Goal: Use online tool/utility: Utilize a website feature to perform a specific function

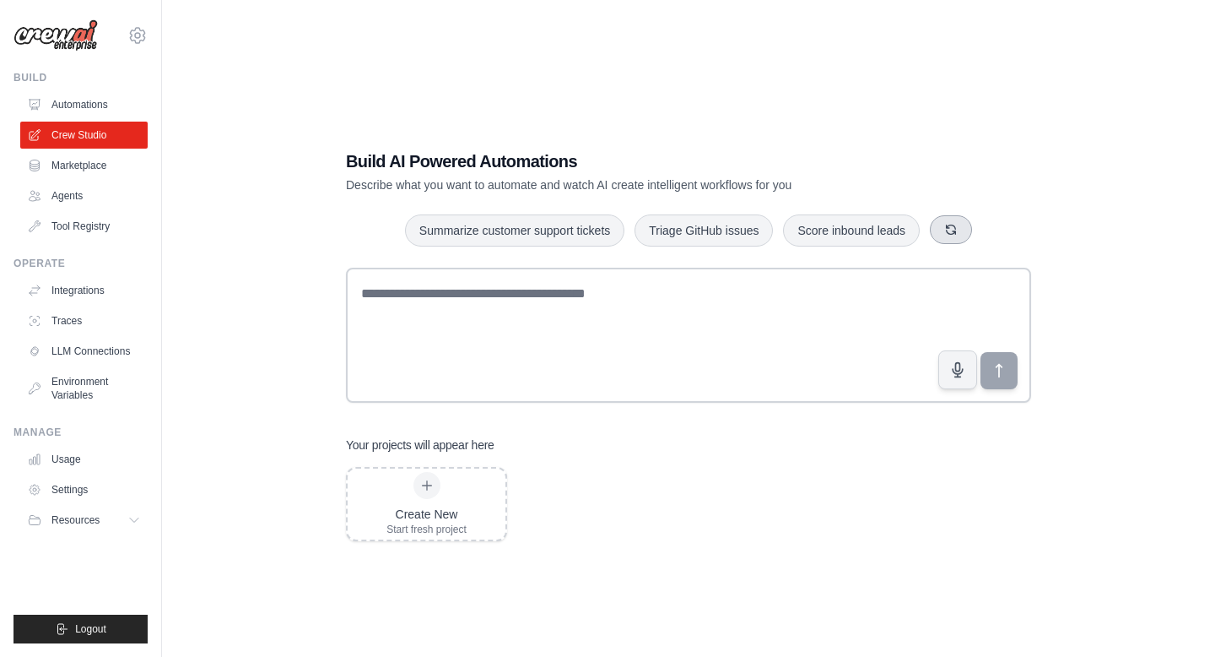
click at [951, 233] on icon "button" at bounding box center [951, 230] width 14 height 14
click at [982, 230] on button "button" at bounding box center [970, 229] width 42 height 29
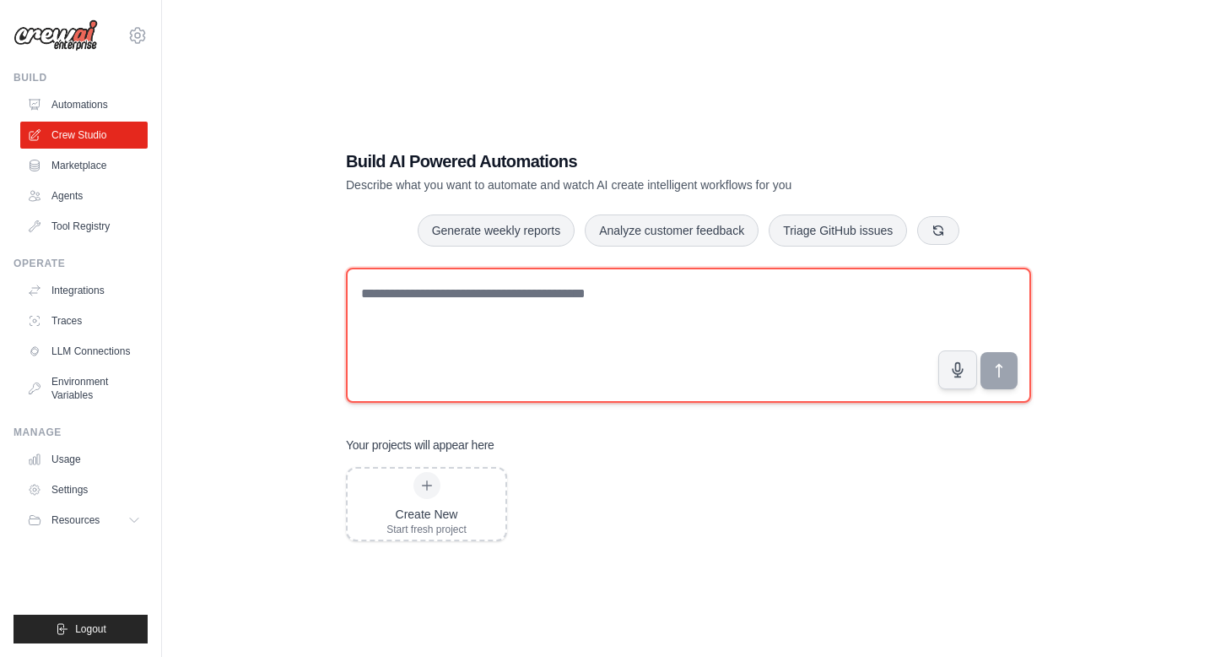
click at [801, 312] on textarea at bounding box center [688, 335] width 685 height 135
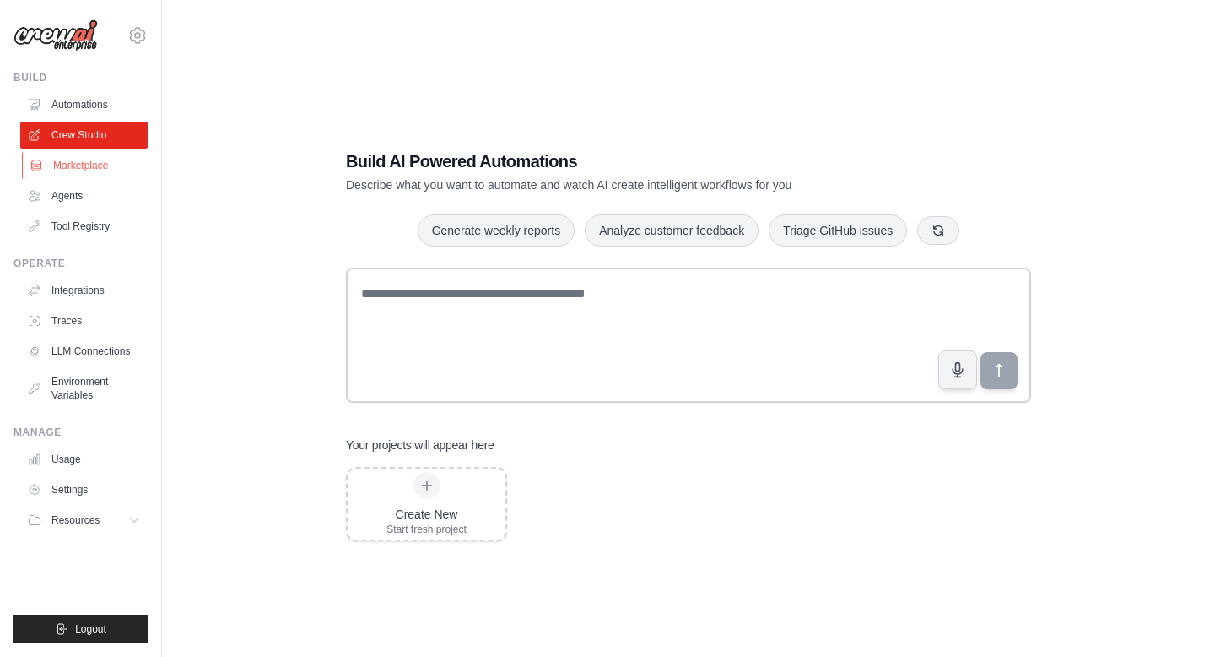
click at [89, 170] on link "Marketplace" at bounding box center [85, 165] width 127 height 27
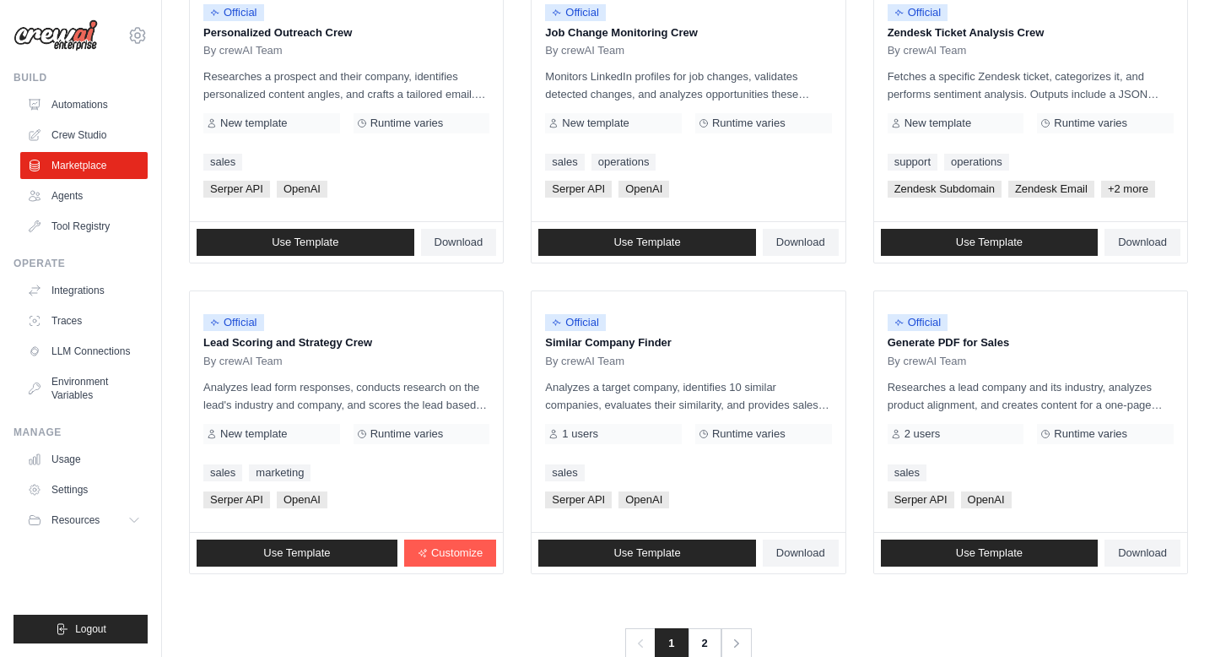
scroll to position [907, 0]
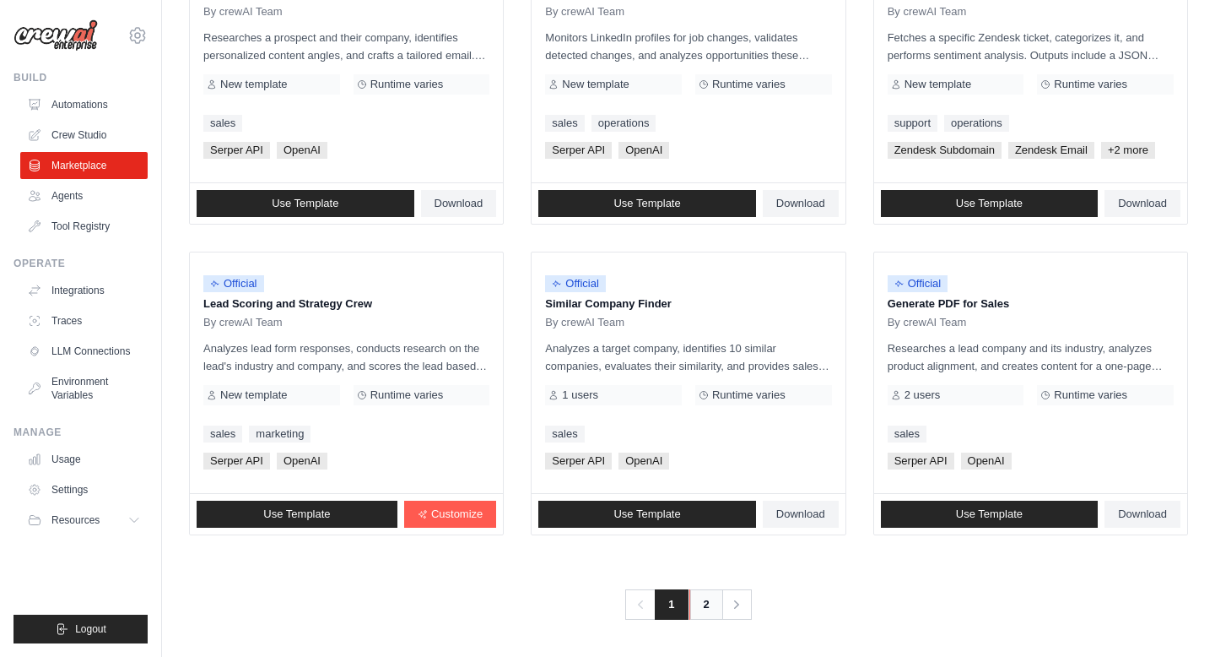
click at [695, 595] on link "2" at bounding box center [707, 604] width 34 height 30
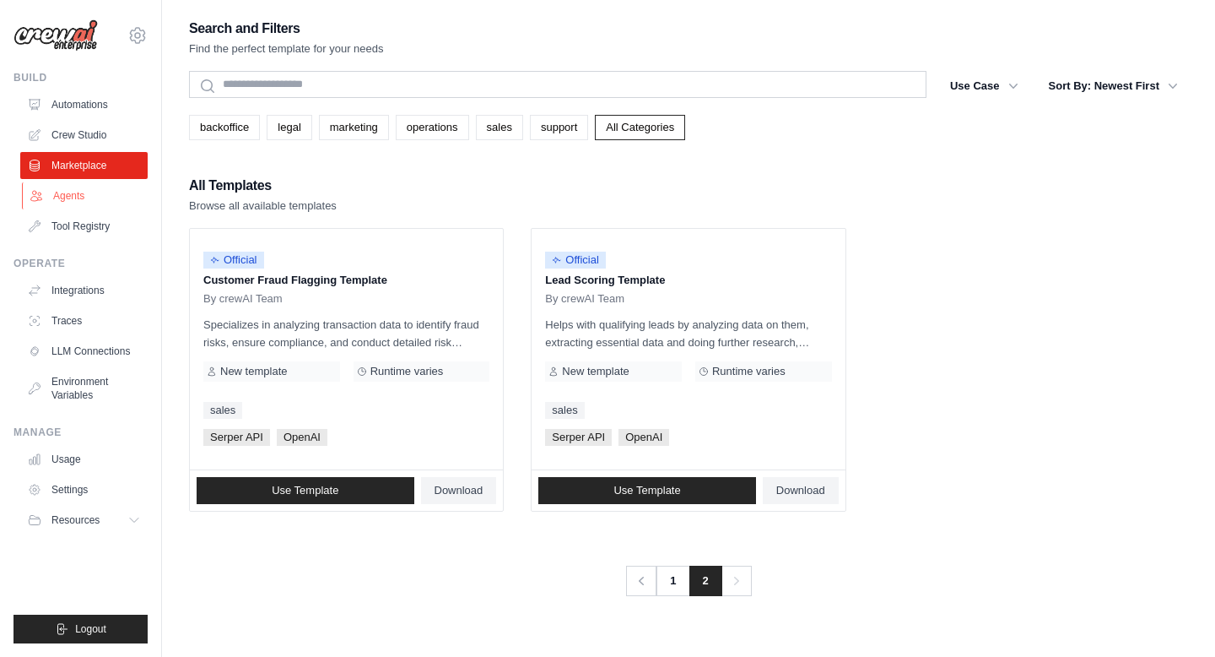
click at [75, 197] on link "Agents" at bounding box center [85, 195] width 127 height 27
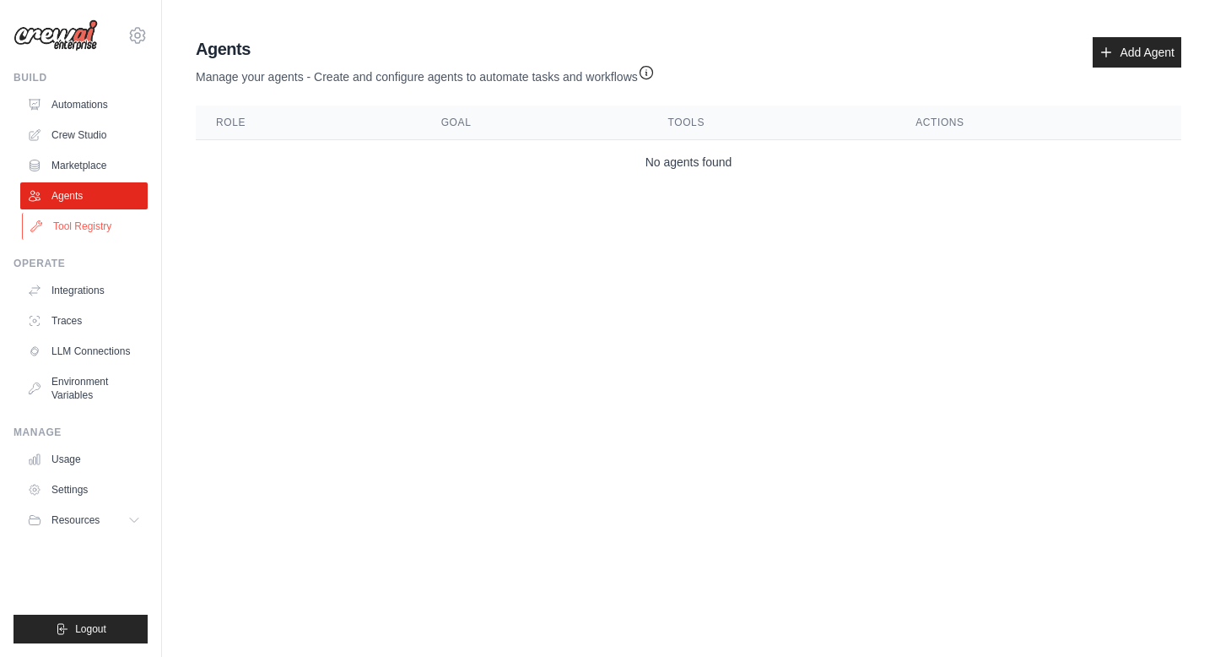
click at [88, 223] on link "Tool Registry" at bounding box center [85, 226] width 127 height 27
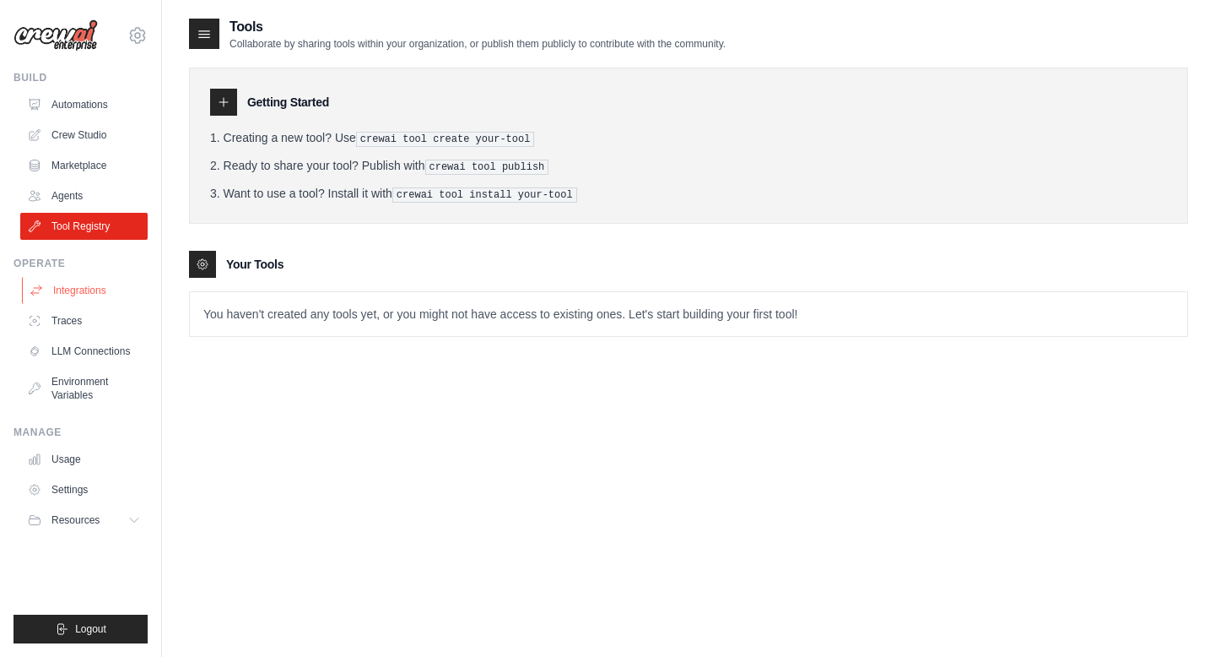
click at [108, 284] on link "Integrations" at bounding box center [85, 290] width 127 height 27
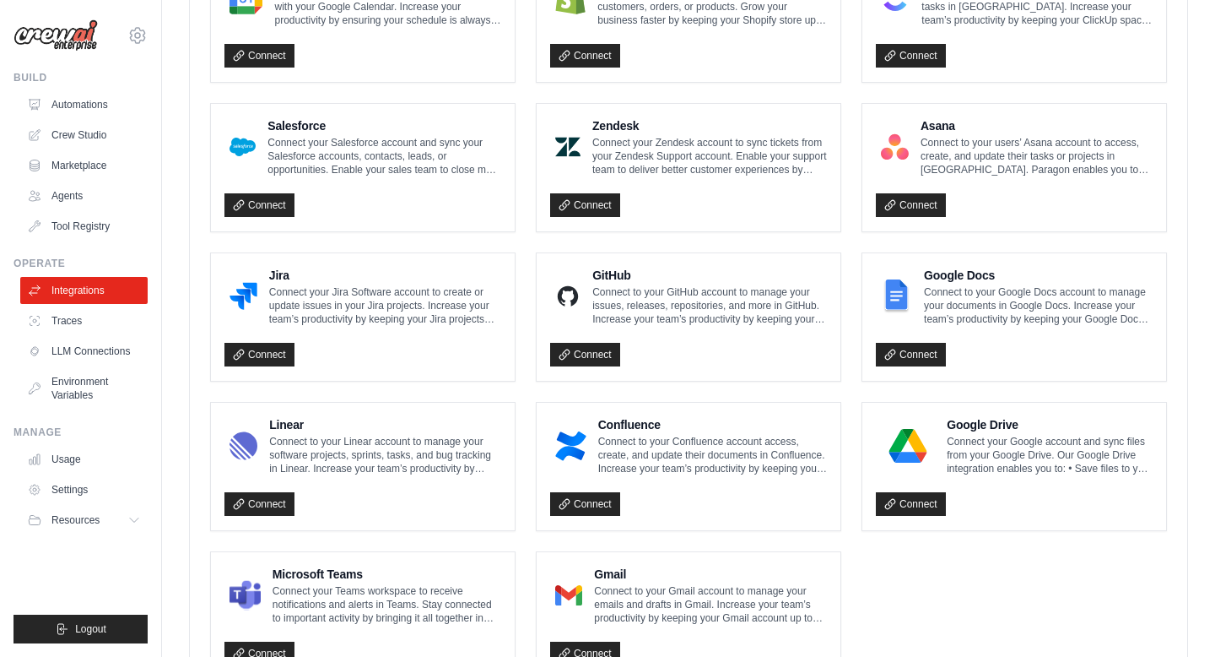
scroll to position [925, 0]
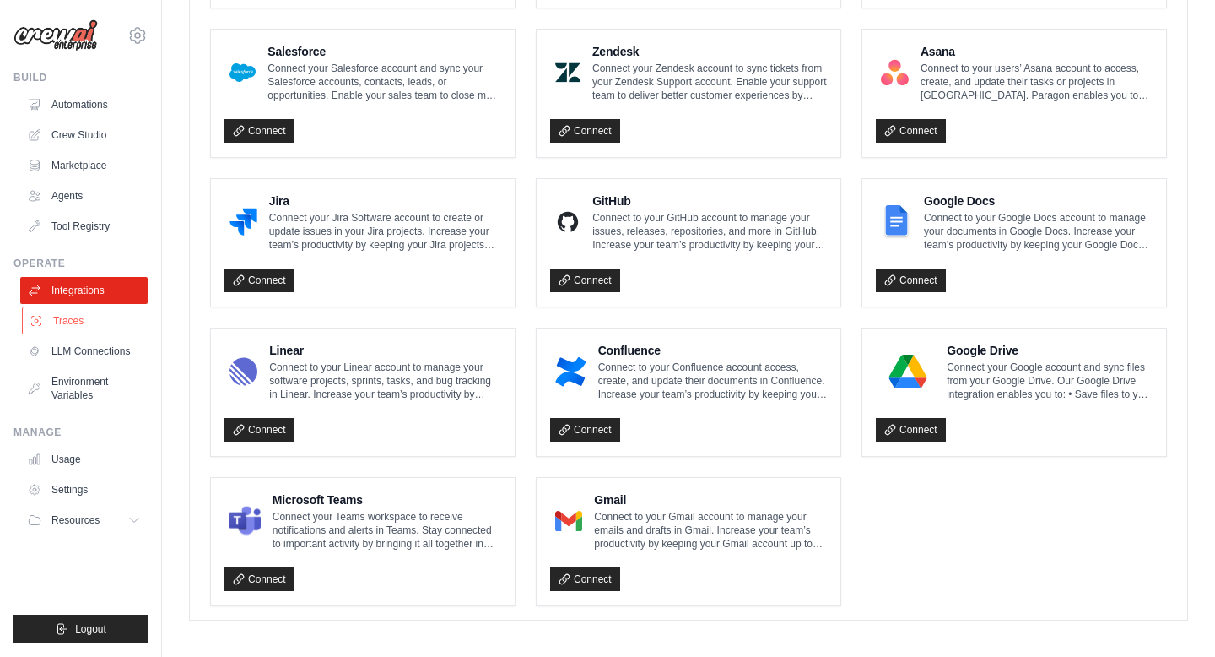
click at [91, 315] on link "Traces" at bounding box center [85, 320] width 127 height 27
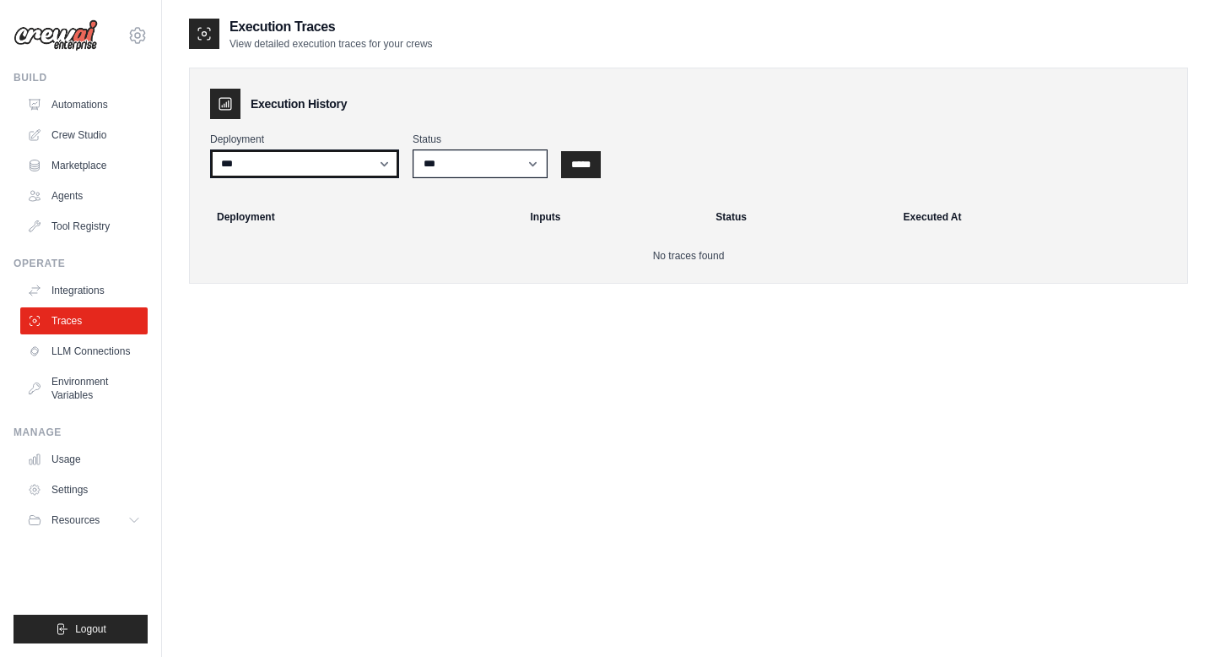
click at [331, 166] on select "***" at bounding box center [304, 163] width 189 height 29
click at [117, 349] on link "LLM Connections" at bounding box center [85, 351] width 127 height 27
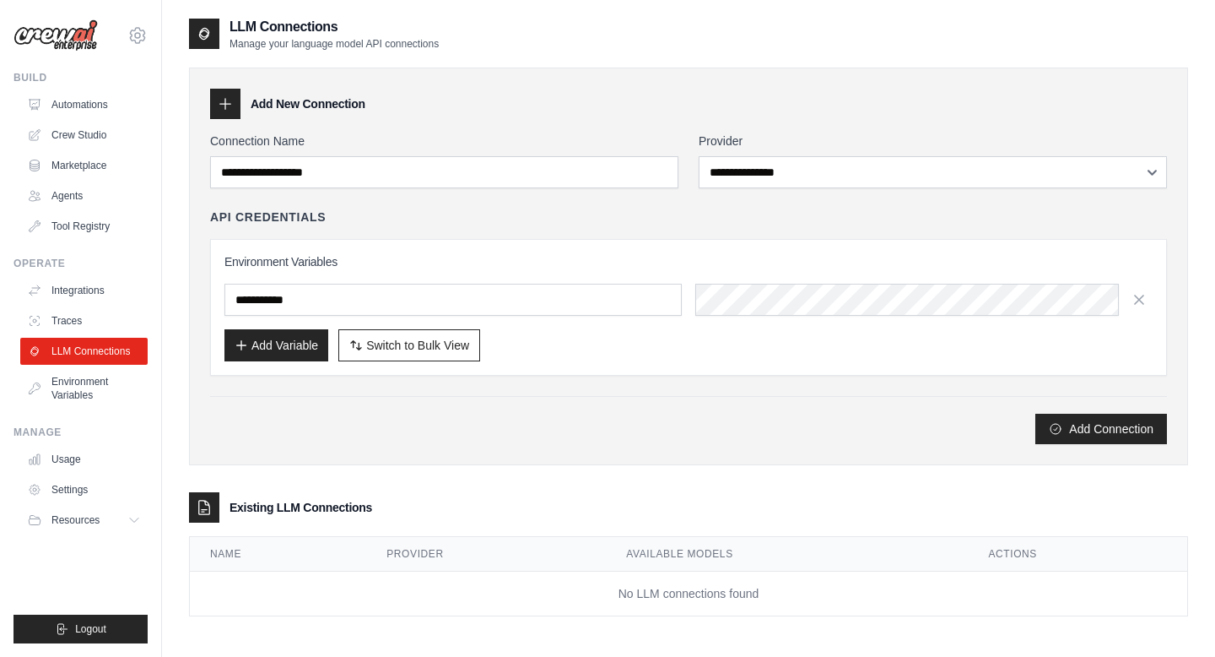
scroll to position [34, 0]
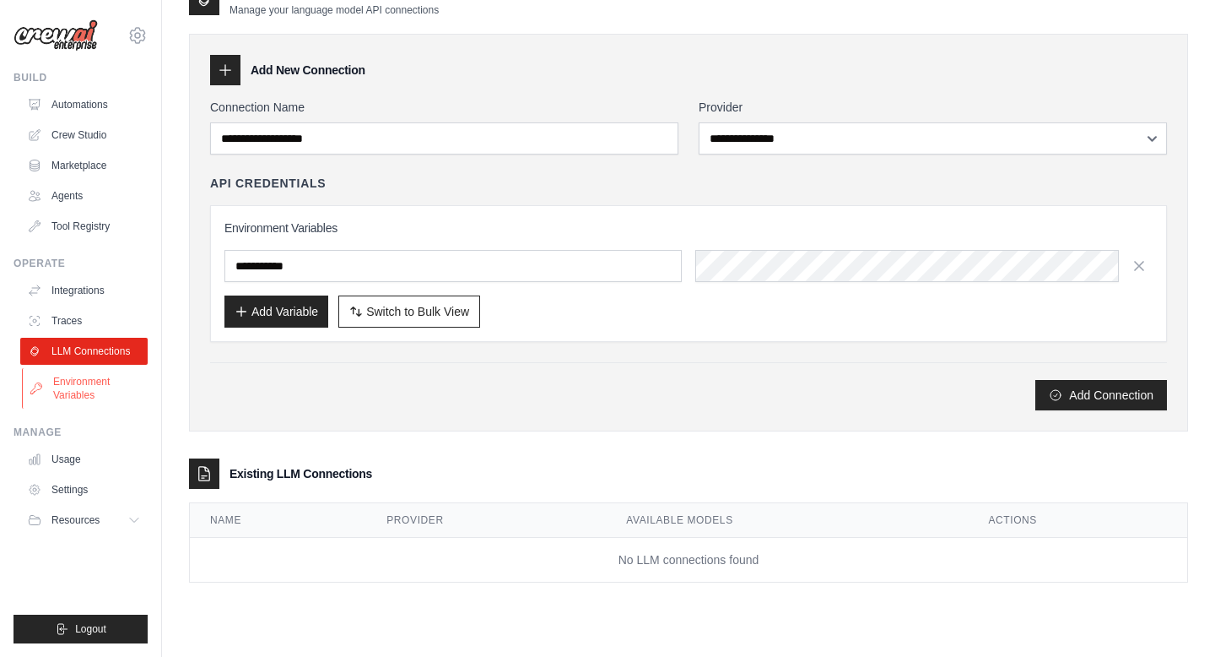
click at [104, 381] on link "Environment Variables" at bounding box center [85, 388] width 127 height 41
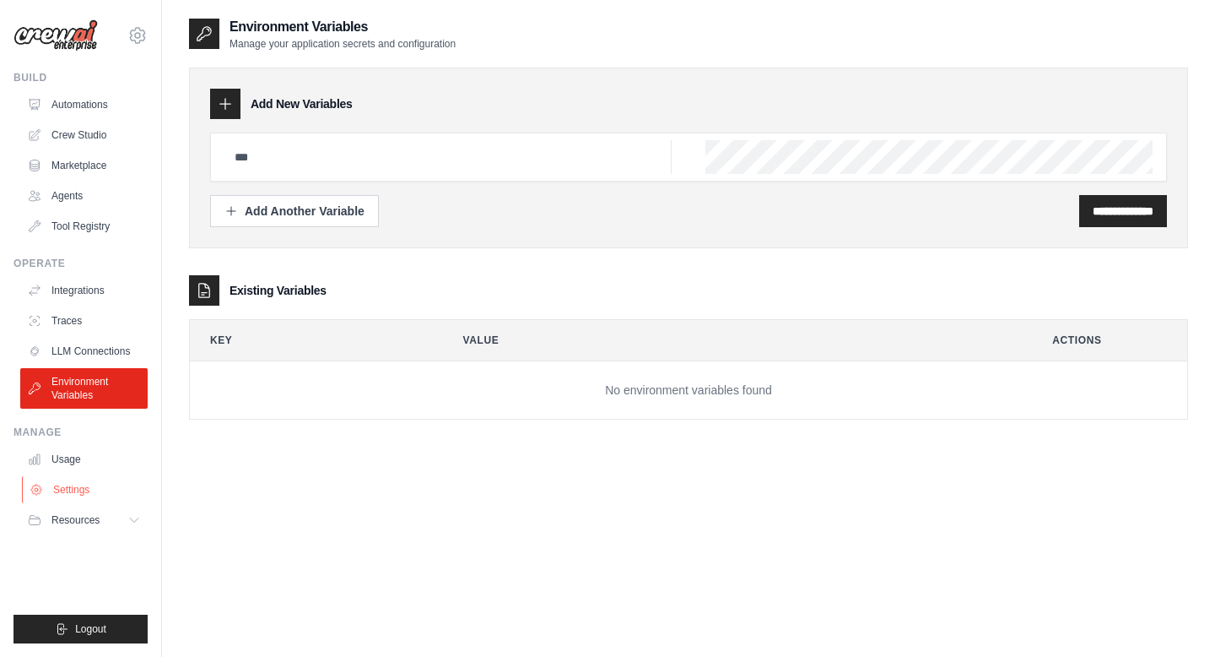
click at [68, 494] on link "Settings" at bounding box center [85, 489] width 127 height 27
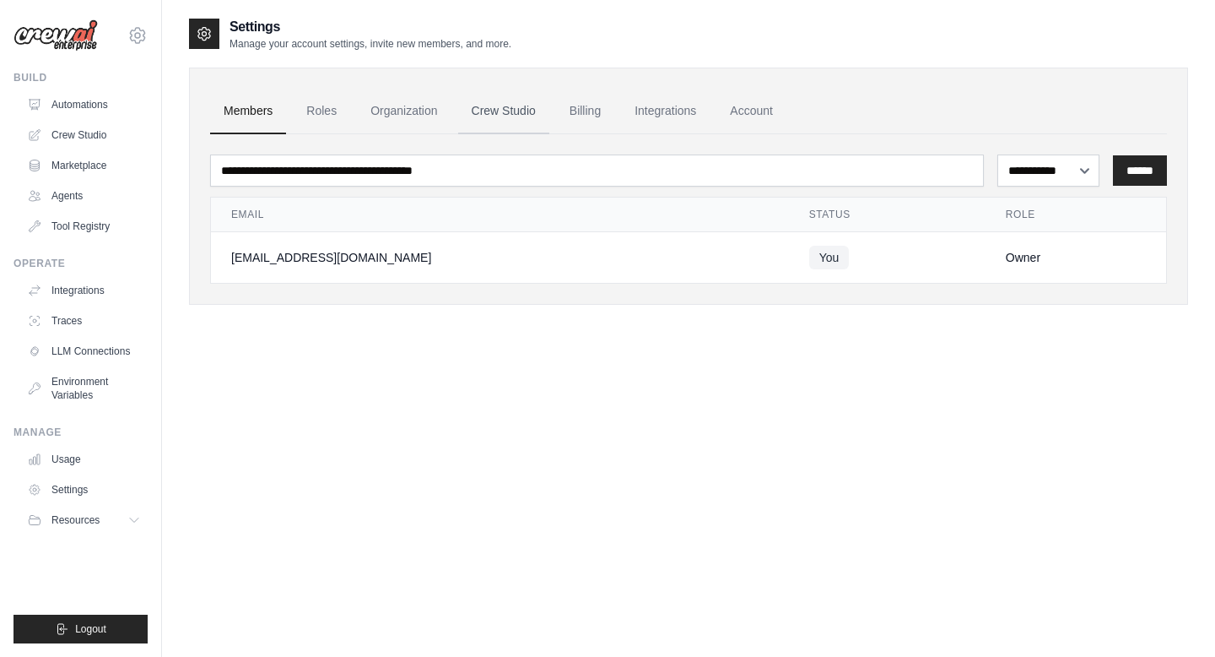
click at [495, 111] on link "Crew Studio" at bounding box center [503, 112] width 91 height 46
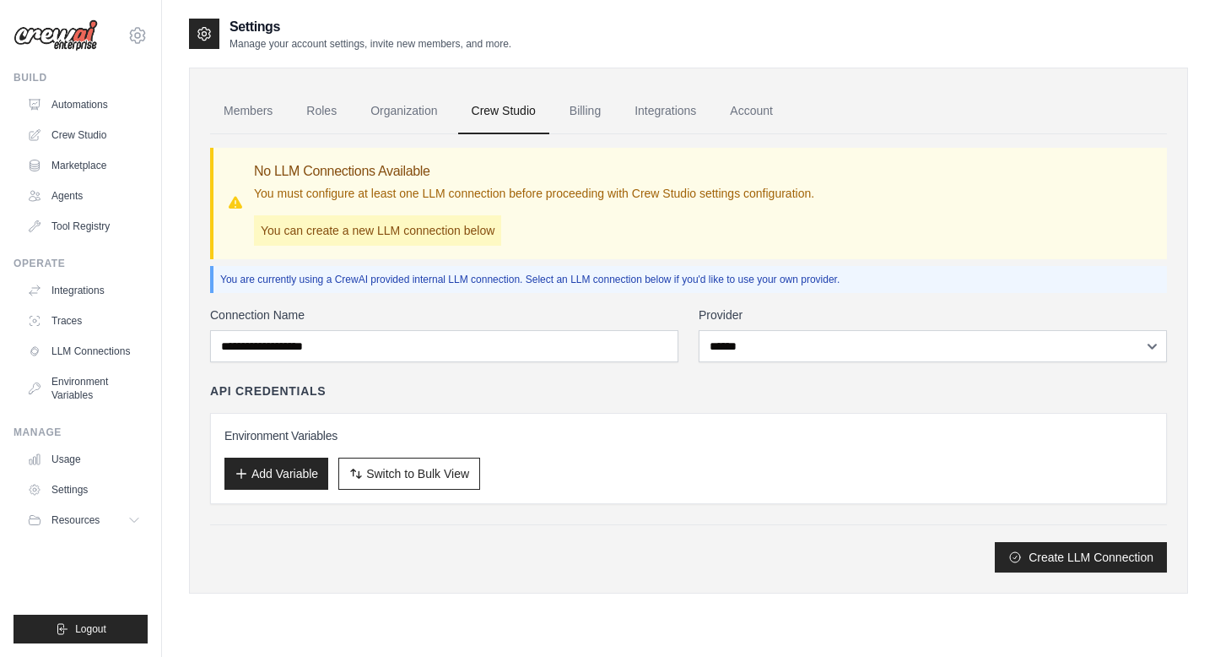
select select "******"
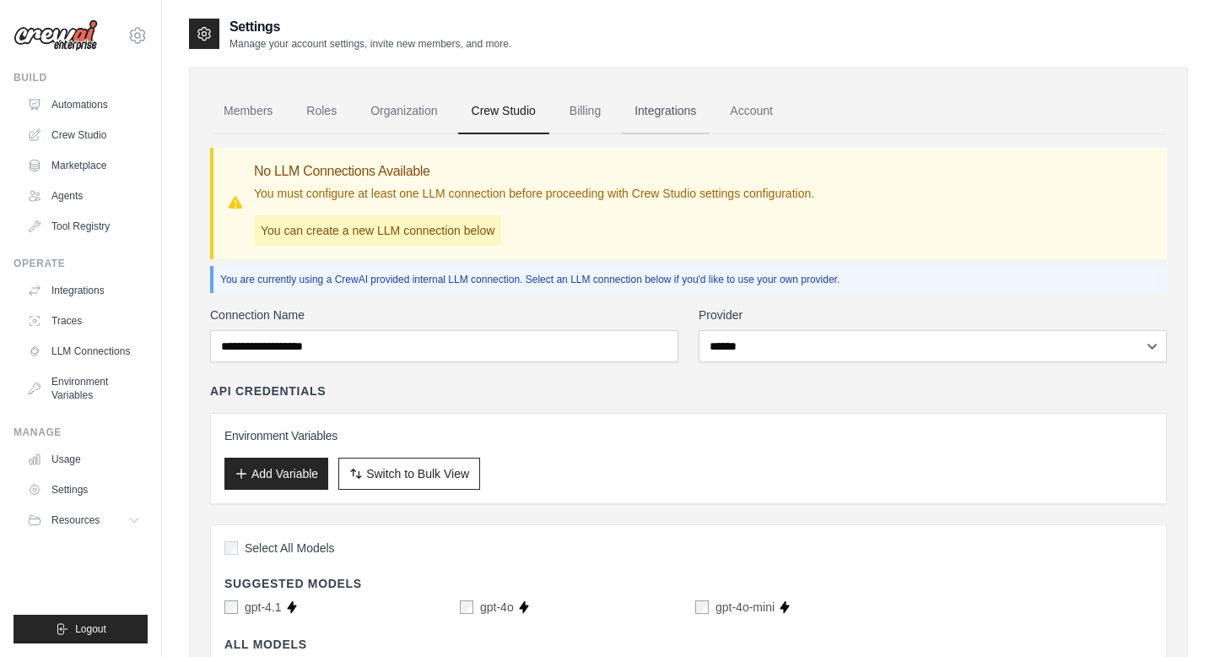
click at [657, 105] on link "Integrations" at bounding box center [665, 112] width 89 height 46
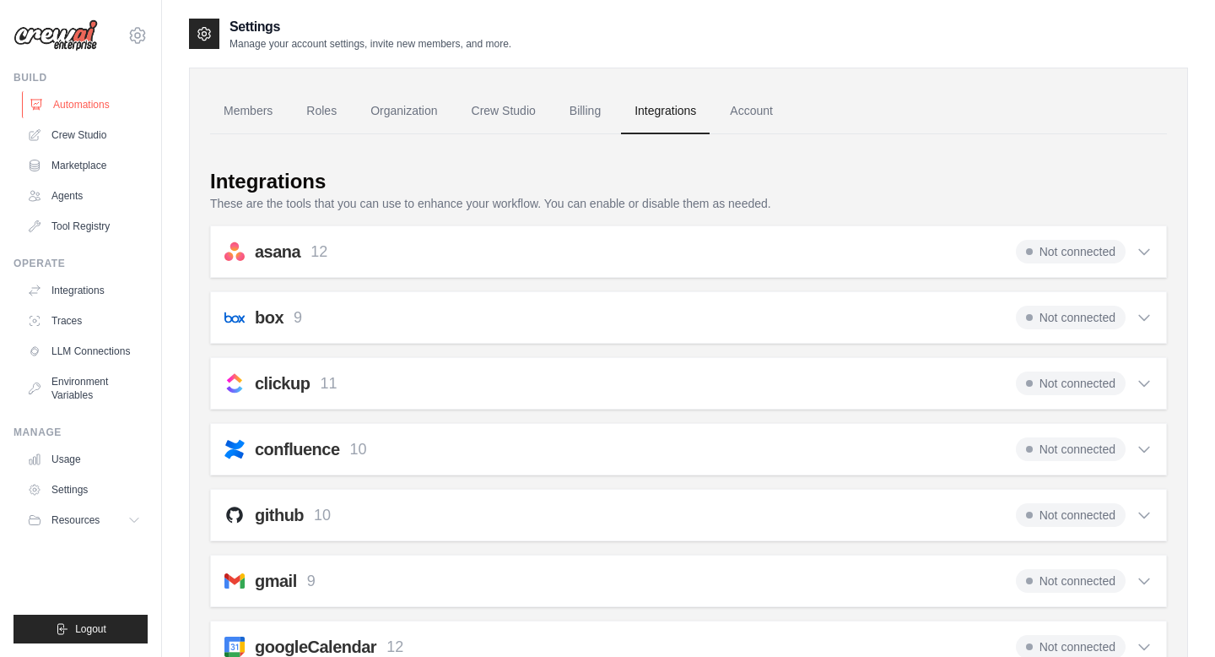
click at [67, 94] on link "Automations" at bounding box center [85, 104] width 127 height 27
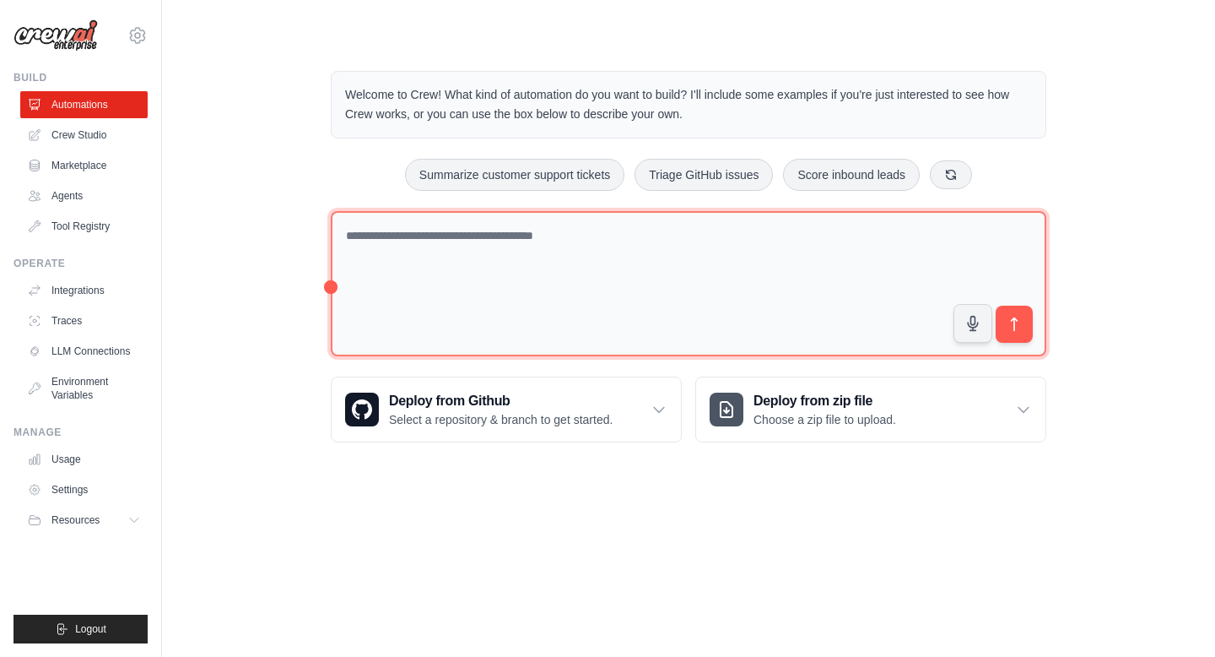
click at [457, 230] on textarea at bounding box center [689, 284] width 716 height 146
type textarea "*"
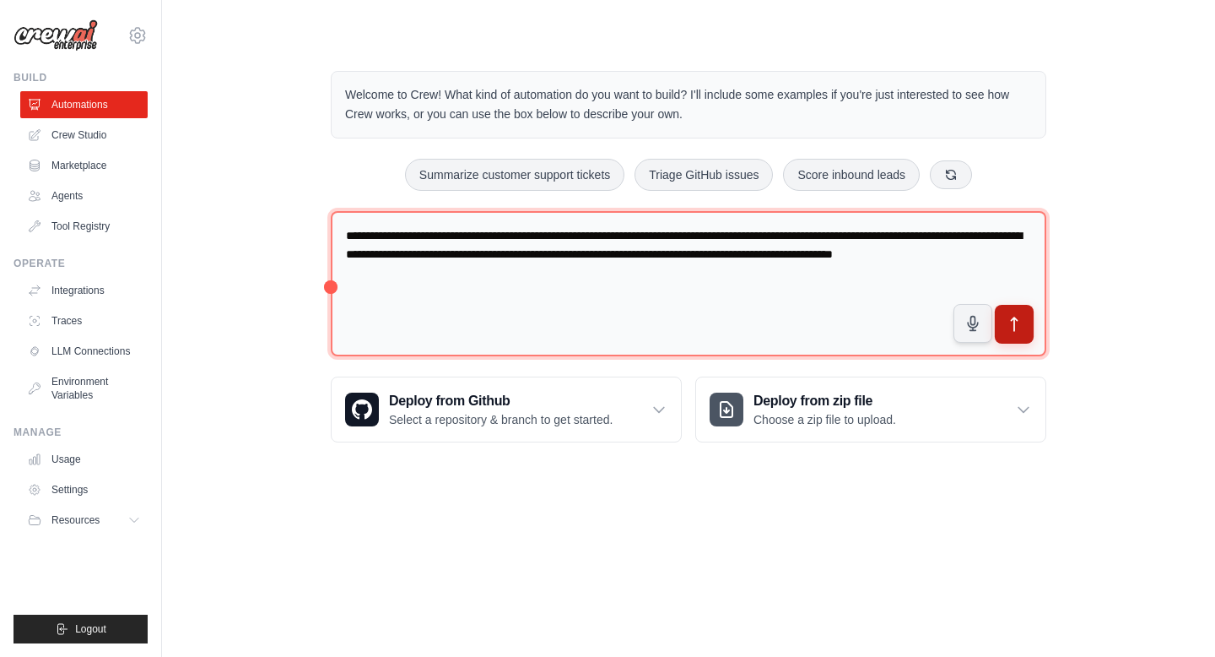
type textarea "**********"
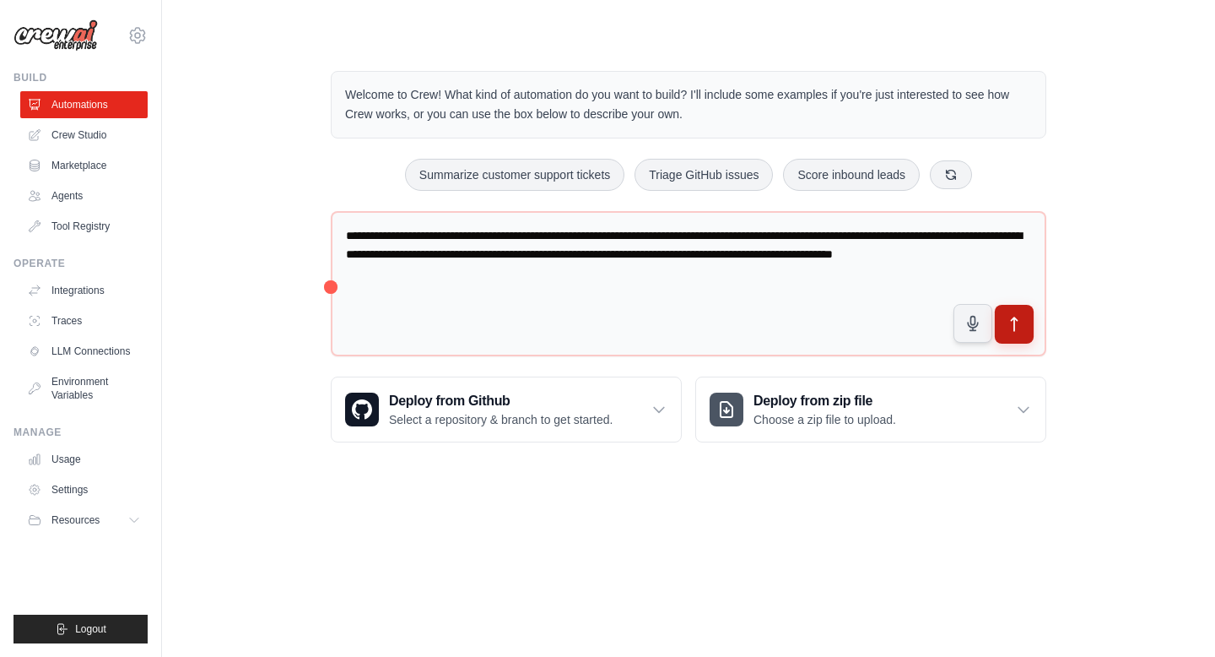
click at [1012, 327] on icon "submit" at bounding box center [1015, 325] width 18 height 18
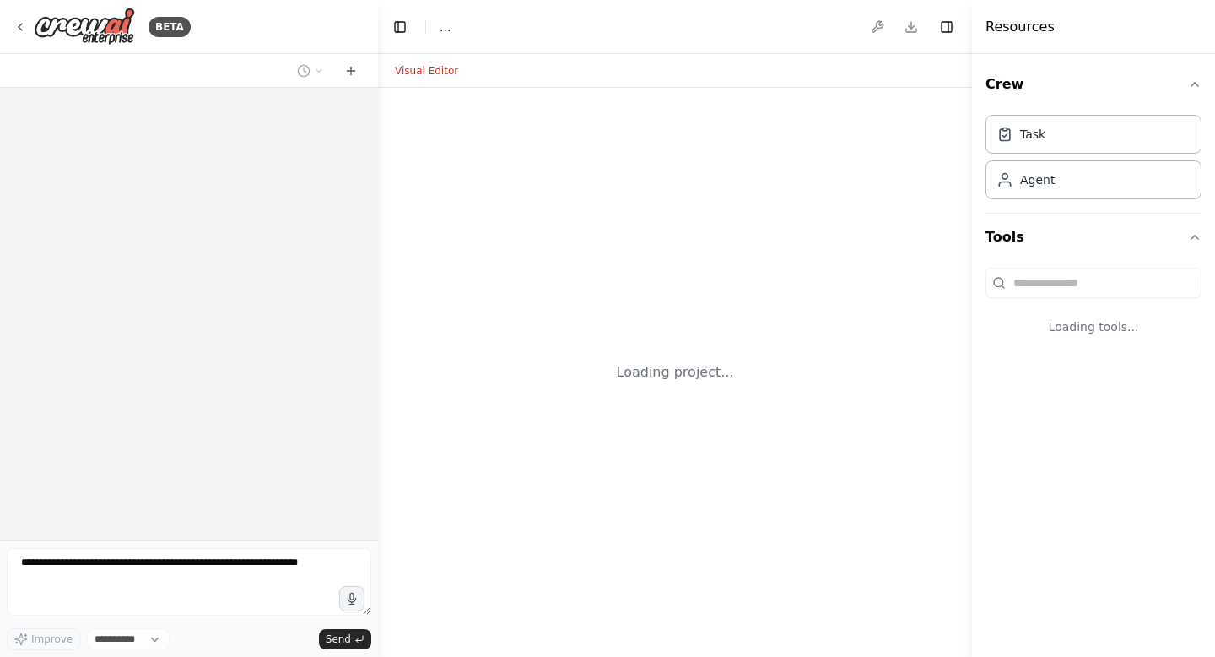
select select "****"
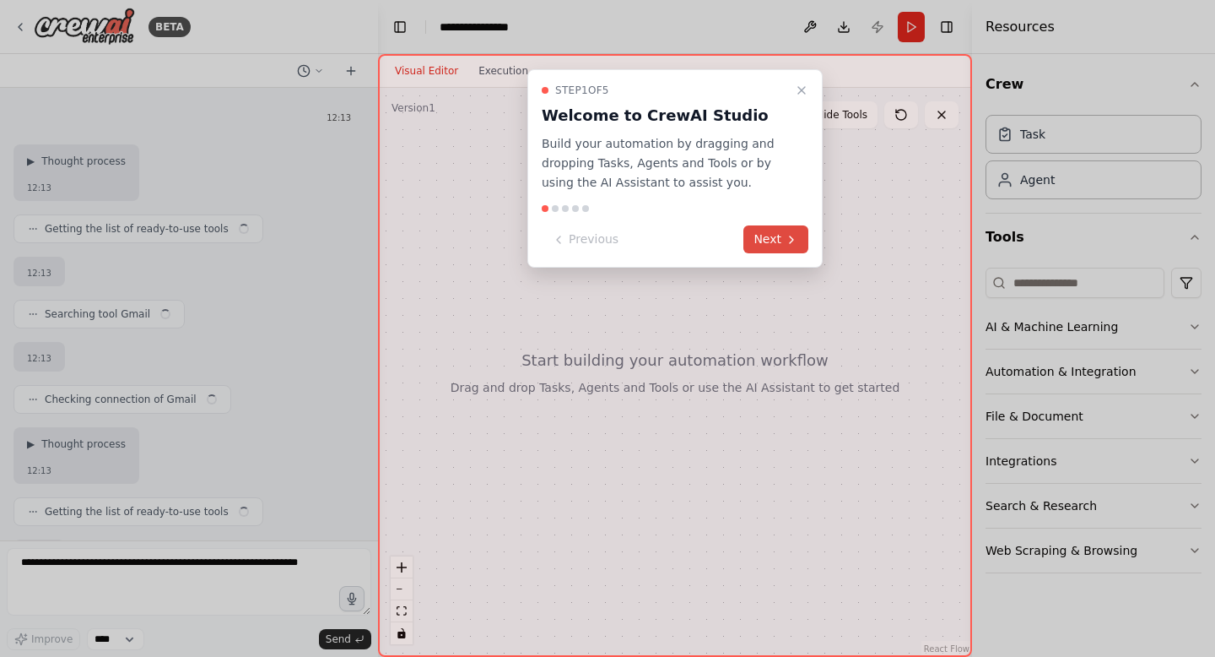
click at [775, 237] on button "Next" at bounding box center [776, 239] width 65 height 28
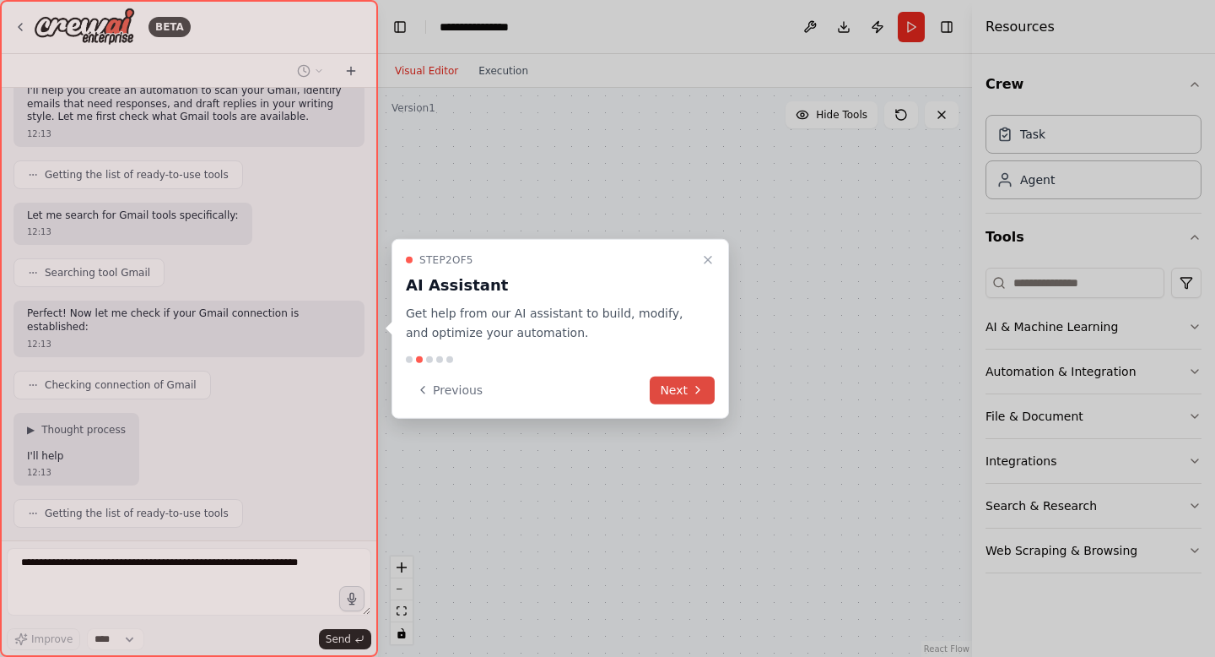
scroll to position [336, 0]
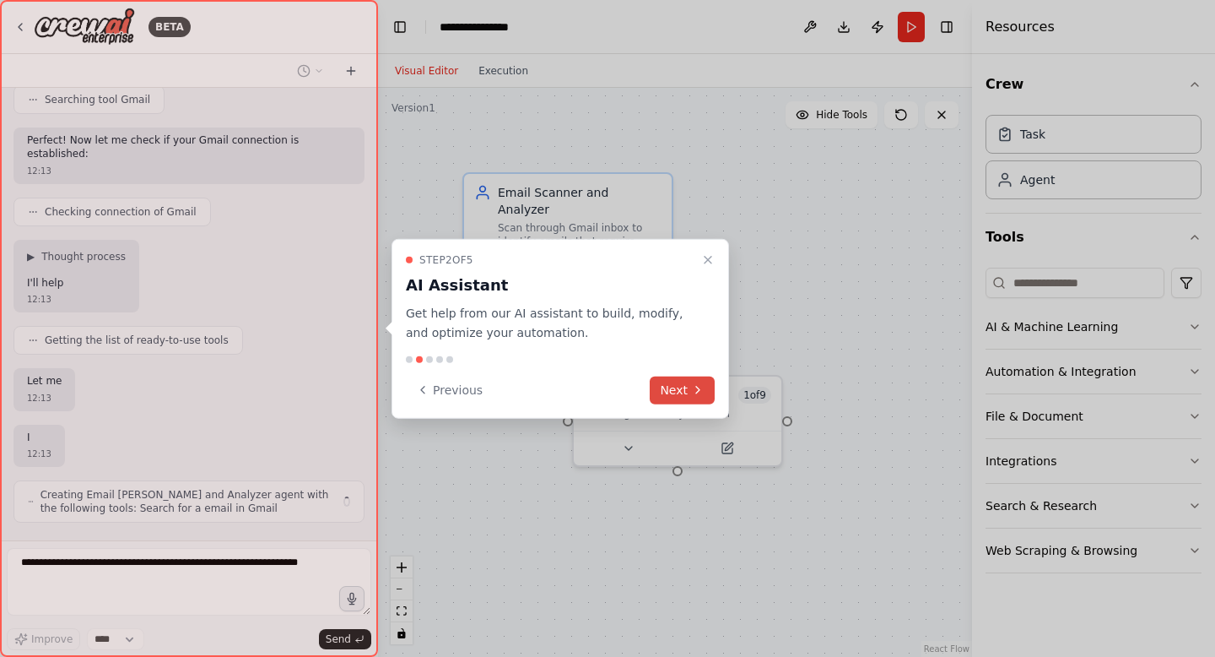
click at [678, 387] on button "Next" at bounding box center [682, 390] width 65 height 28
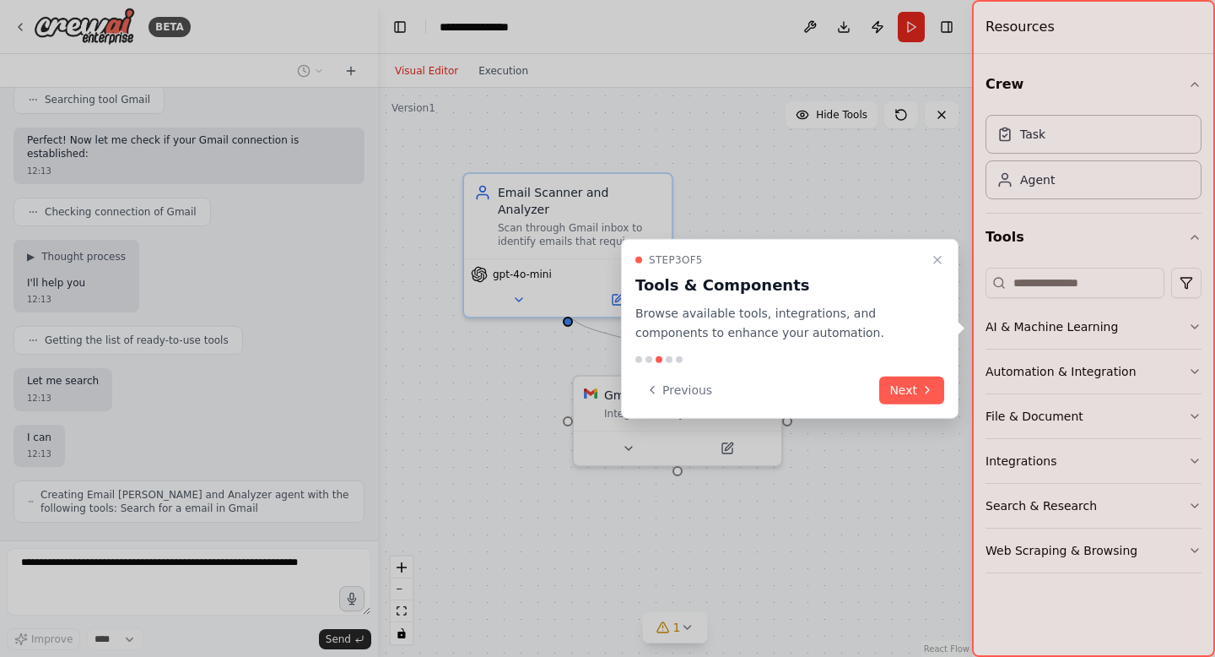
scroll to position [349, 0]
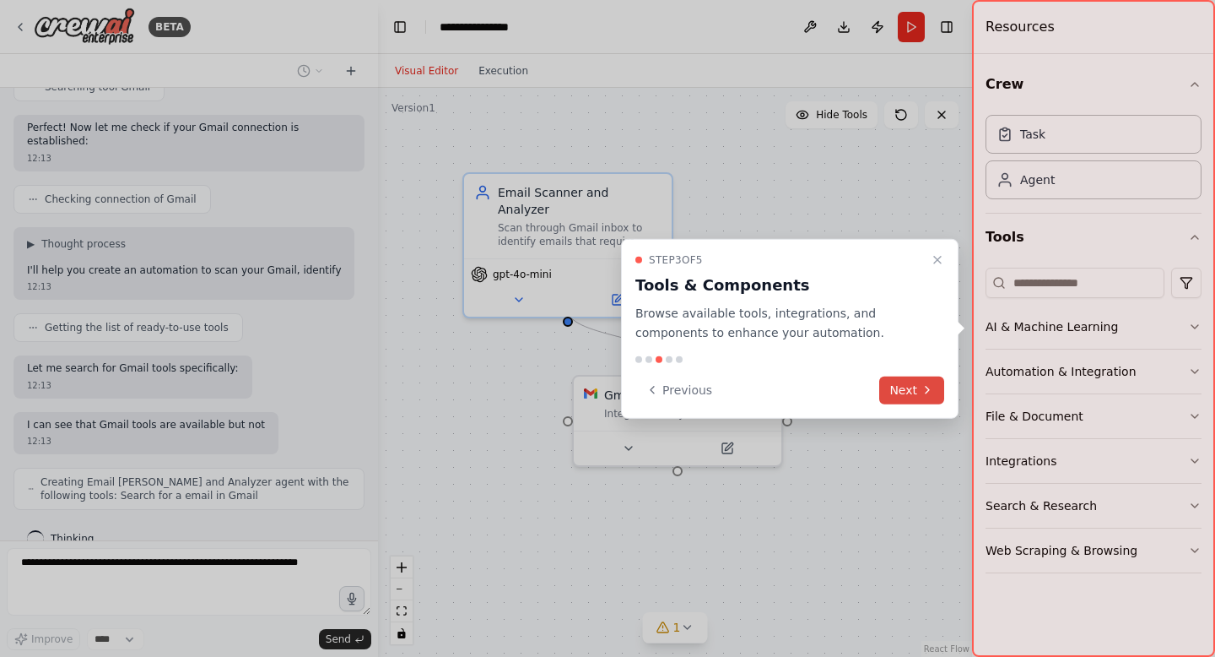
click at [916, 386] on button "Next" at bounding box center [911, 390] width 65 height 28
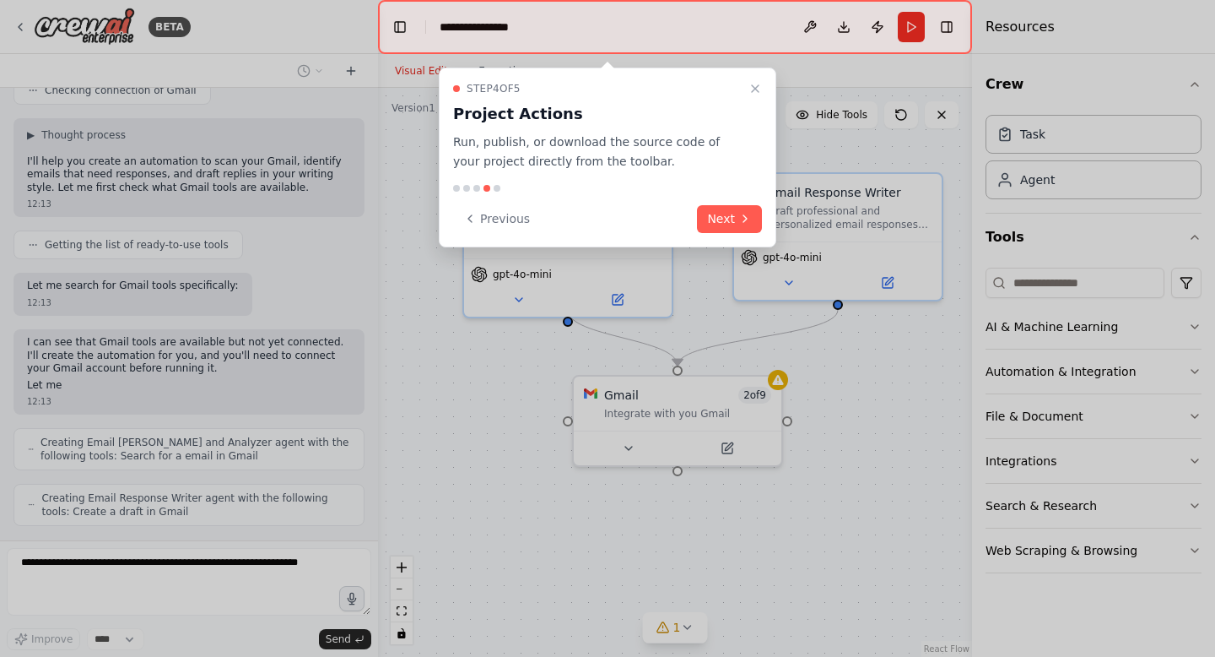
scroll to position [473, 0]
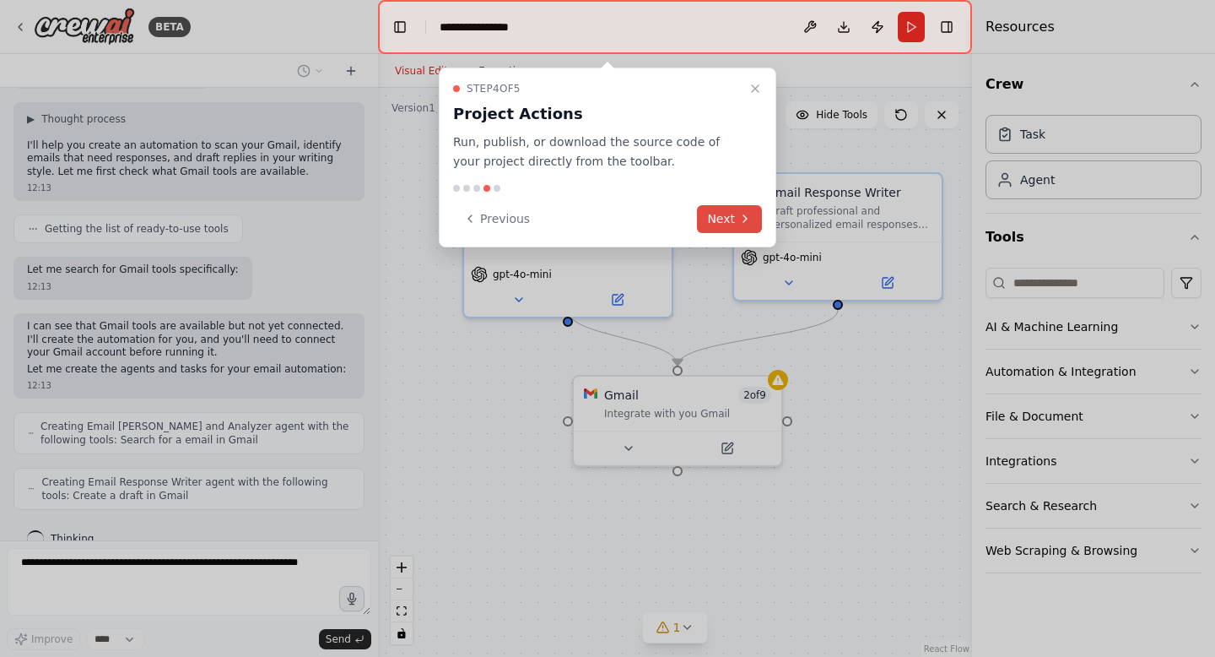
click at [721, 214] on button "Next" at bounding box center [729, 219] width 65 height 28
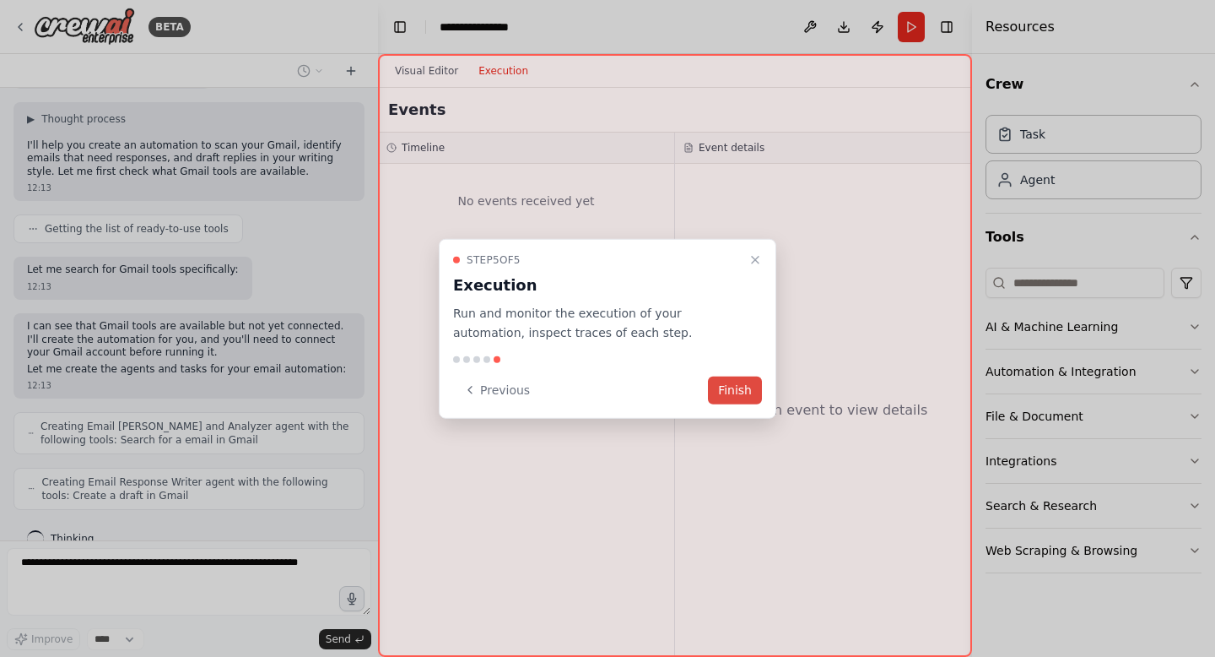
click at [737, 398] on button "Finish" at bounding box center [735, 390] width 54 height 28
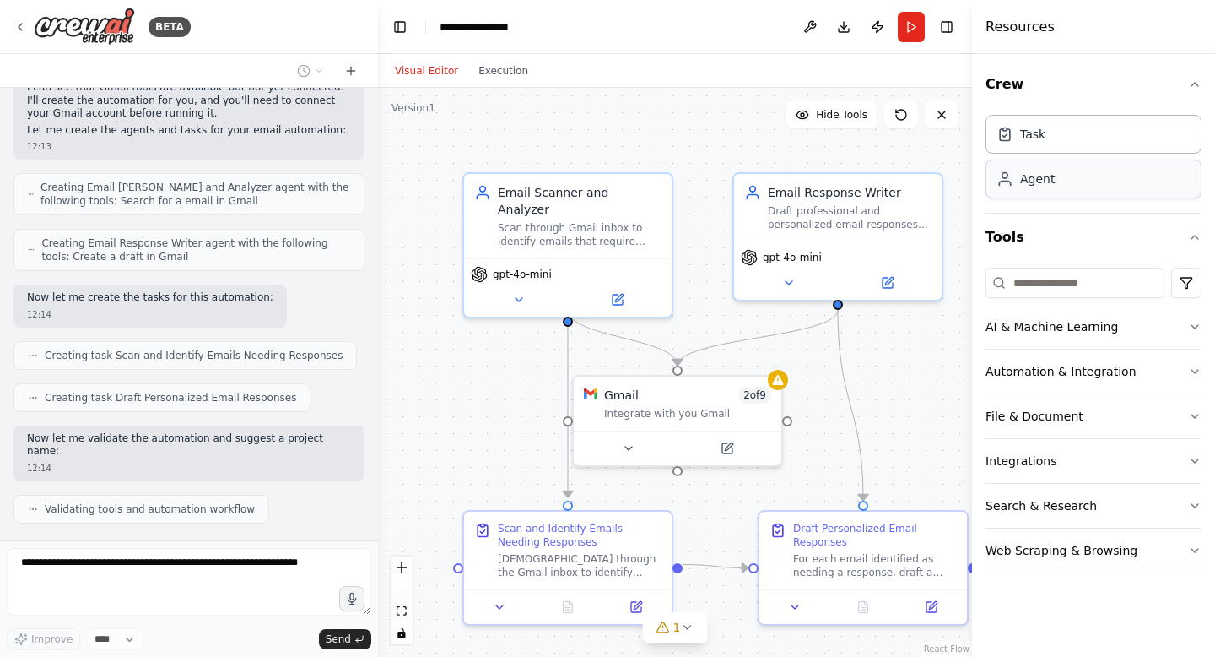
scroll to position [754, 0]
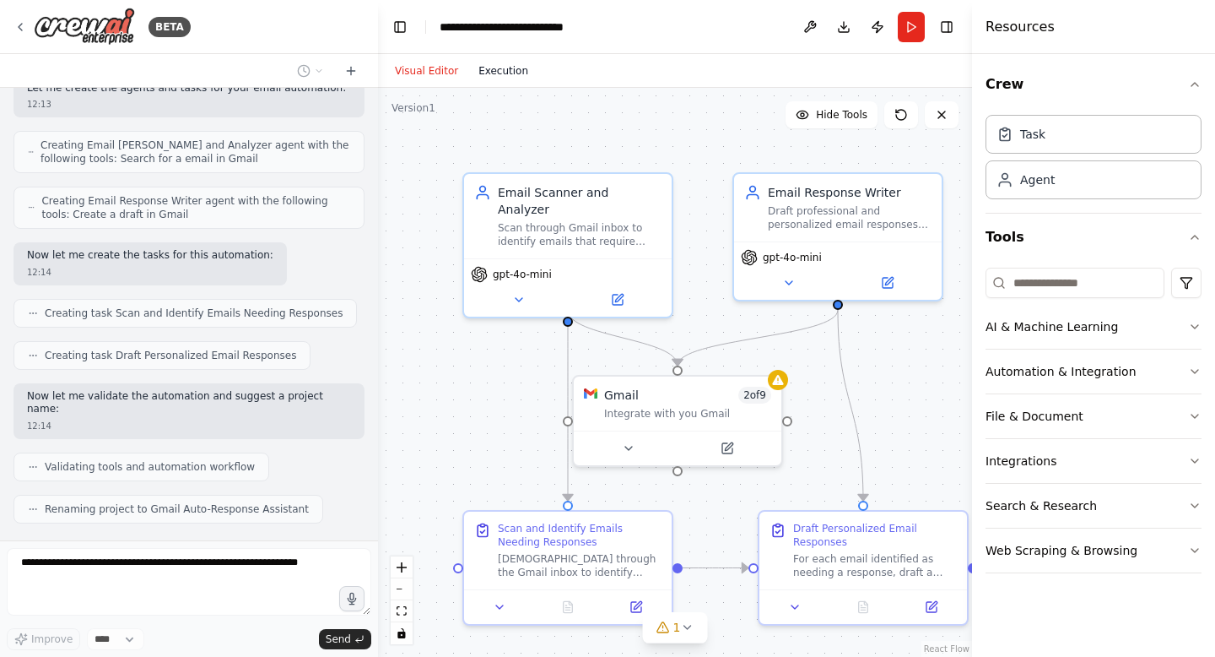
click at [508, 70] on button "Execution" at bounding box center [503, 71] width 70 height 20
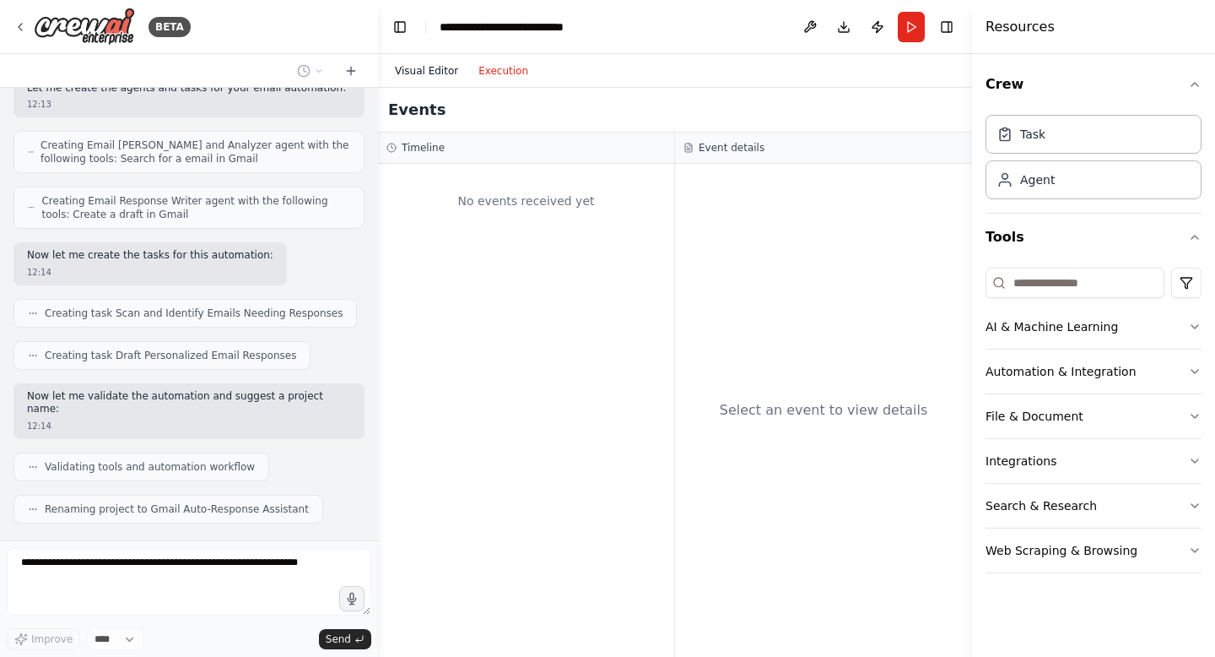
click at [414, 72] on button "Visual Editor" at bounding box center [427, 71] width 84 height 20
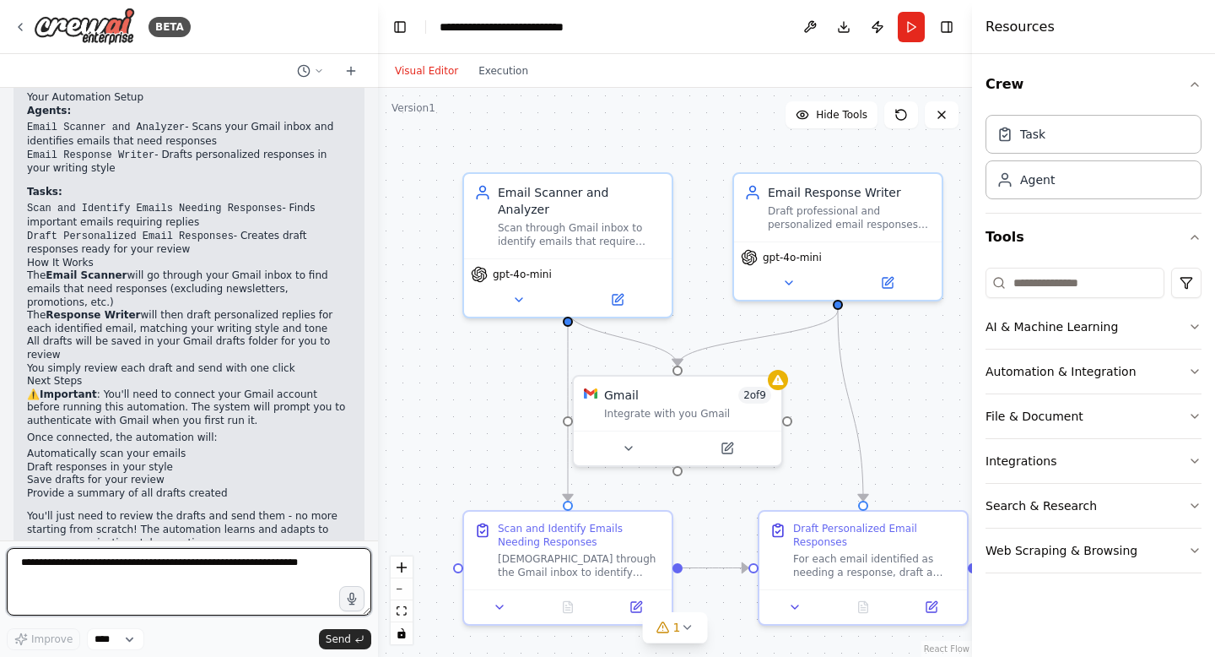
scroll to position [1245, 0]
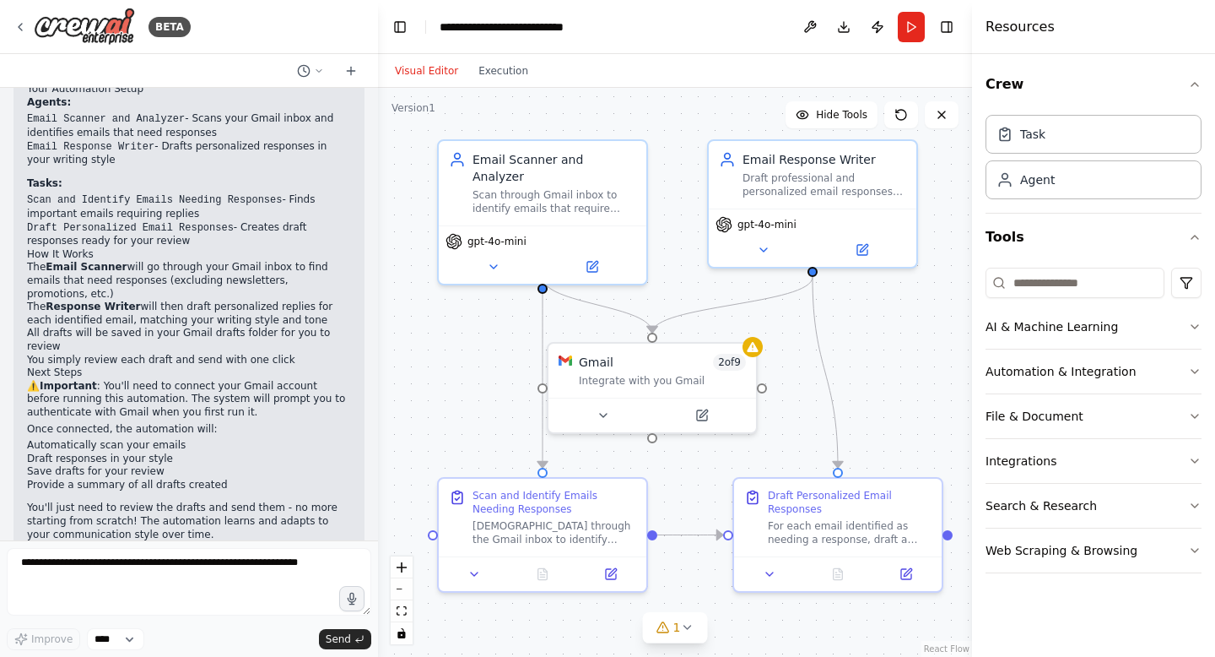
drag, startPoint x: 470, startPoint y: 424, endPoint x: 451, endPoint y: 403, distance: 28.1
click at [451, 403] on div ".deletable-edge-delete-btn { width: 20px; height: 20px; border: 0px solid #ffff…" at bounding box center [675, 372] width 594 height 569
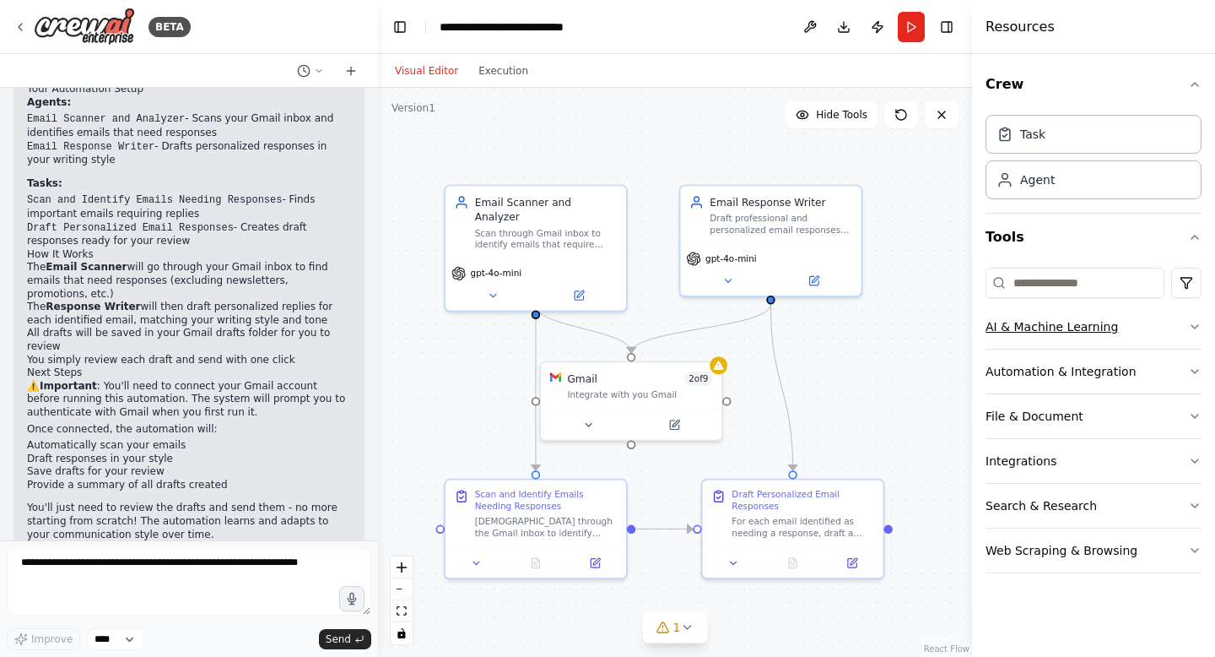
click at [1120, 327] on button "AI & Machine Learning" at bounding box center [1094, 327] width 216 height 44
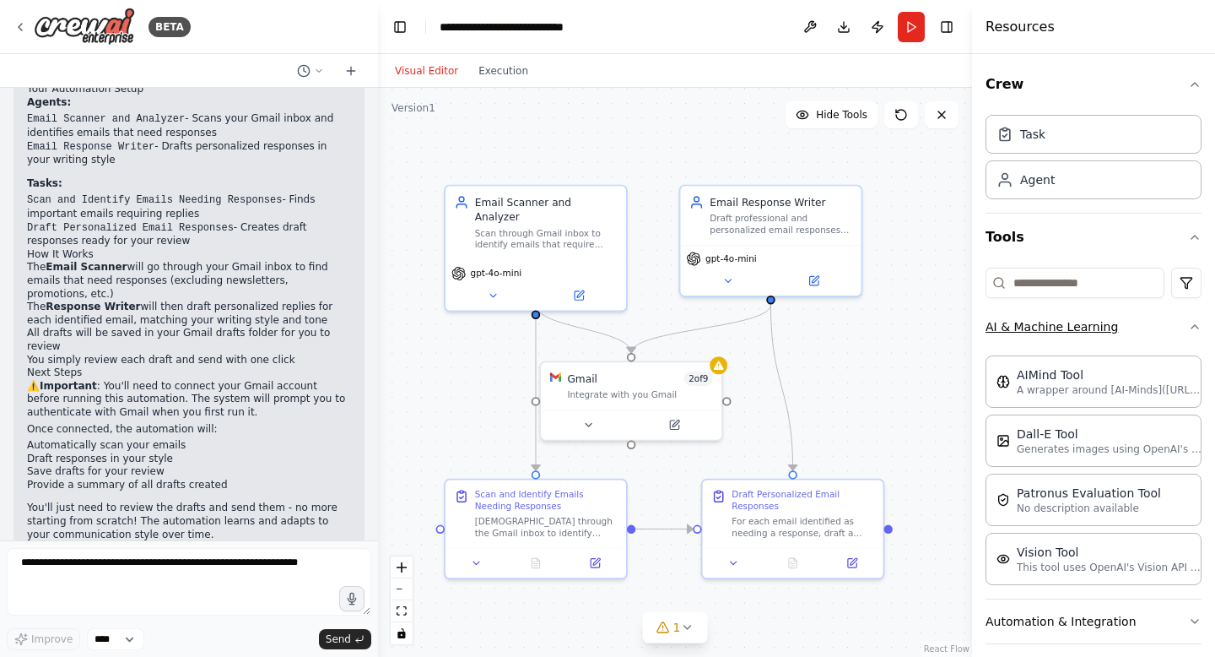
click at [1120, 327] on button "AI & Machine Learning" at bounding box center [1094, 327] width 216 height 44
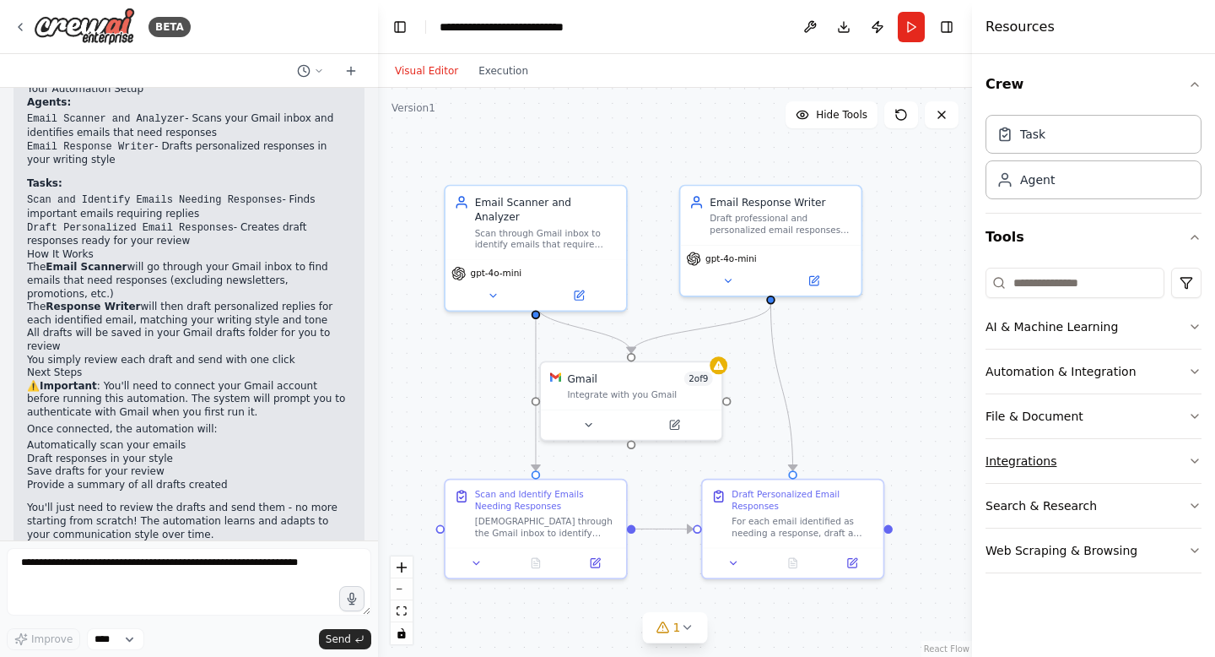
click at [1123, 455] on button "Integrations" at bounding box center [1094, 461] width 216 height 44
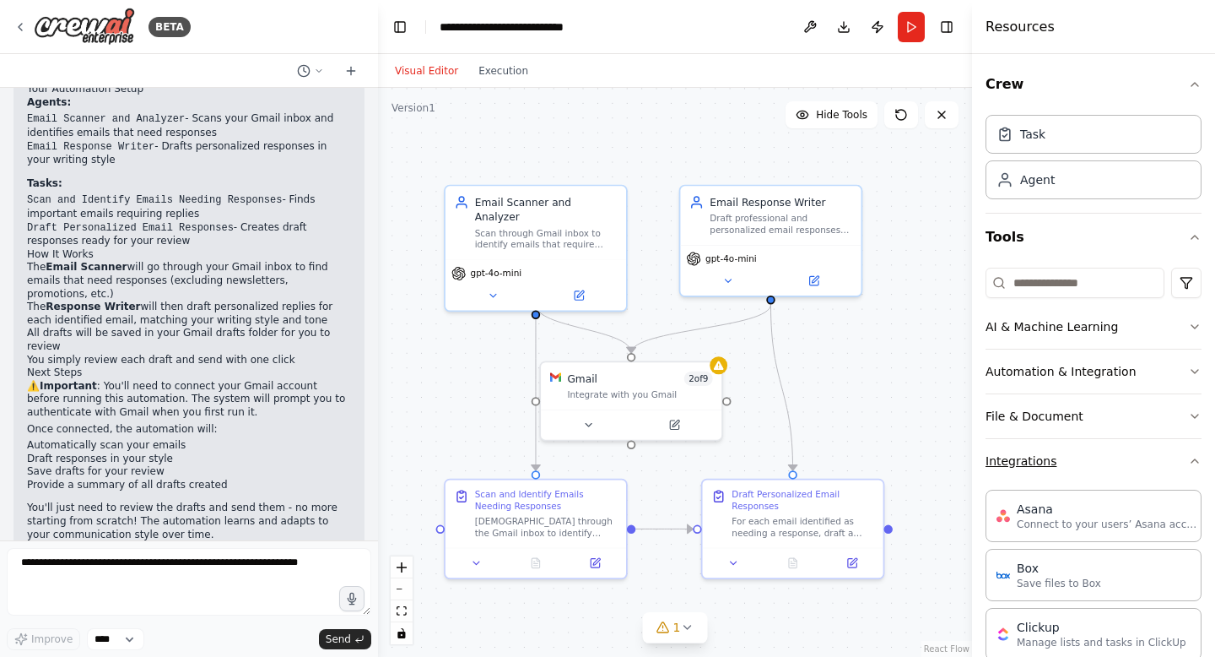
click at [1123, 455] on button "Integrations" at bounding box center [1094, 461] width 216 height 44
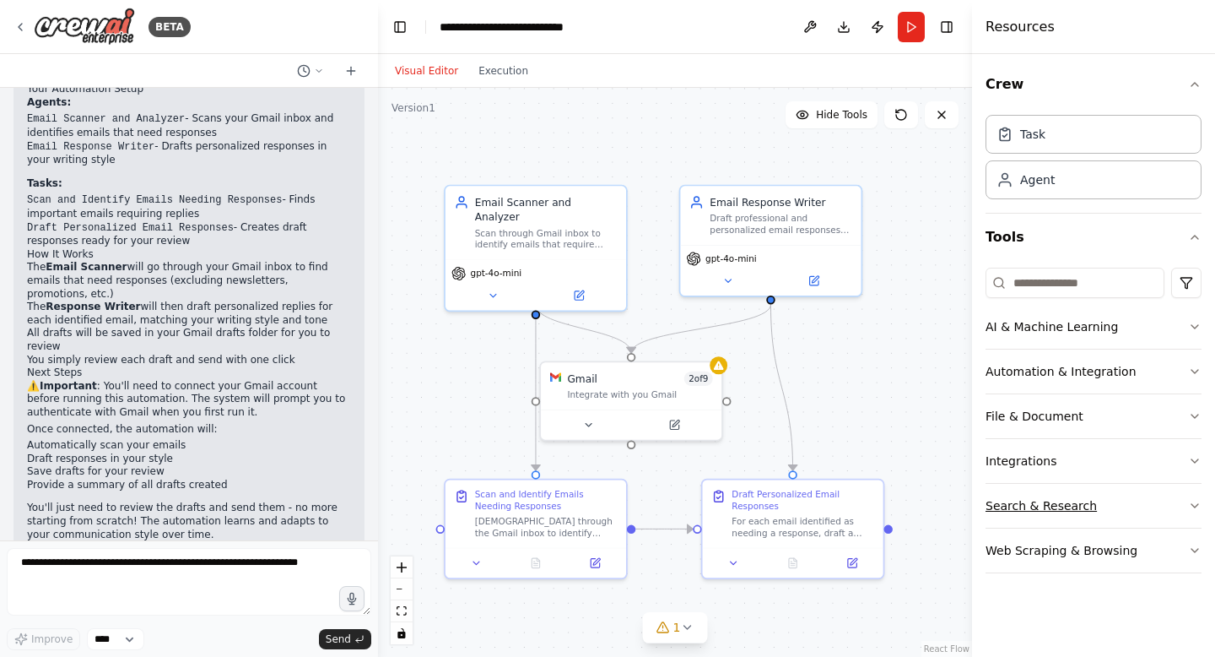
click at [1128, 510] on button "Search & Research" at bounding box center [1094, 506] width 216 height 44
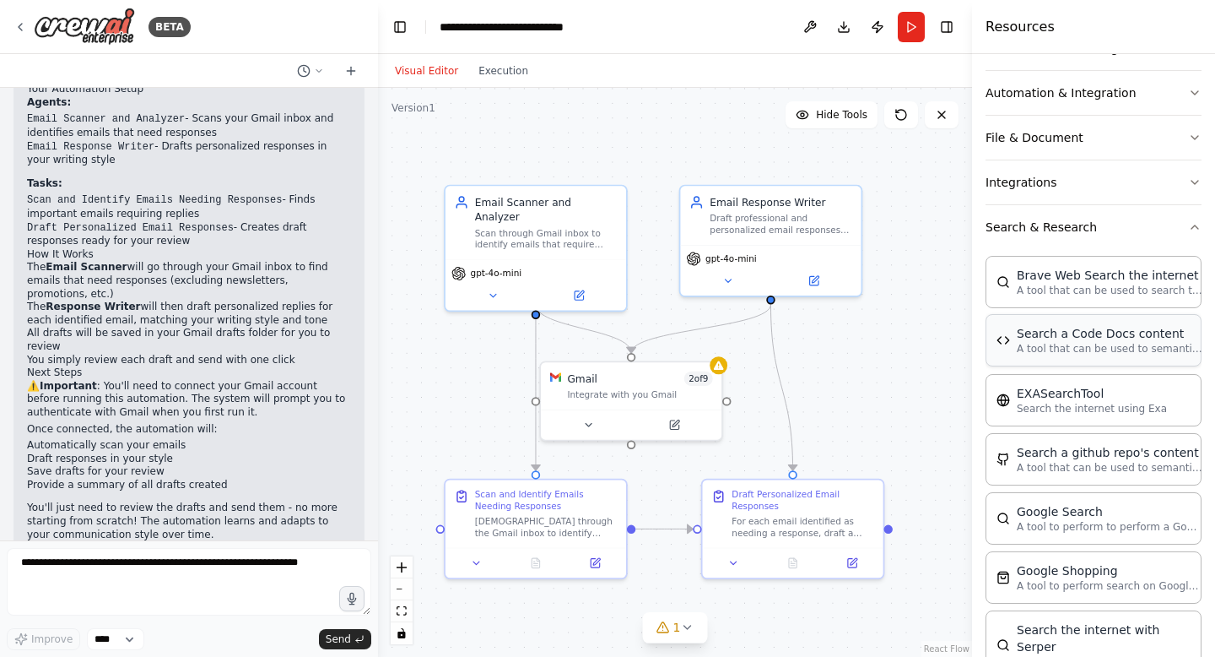
scroll to position [269, 0]
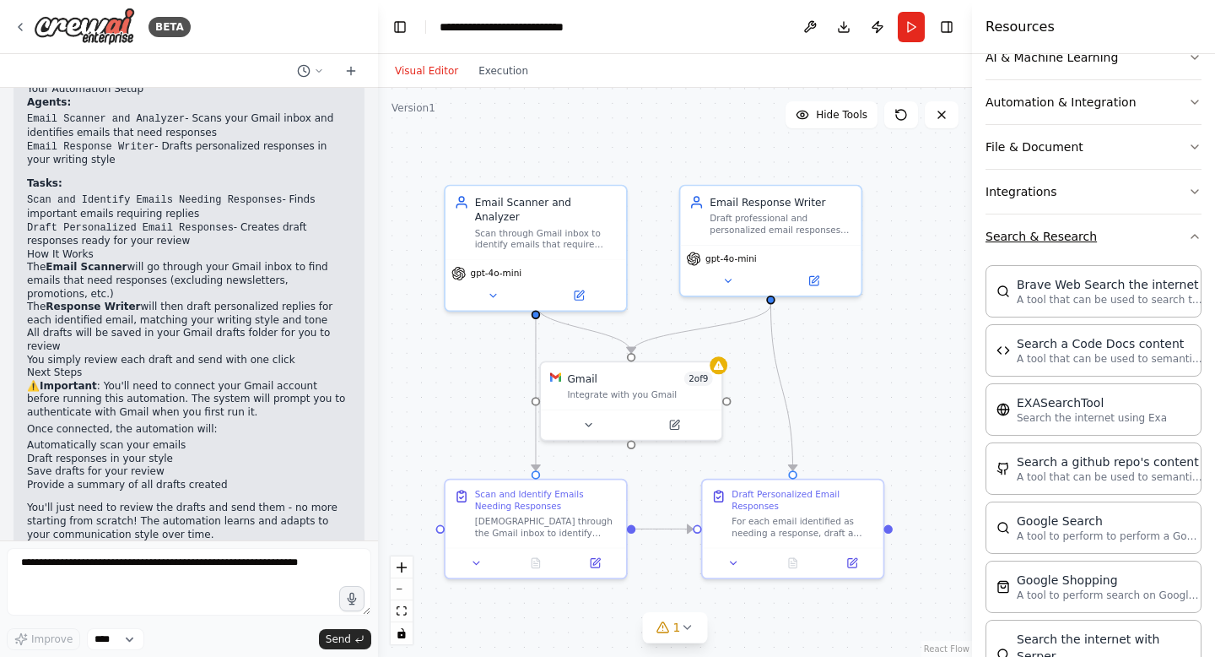
click at [1141, 230] on button "Search & Research" at bounding box center [1094, 236] width 216 height 44
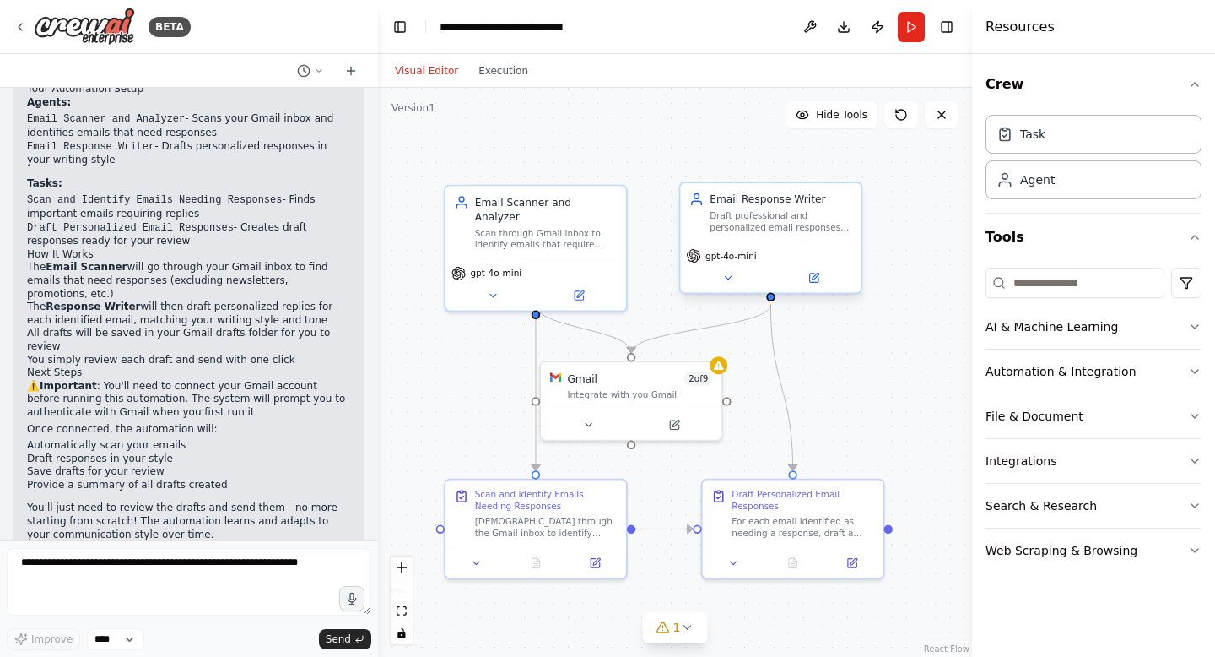
click at [783, 251] on div "gpt-4o-mini" at bounding box center [770, 255] width 169 height 14
click at [821, 283] on button at bounding box center [813, 278] width 83 height 18
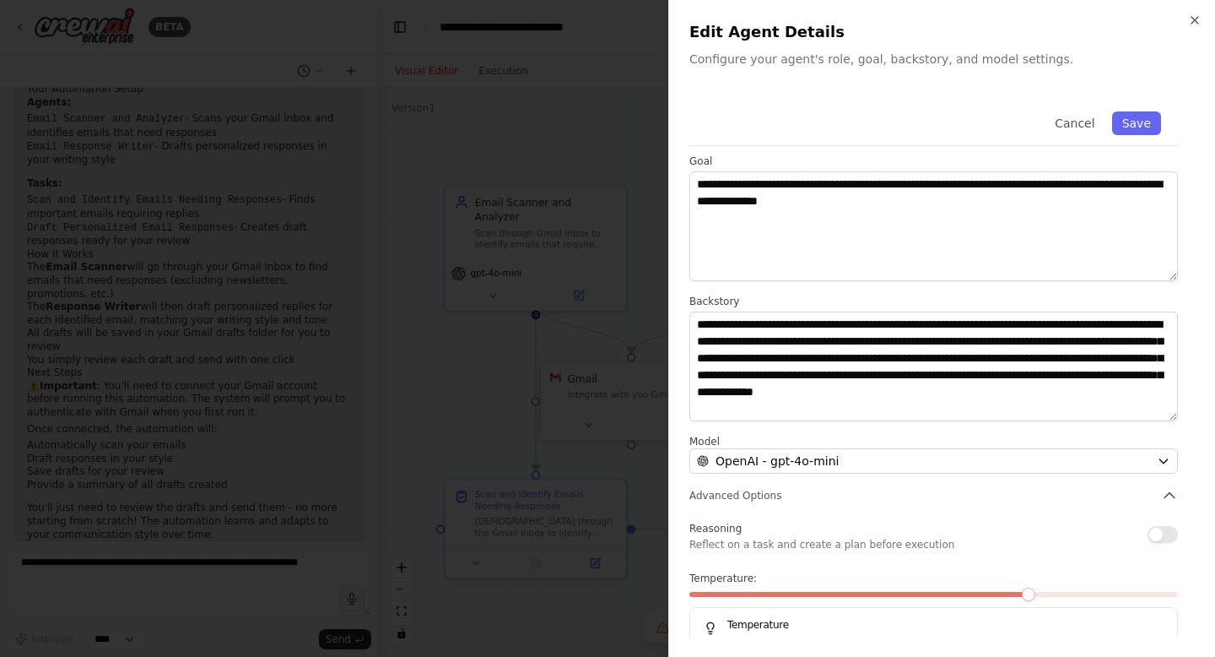
scroll to position [108, 0]
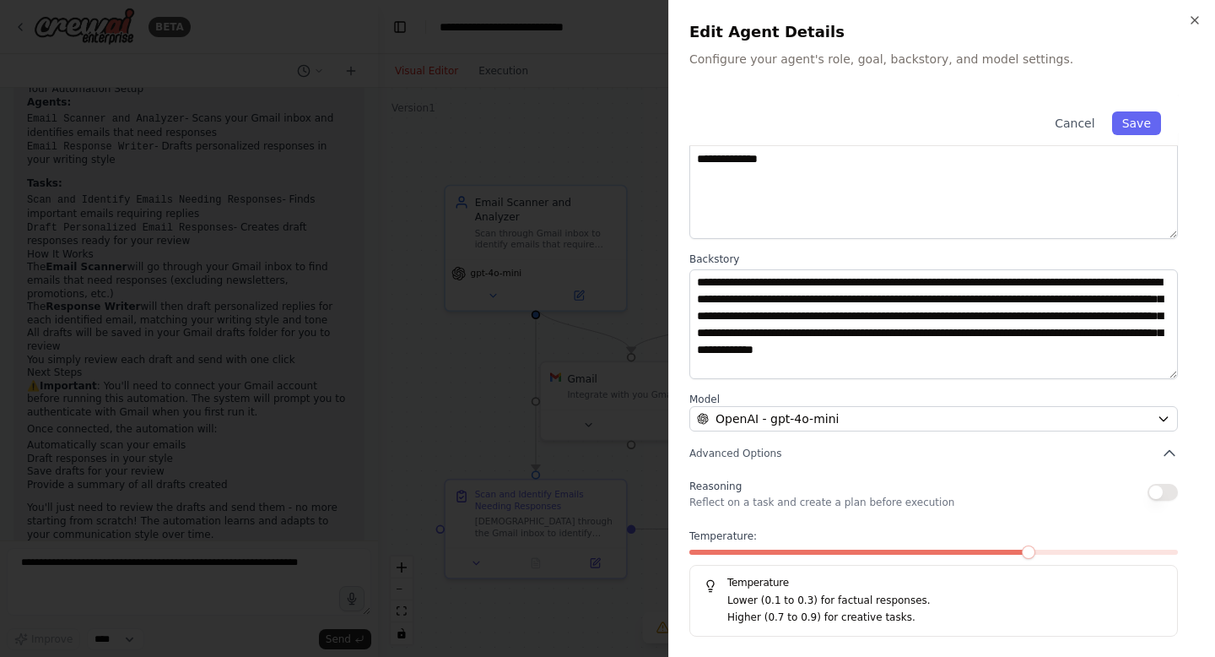
click at [616, 342] on div at bounding box center [607, 328] width 1215 height 657
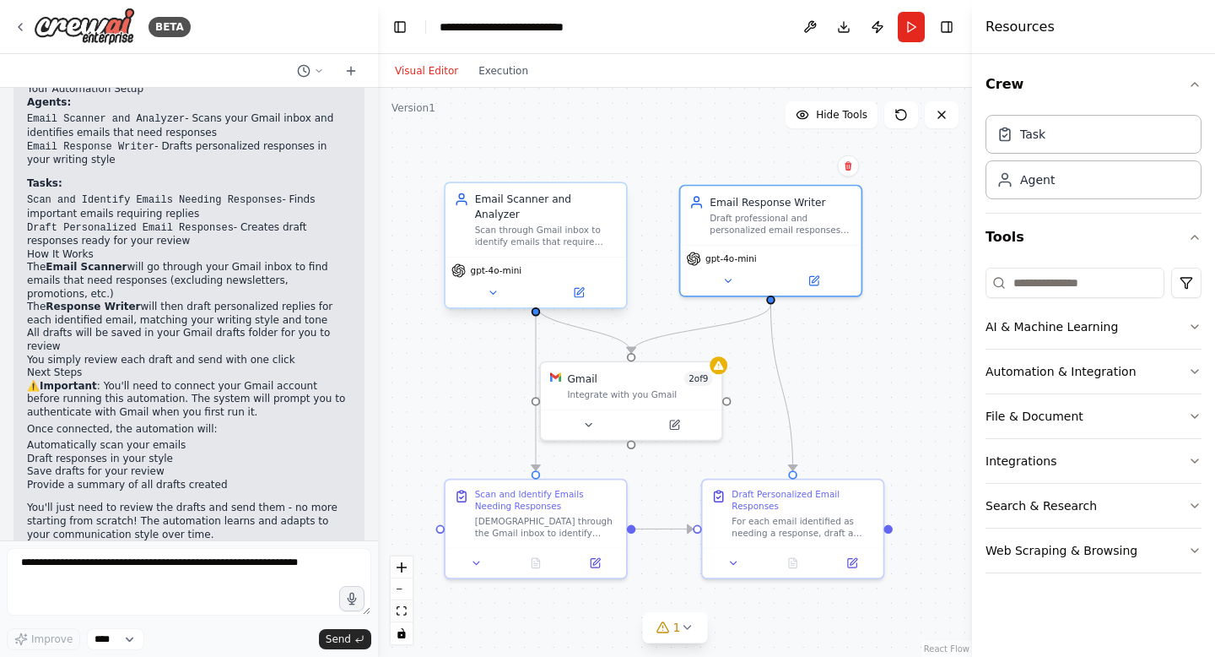
click at [571, 237] on div "Email Scanner and Analyzer Scan through Gmail inbox to identify emails that req…" at bounding box center [536, 219] width 181 height 73
click at [558, 208] on div "Email Scanner and Analyzer Scan through Gmail inbox to identify emails that req…" at bounding box center [546, 220] width 143 height 56
click at [582, 284] on button at bounding box center [579, 293] width 83 height 18
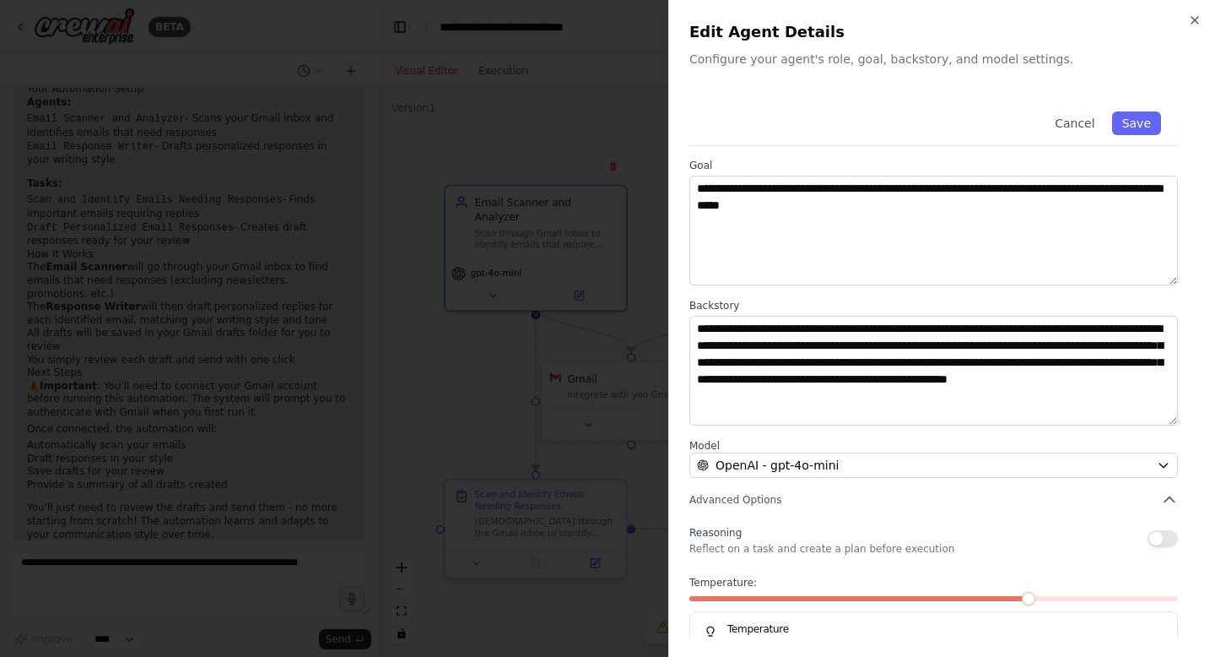
scroll to position [64, 0]
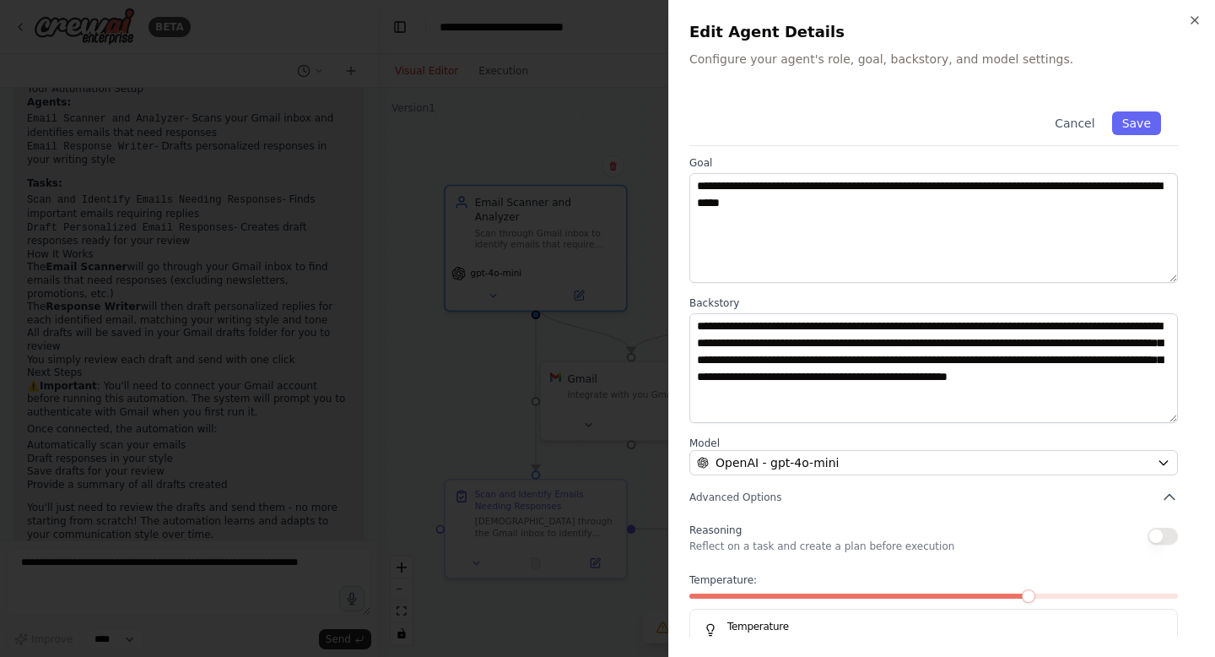
click at [588, 193] on div at bounding box center [607, 328] width 1215 height 657
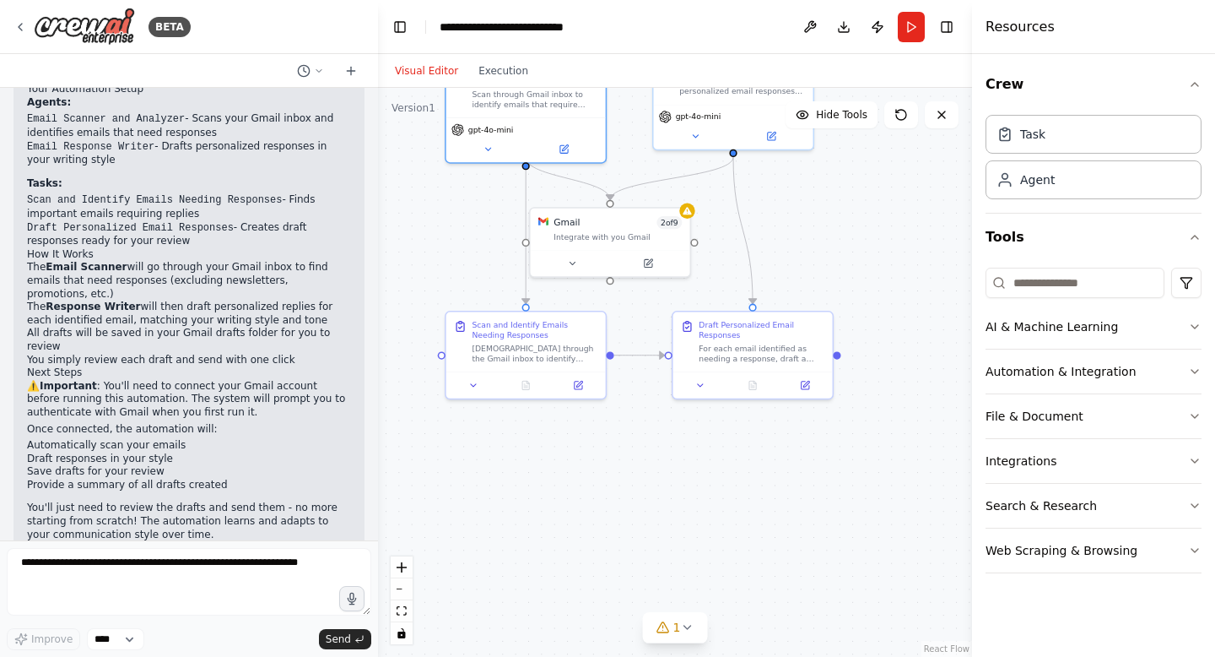
drag, startPoint x: 676, startPoint y: 554, endPoint x: 641, endPoint y: 396, distance: 161.6
click at [641, 396] on div ".deletable-edge-delete-btn { width: 20px; height: 20px; border: 0px solid #ffff…" at bounding box center [675, 372] width 594 height 569
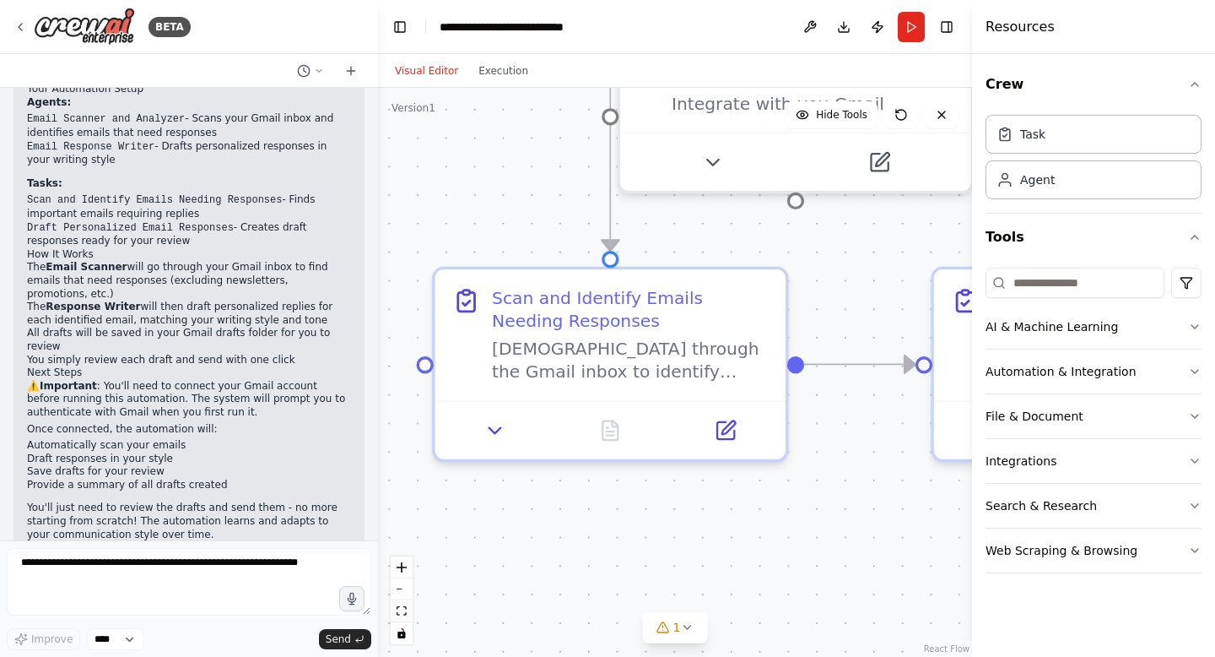
drag, startPoint x: 552, startPoint y: 467, endPoint x: 764, endPoint y: 532, distance: 221.6
click at [764, 532] on div ".deletable-edge-delete-btn { width: 20px; height: 20px; border: 0px solid #ffff…" at bounding box center [675, 372] width 594 height 569
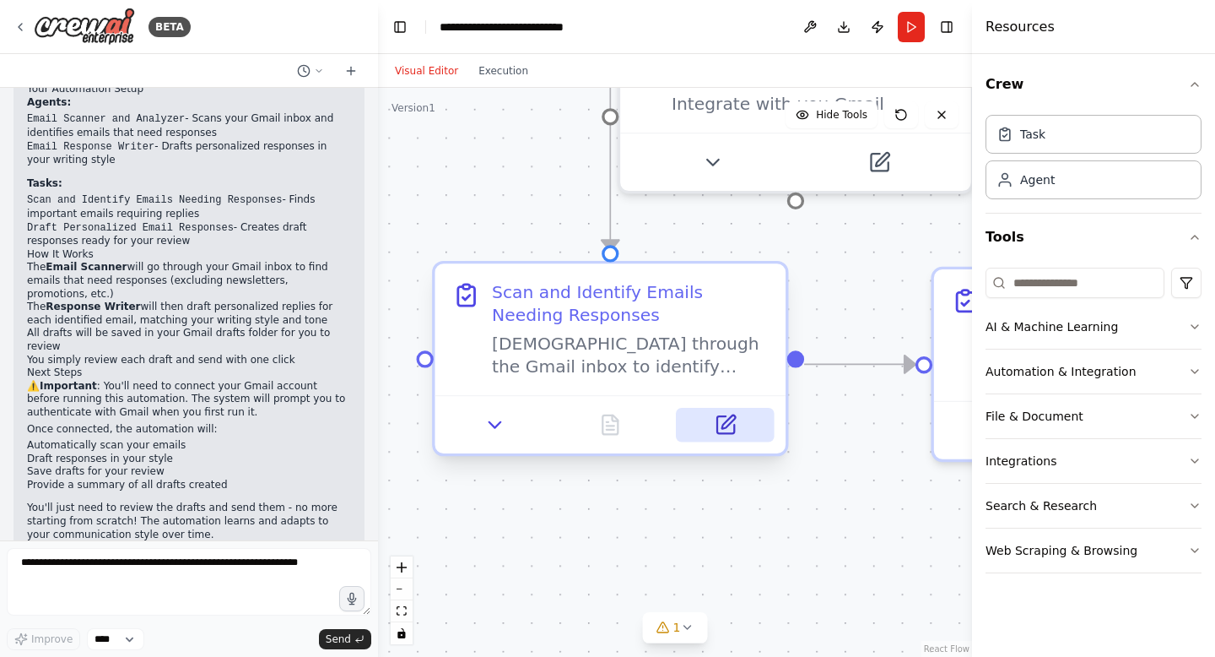
click at [722, 414] on icon at bounding box center [725, 425] width 23 height 23
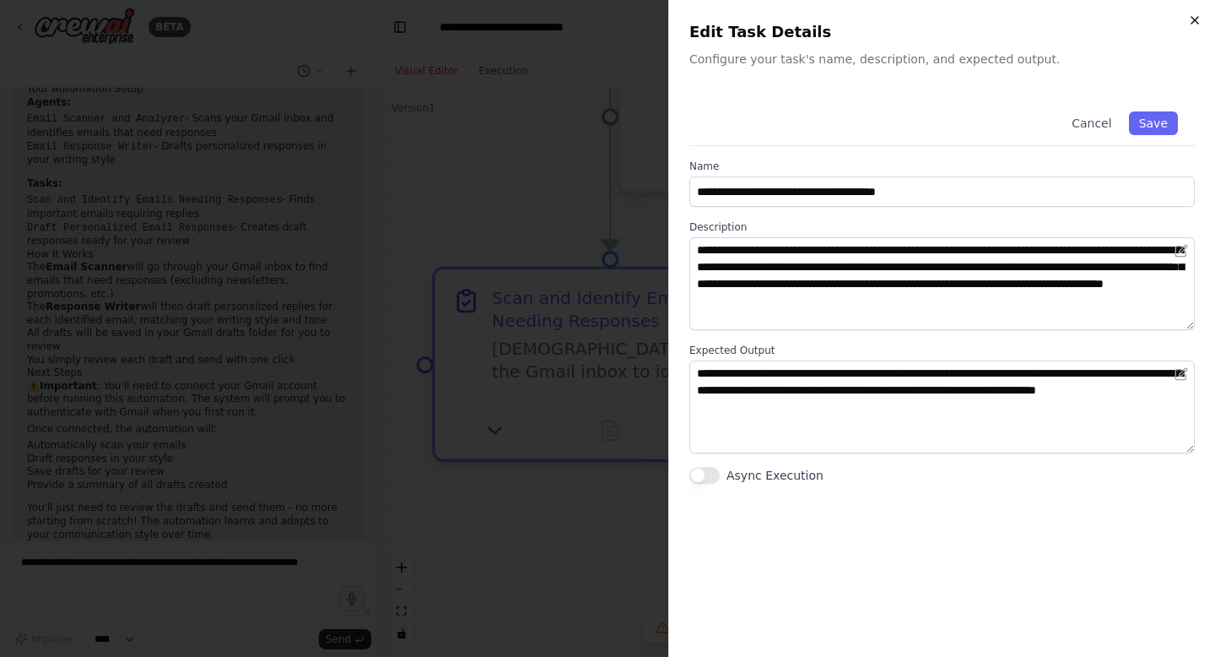
click at [1195, 19] on icon "button" at bounding box center [1195, 21] width 14 height 14
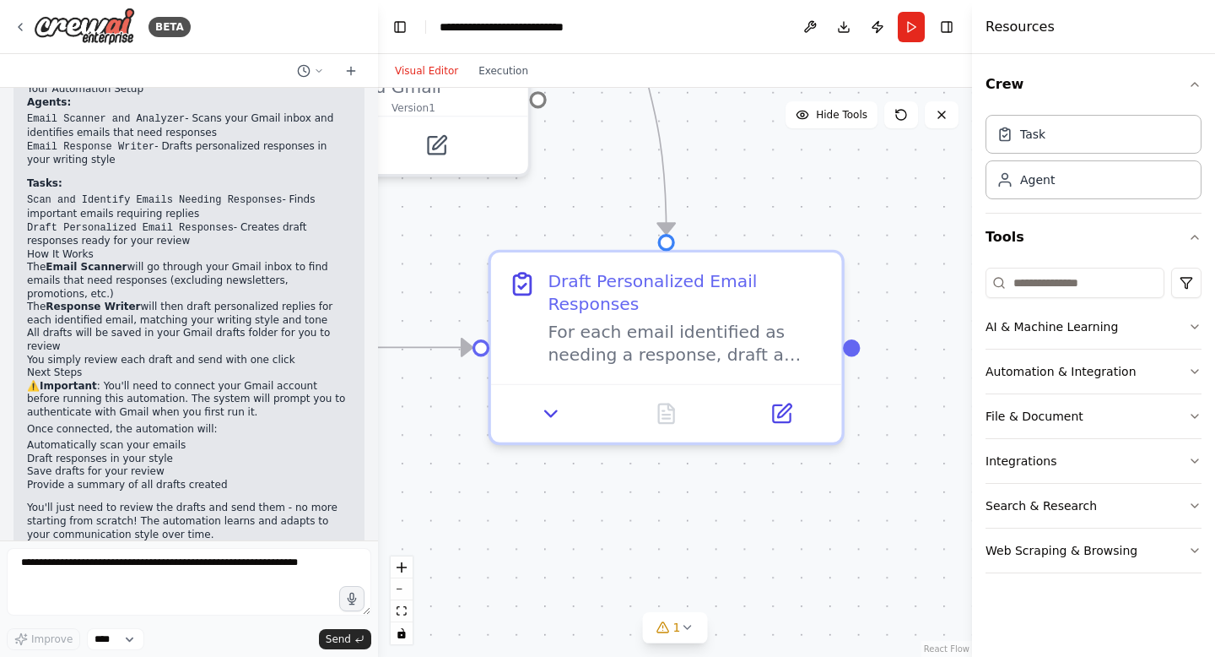
drag, startPoint x: 844, startPoint y: 522, endPoint x: 401, endPoint y: 506, distance: 443.4
click at [401, 506] on div ".deletable-edge-delete-btn { width: 20px; height: 20px; border: 0px solid #ffff…" at bounding box center [675, 372] width 594 height 569
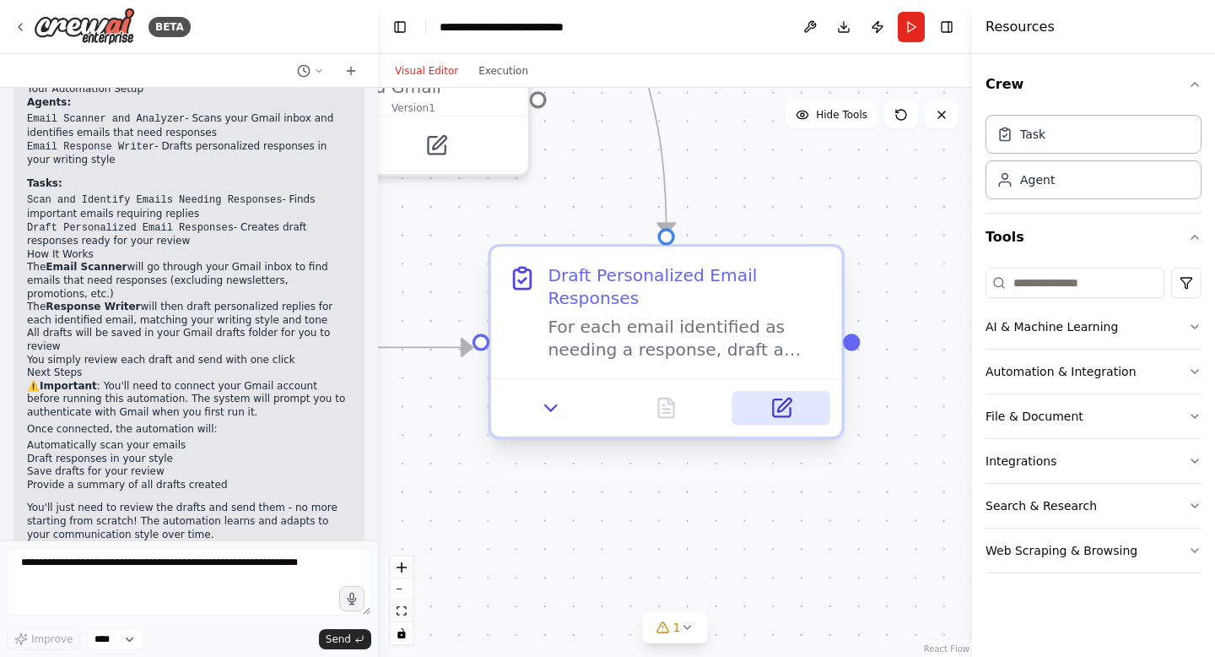
click at [789, 407] on icon at bounding box center [781, 407] width 17 height 17
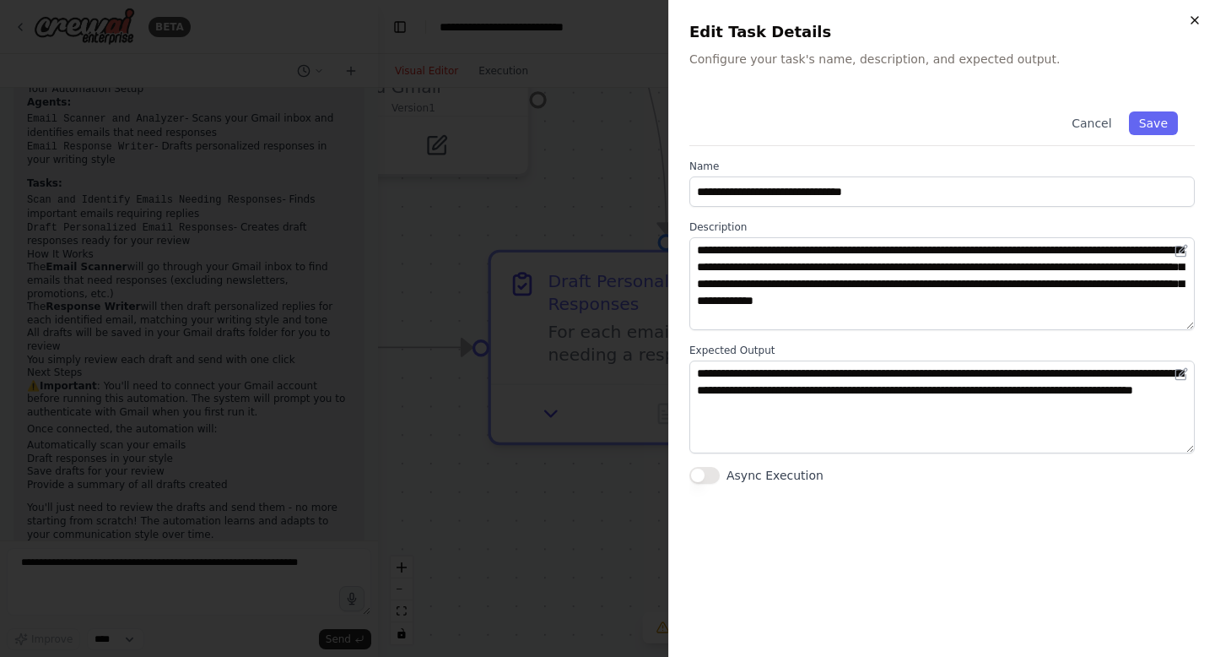
click at [1195, 22] on icon "button" at bounding box center [1195, 21] width 14 height 14
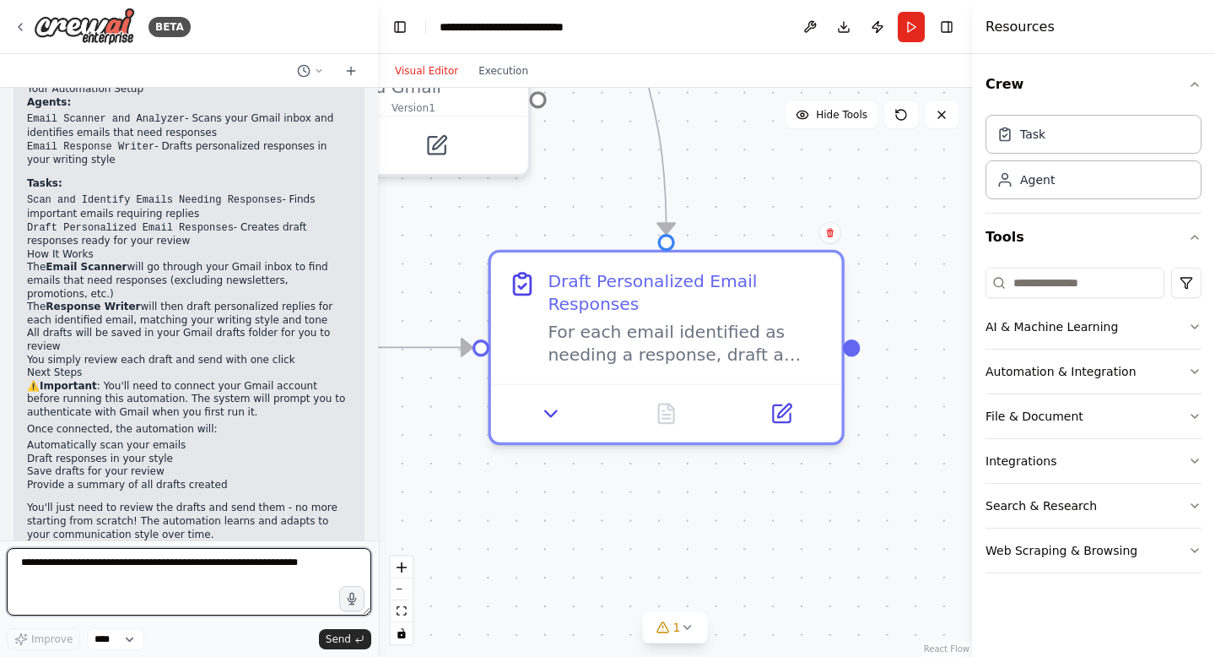
click at [145, 561] on textarea at bounding box center [189, 582] width 365 height 68
click at [137, 630] on select "****" at bounding box center [115, 639] width 57 height 22
click at [189, 576] on textarea at bounding box center [189, 582] width 365 height 68
type textarea "**********"
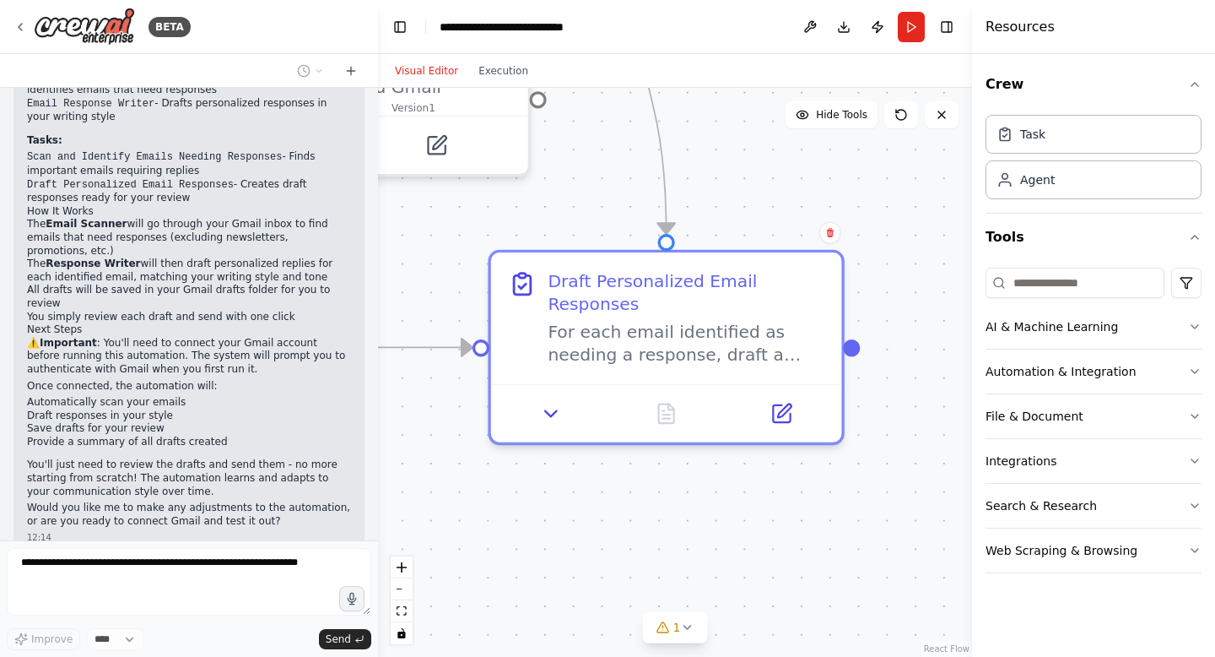
scroll to position [1359, 0]
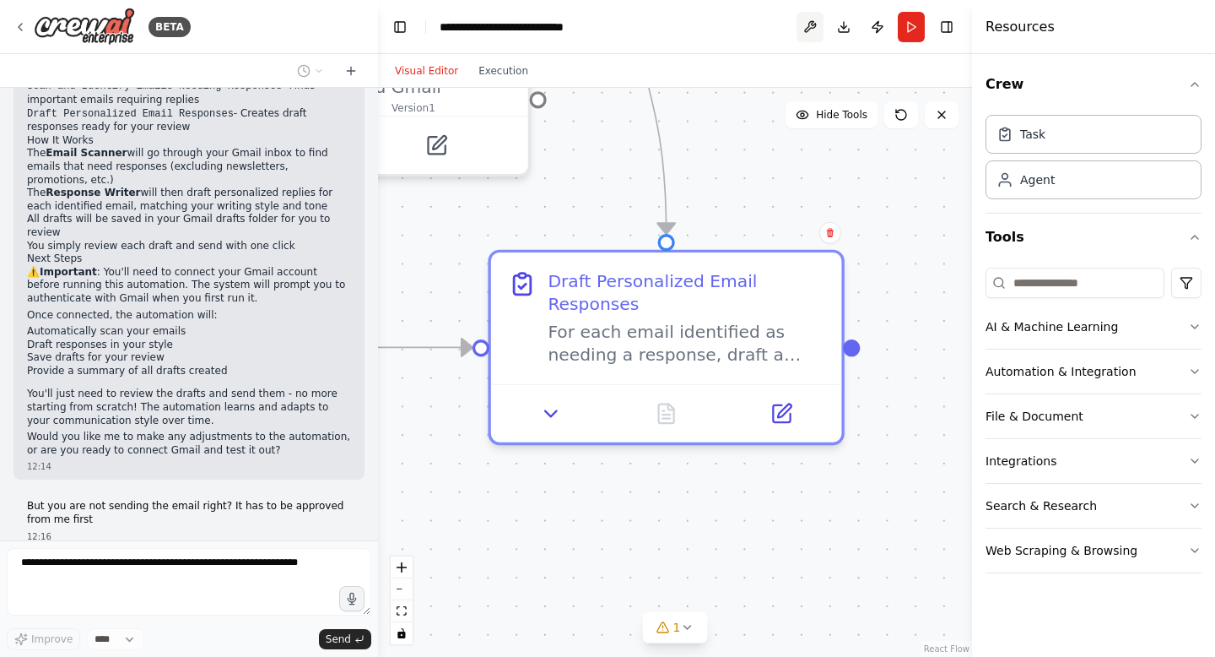
click at [807, 34] on button at bounding box center [810, 27] width 27 height 30
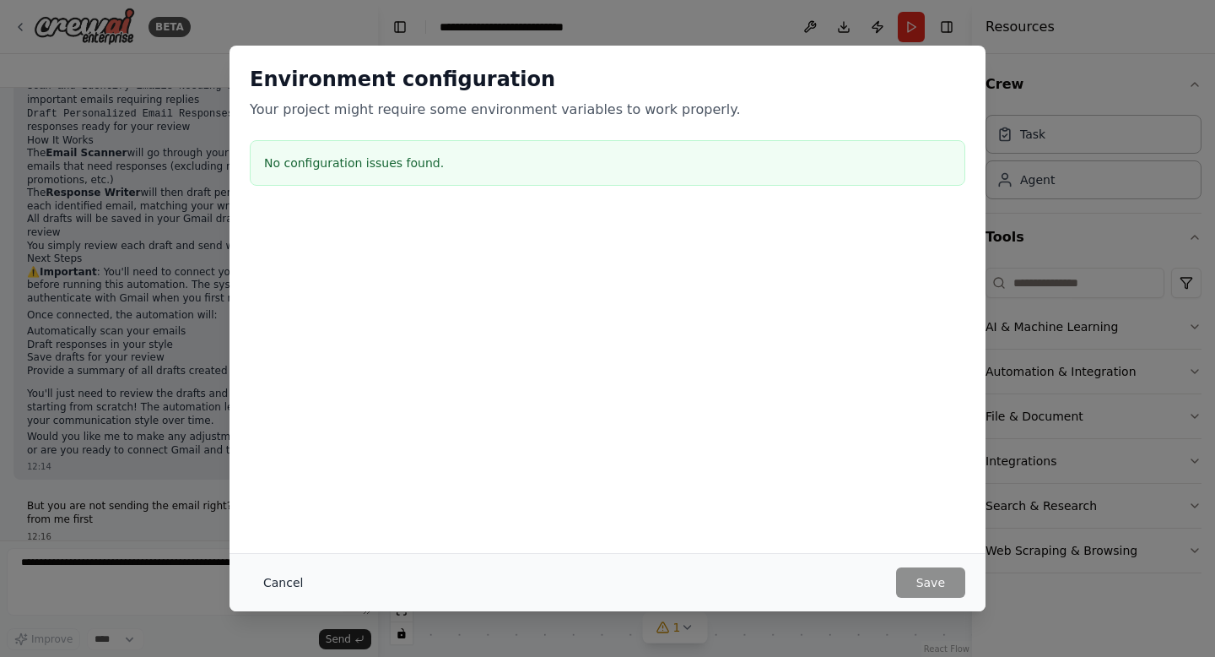
click at [279, 569] on button "Cancel" at bounding box center [283, 582] width 67 height 30
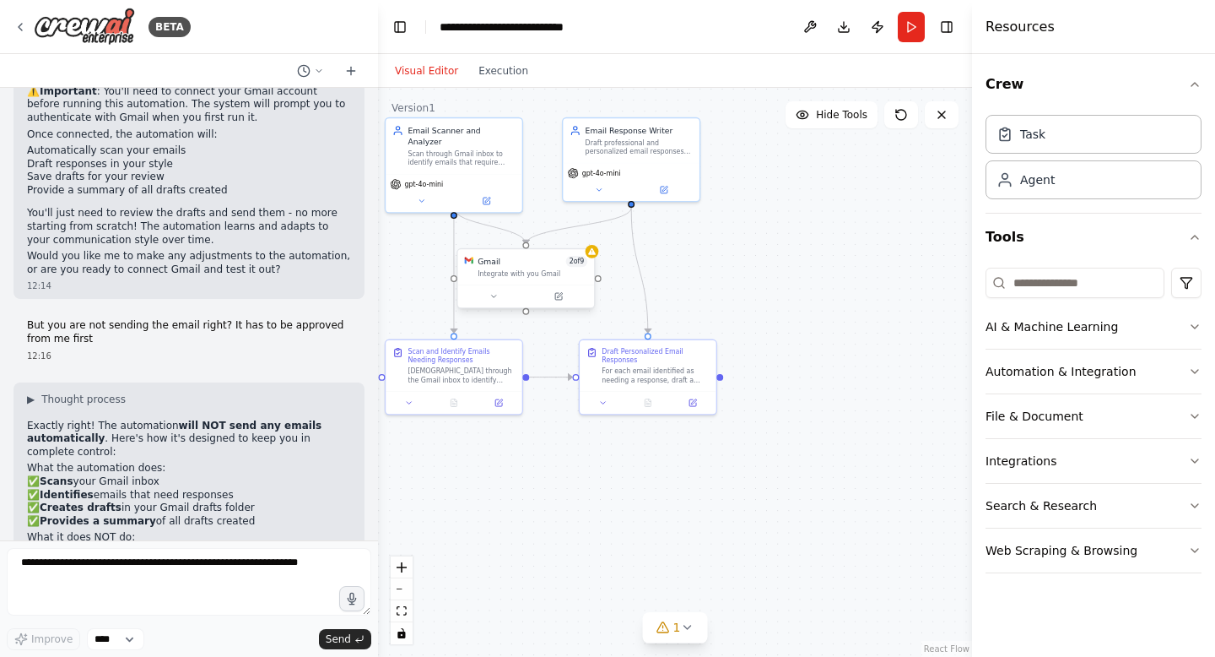
click at [563, 287] on div at bounding box center [526, 295] width 137 height 23
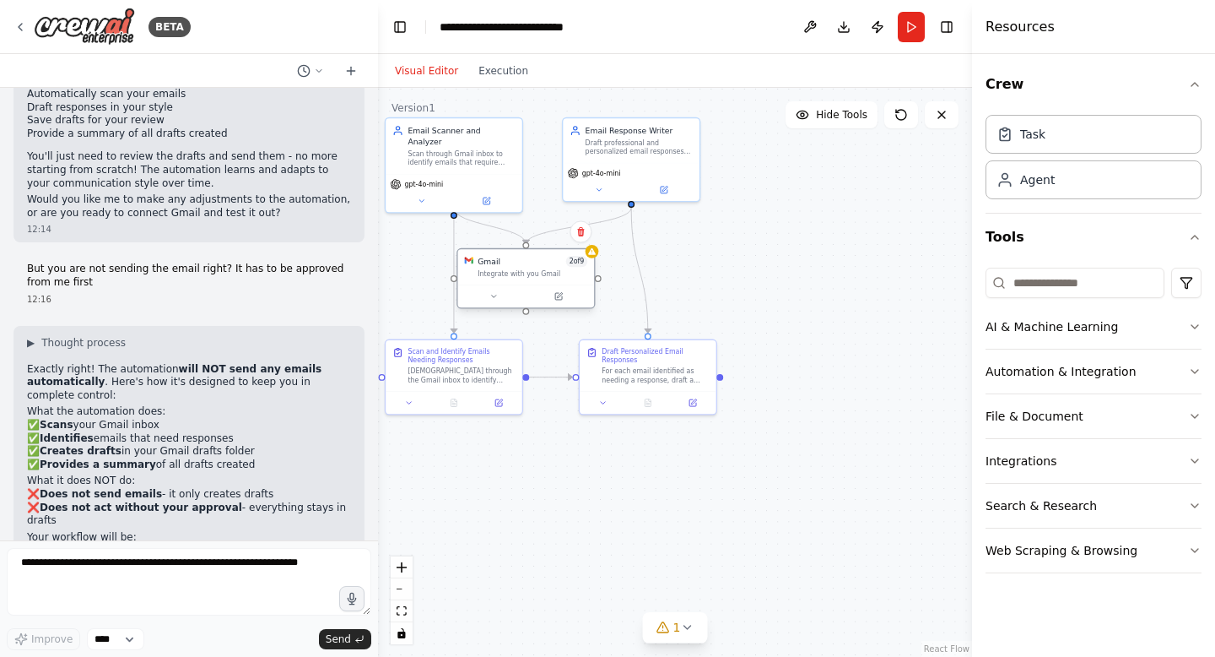
click at [560, 303] on div at bounding box center [526, 295] width 137 height 23
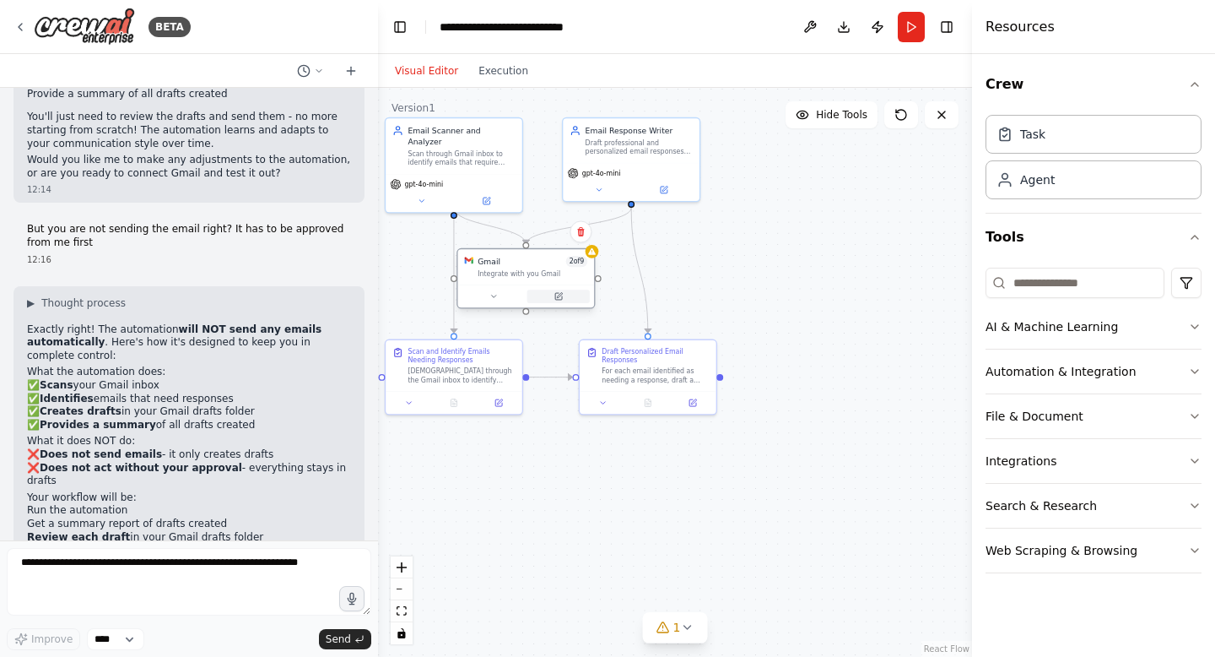
scroll to position [1650, 0]
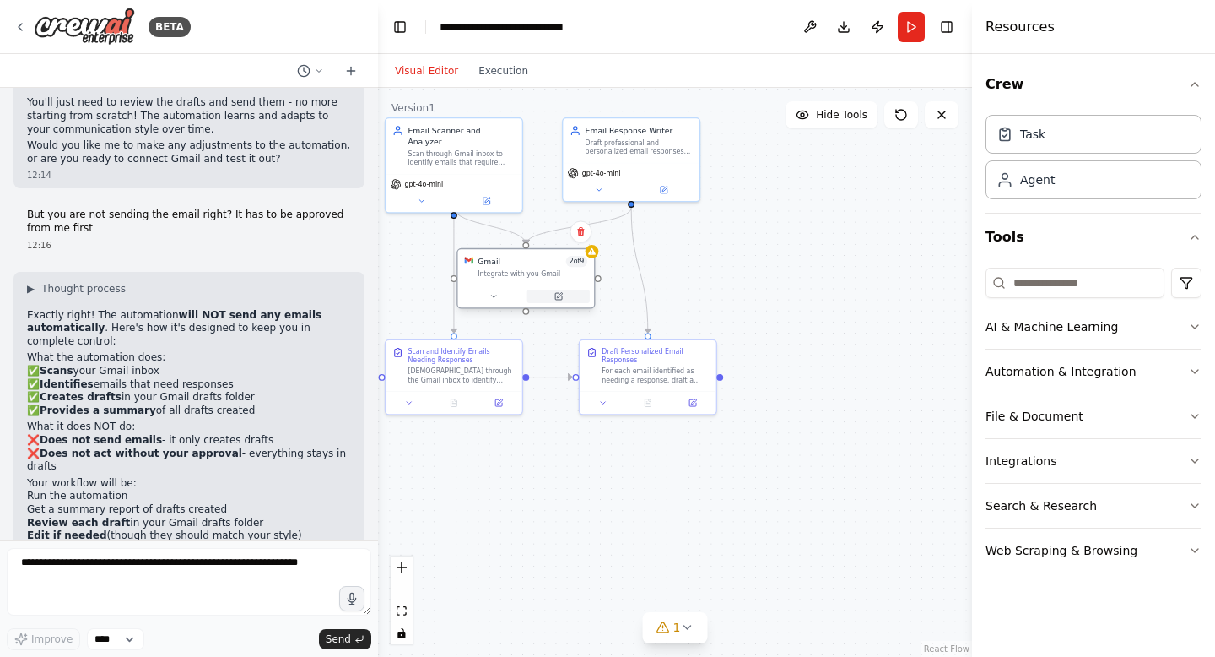
click at [560, 297] on icon at bounding box center [558, 296] width 7 height 7
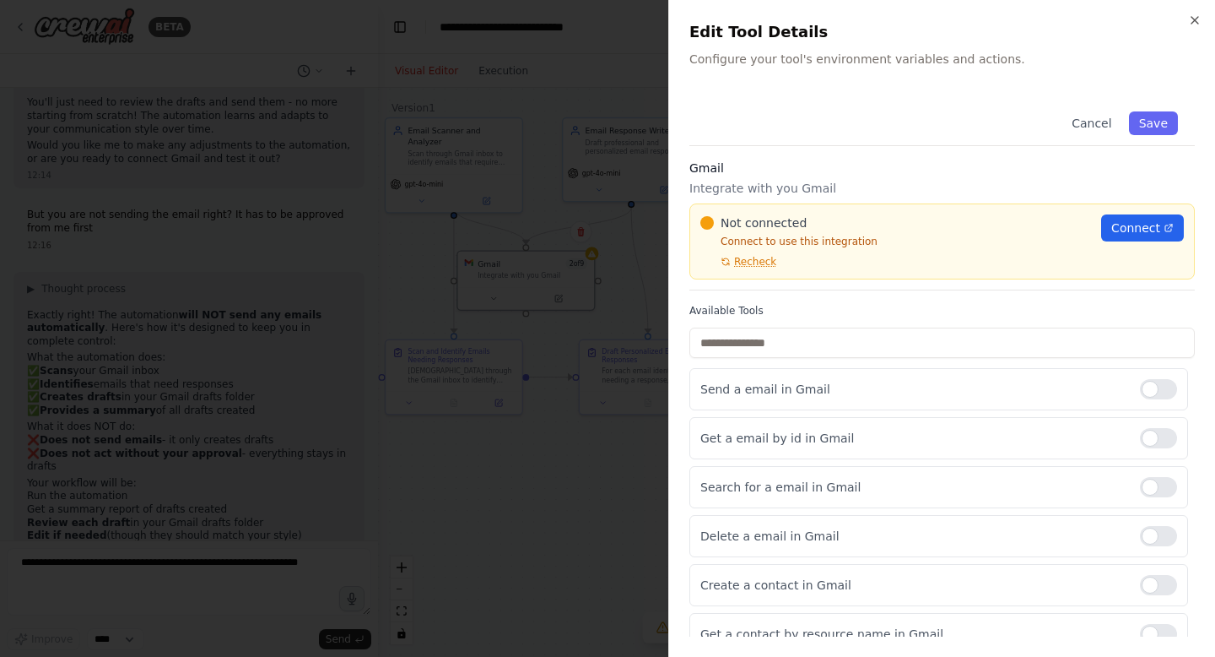
scroll to position [1663, 0]
click at [1148, 231] on span "Connect" at bounding box center [1135, 227] width 49 height 17
click at [738, 263] on span "Recheck" at bounding box center [755, 262] width 42 height 14
click at [763, 258] on span "Recheck" at bounding box center [755, 262] width 42 height 14
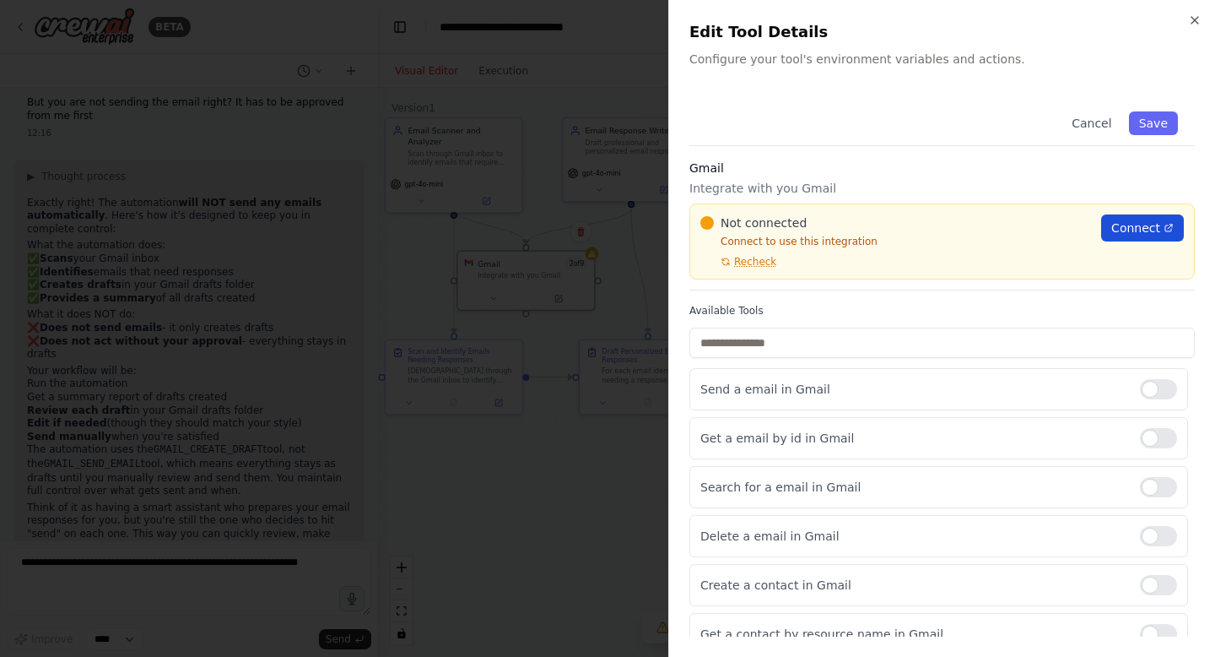
click at [1130, 224] on span "Connect" at bounding box center [1135, 227] width 49 height 17
click at [751, 256] on span "Recheck" at bounding box center [755, 262] width 42 height 14
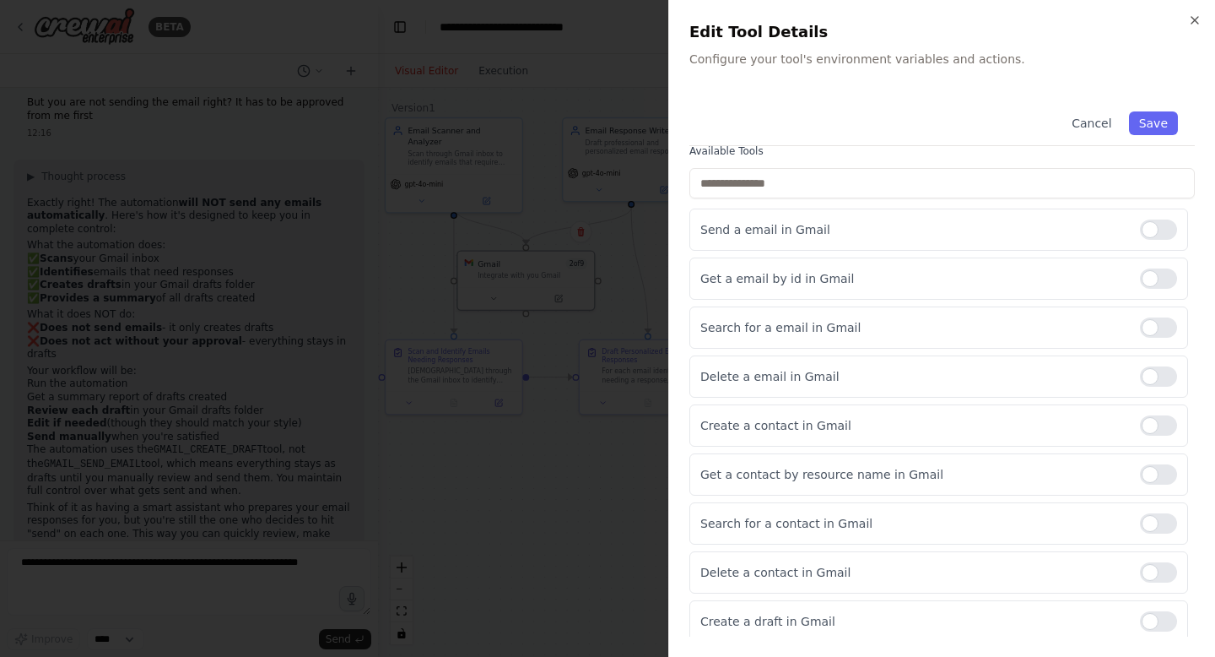
scroll to position [128, 0]
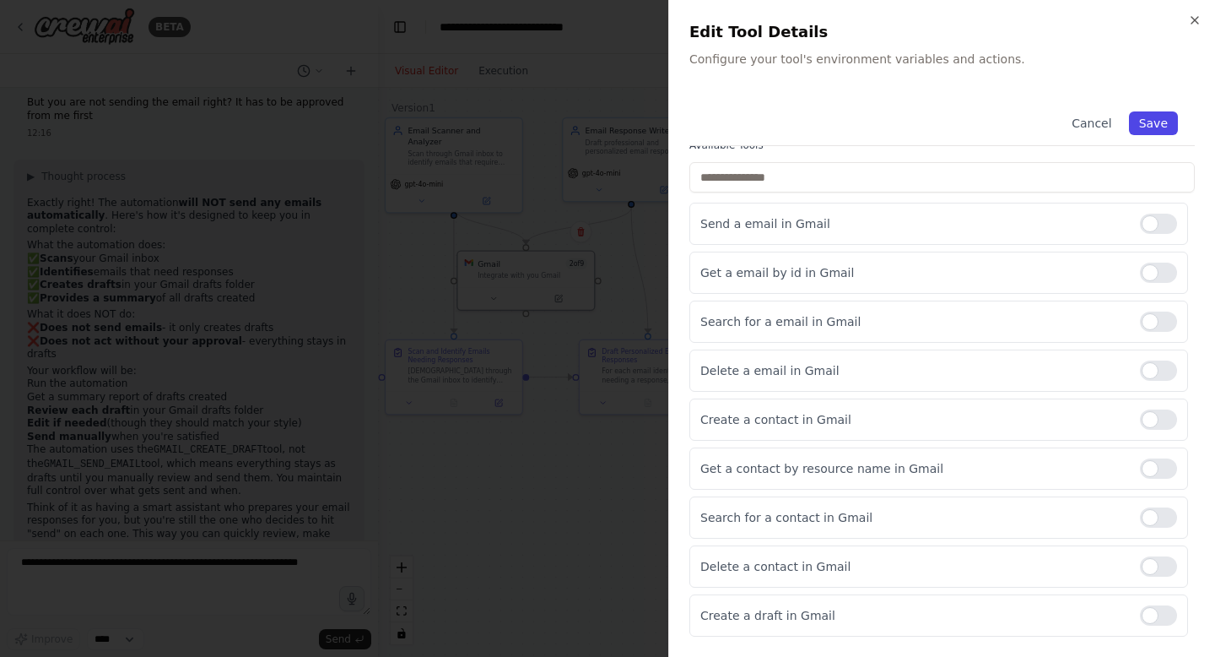
click at [1153, 130] on button "Save" at bounding box center [1153, 123] width 49 height 24
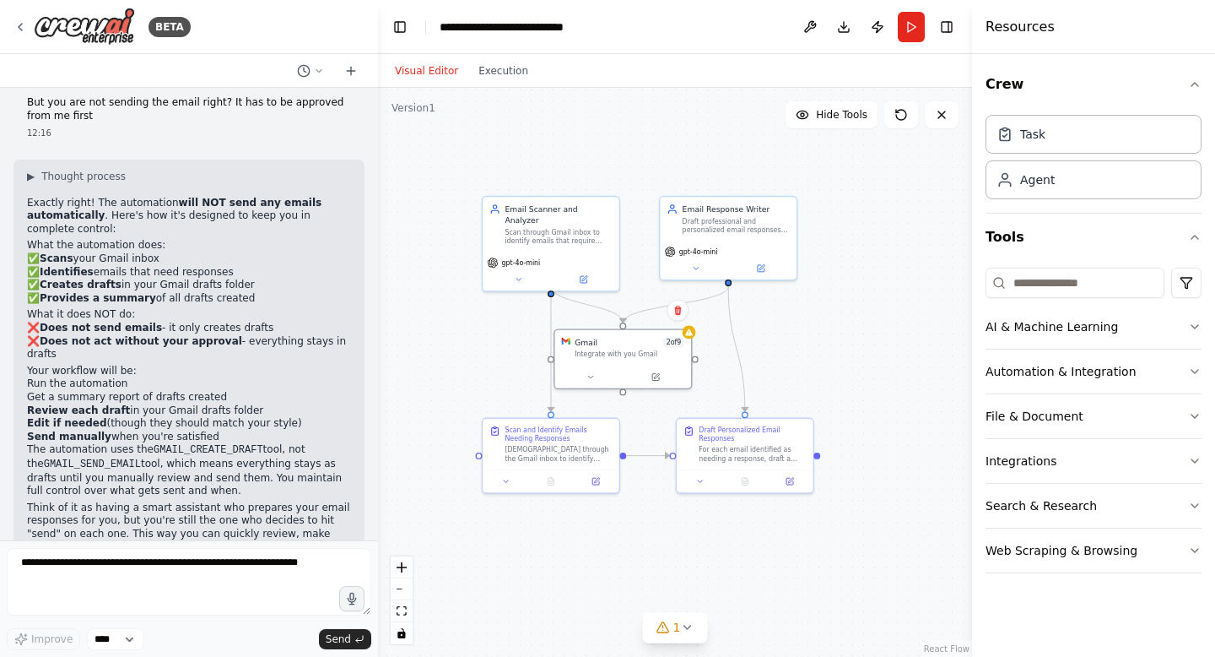
drag, startPoint x: 868, startPoint y: 346, endPoint x: 965, endPoint y: 425, distance: 124.8
click at [965, 425] on div "BETA Automatically scan through my emails in gmail, mark the emails which need …" at bounding box center [607, 328] width 1215 height 657
click at [690, 333] on icon at bounding box center [689, 330] width 8 height 7
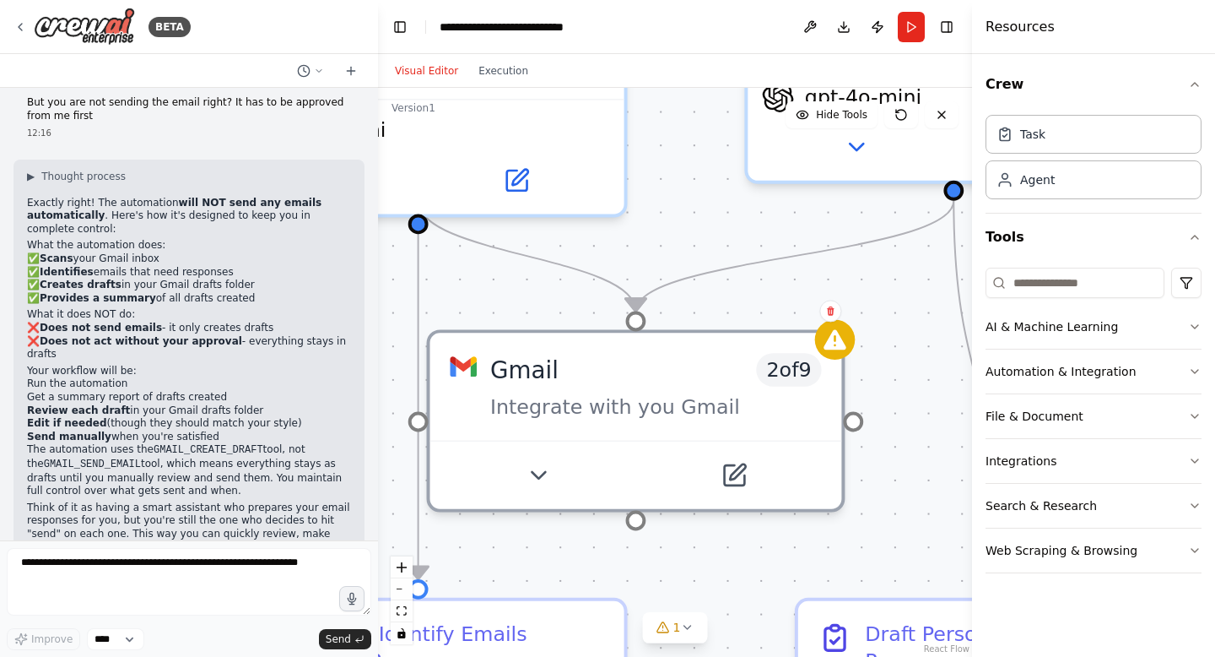
drag, startPoint x: 776, startPoint y: 397, endPoint x: 902, endPoint y: 376, distance: 128.3
click at [926, 405] on div ".deletable-edge-delete-btn { width: 20px; height: 20px; border: 0px solid #ffff…" at bounding box center [675, 372] width 594 height 569
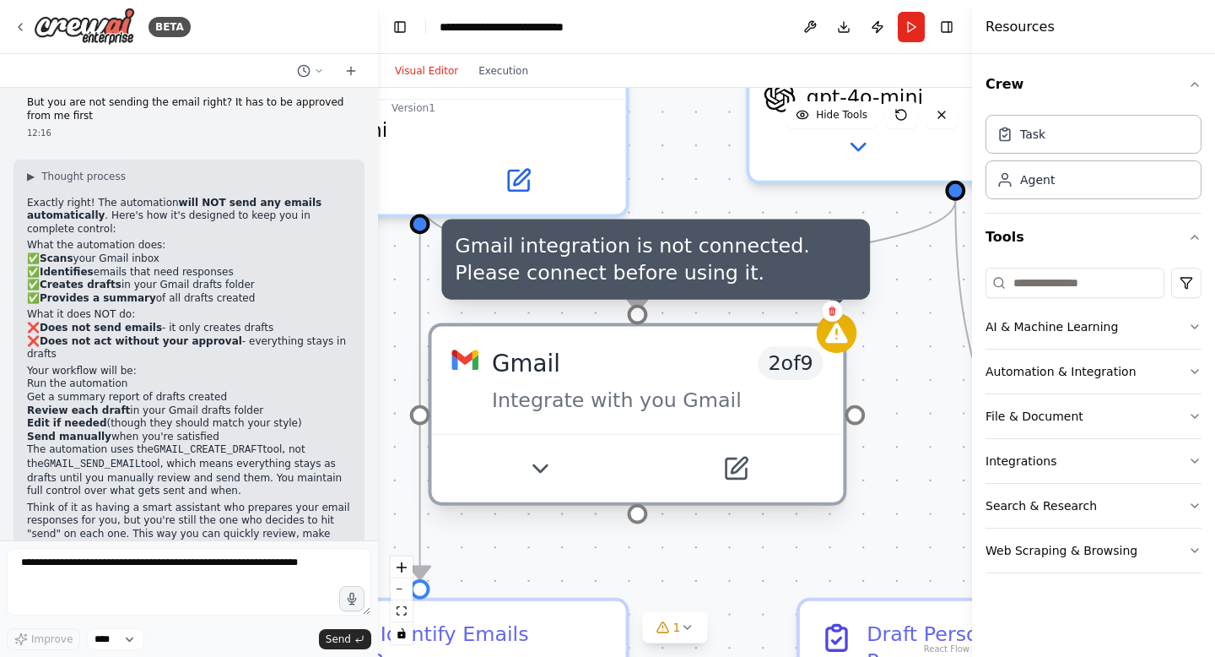
click at [841, 342] on icon at bounding box center [836, 332] width 22 height 20
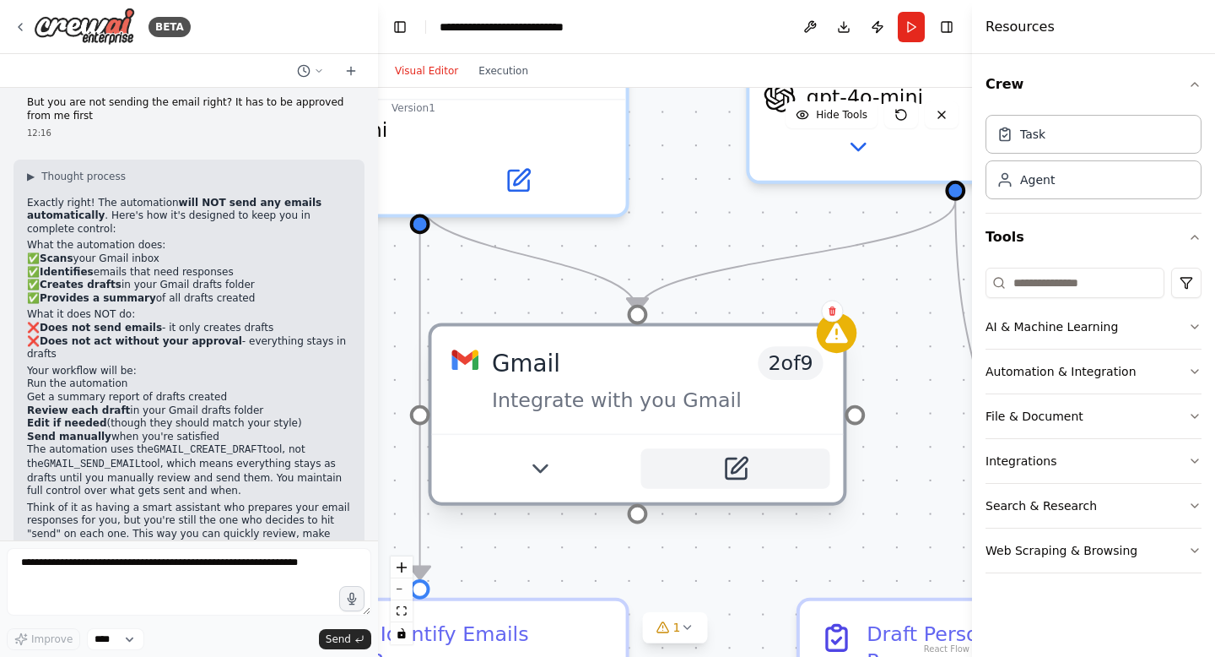
click at [739, 471] on icon at bounding box center [736, 468] width 20 height 20
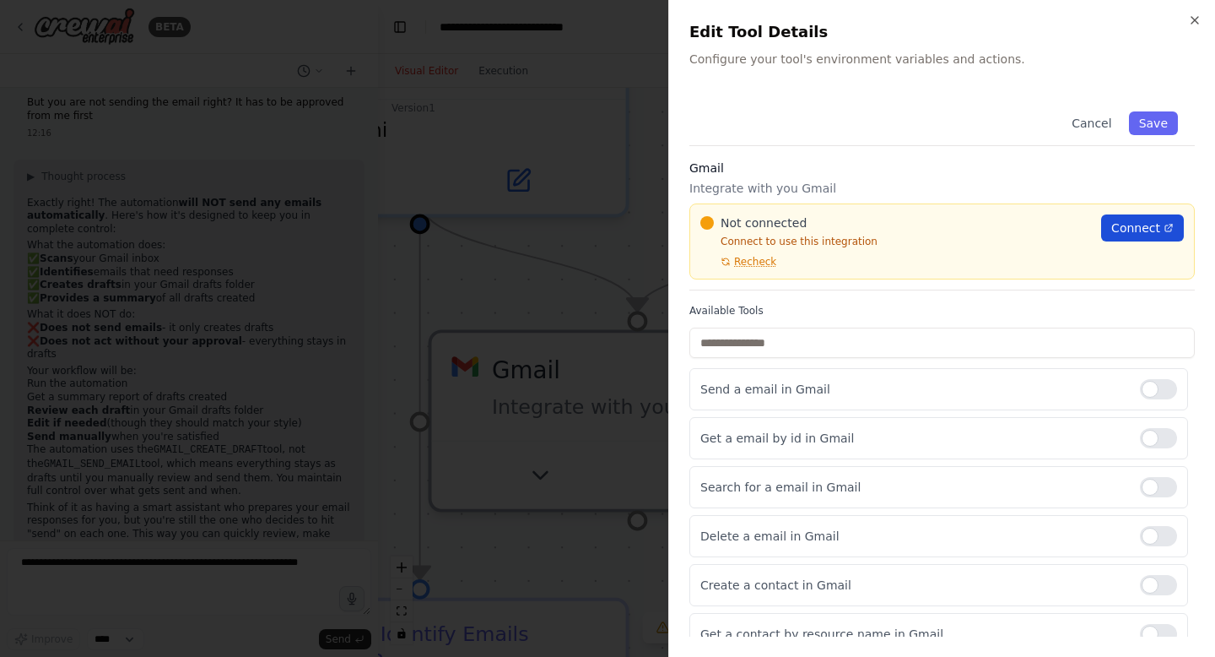
click at [1139, 230] on span "Connect" at bounding box center [1135, 227] width 49 height 17
click at [886, 330] on input "text" at bounding box center [943, 342] width 506 height 30
click at [1146, 122] on button "Save" at bounding box center [1153, 123] width 49 height 24
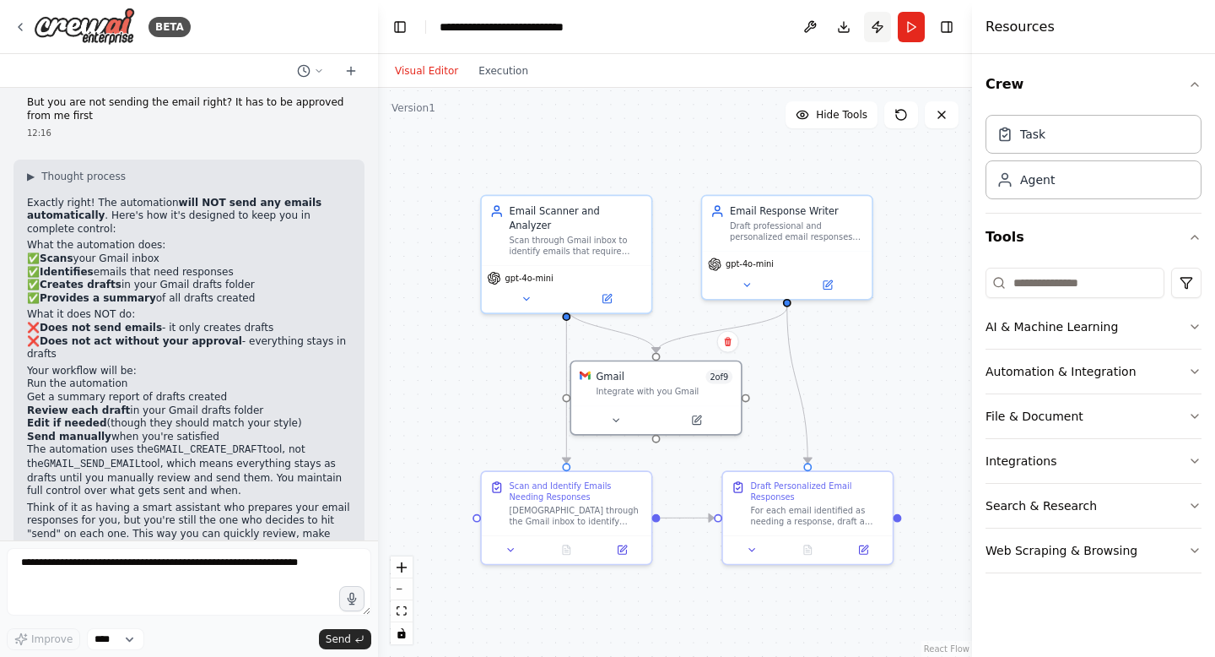
click at [877, 23] on button "Publish" at bounding box center [877, 27] width 27 height 30
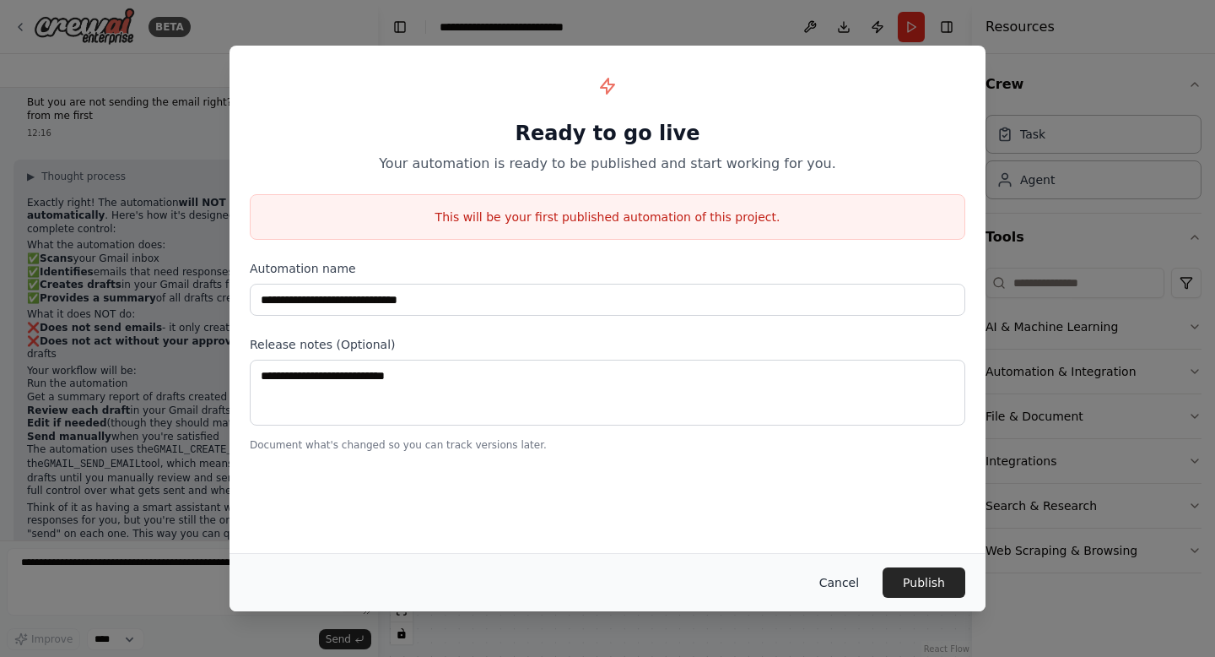
click at [833, 592] on button "Cancel" at bounding box center [839, 582] width 67 height 30
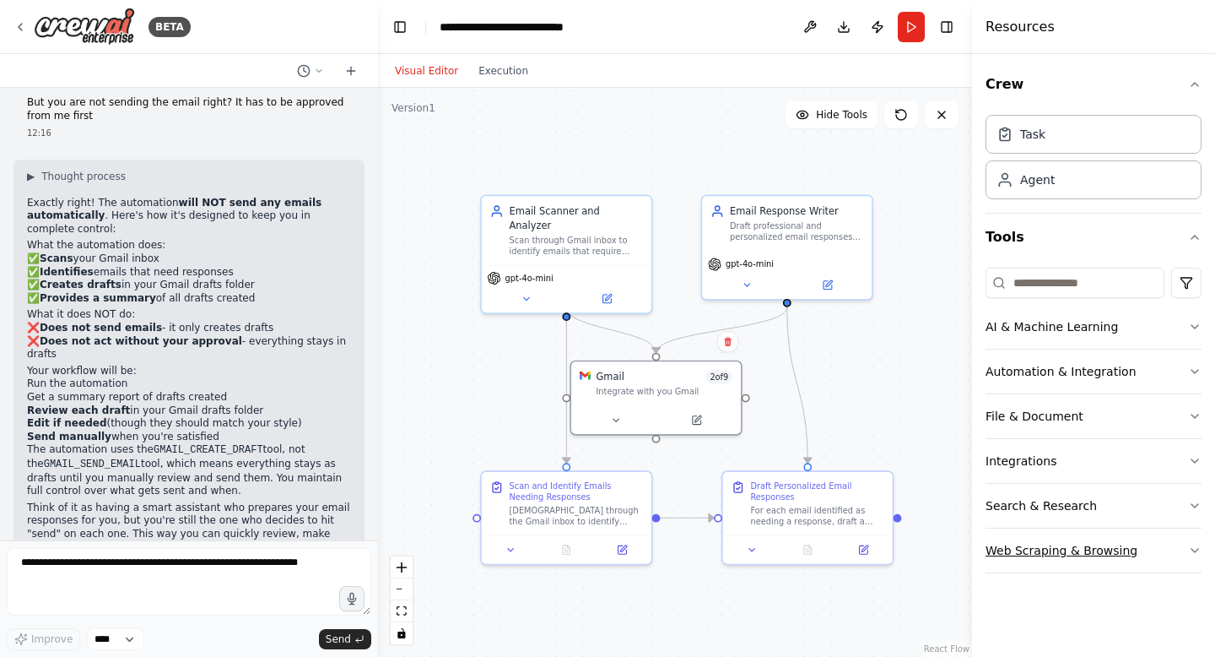
click at [1071, 568] on button "Web Scraping & Browsing" at bounding box center [1094, 550] width 216 height 44
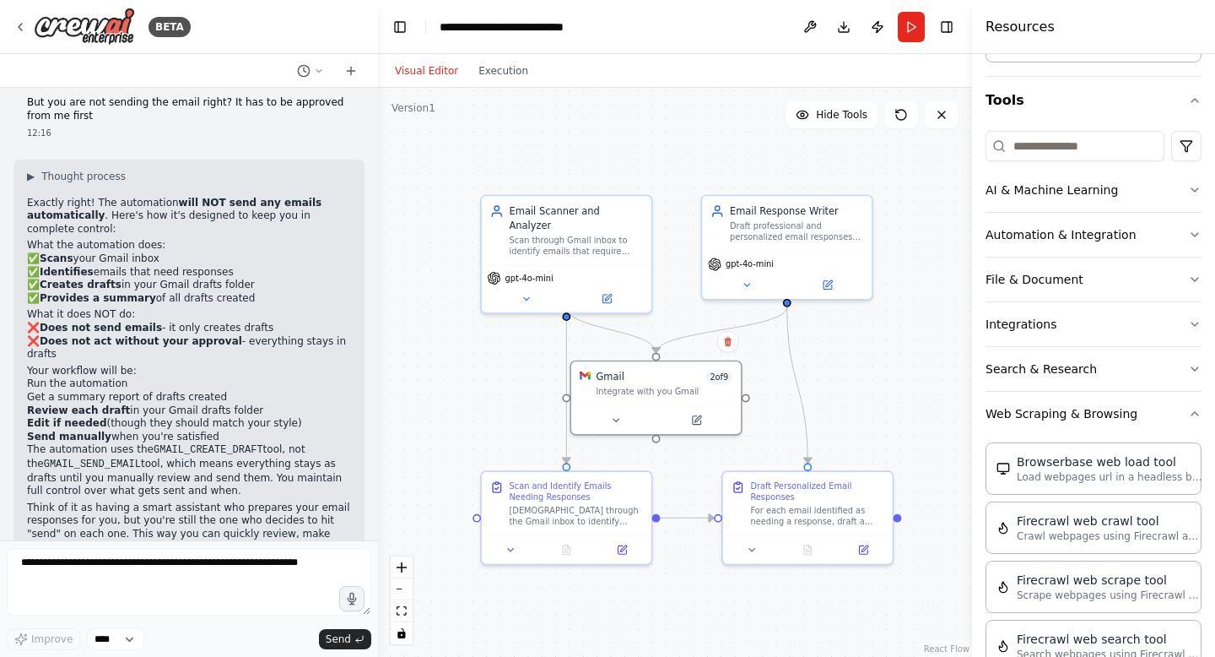
scroll to position [132, 0]
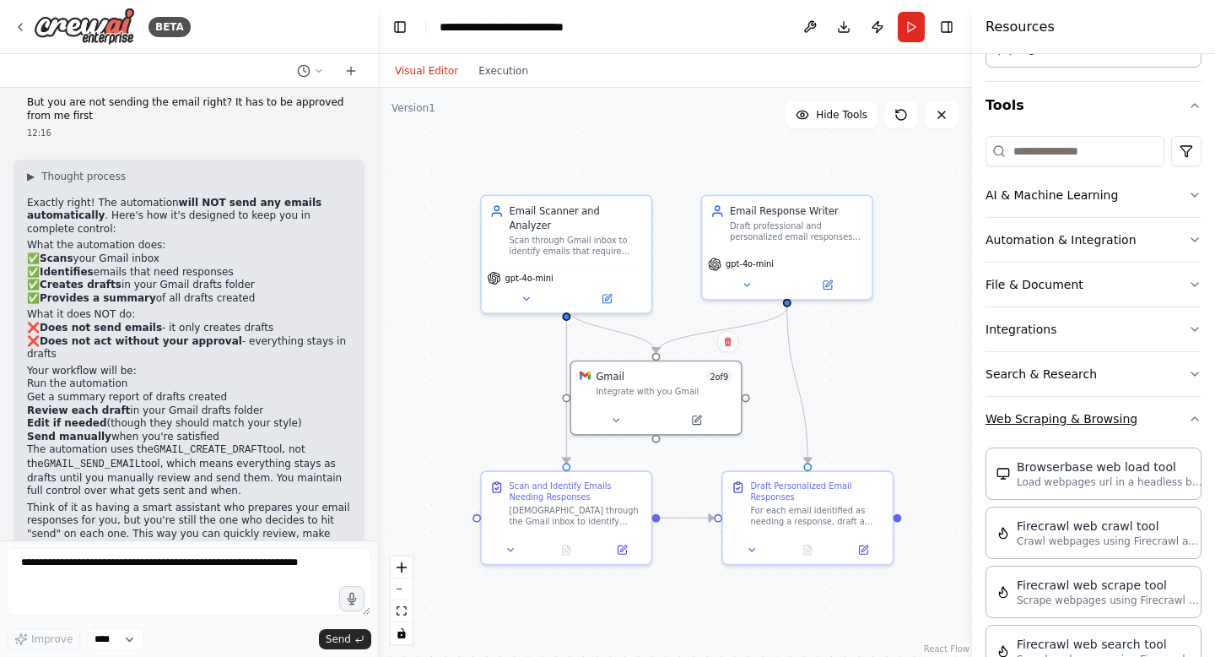
click at [1104, 411] on button "Web Scraping & Browsing" at bounding box center [1094, 419] width 216 height 44
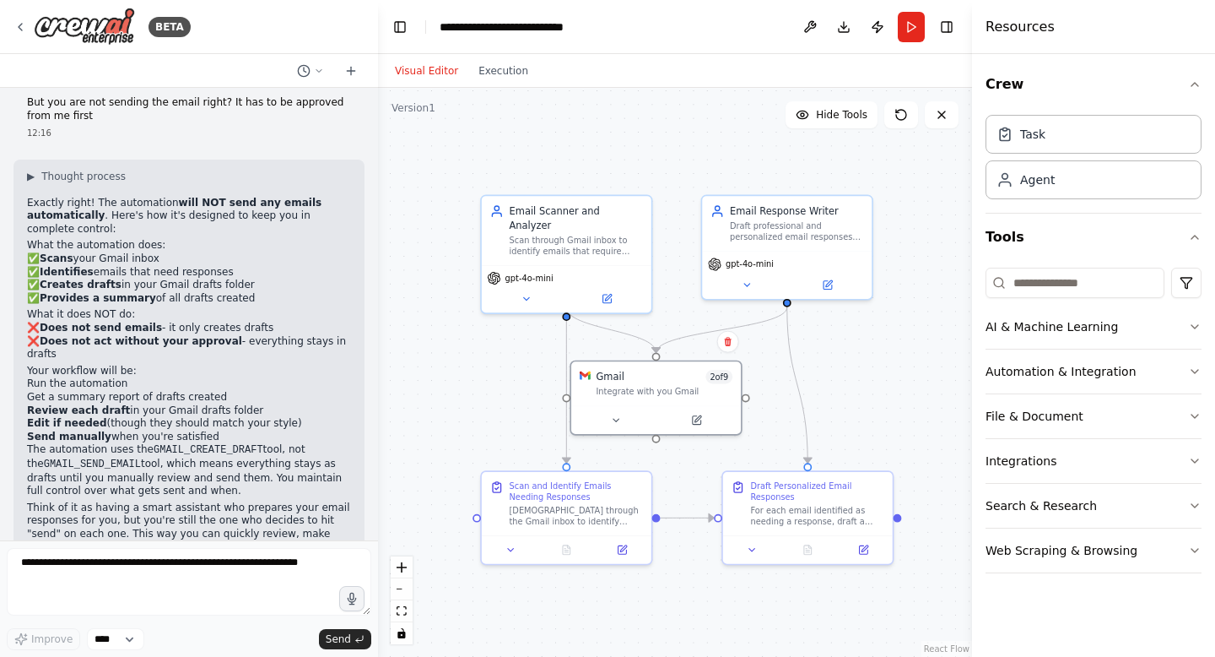
click at [1084, 154] on div "Task Agent" at bounding box center [1094, 153] width 216 height 91
click at [1083, 139] on div "Task" at bounding box center [1094, 133] width 216 height 39
click at [507, 70] on button "Execution" at bounding box center [503, 71] width 70 height 20
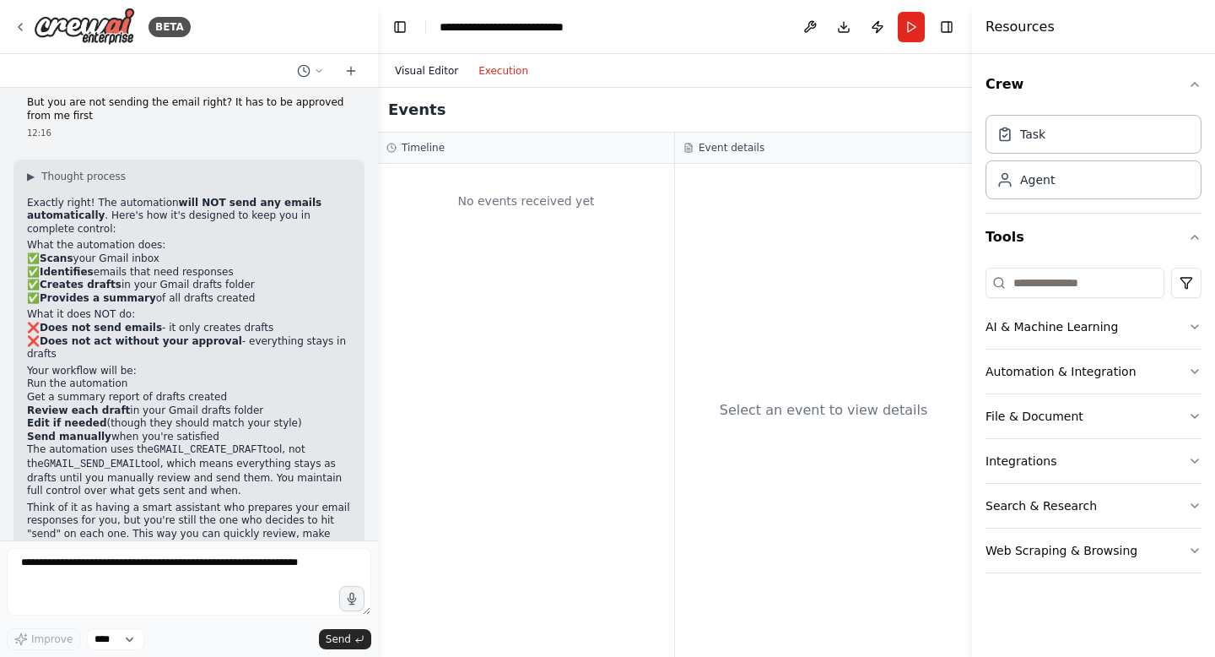
click at [445, 72] on button "Visual Editor" at bounding box center [427, 71] width 84 height 20
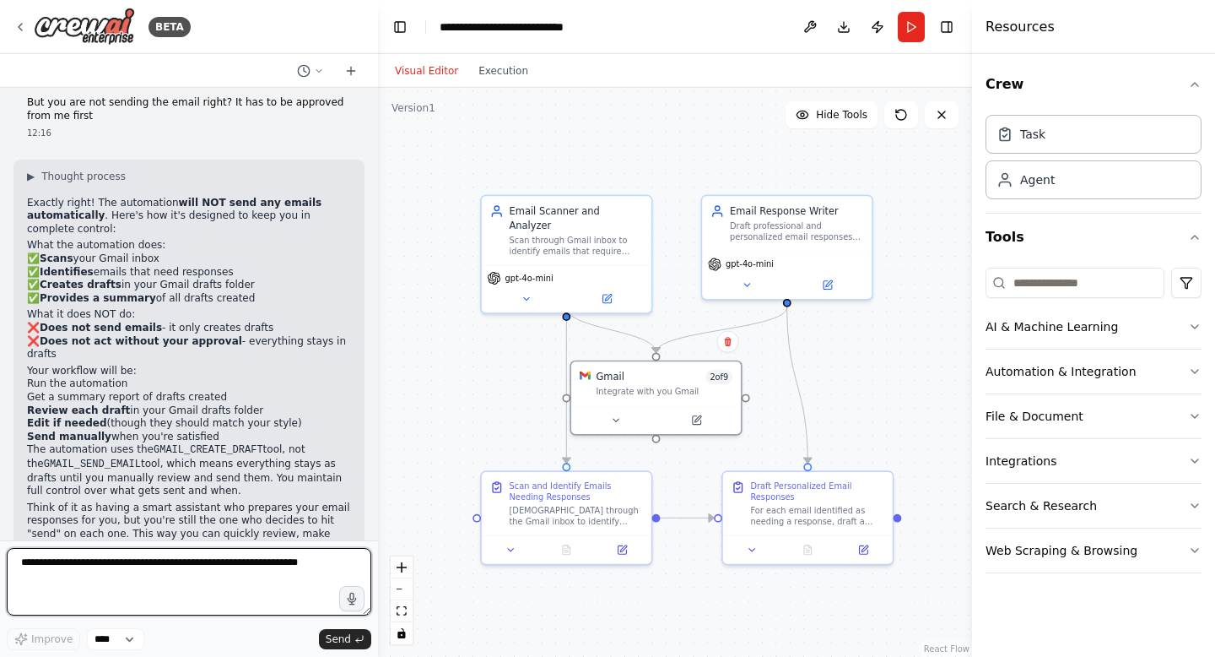
click at [167, 562] on textarea at bounding box center [189, 582] width 365 height 68
type textarea "**********"
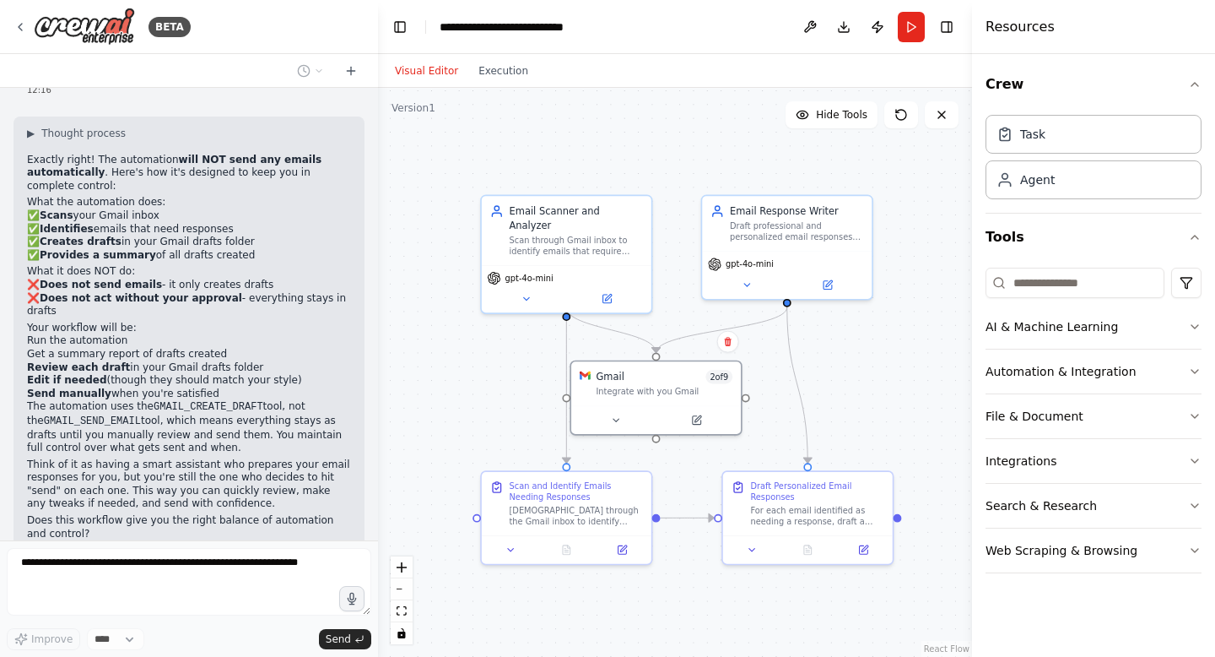
scroll to position [1862, 0]
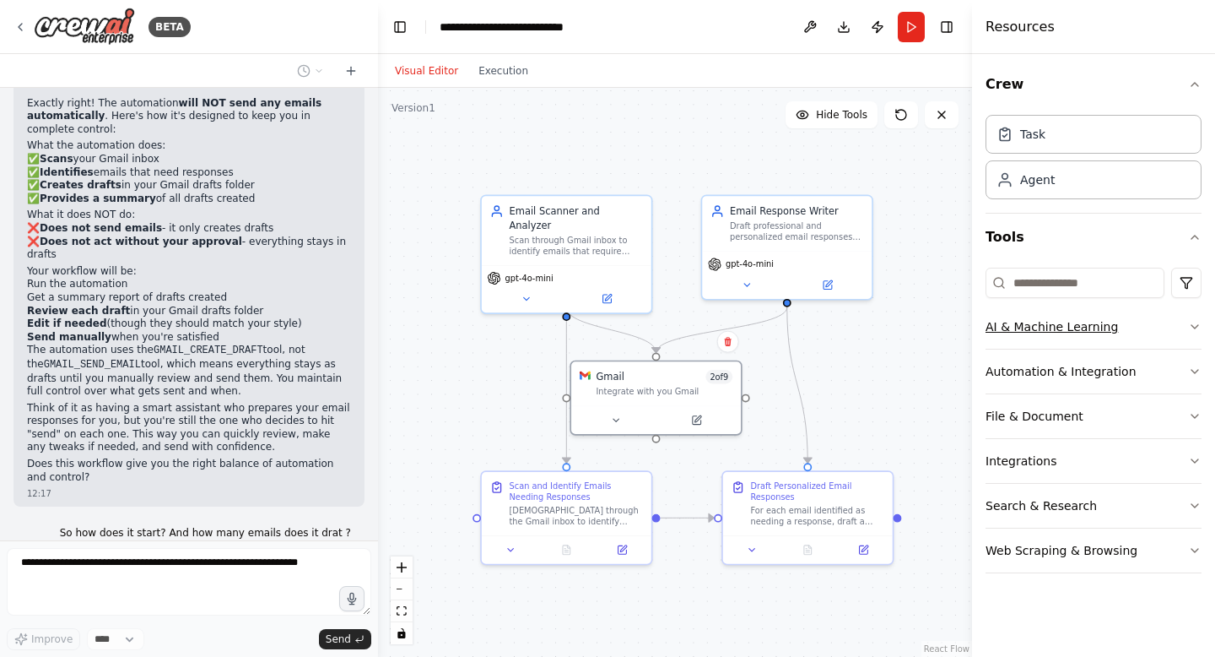
click at [1056, 343] on button "AI & Machine Learning" at bounding box center [1094, 327] width 216 height 44
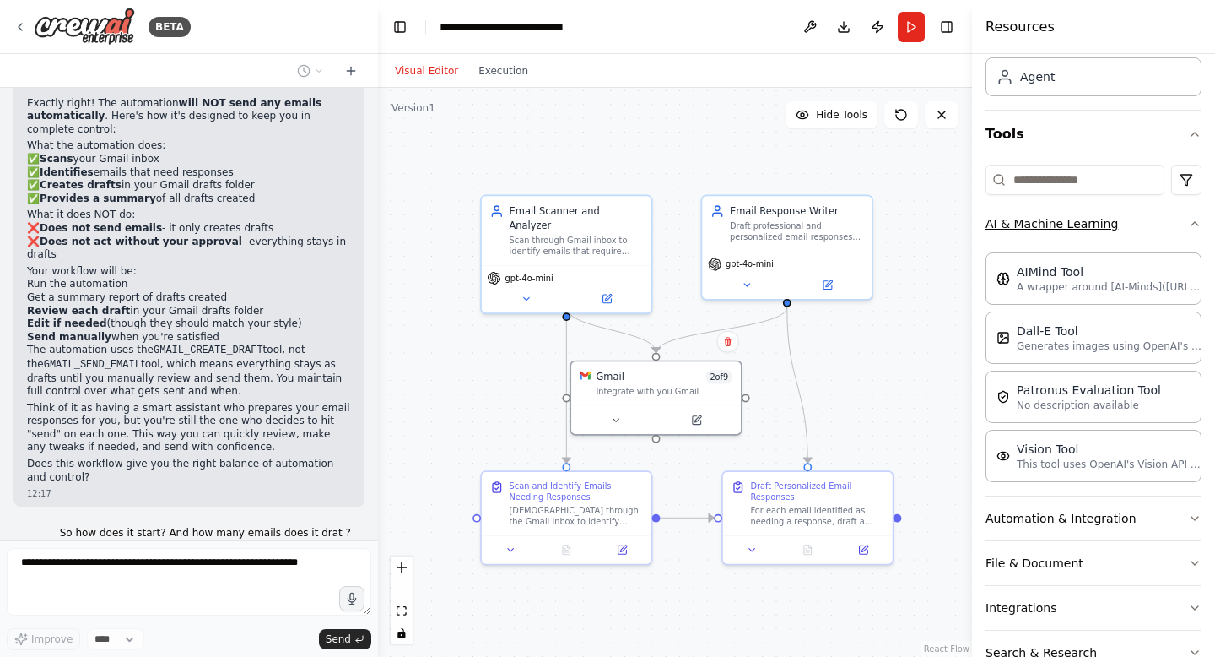
scroll to position [105, 0]
click at [1117, 230] on button "AI & Machine Learning" at bounding box center [1094, 221] width 216 height 44
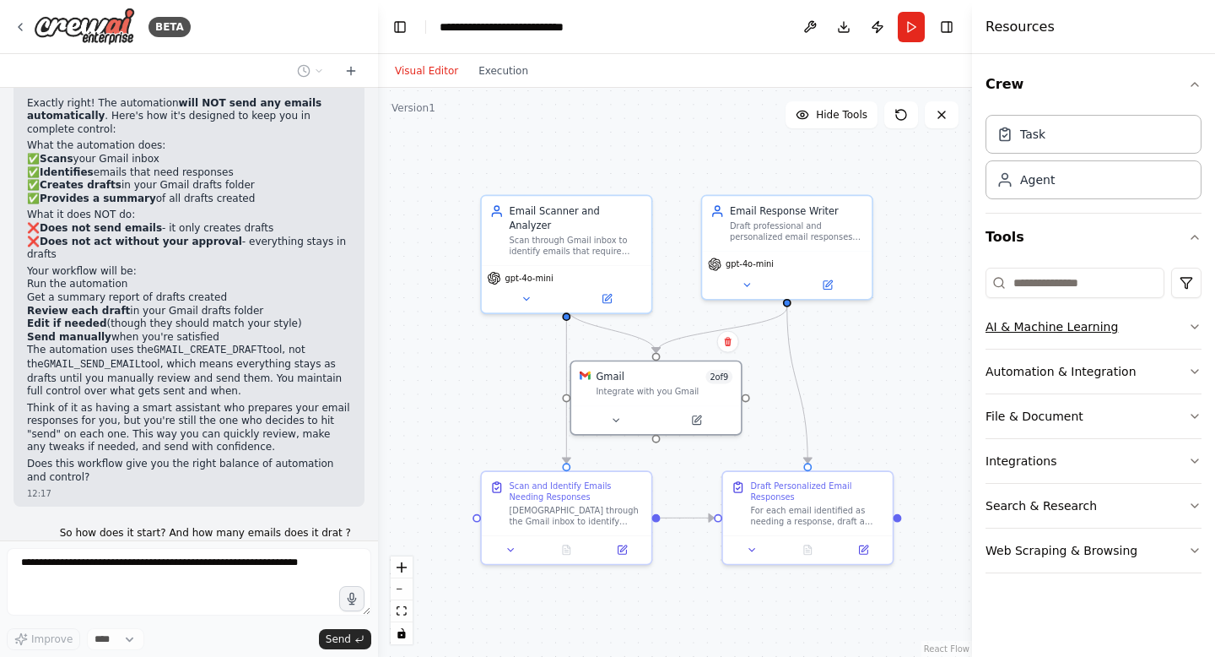
scroll to position [0, 0]
click at [1120, 369] on button "Automation & Integration" at bounding box center [1094, 371] width 216 height 44
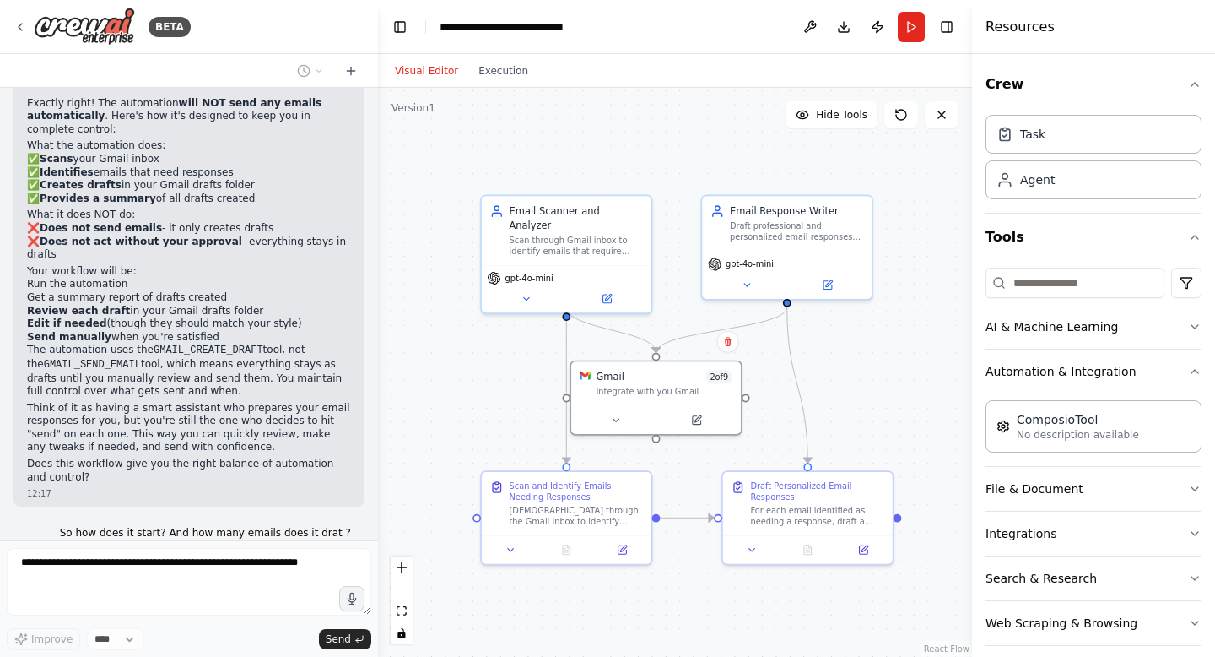
click at [1144, 375] on button "Automation & Integration" at bounding box center [1094, 371] width 216 height 44
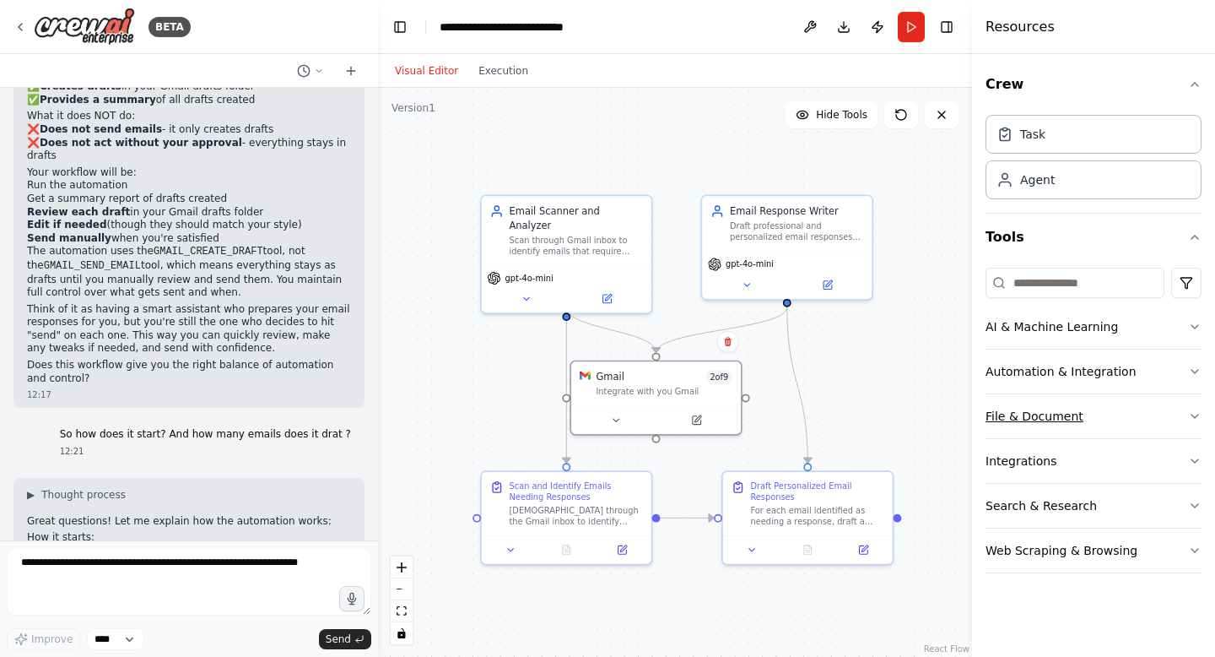
click at [1128, 408] on button "File & Document" at bounding box center [1094, 416] width 216 height 44
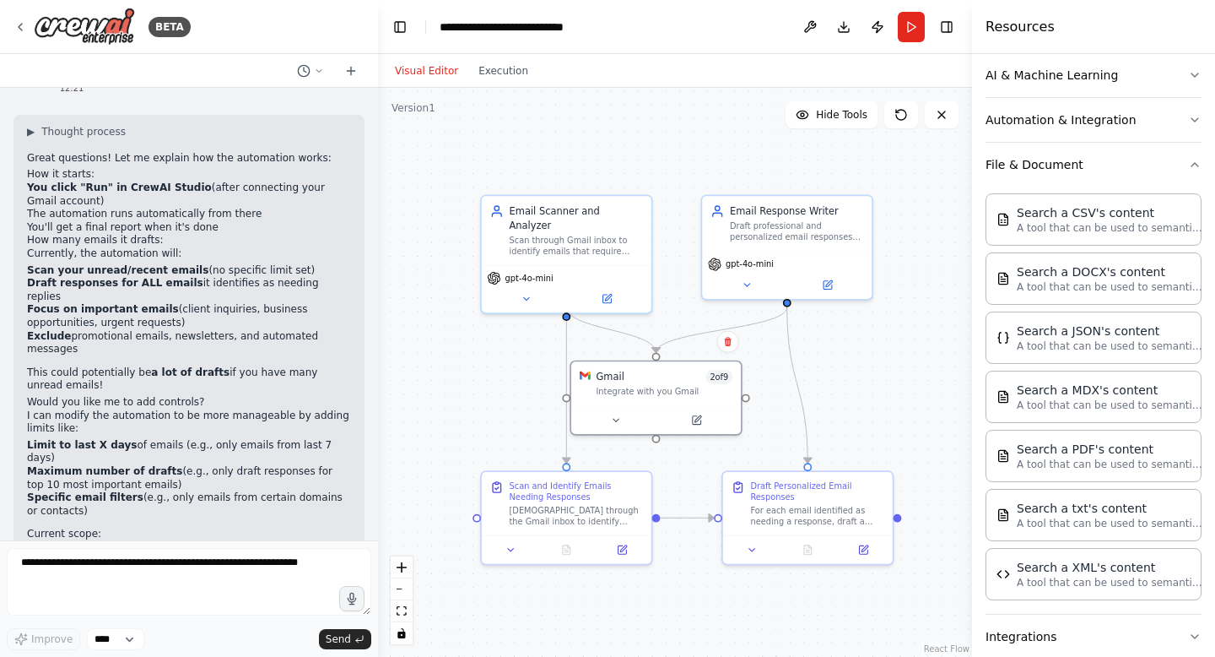
scroll to position [2353, 0]
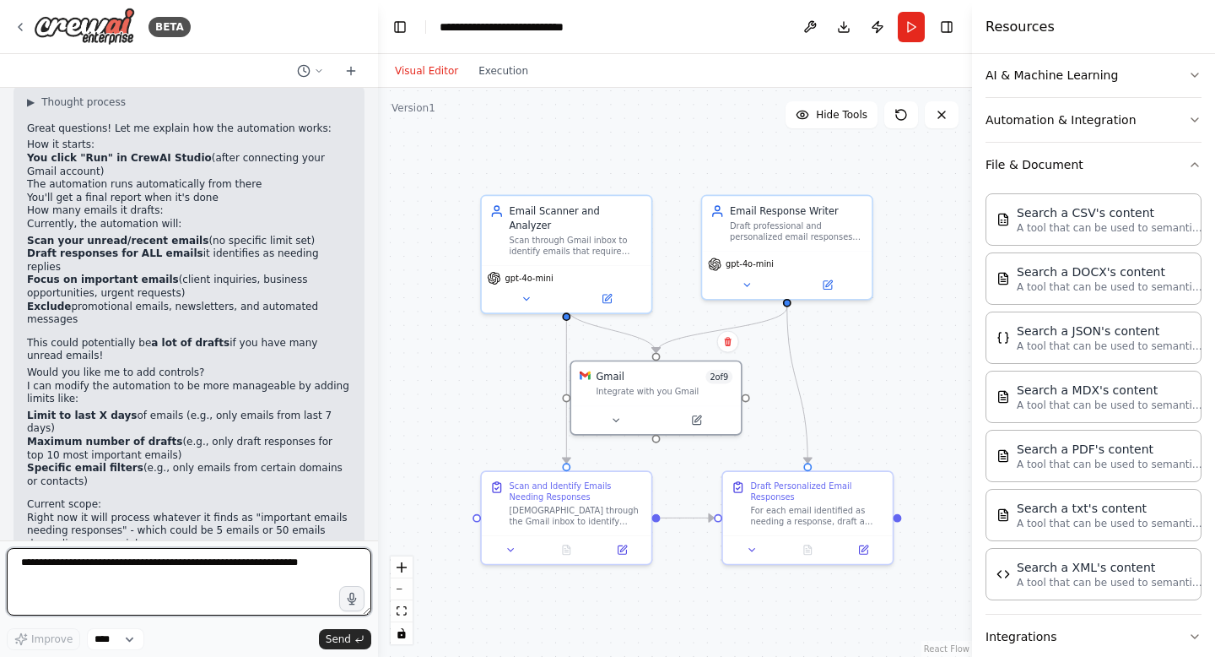
click at [192, 565] on textarea at bounding box center [189, 582] width 365 height 68
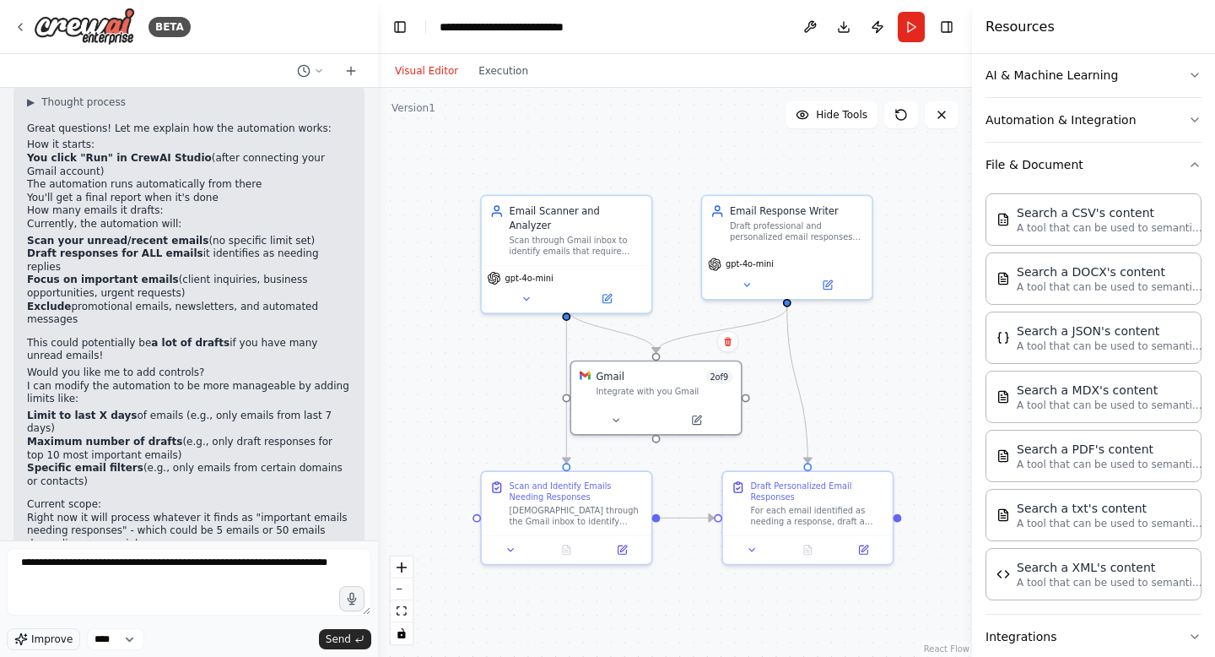
click at [48, 641] on span "Improve" at bounding box center [51, 639] width 41 height 14
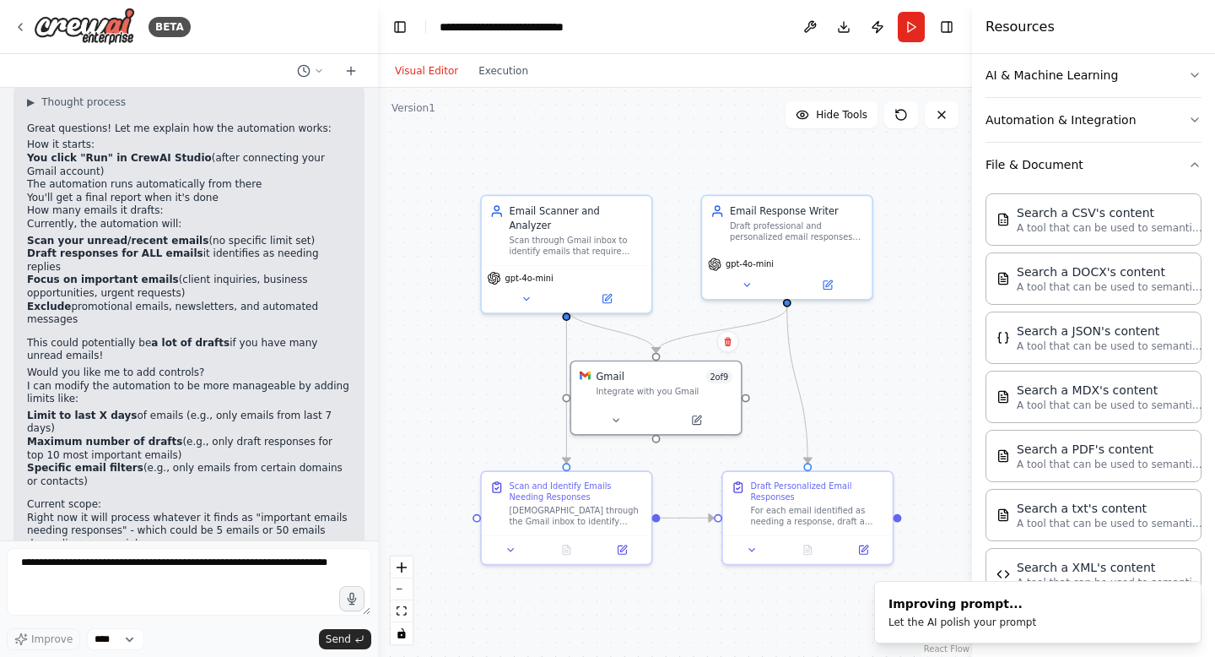
type textarea "**********"
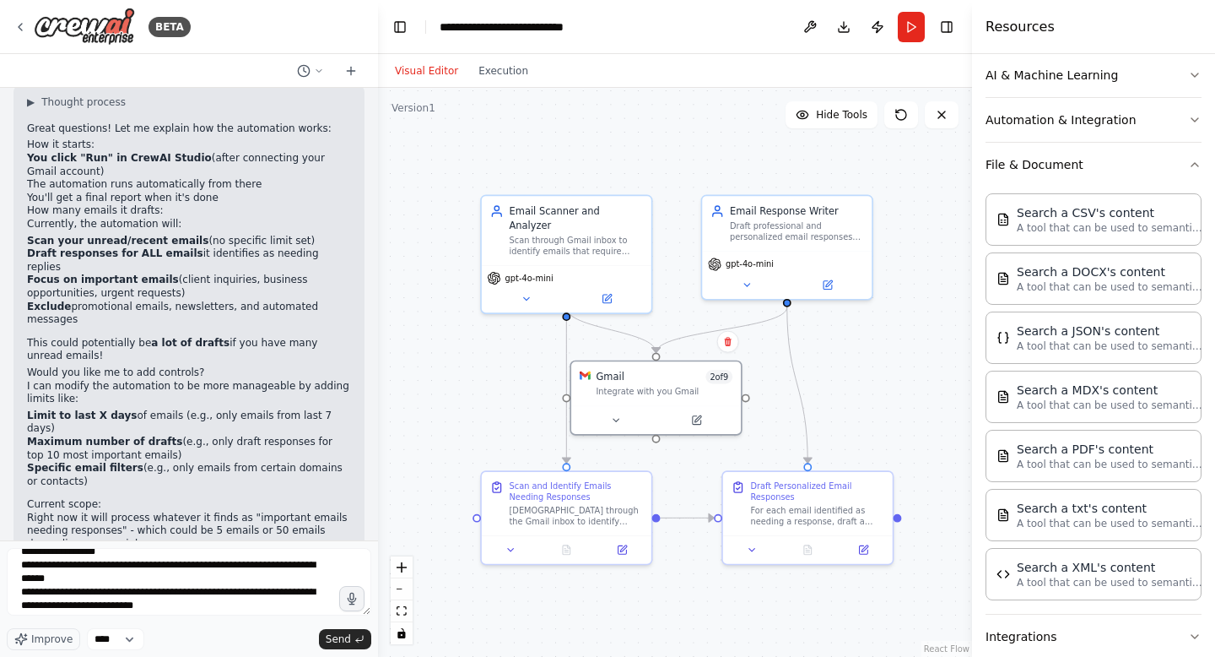
scroll to position [177, 0]
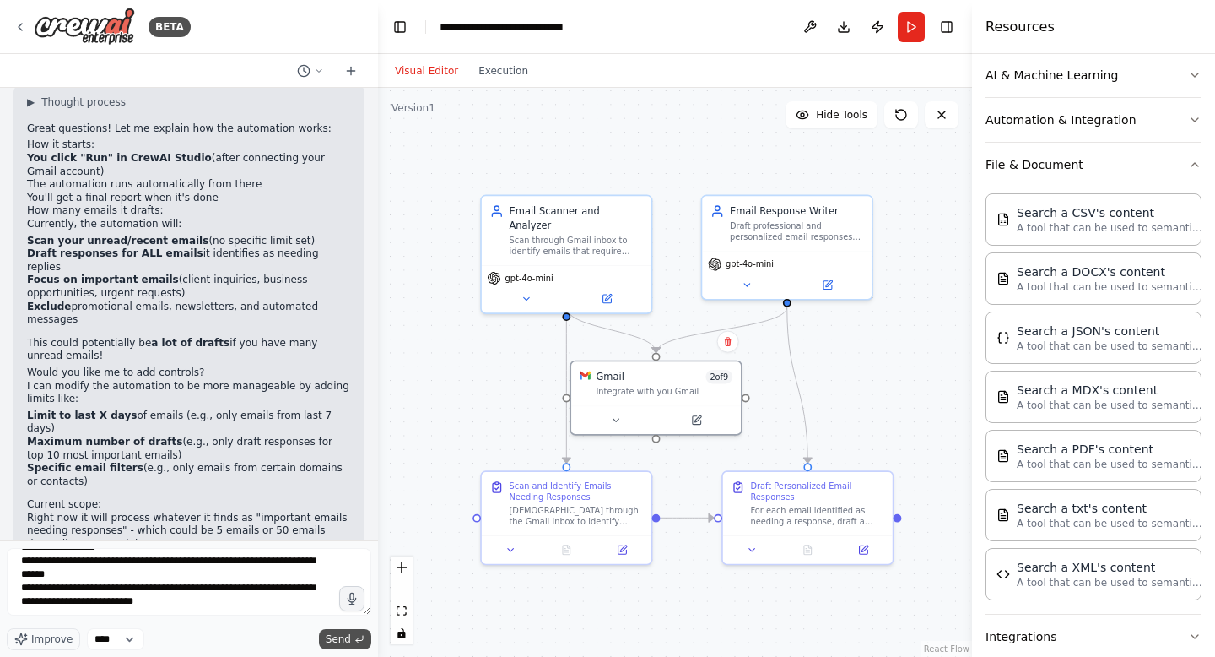
click at [349, 636] on span "Send" at bounding box center [338, 639] width 25 height 14
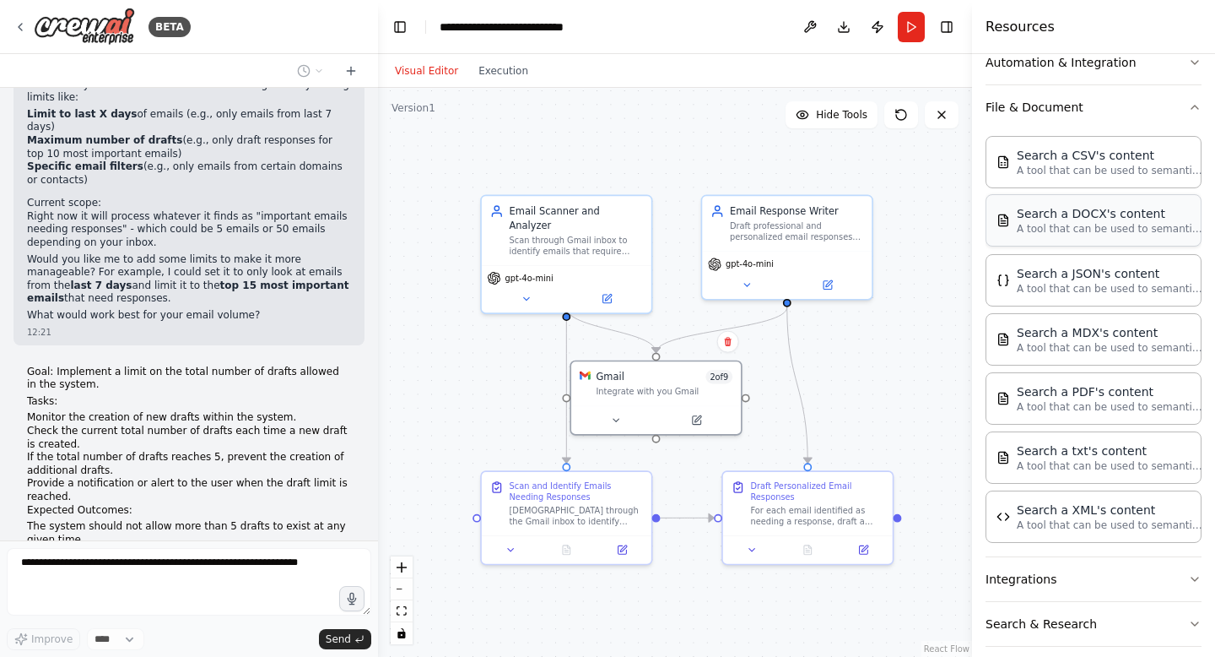
scroll to position [370, 0]
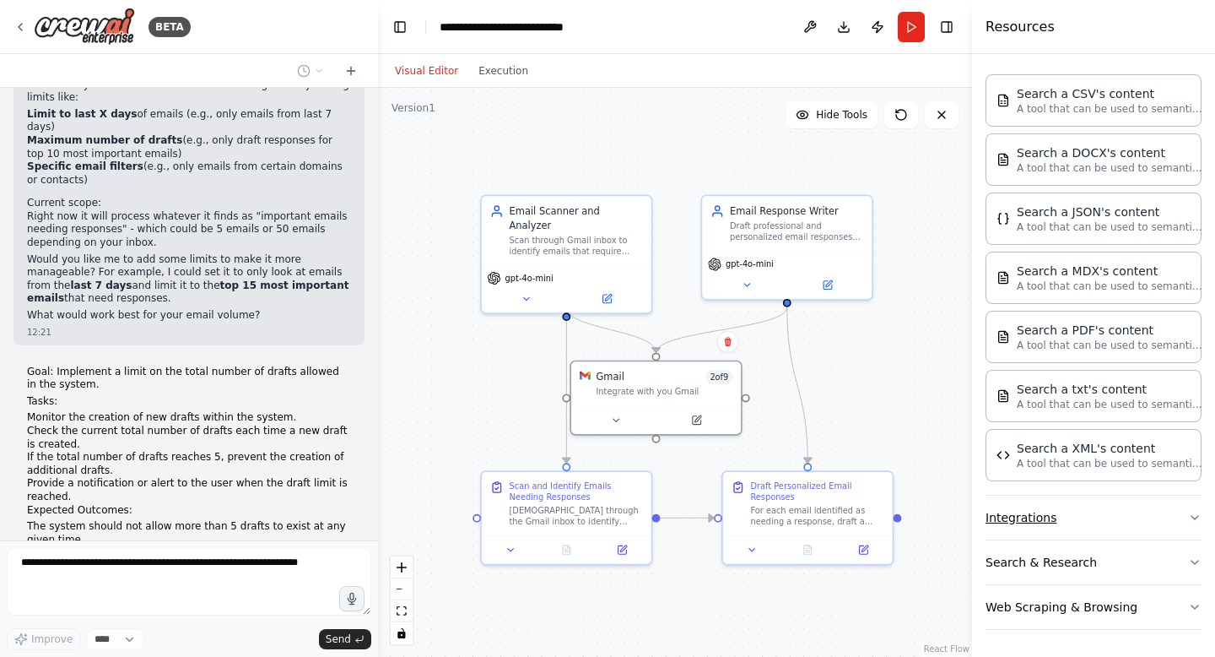
click at [1100, 521] on button "Integrations" at bounding box center [1094, 517] width 216 height 44
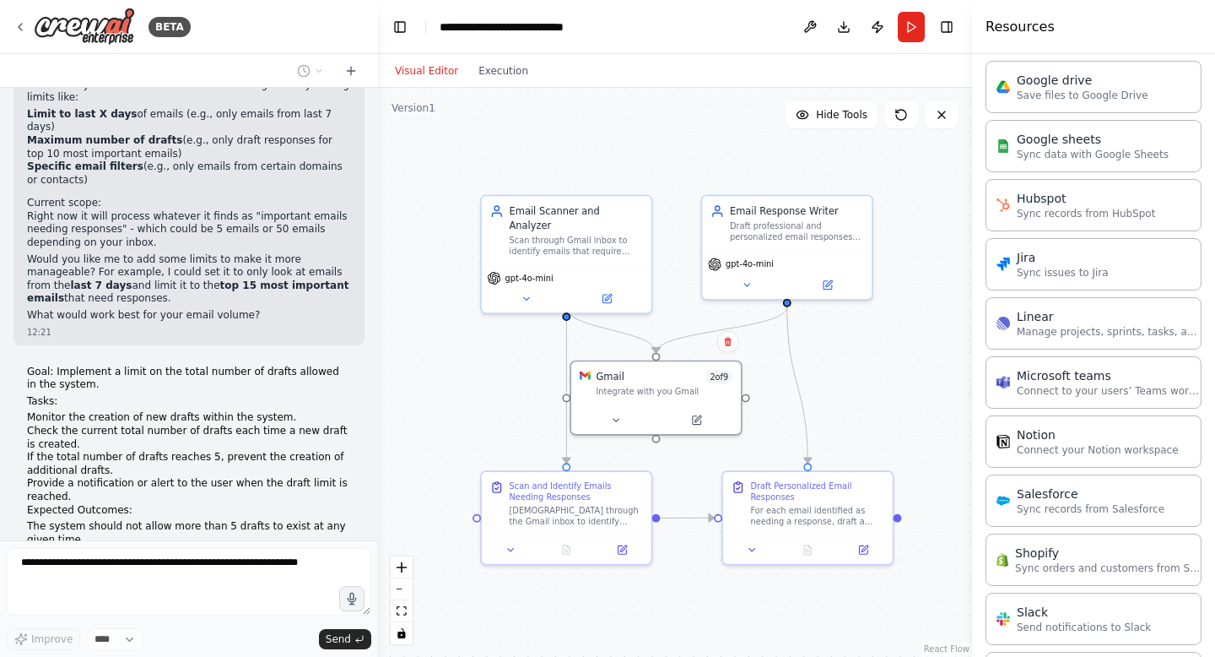
scroll to position [1506, 0]
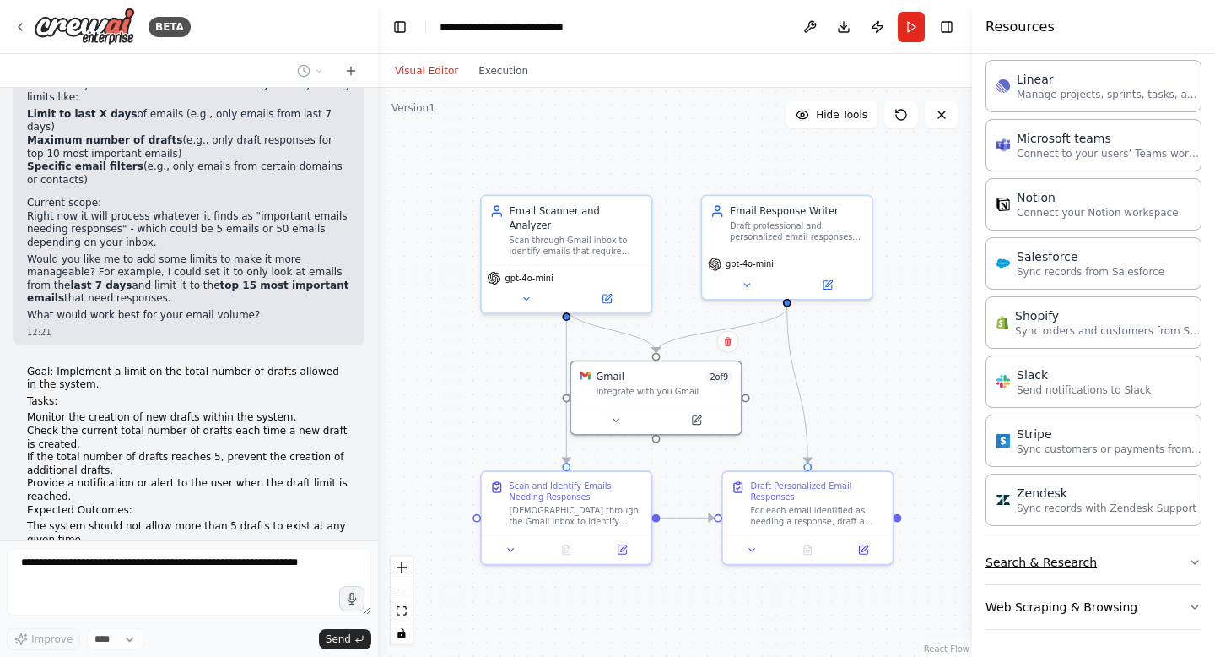
click at [1086, 554] on button "Search & Research" at bounding box center [1094, 562] width 216 height 44
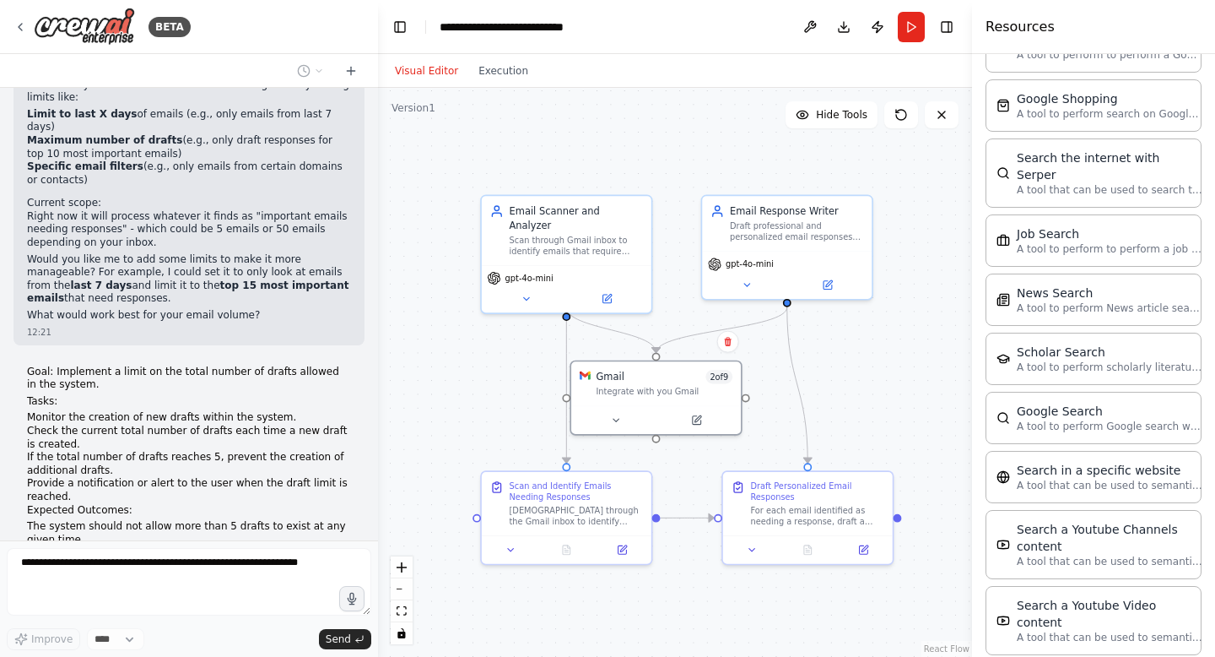
scroll to position [2364, 0]
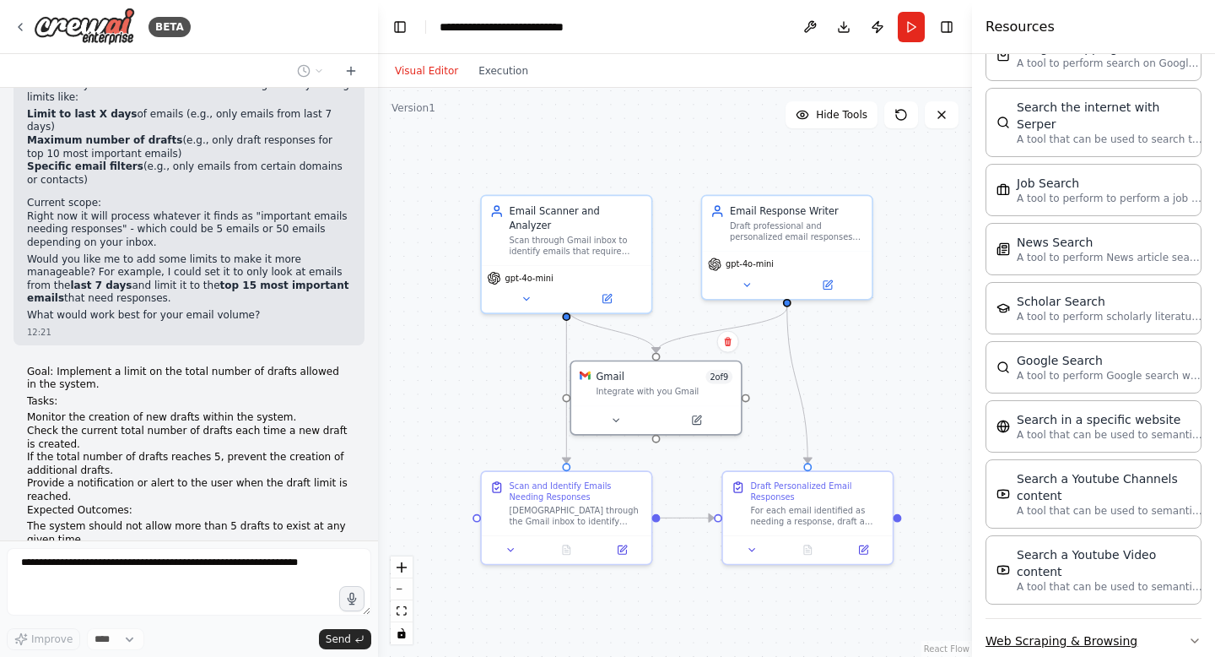
click at [1104, 619] on button "Web Scraping & Browsing" at bounding box center [1094, 641] width 216 height 44
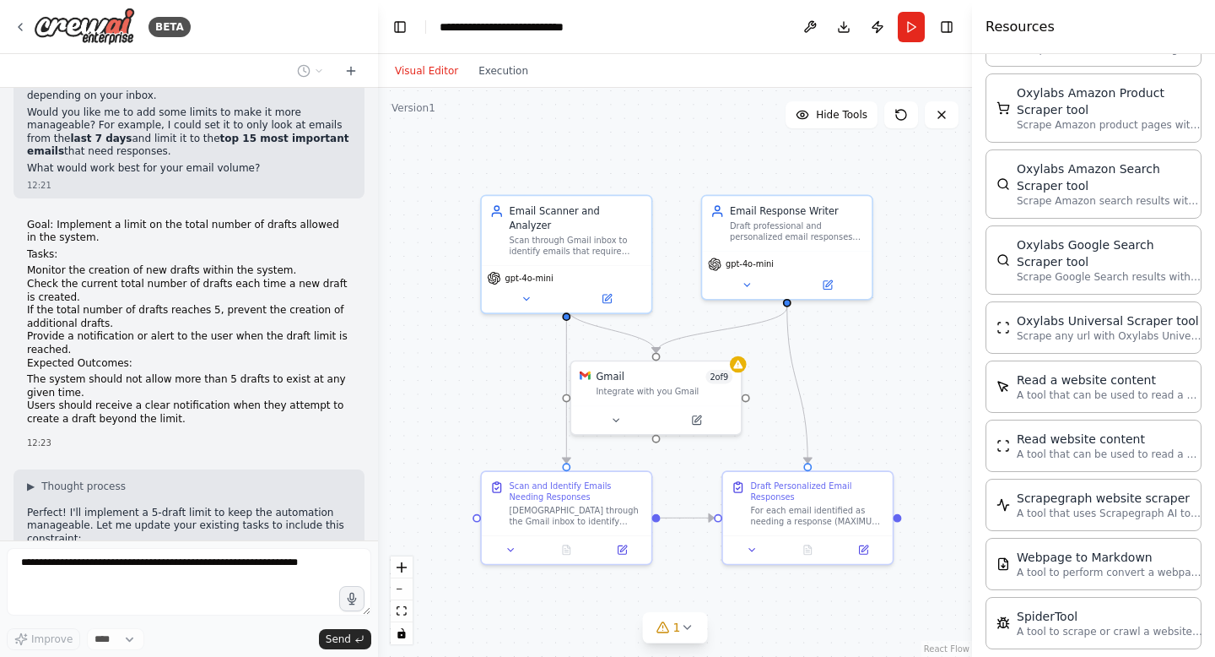
scroll to position [2800, 0]
click at [681, 625] on icon at bounding box center [687, 627] width 14 height 14
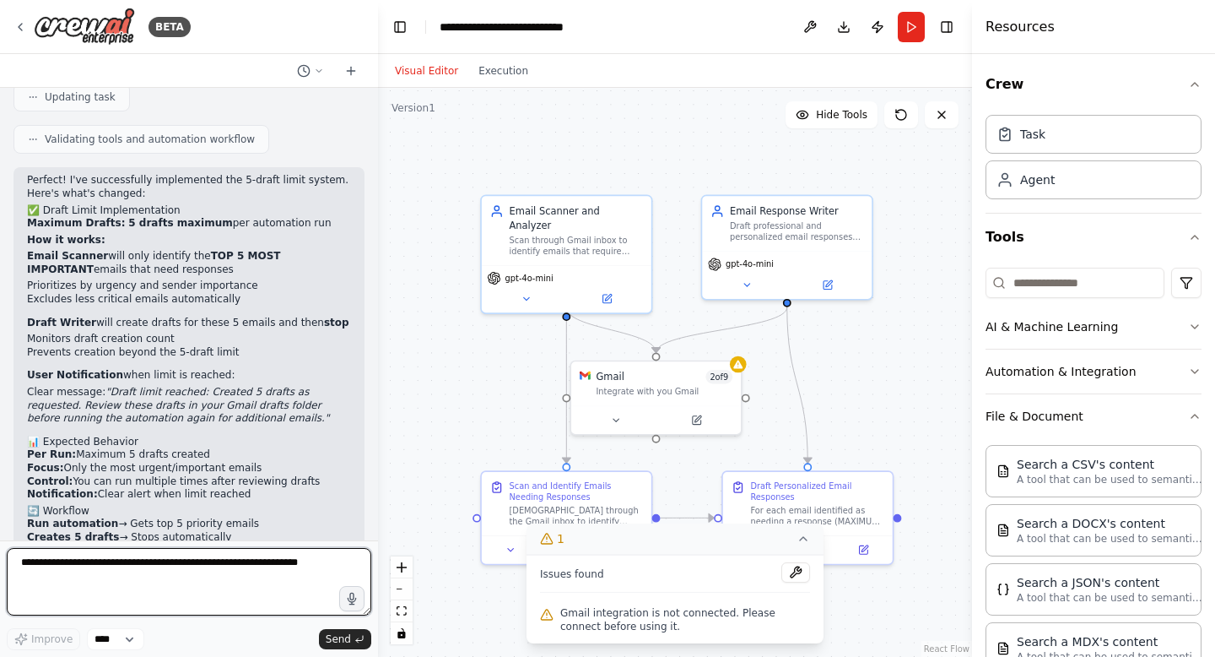
scroll to position [3355, 0]
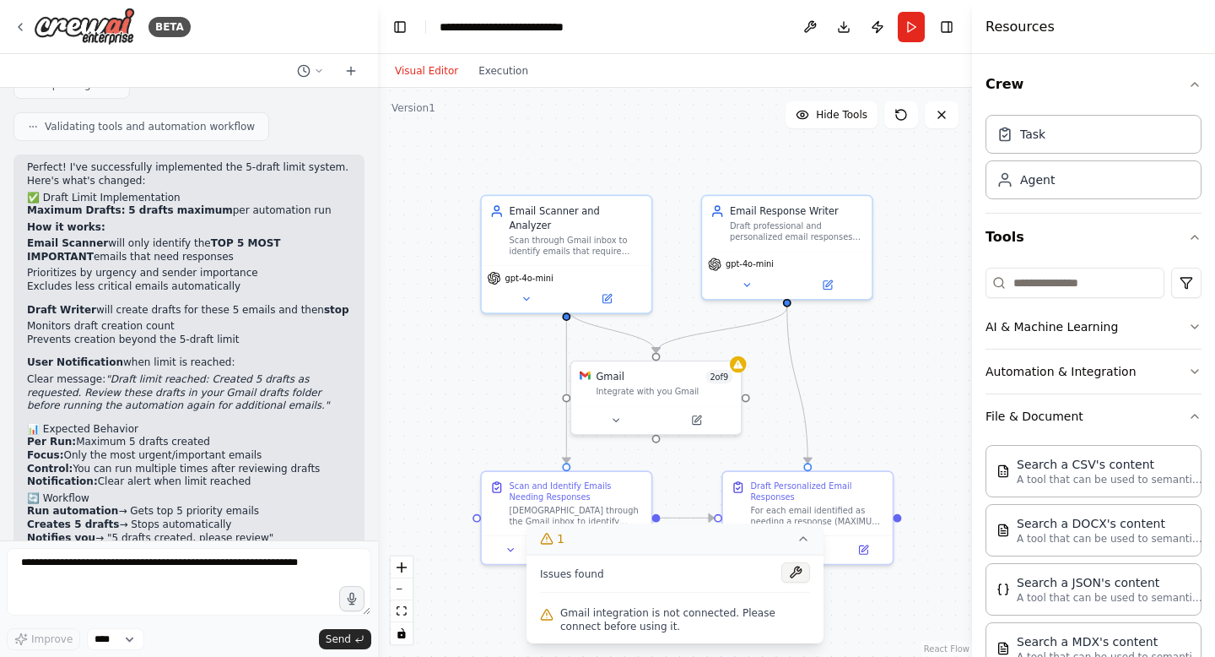
click at [792, 568] on button at bounding box center [796, 572] width 29 height 20
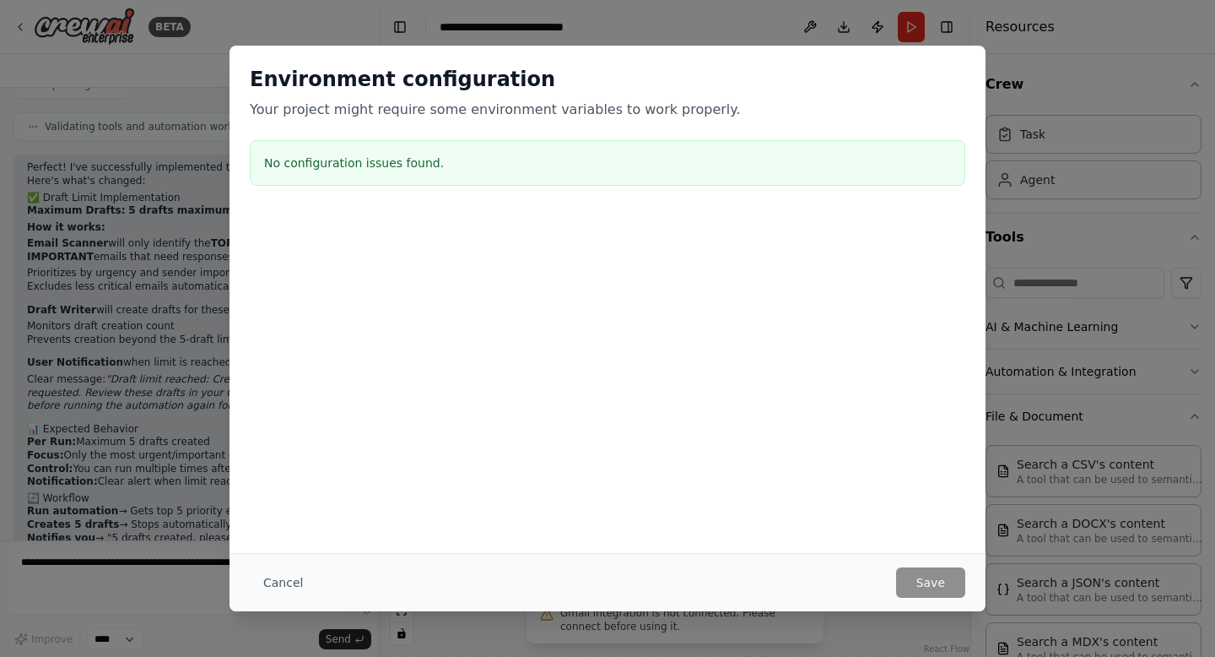
click at [425, 178] on div "No configuration issues found." at bounding box center [608, 163] width 716 height 46
click at [275, 572] on button "Cancel" at bounding box center [283, 582] width 67 height 30
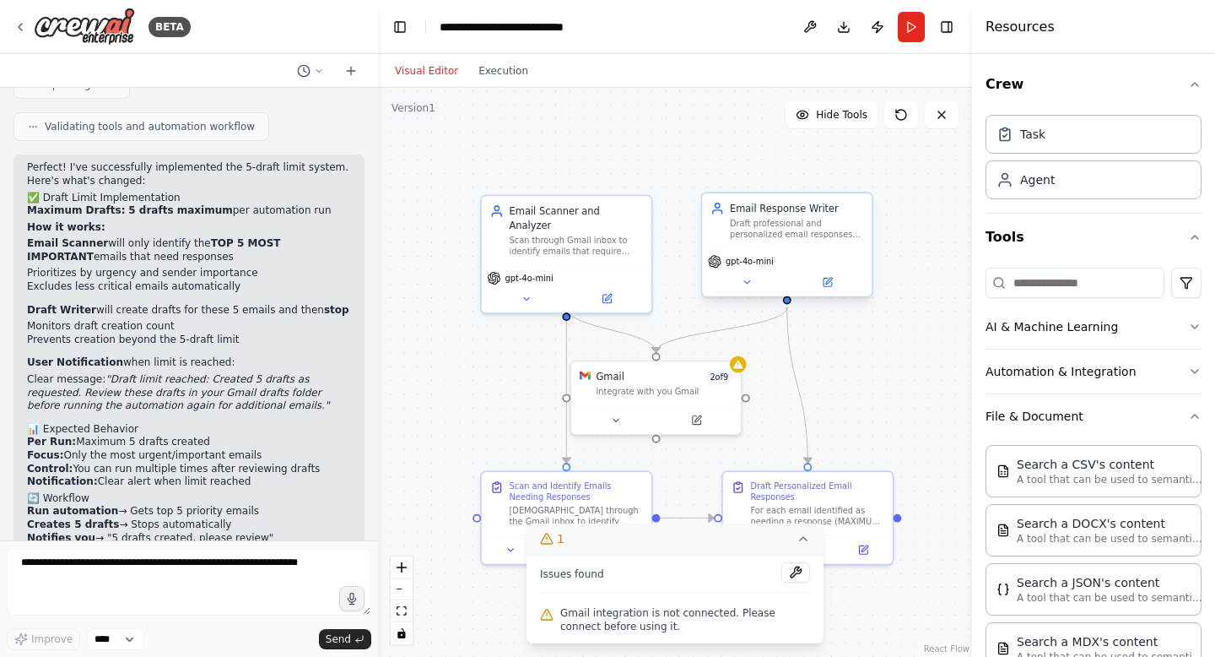
click at [759, 266] on span "gpt-4o-mini" at bounding box center [750, 261] width 48 height 11
click at [753, 280] on button at bounding box center [747, 282] width 78 height 17
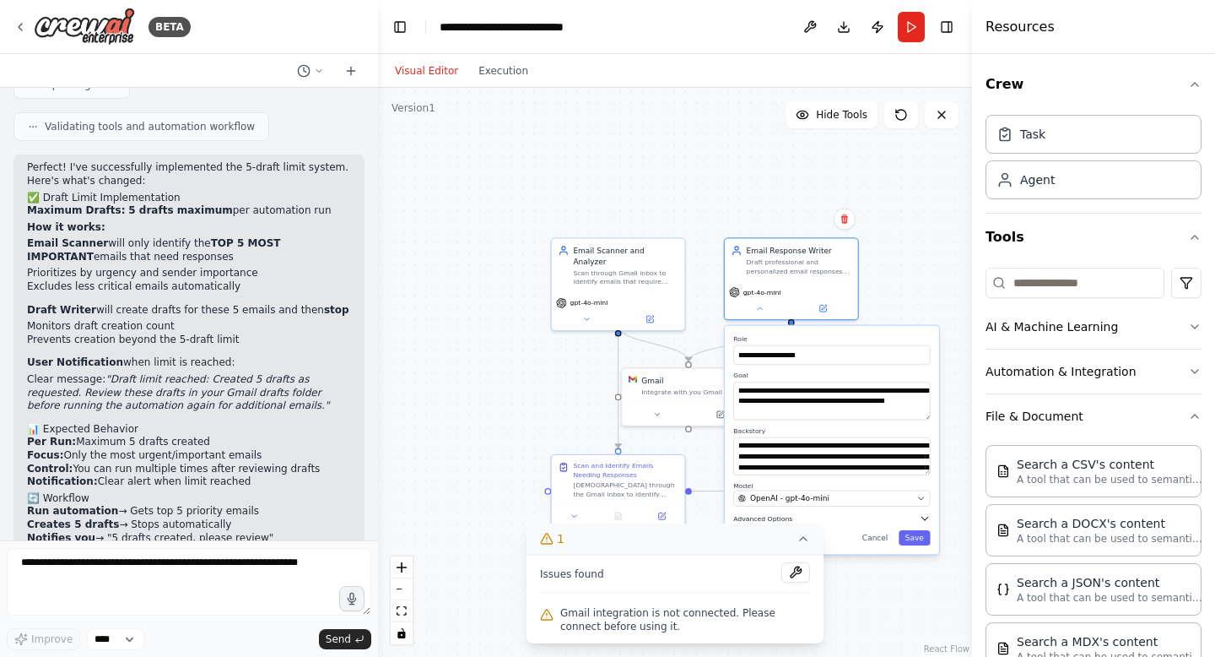
click at [838, 519] on button "Advanced Options" at bounding box center [831, 518] width 197 height 11
click at [810, 540] on button "1" at bounding box center [675, 538] width 297 height 31
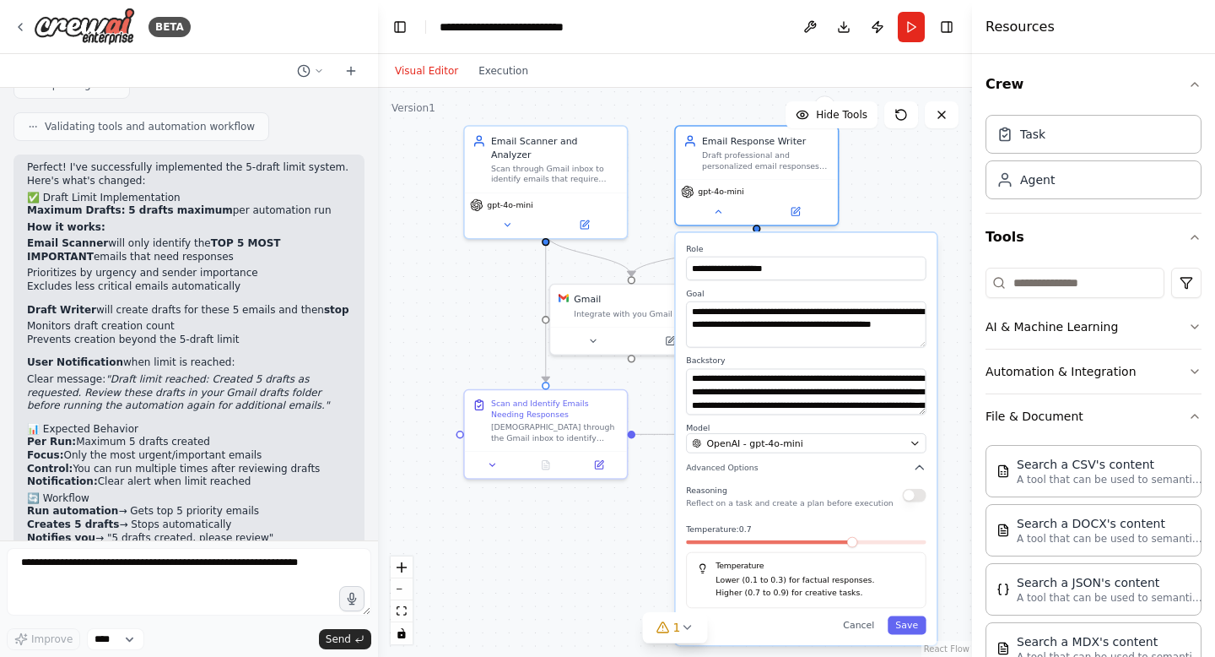
click at [486, 279] on div ".deletable-edge-delete-btn { width: 20px; height: 20px; border: 0px solid #ffff…" at bounding box center [675, 372] width 594 height 569
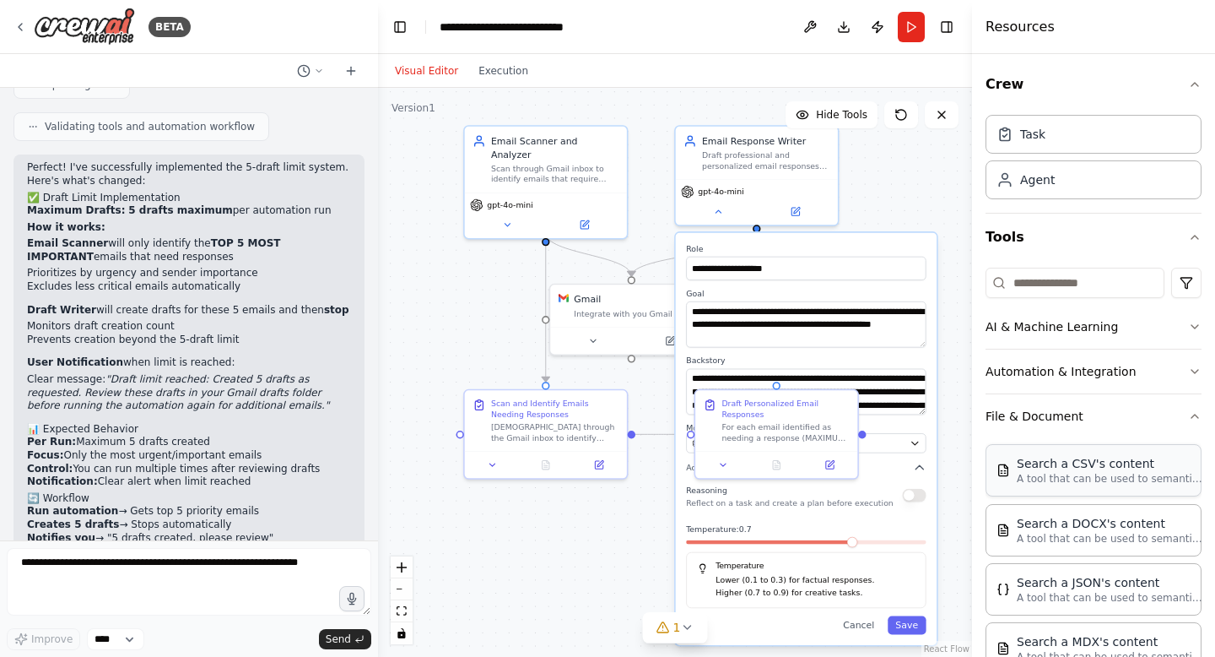
scroll to position [57, 0]
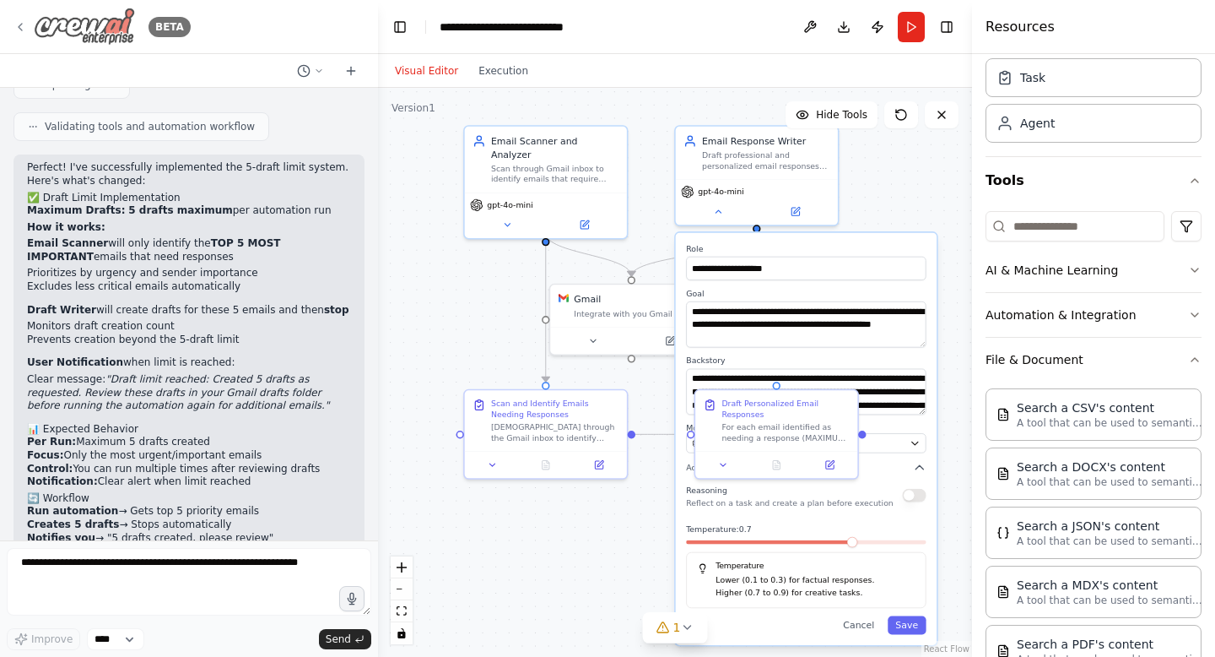
click at [25, 23] on icon at bounding box center [21, 27] width 14 height 14
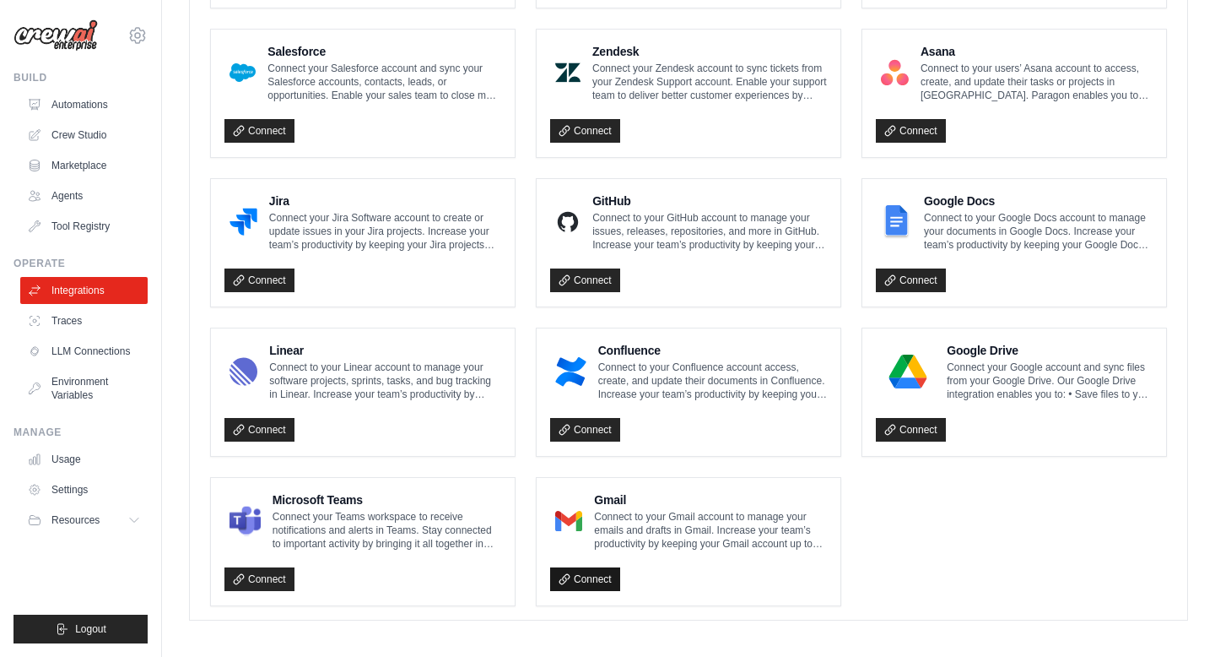
click at [590, 574] on link "Connect" at bounding box center [585, 579] width 70 height 24
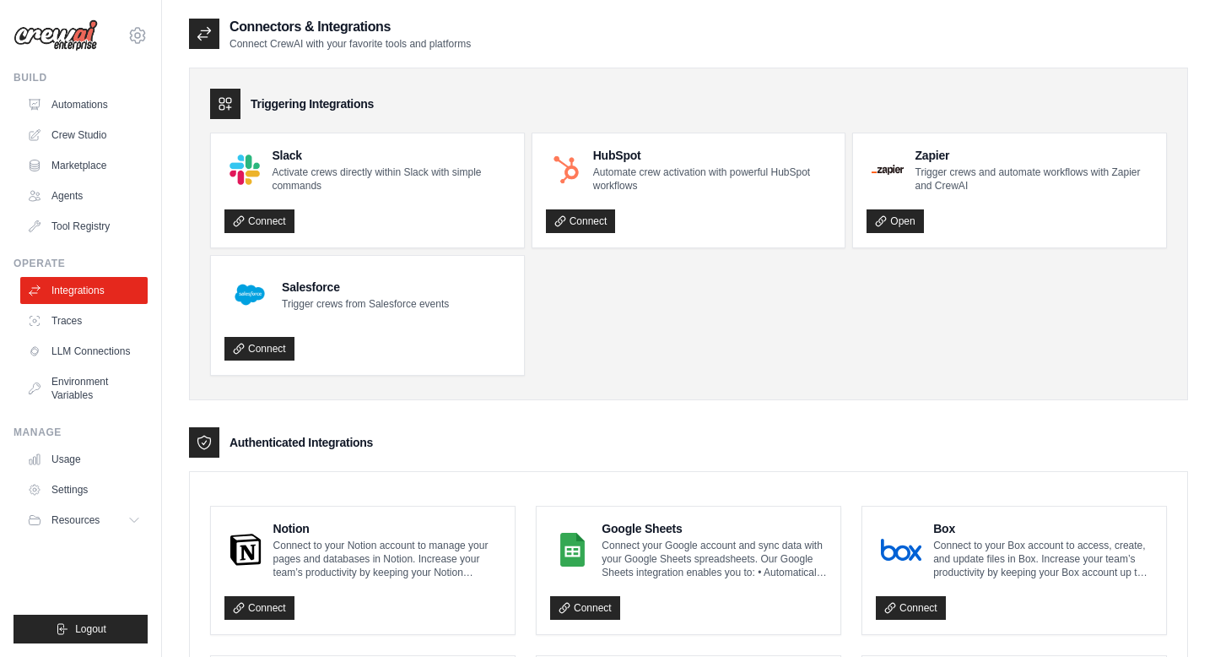
scroll to position [927, 0]
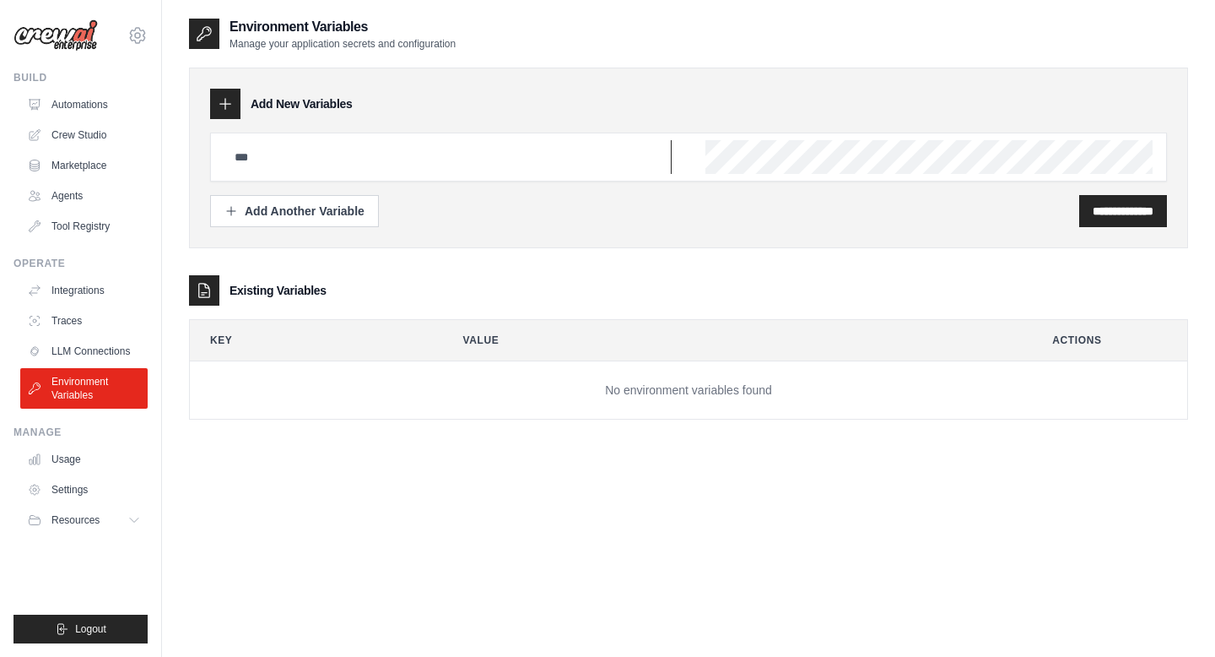
click at [293, 164] on input "text" at bounding box center [447, 157] width 447 height 34
click at [90, 491] on link "Settings" at bounding box center [85, 489] width 127 height 27
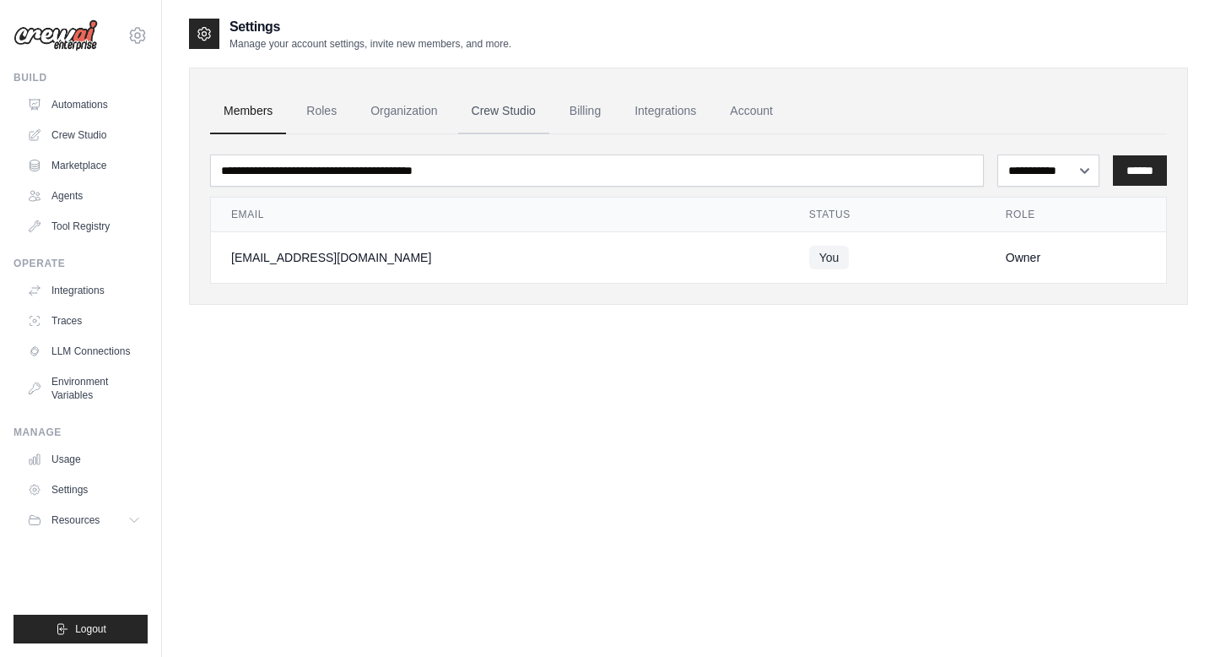
click at [504, 112] on link "Crew Studio" at bounding box center [503, 112] width 91 height 46
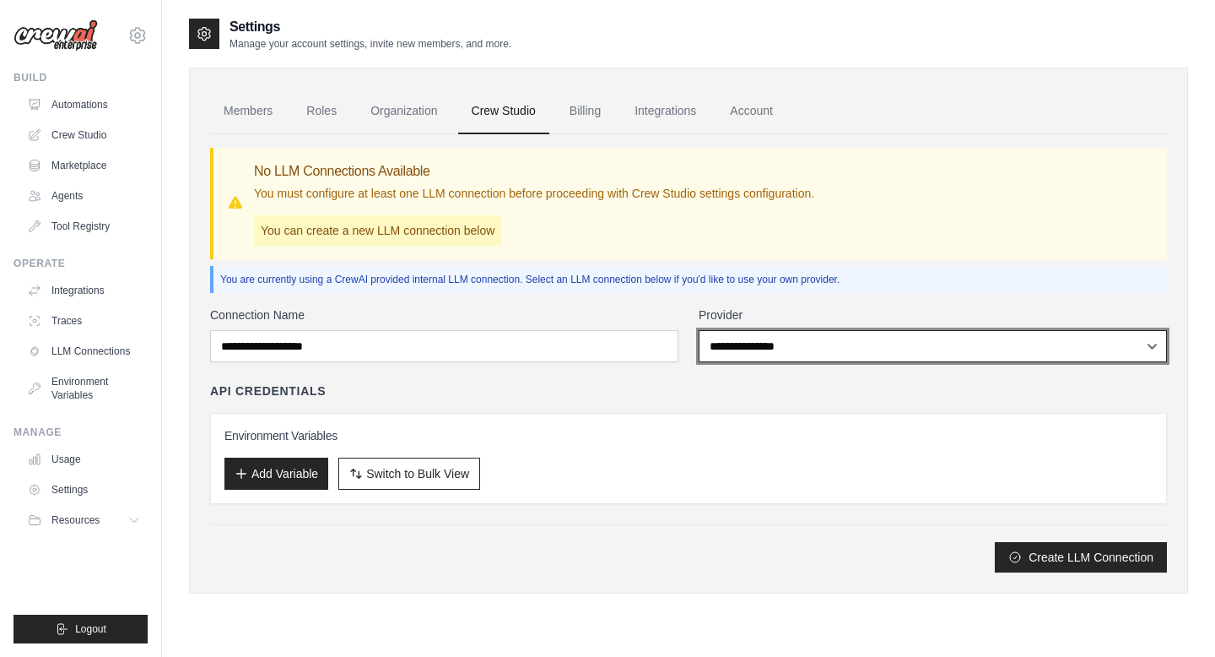
click at [795, 347] on select "**********" at bounding box center [933, 346] width 468 height 32
select select "******"
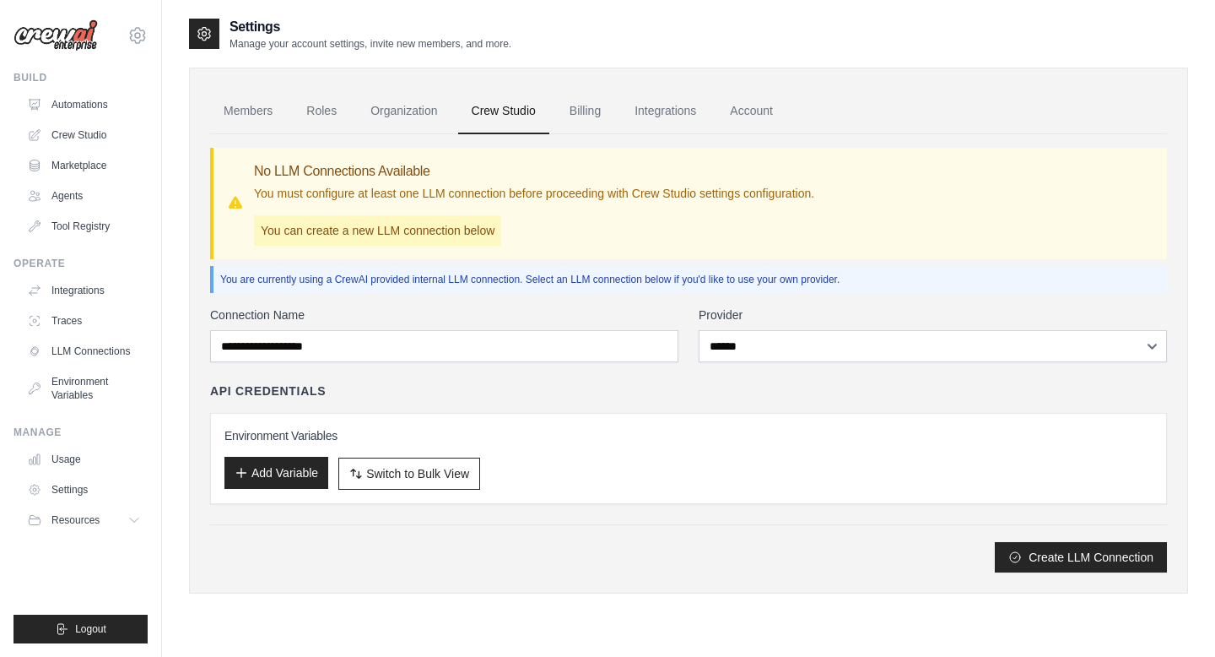
click at [292, 478] on button "Add Variable" at bounding box center [276, 473] width 104 height 32
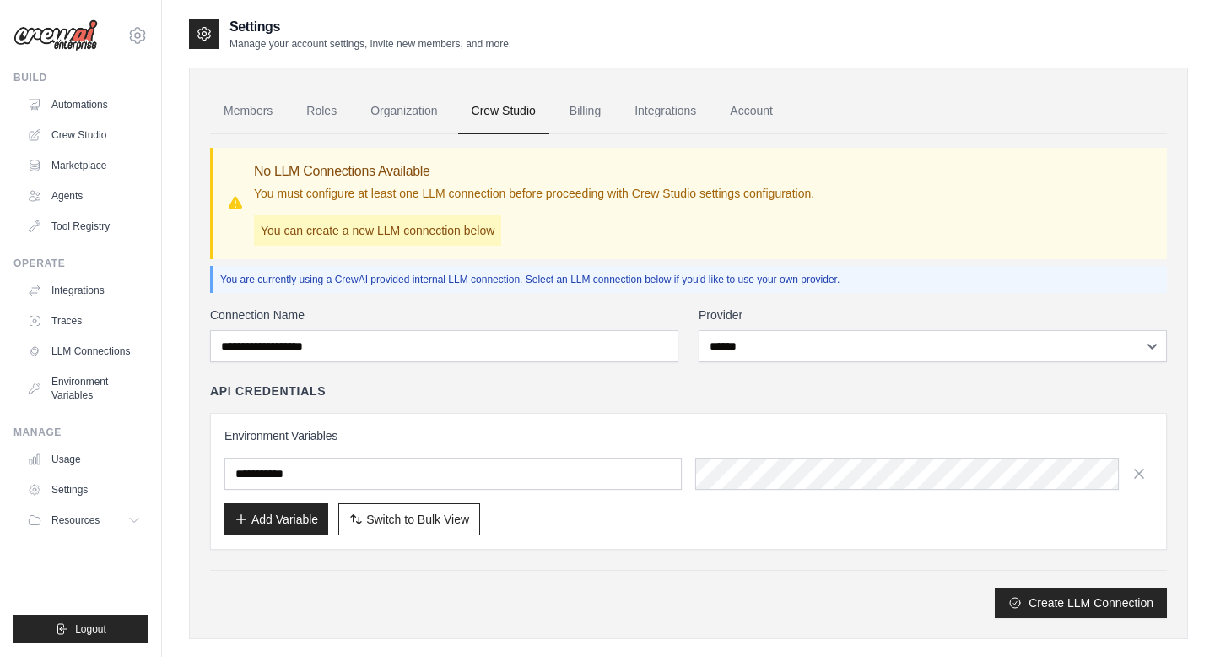
click at [374, 473] on input "text" at bounding box center [452, 473] width 457 height 32
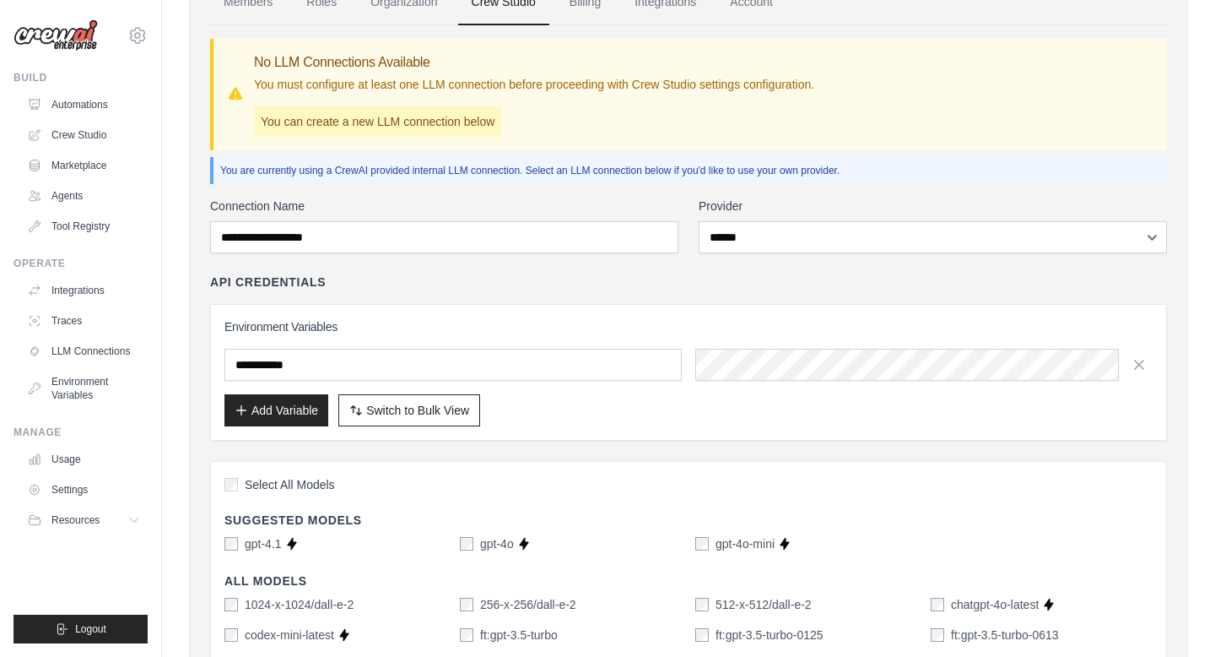
scroll to position [110, 0]
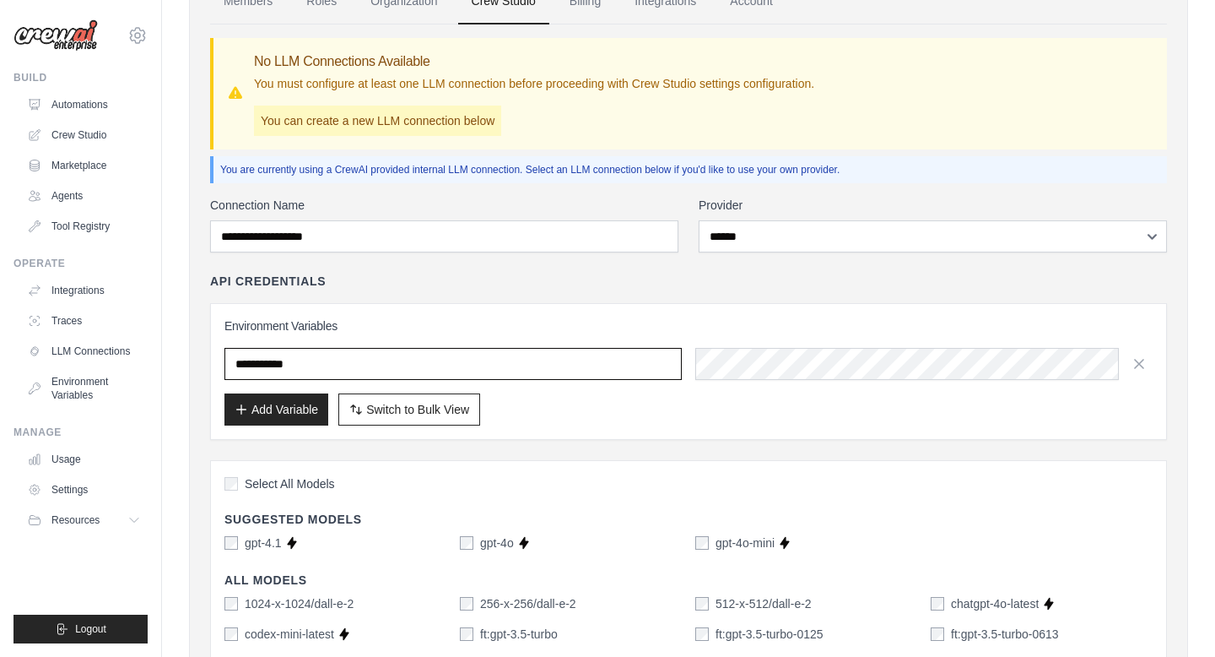
click at [588, 354] on input "text" at bounding box center [452, 364] width 457 height 32
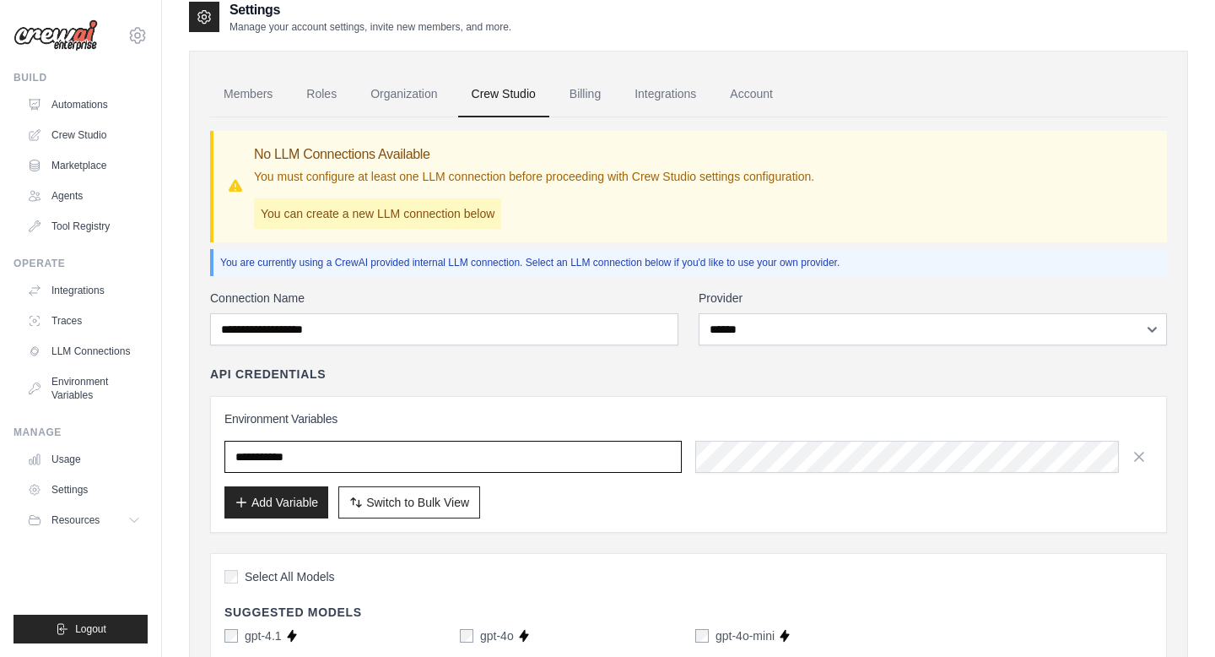
scroll to position [3, 0]
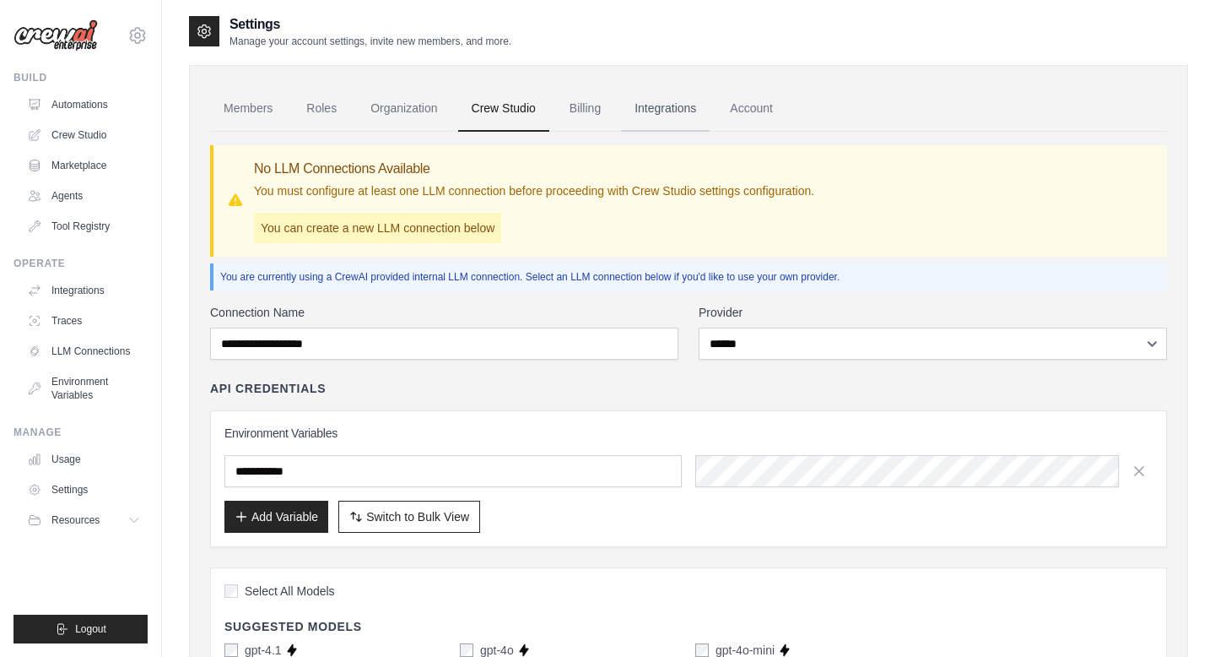
click at [673, 118] on link "Integrations" at bounding box center [665, 109] width 89 height 46
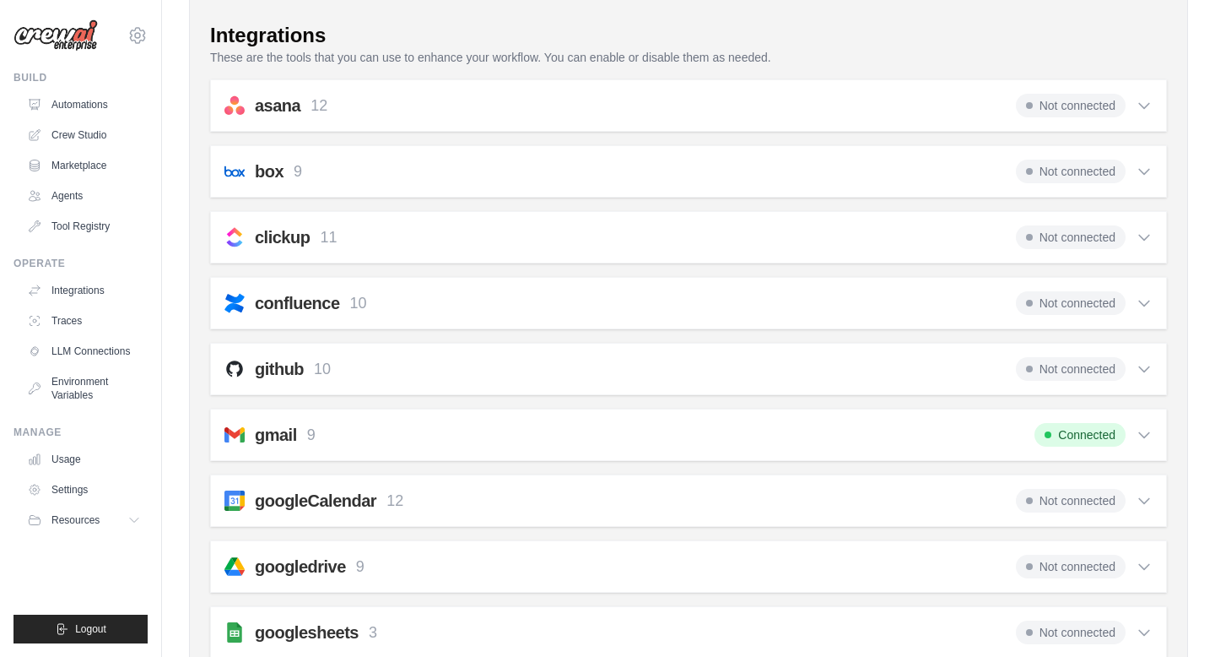
scroll to position [150, 0]
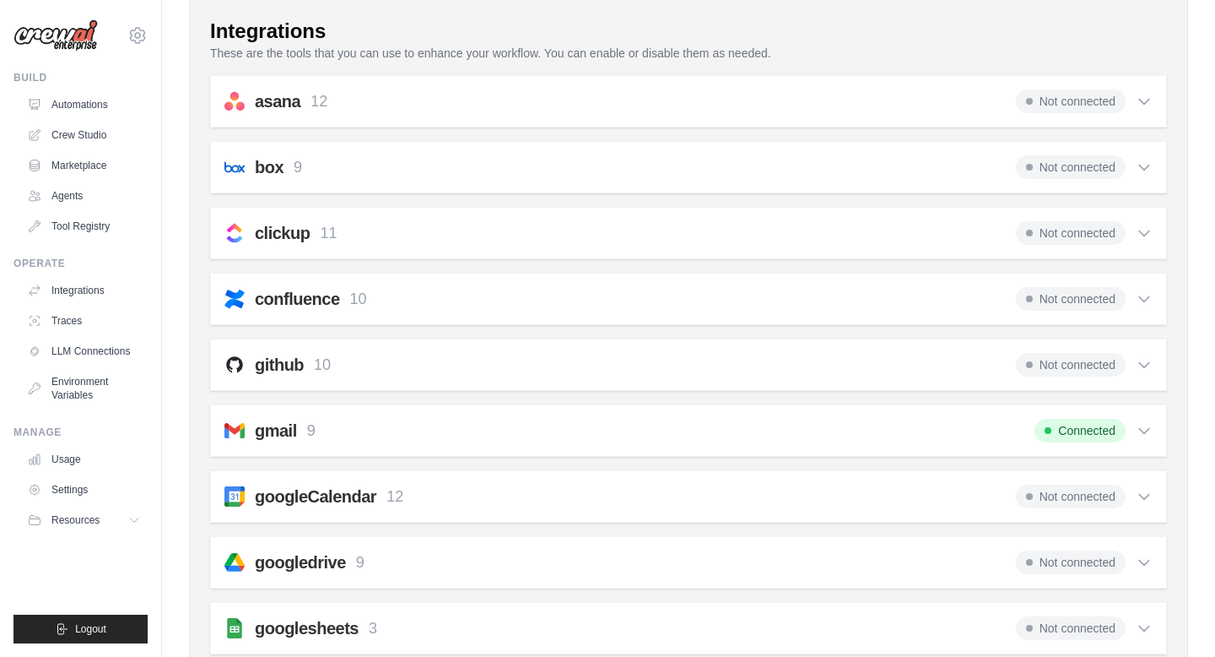
click at [1143, 426] on icon at bounding box center [1144, 430] width 17 height 17
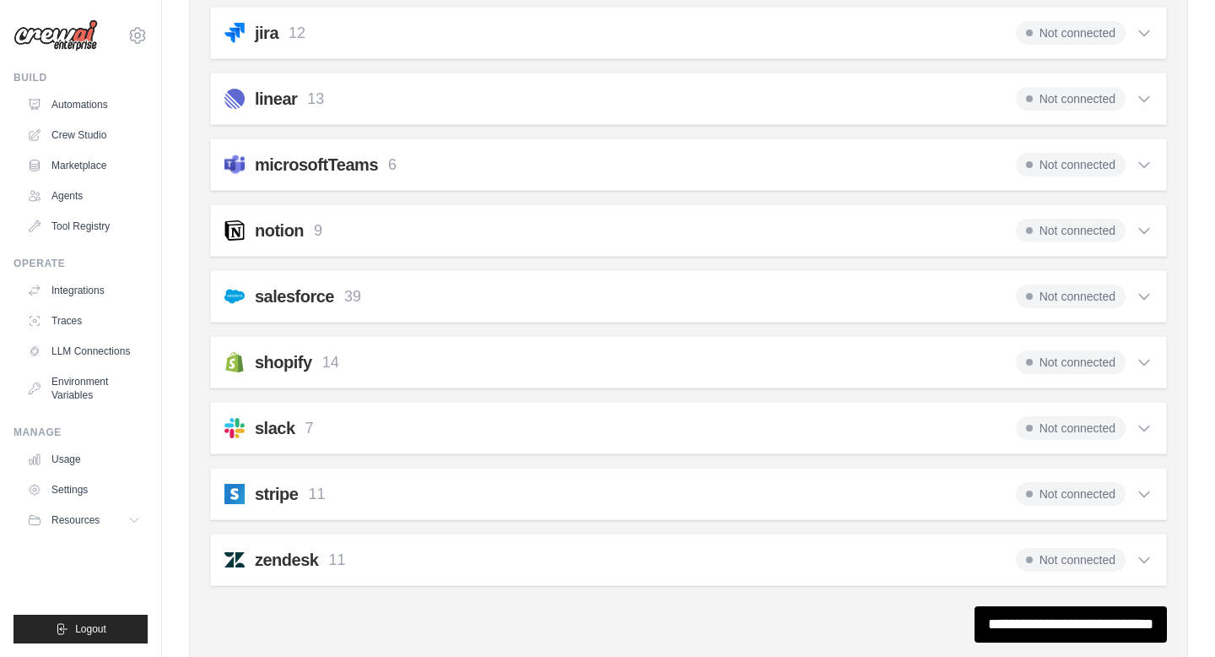
scroll to position [1278, 0]
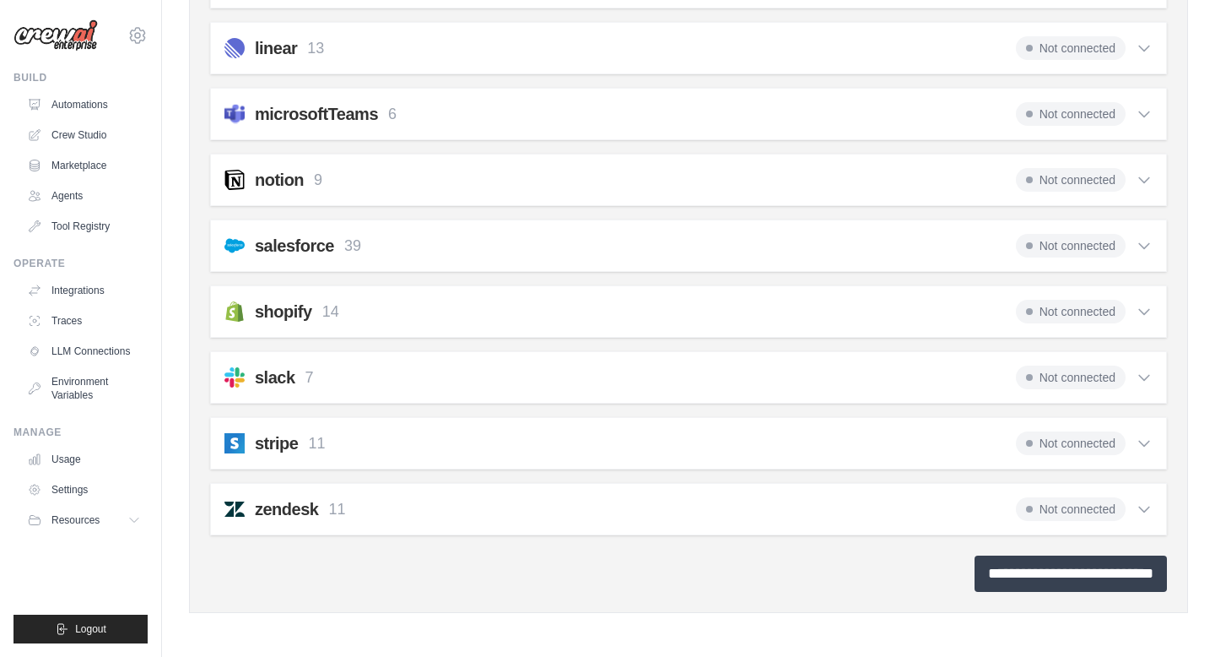
click at [1054, 584] on input "**********" at bounding box center [1071, 573] width 192 height 36
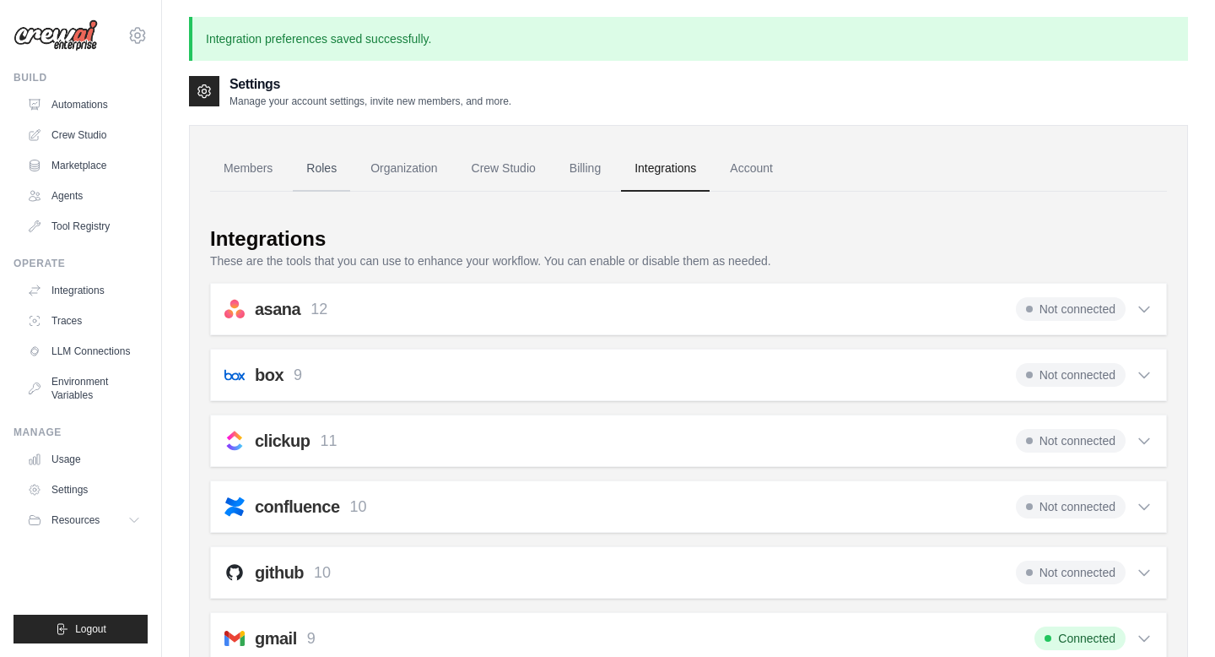
click at [316, 170] on link "Roles" at bounding box center [321, 169] width 57 height 46
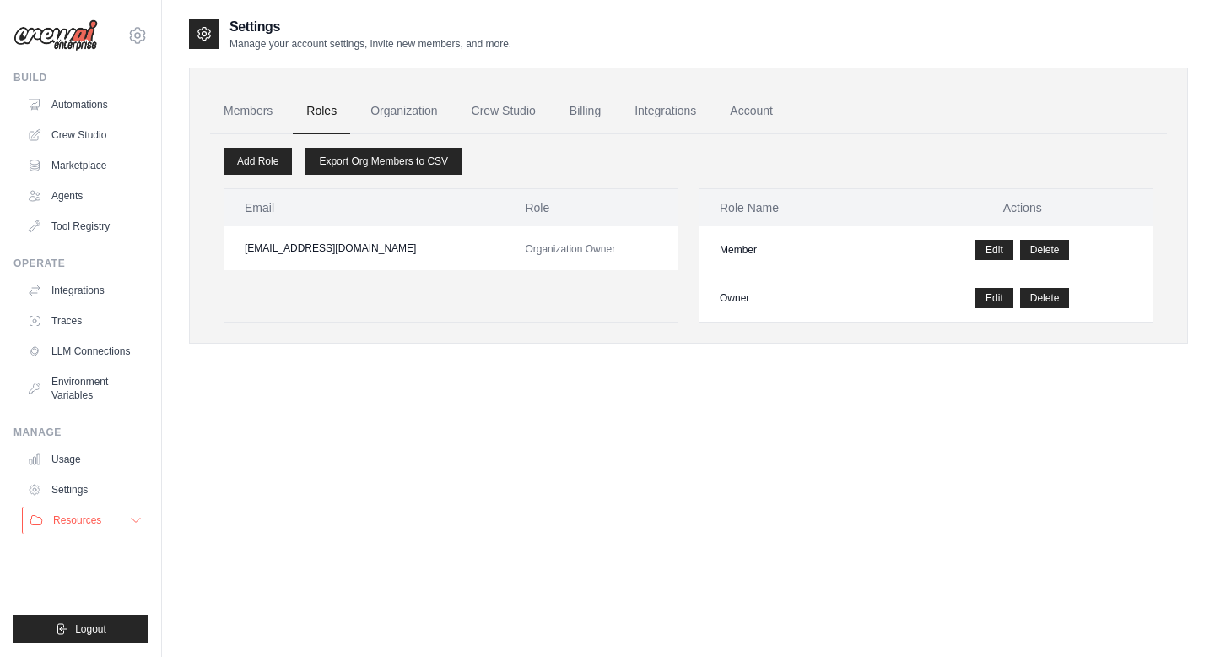
click at [129, 517] on icon at bounding box center [136, 520] width 14 height 14
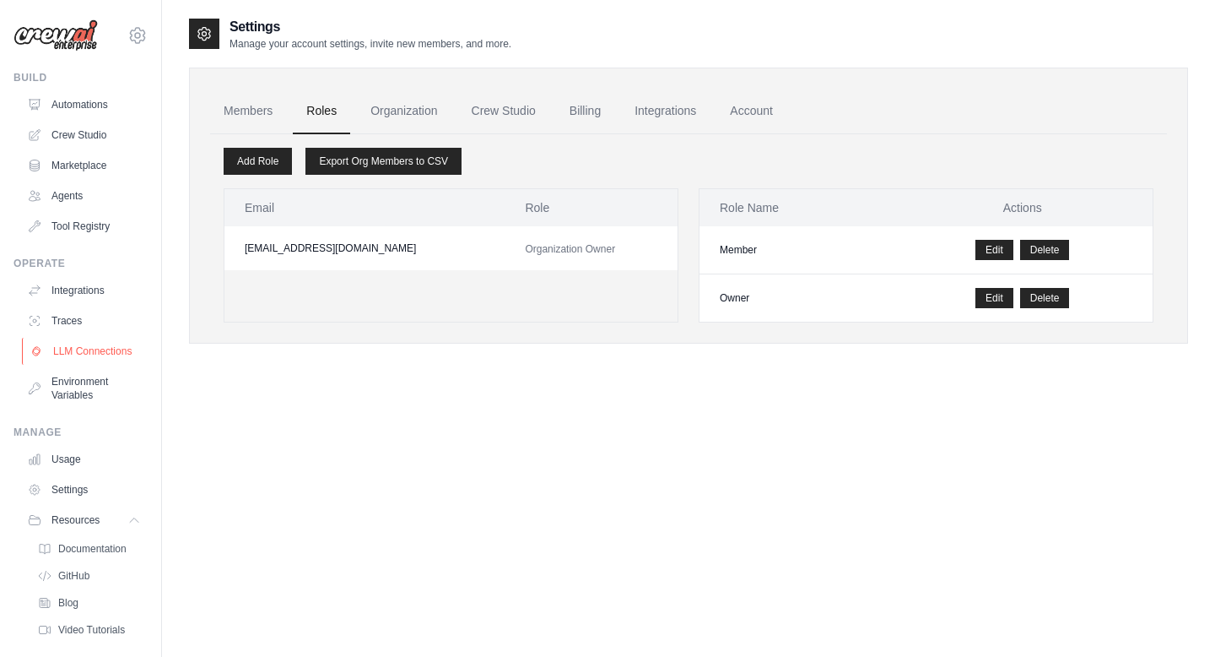
click at [79, 347] on link "LLM Connections" at bounding box center [85, 351] width 127 height 27
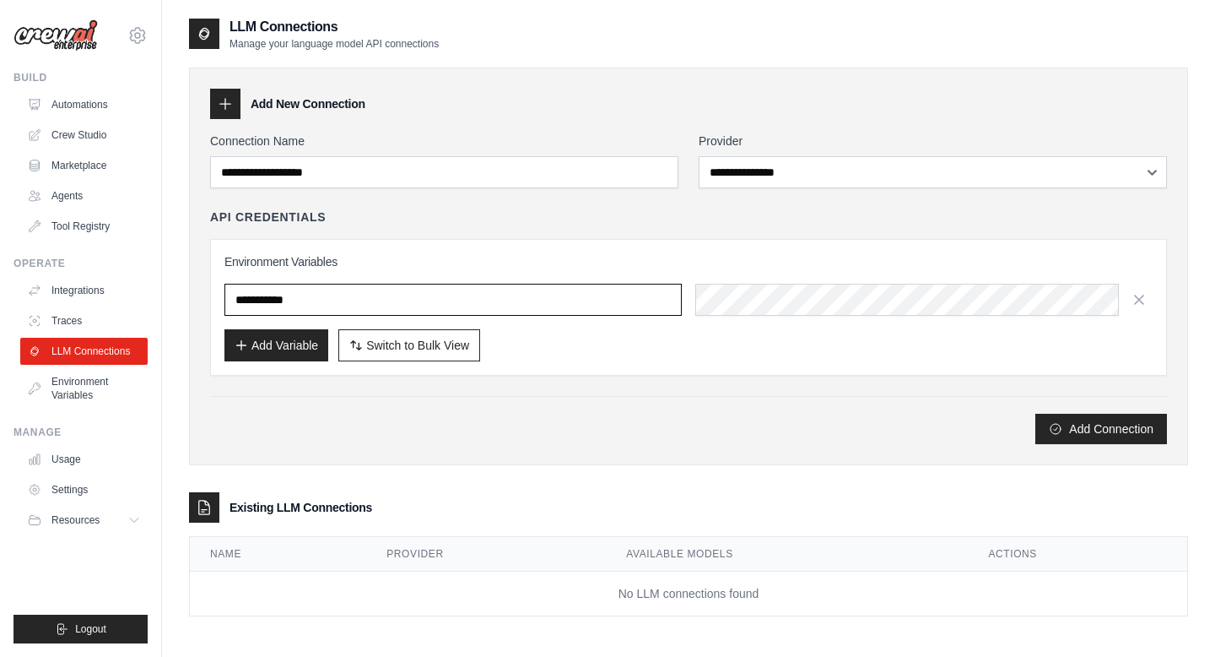
click at [425, 288] on input "text" at bounding box center [452, 300] width 457 height 32
click at [841, 190] on div "**********" at bounding box center [688, 288] width 957 height 311
click at [84, 384] on link "Environment Variables" at bounding box center [85, 388] width 127 height 41
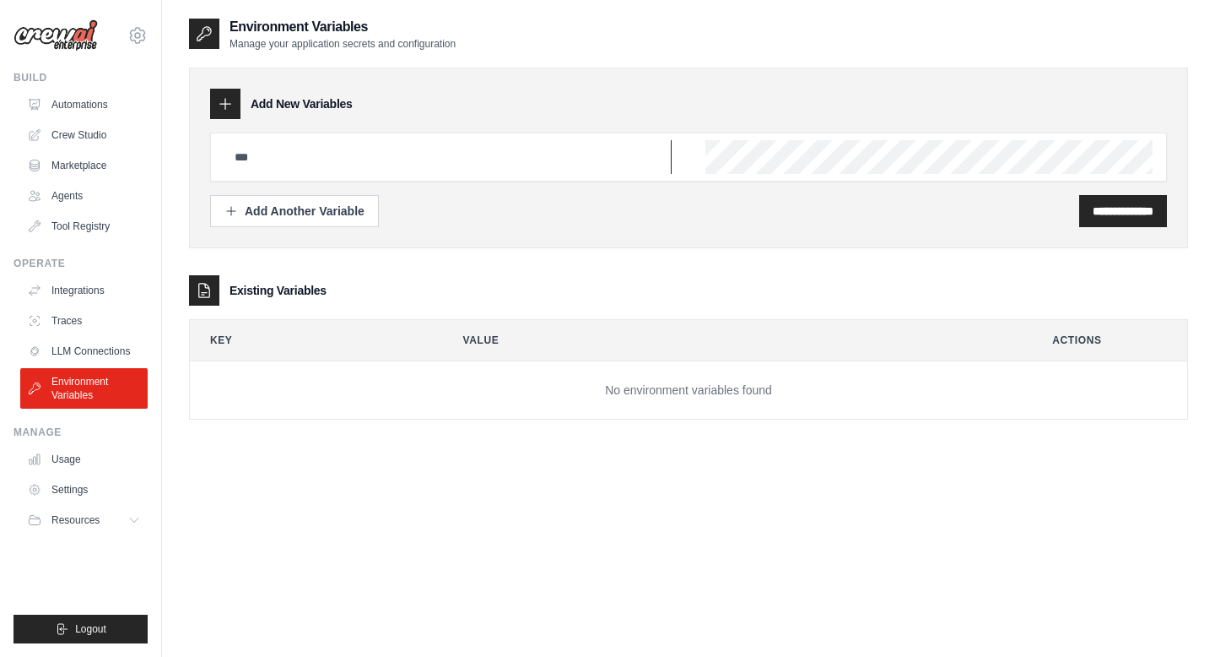
click at [339, 152] on input "text" at bounding box center [447, 157] width 447 height 34
click at [128, 35] on icon at bounding box center [137, 35] width 20 height 20
click at [112, 113] on link "Settings" at bounding box center [137, 114] width 149 height 30
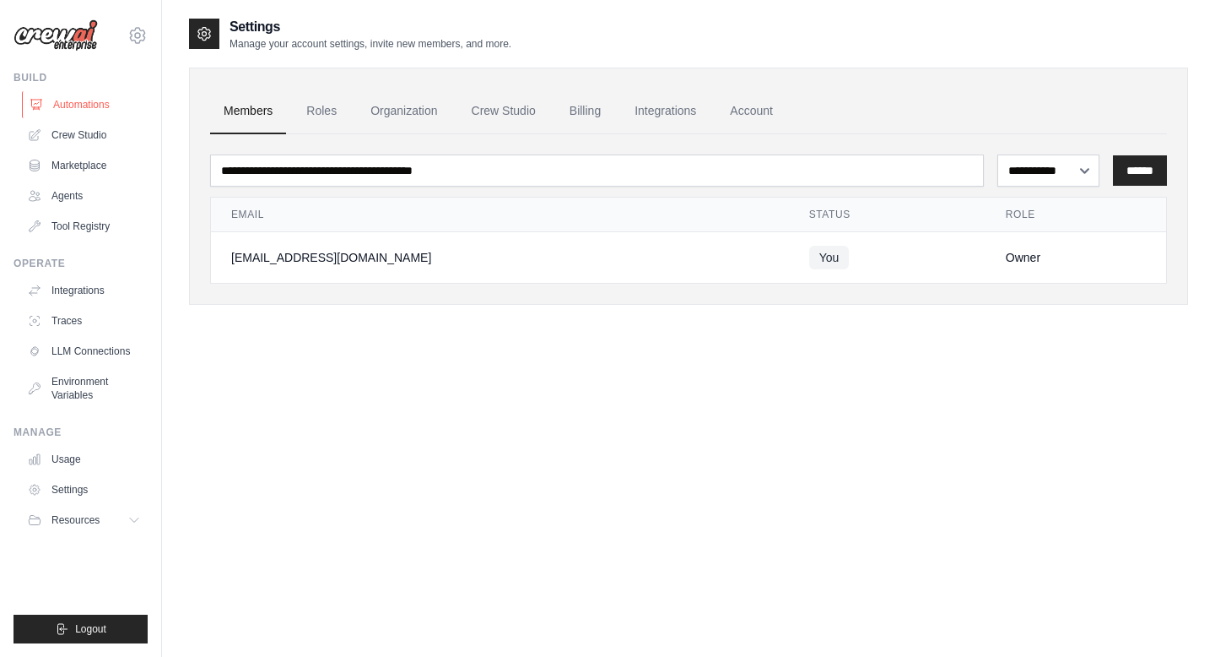
click at [96, 102] on link "Automations" at bounding box center [85, 104] width 127 height 27
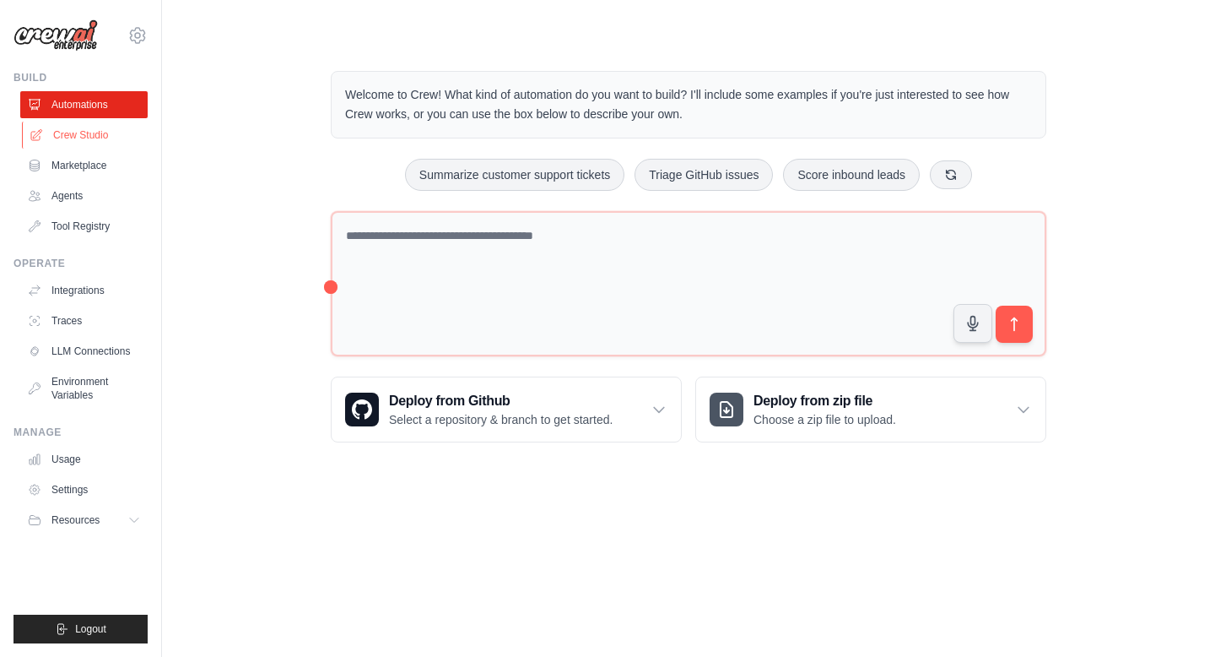
click at [91, 134] on link "Crew Studio" at bounding box center [85, 135] width 127 height 27
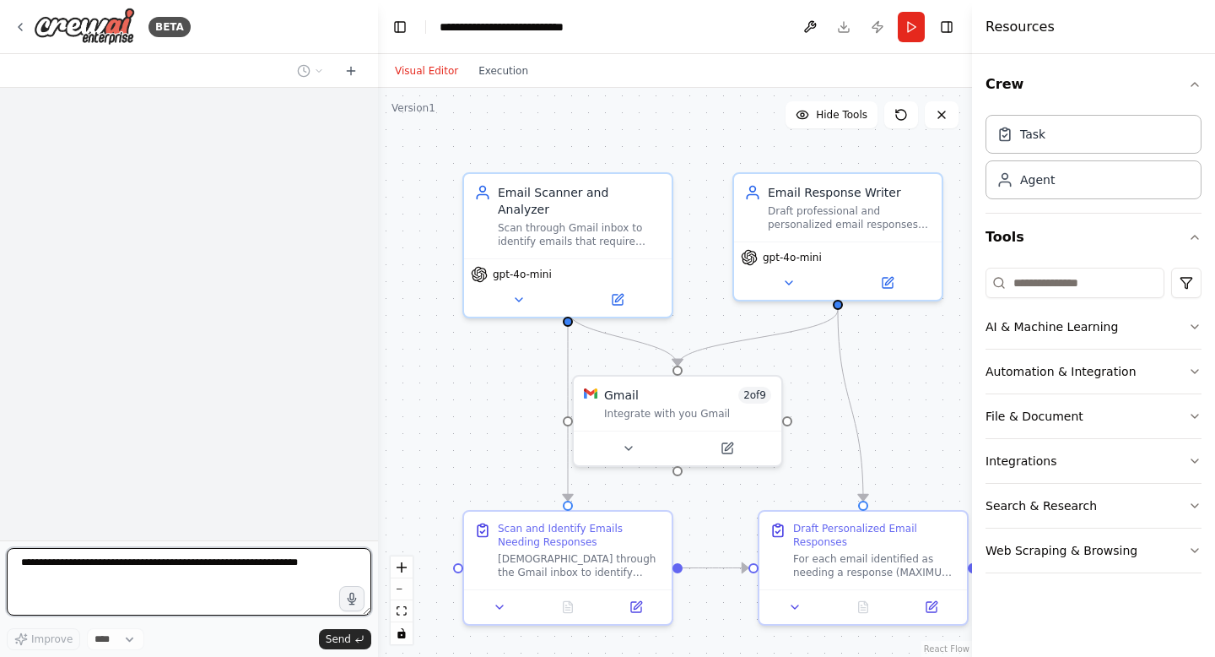
click at [186, 557] on textarea at bounding box center [189, 582] width 365 height 68
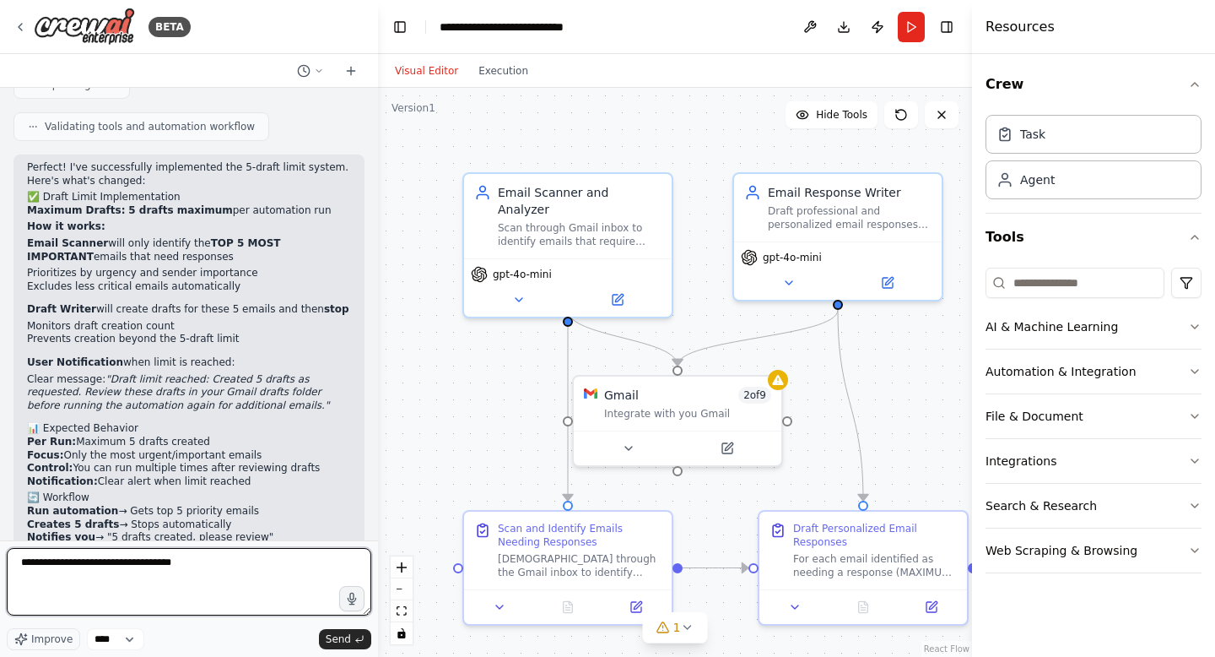
type textarea "**********"
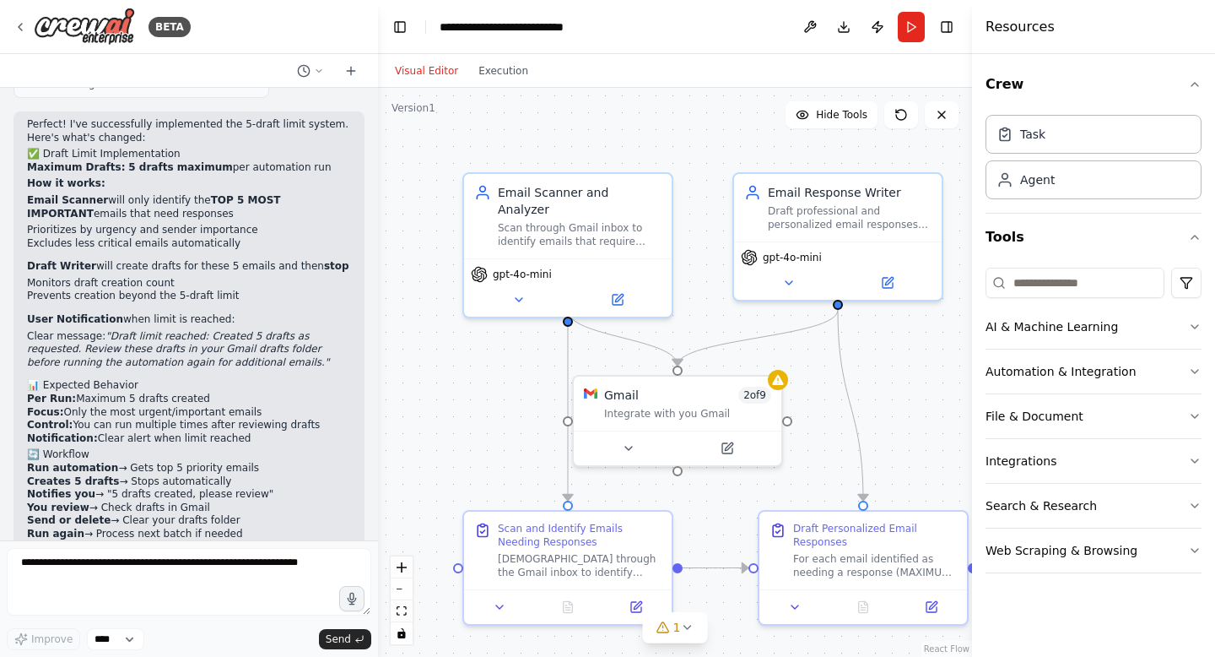
scroll to position [3244, 0]
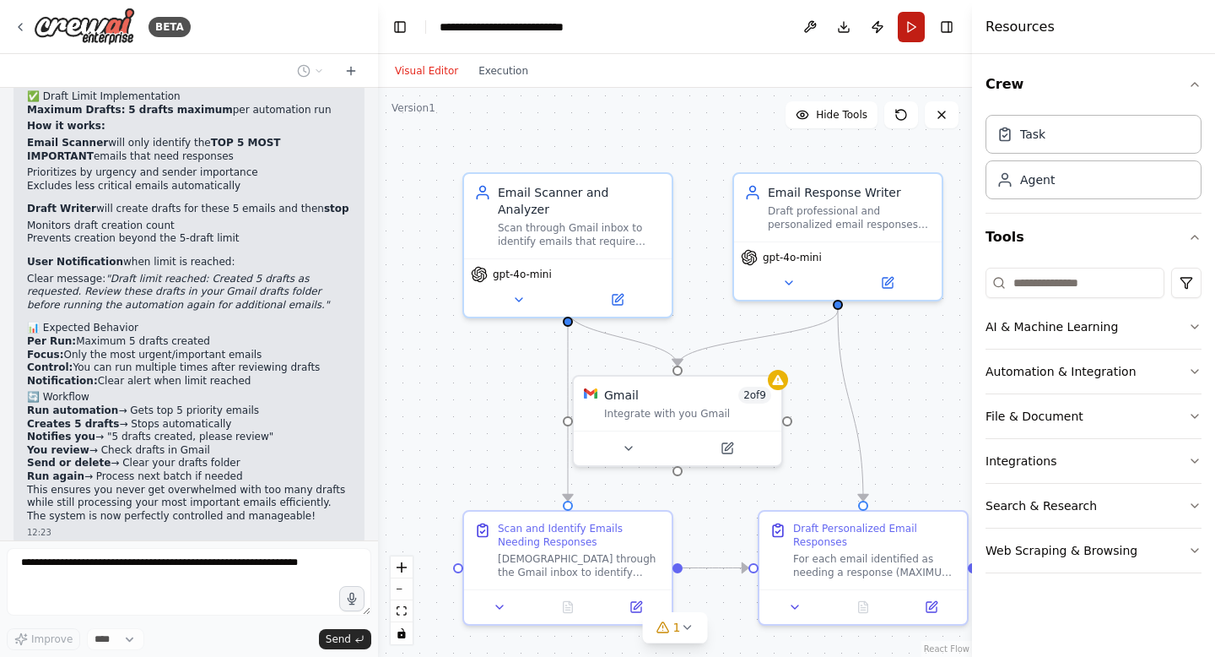
click at [910, 32] on button "Run" at bounding box center [911, 27] width 27 height 30
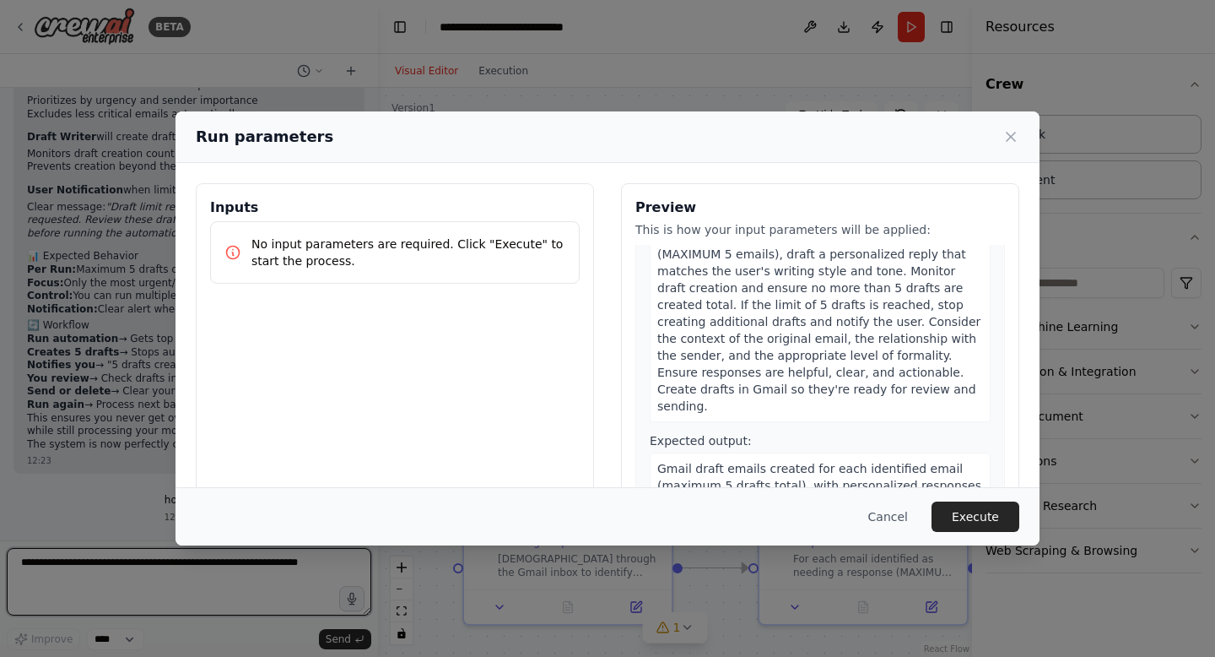
scroll to position [544, 0]
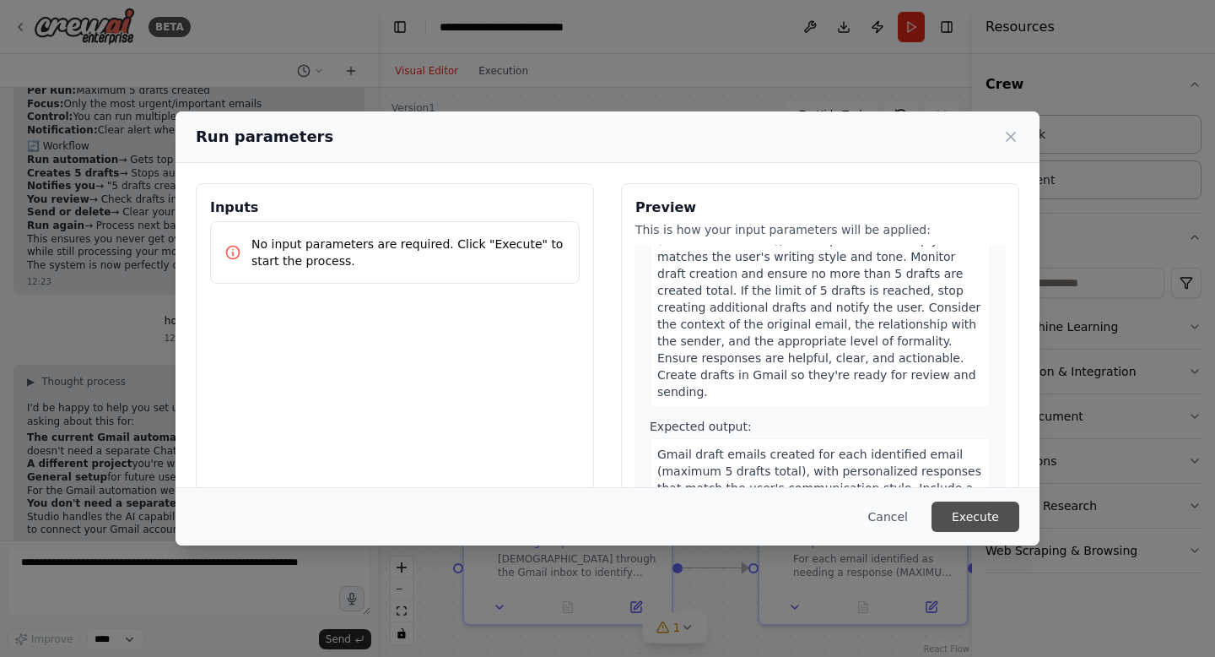
click at [984, 507] on button "Execute" at bounding box center [976, 516] width 88 height 30
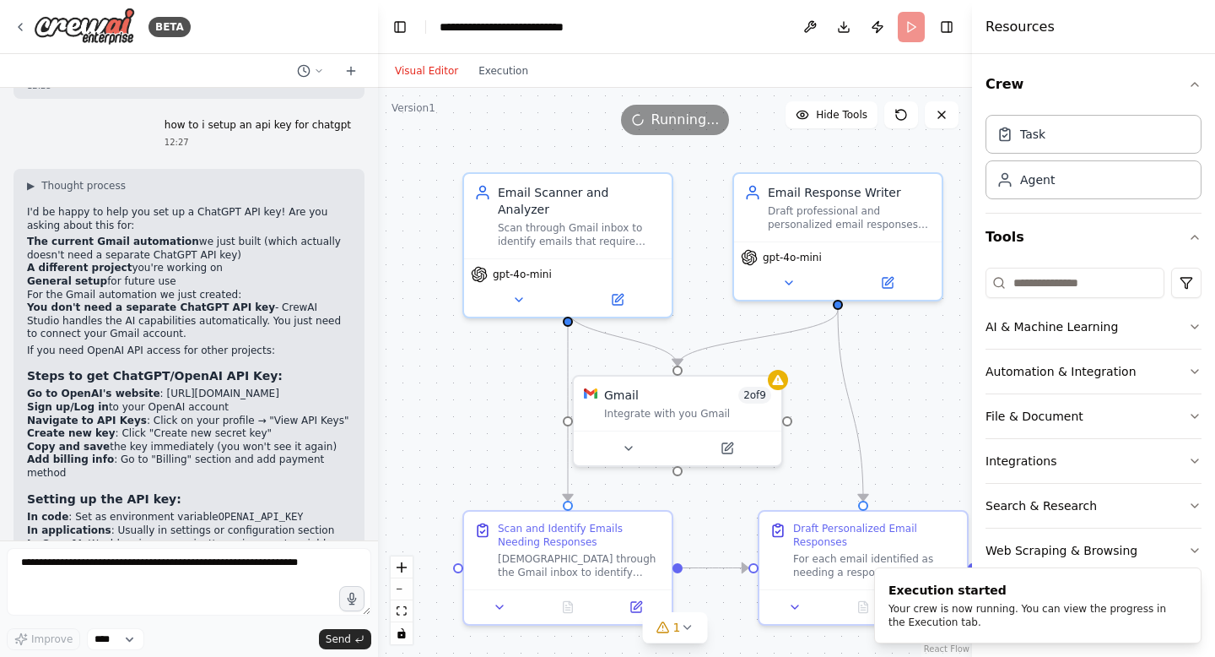
scroll to position [3704, 0]
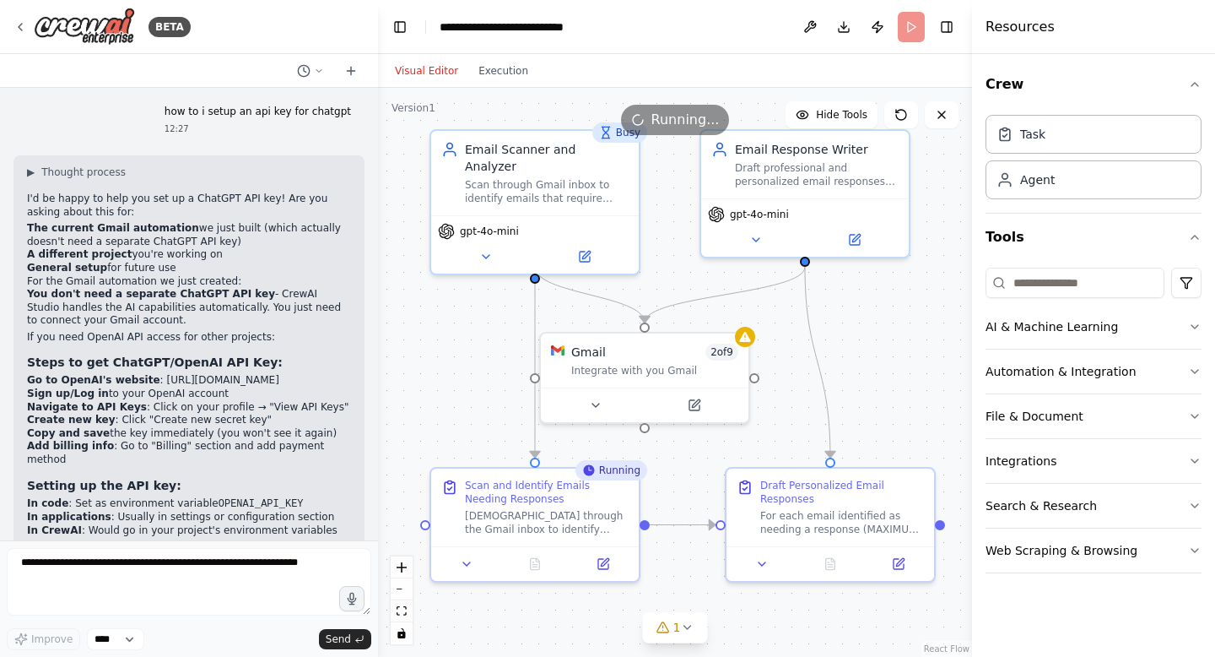
drag, startPoint x: 922, startPoint y: 409, endPoint x: 888, endPoint y: 365, distance: 56.0
click at [888, 365] on div ".deletable-edge-delete-btn { width: 20px; height: 20px; border: 0px solid #ffff…" at bounding box center [675, 372] width 594 height 569
click at [940, 35] on button "Toggle Right Sidebar" at bounding box center [947, 27] width 24 height 24
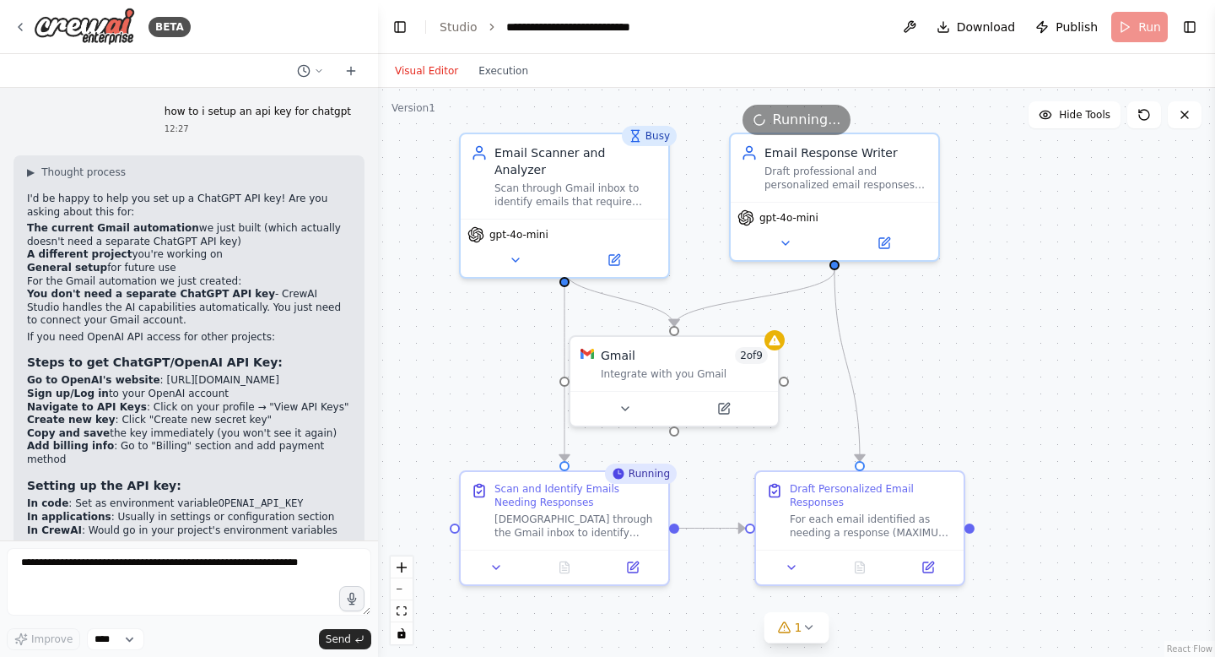
drag, startPoint x: 1092, startPoint y: 307, endPoint x: 1122, endPoint y: 312, distance: 30.8
click at [1122, 312] on div ".deletable-edge-delete-btn { width: 20px; height: 20px; border: 0px solid #ffff…" at bounding box center [796, 372] width 837 height 569
click at [513, 64] on button "Execution" at bounding box center [503, 71] width 70 height 20
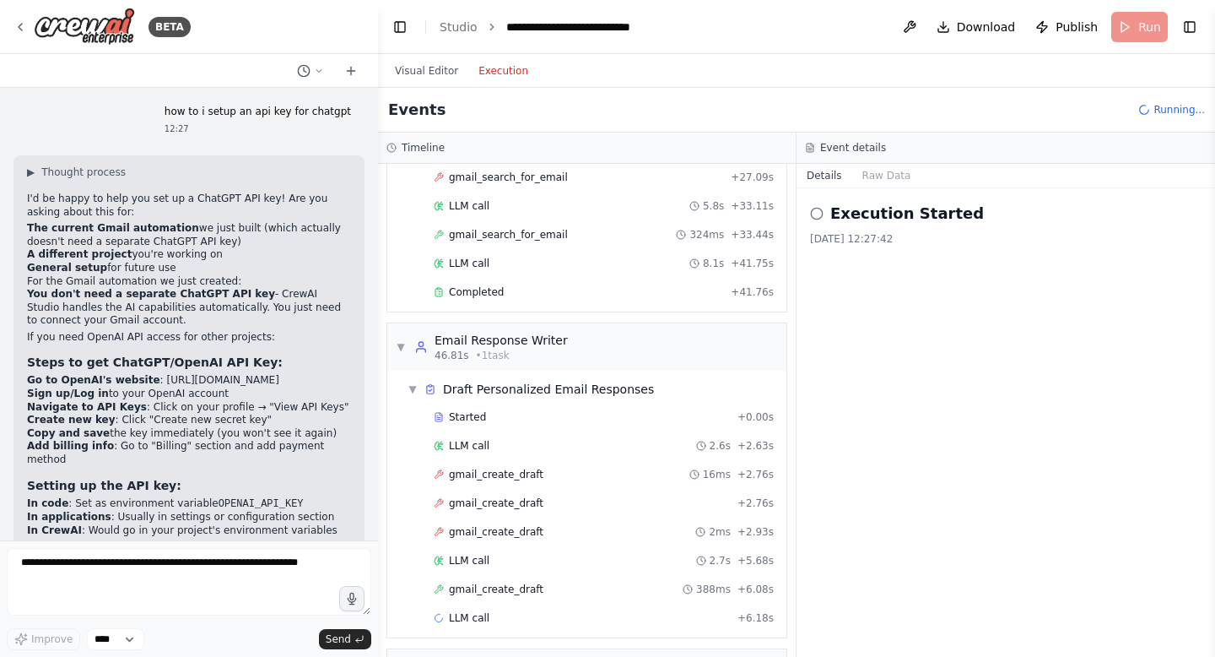
scroll to position [508, 0]
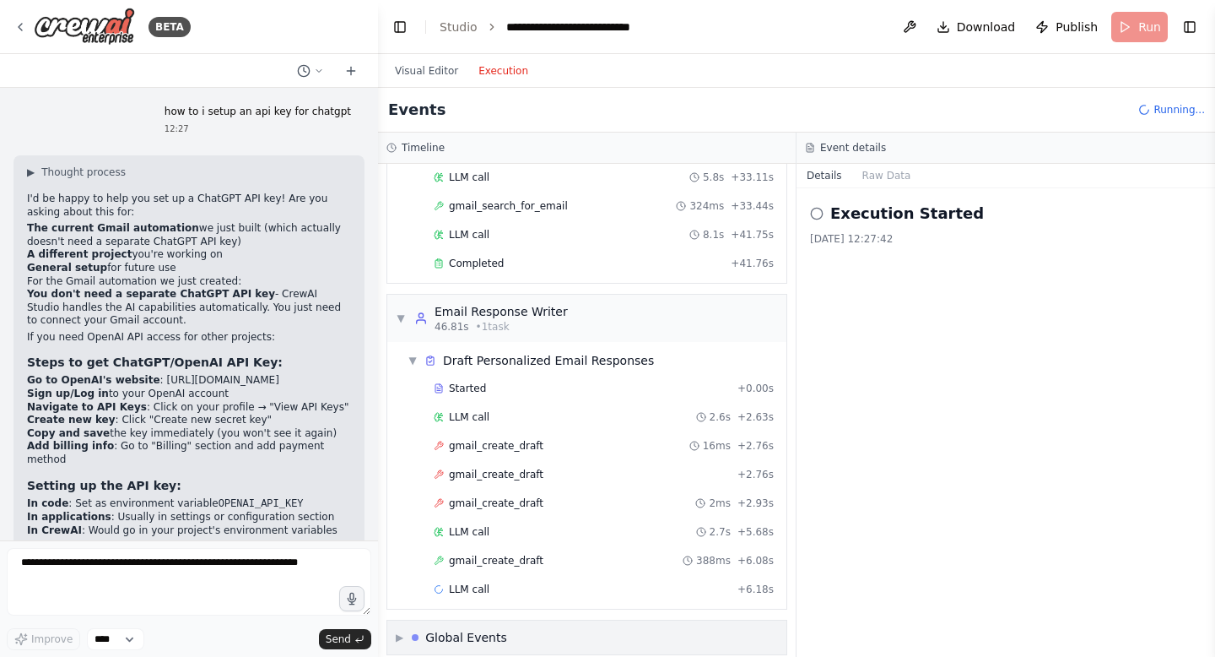
click at [392, 620] on div "▶ Global Events" at bounding box center [586, 637] width 399 height 34
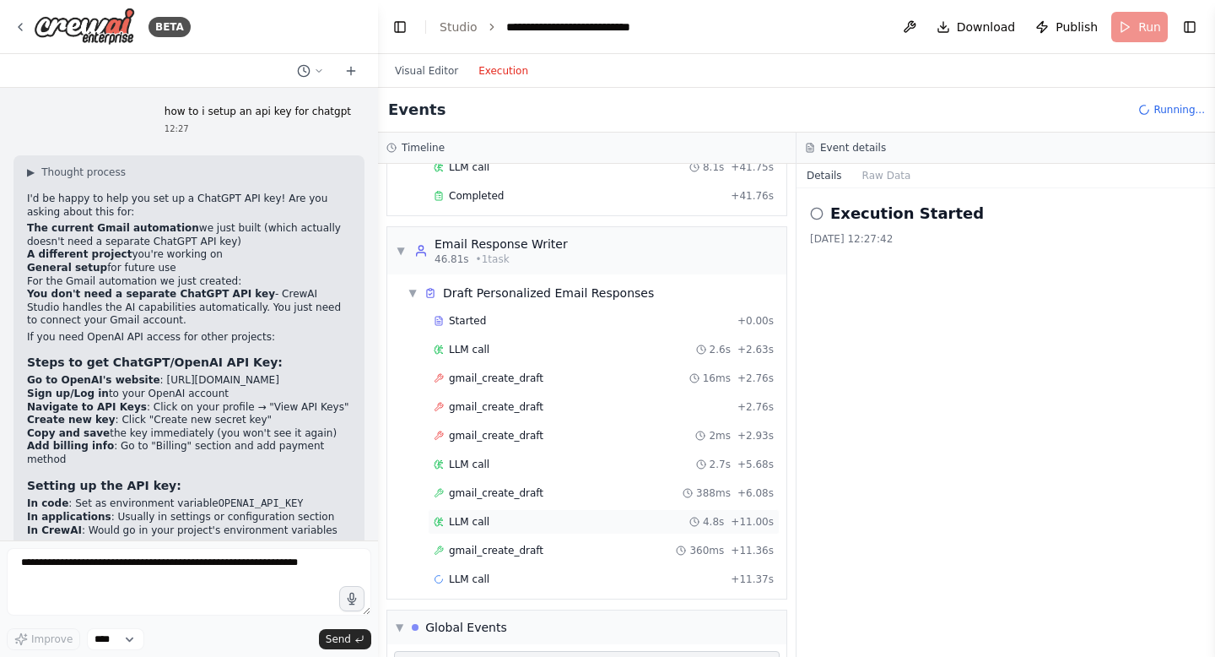
scroll to position [633, 0]
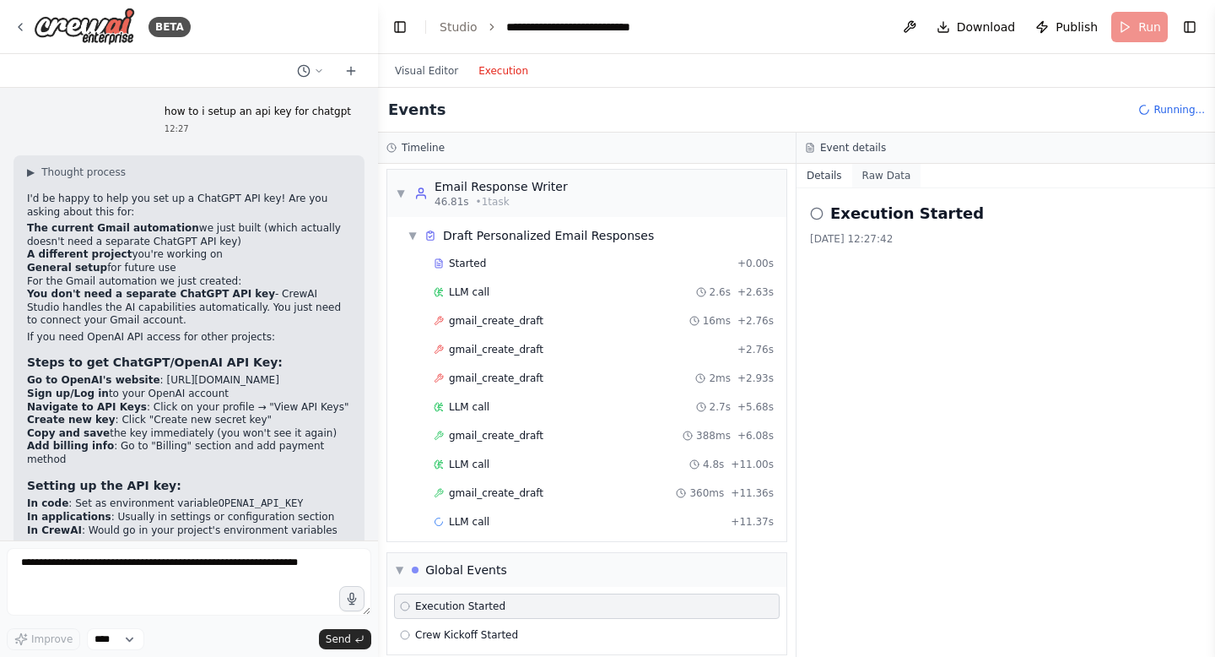
click at [890, 173] on button "Raw Data" at bounding box center [886, 176] width 69 height 24
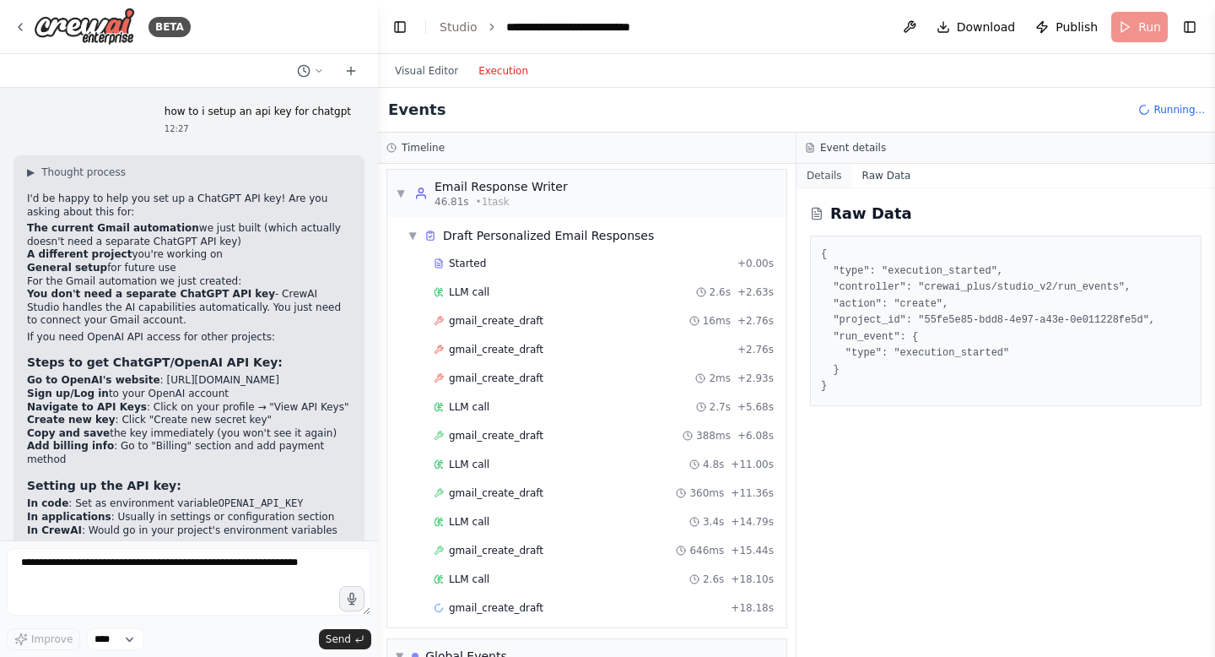
click at [837, 174] on button "Details" at bounding box center [825, 176] width 56 height 24
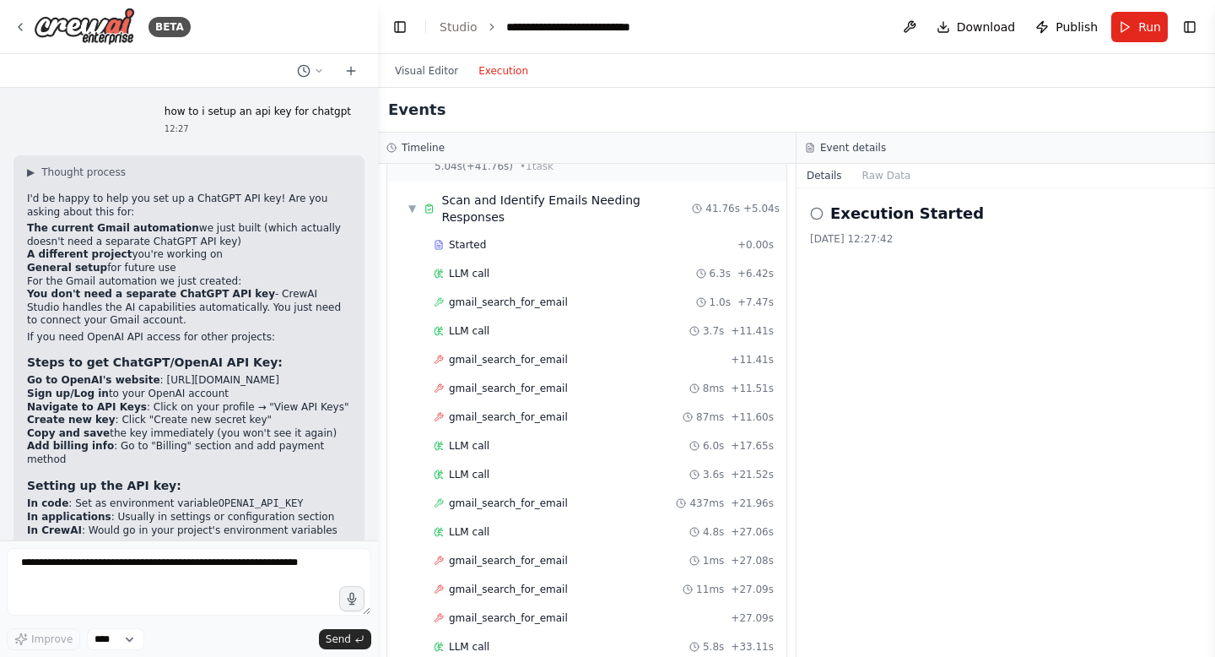
scroll to position [0, 0]
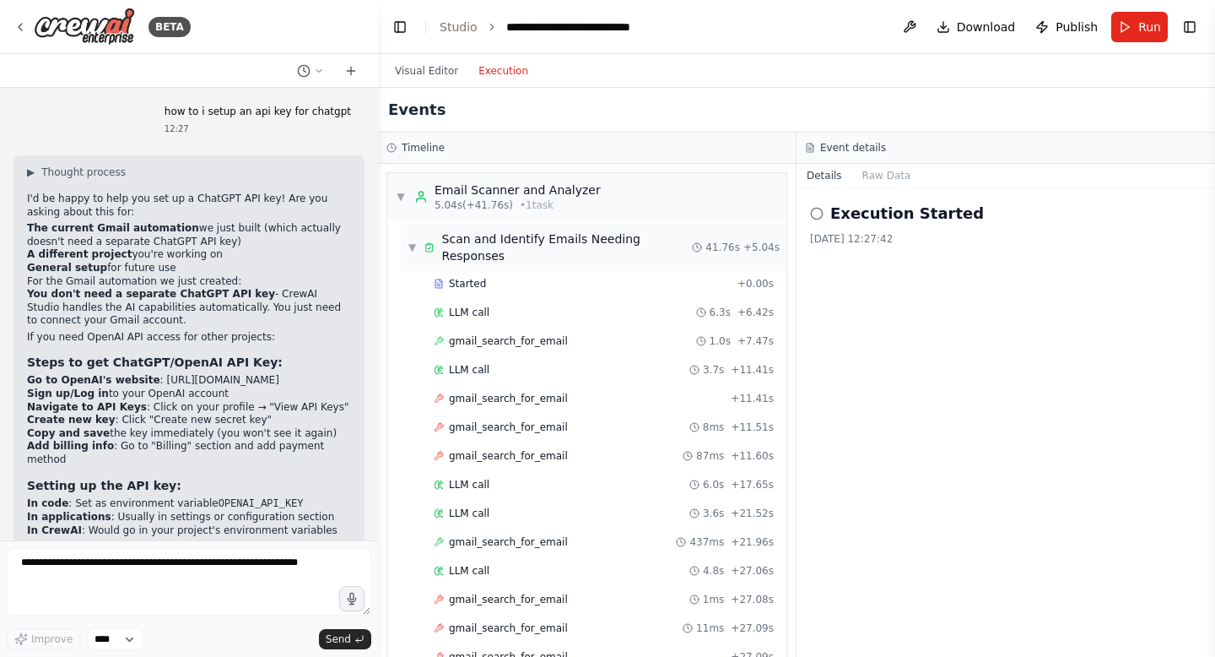
click at [416, 241] on span "▼" at bounding box center [412, 248] width 9 height 14
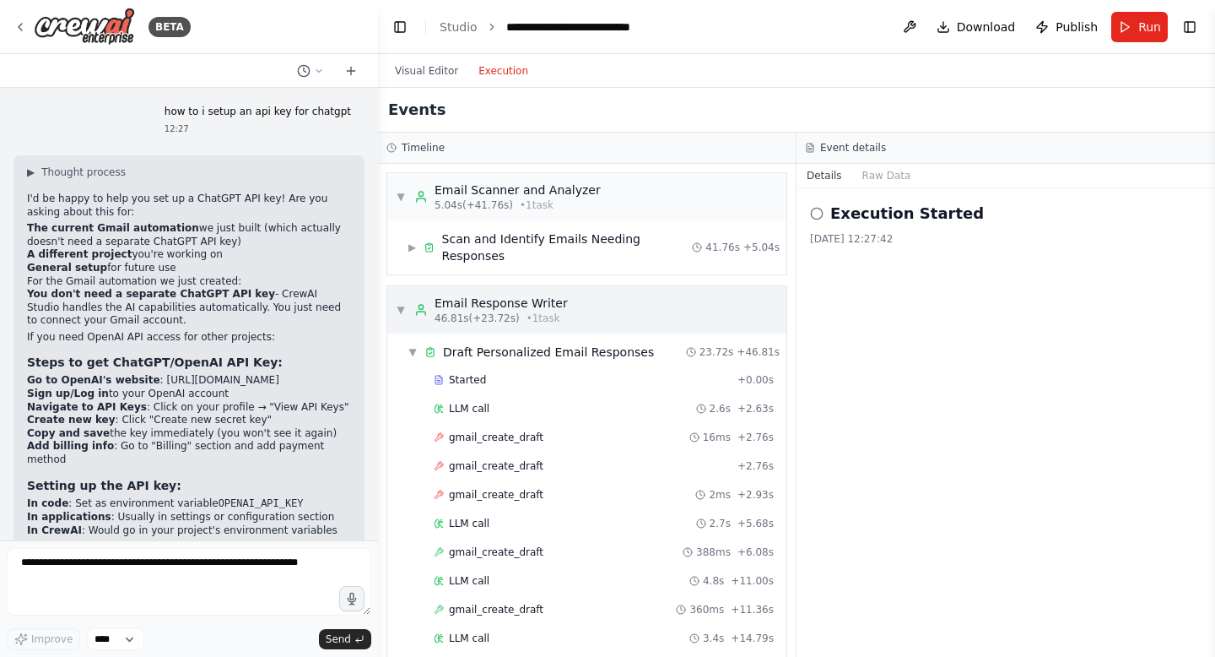
click at [399, 303] on span "▼" at bounding box center [401, 310] width 10 height 14
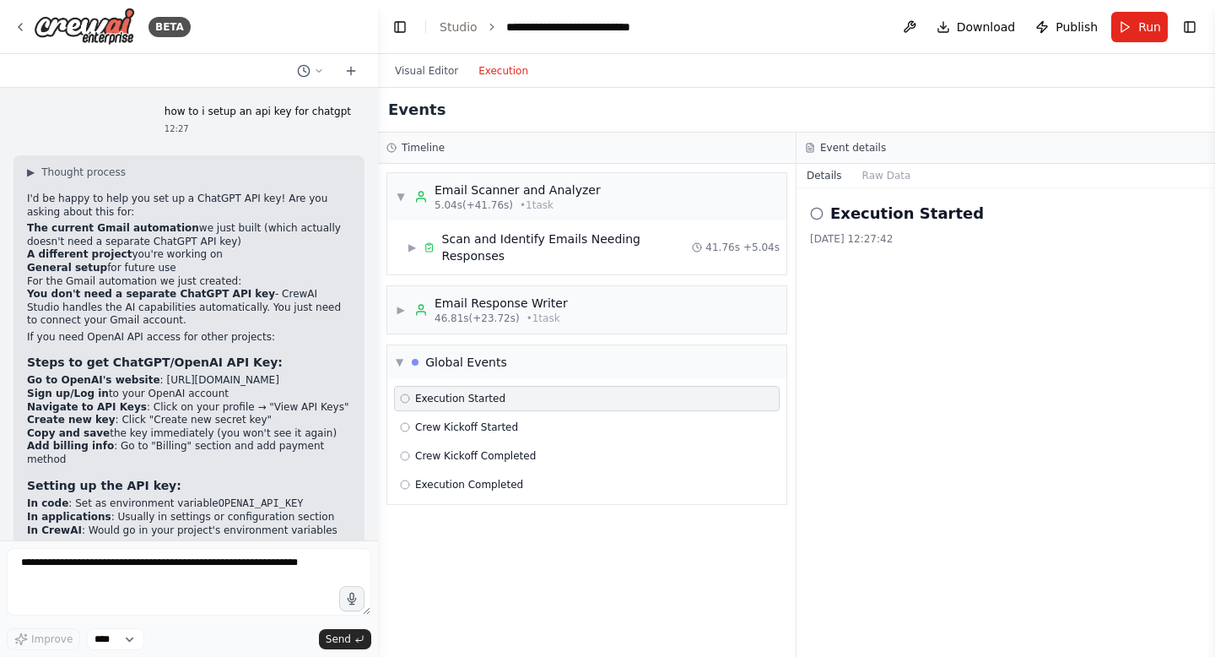
click at [403, 394] on circle at bounding box center [405, 398] width 8 height 8
click at [466, 392] on span "Execution Started" at bounding box center [460, 399] width 90 height 14
click at [400, 355] on span "▼" at bounding box center [400, 362] width 8 height 14
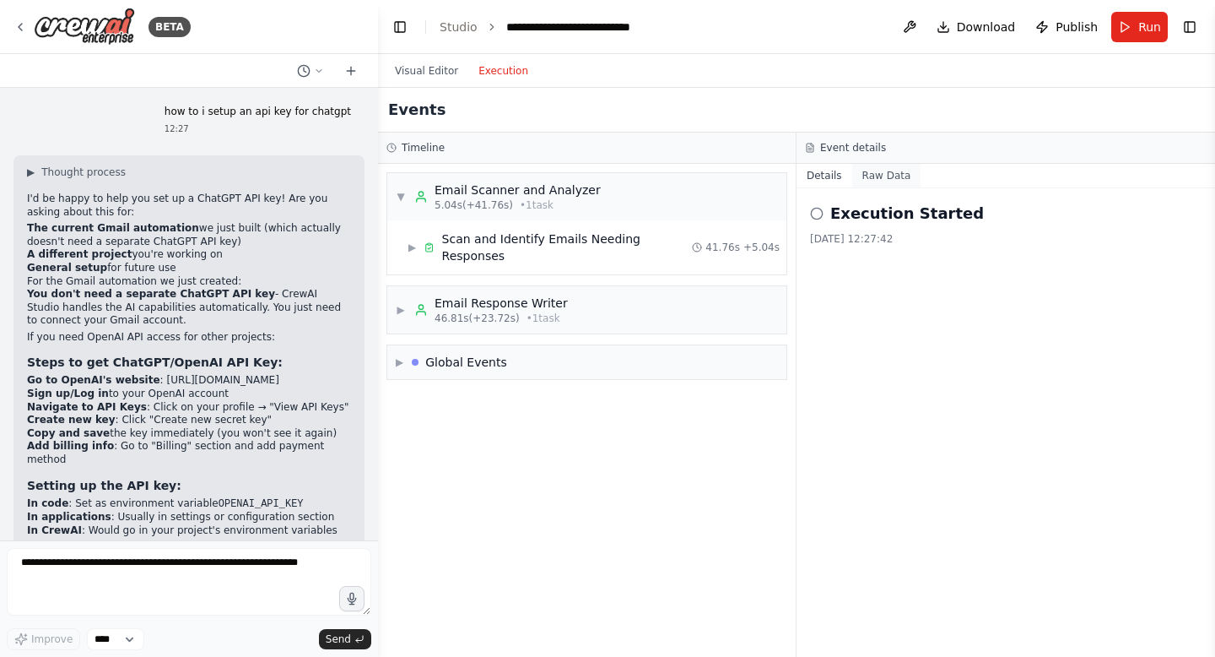
click at [890, 176] on button "Raw Data" at bounding box center [886, 176] width 69 height 24
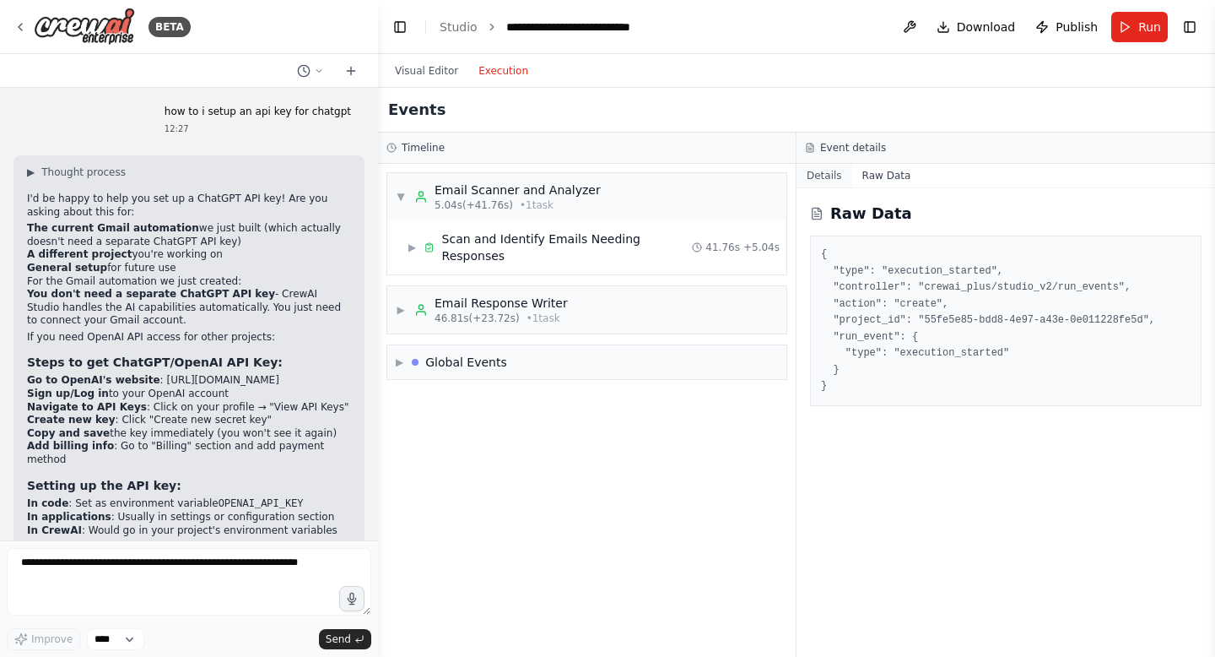
click at [813, 179] on button "Details" at bounding box center [825, 176] width 56 height 24
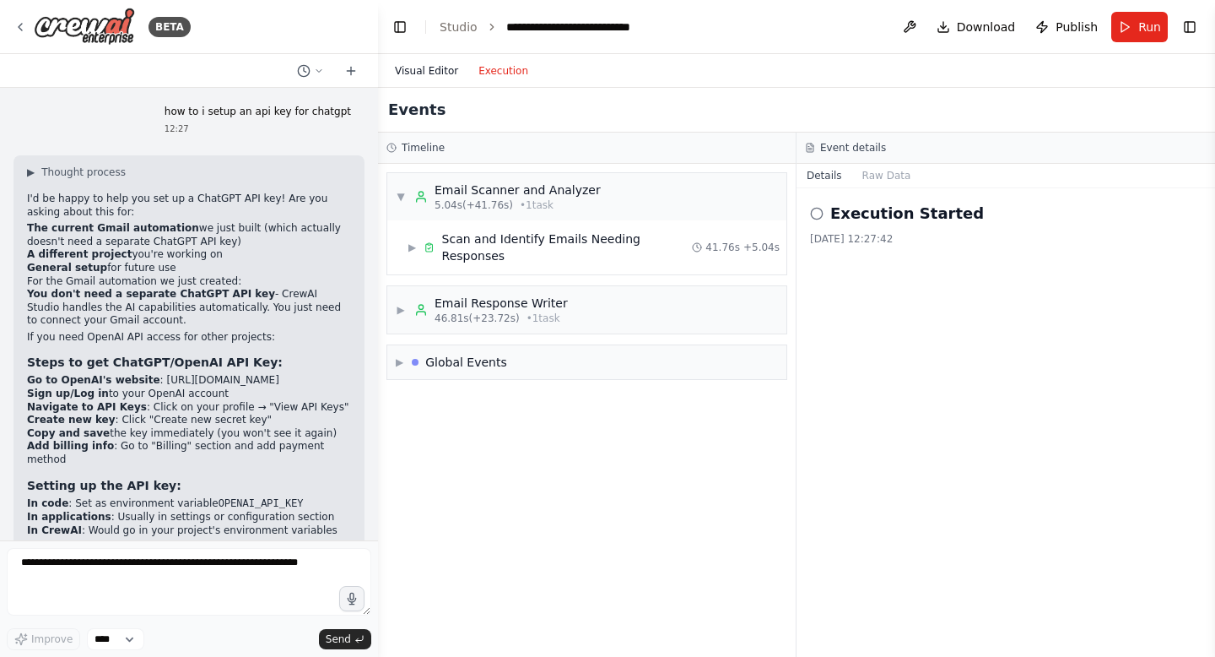
click at [430, 71] on button "Visual Editor" at bounding box center [427, 71] width 84 height 20
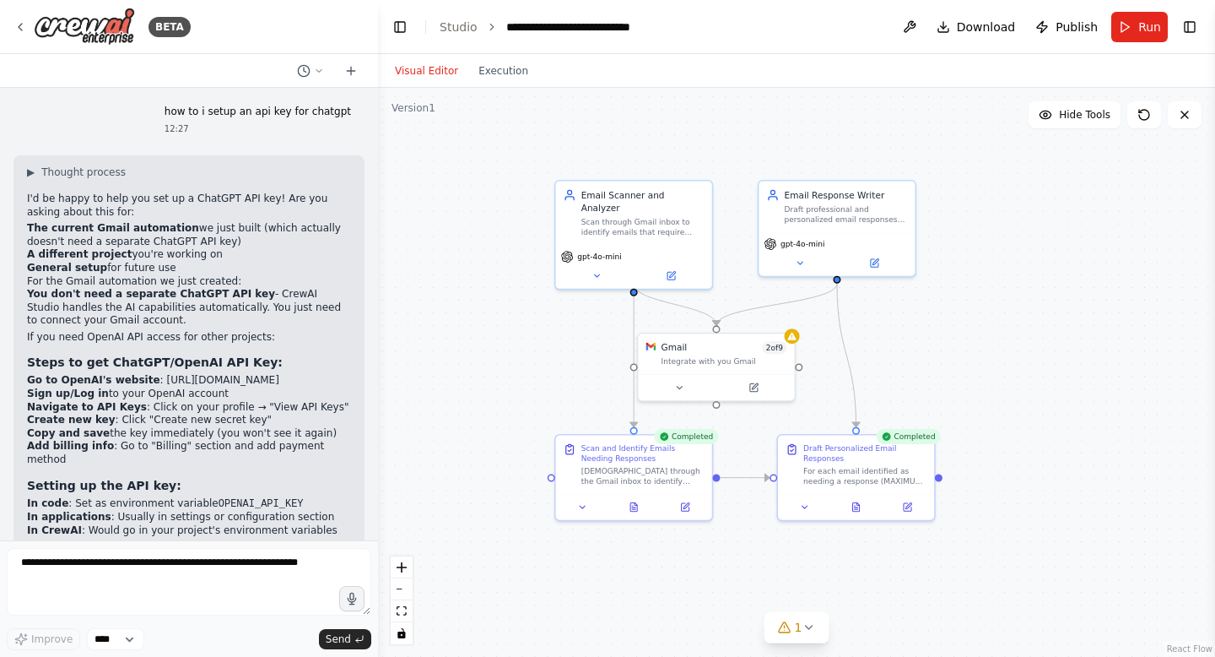
drag, startPoint x: 1090, startPoint y: 468, endPoint x: 1032, endPoint y: 436, distance: 66.1
click at [1032, 436] on div ".deletable-edge-delete-btn { width: 20px; height: 20px; border: 0px solid #ffff…" at bounding box center [796, 372] width 837 height 569
click at [679, 381] on icon at bounding box center [678, 384] width 10 height 10
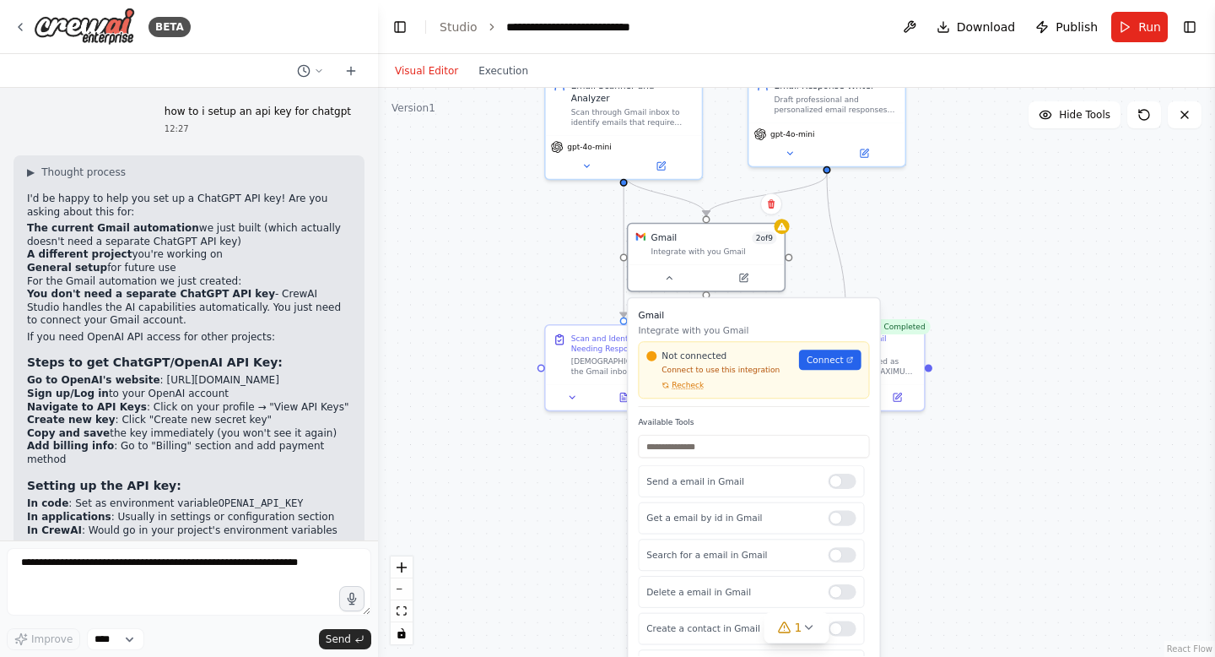
drag, startPoint x: 1076, startPoint y: 504, endPoint x: 1066, endPoint y: 396, distance: 108.5
click at [1066, 395] on div ".deletable-edge-delete-btn { width: 20px; height: 20px; border: 0px solid #ffff…" at bounding box center [796, 372] width 837 height 569
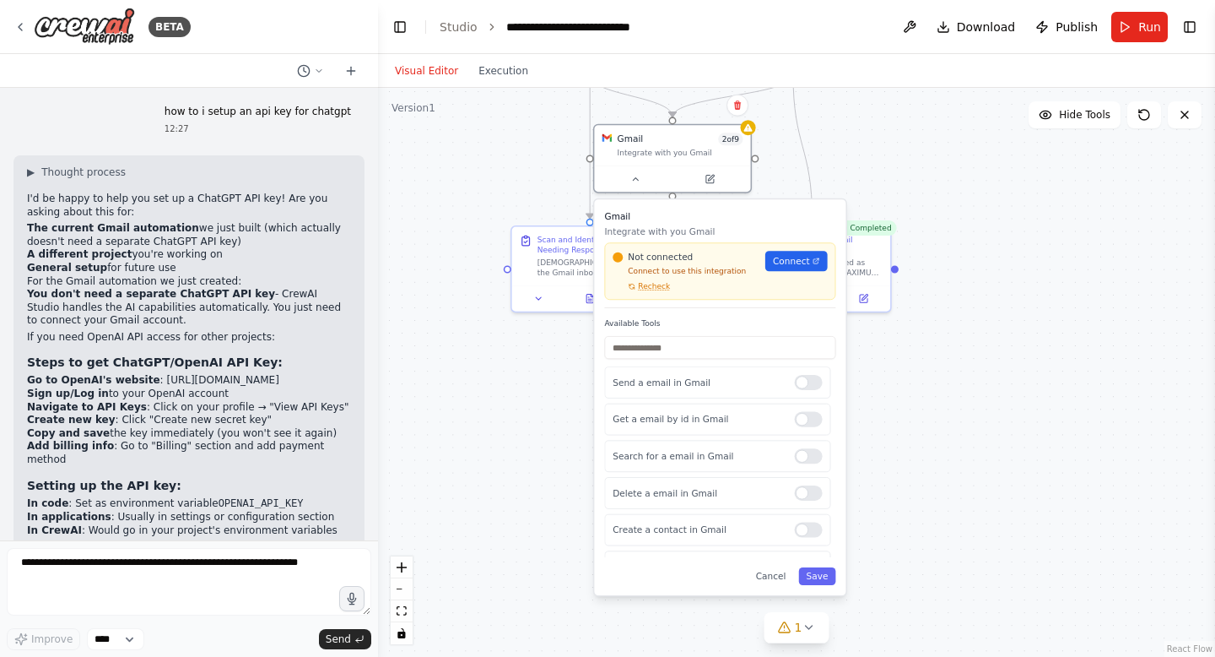
drag, startPoint x: 977, startPoint y: 385, endPoint x: 944, endPoint y: 286, distance: 104.1
click at [944, 286] on div ".deletable-edge-delete-btn { width: 20px; height: 20px; border: 0px solid #ffff…" at bounding box center [796, 372] width 837 height 569
click at [799, 259] on span "Connect" at bounding box center [791, 261] width 37 height 13
click at [812, 580] on button "Save" at bounding box center [816, 576] width 37 height 18
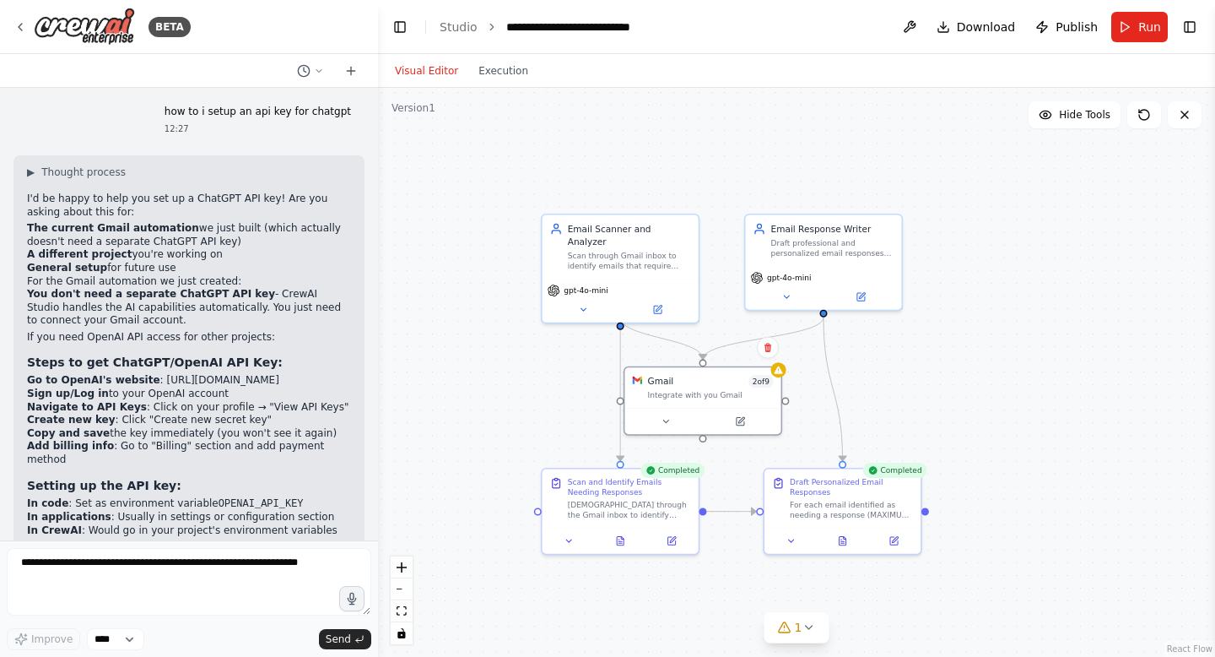
drag, startPoint x: 998, startPoint y: 347, endPoint x: 1023, endPoint y: 591, distance: 245.2
click at [1025, 591] on div ".deletable-edge-delete-btn { width: 20px; height: 20px; border: 0px solid #ffff…" at bounding box center [796, 372] width 837 height 569
click at [502, 66] on button "Execution" at bounding box center [503, 71] width 70 height 20
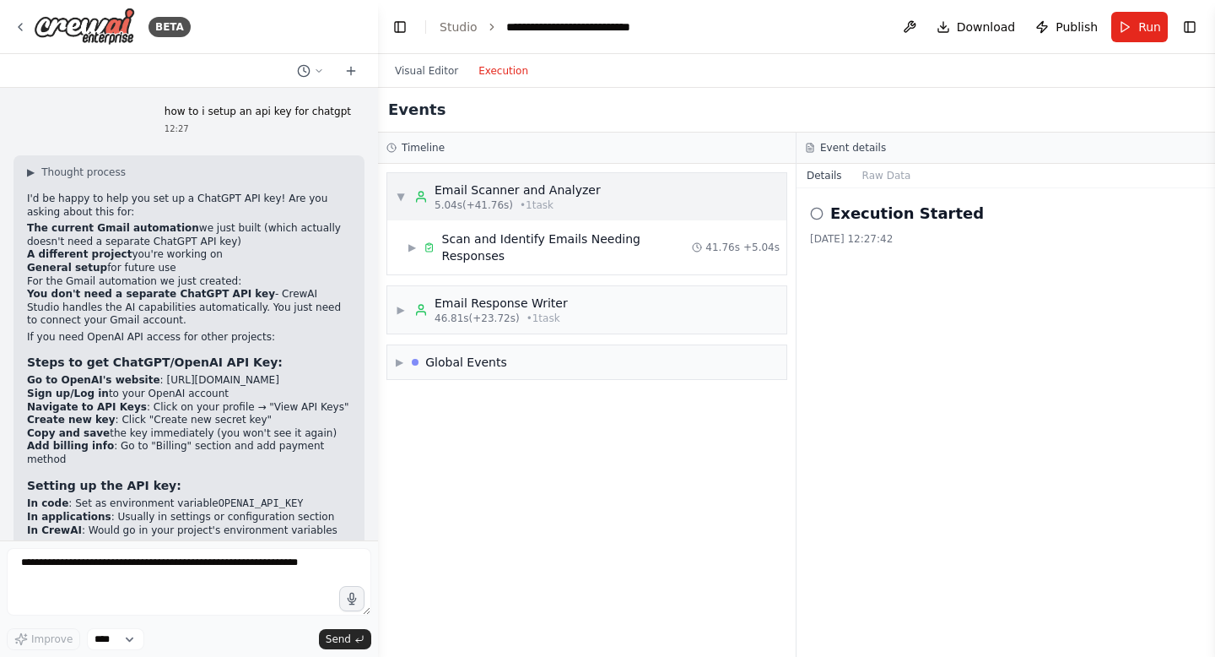
click at [592, 197] on div "▼ Email Scanner and Analyzer 5.04s (+41.76s) • 1 task" at bounding box center [586, 196] width 399 height 47
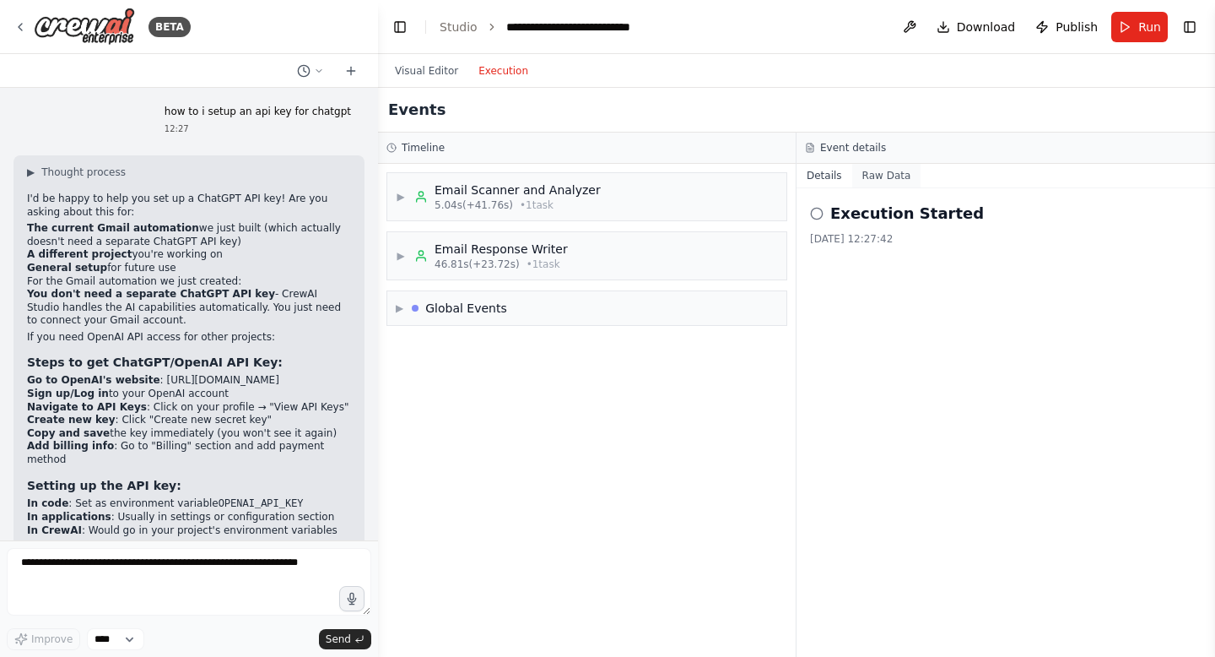
click at [884, 179] on button "Raw Data" at bounding box center [886, 176] width 69 height 24
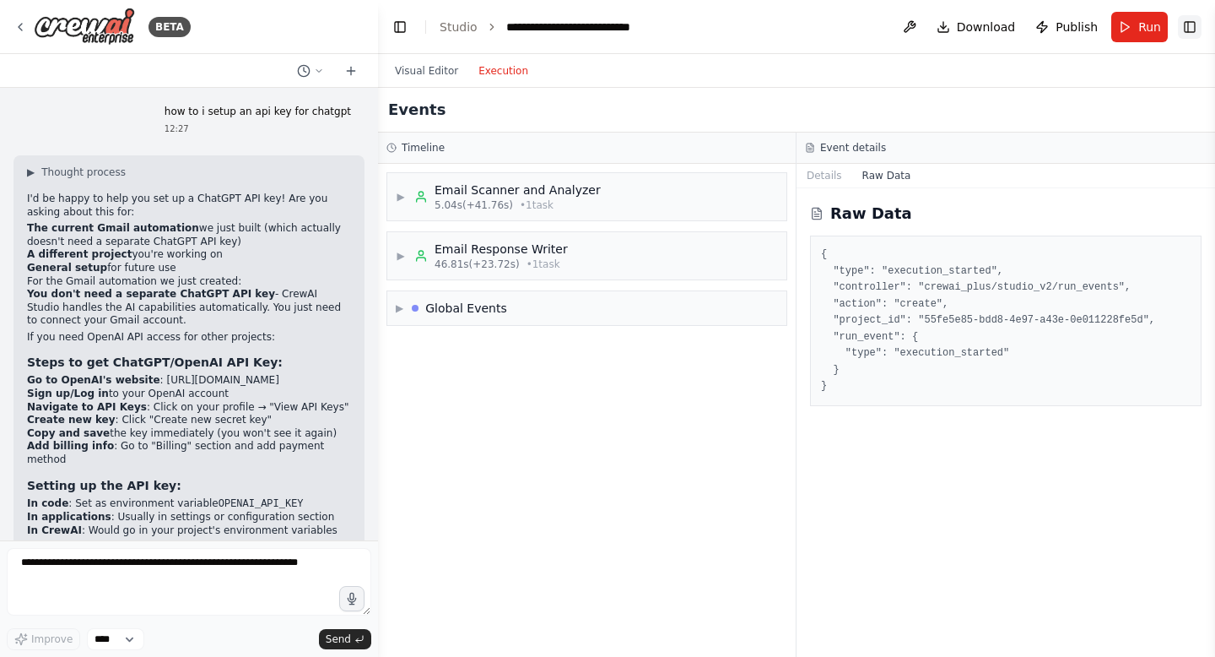
click at [1197, 30] on button "Toggle Right Sidebar" at bounding box center [1190, 27] width 24 height 24
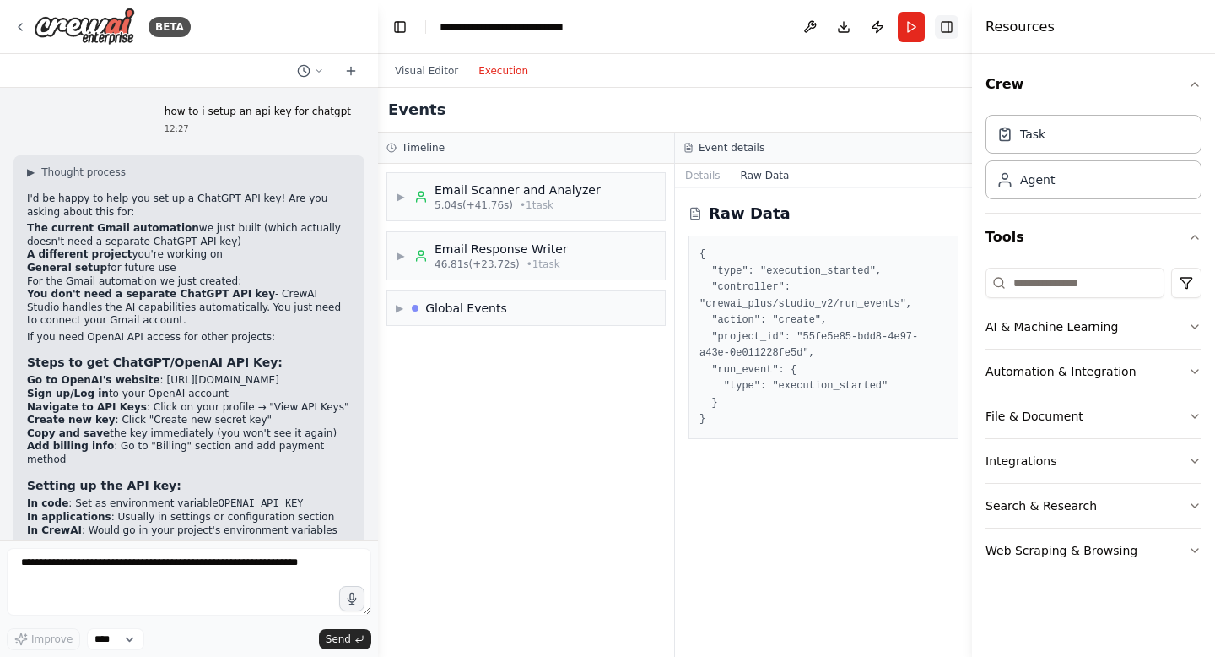
click at [942, 24] on button "Toggle Right Sidebar" at bounding box center [947, 27] width 24 height 24
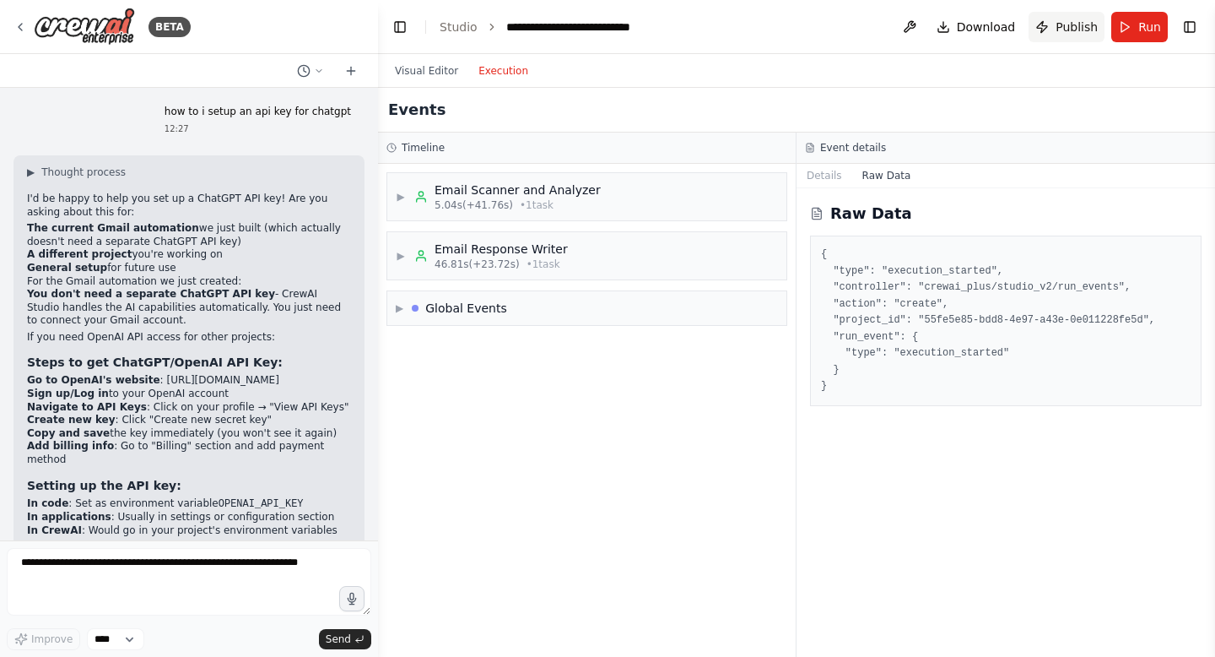
click at [1084, 21] on span "Publish" at bounding box center [1077, 27] width 42 height 17
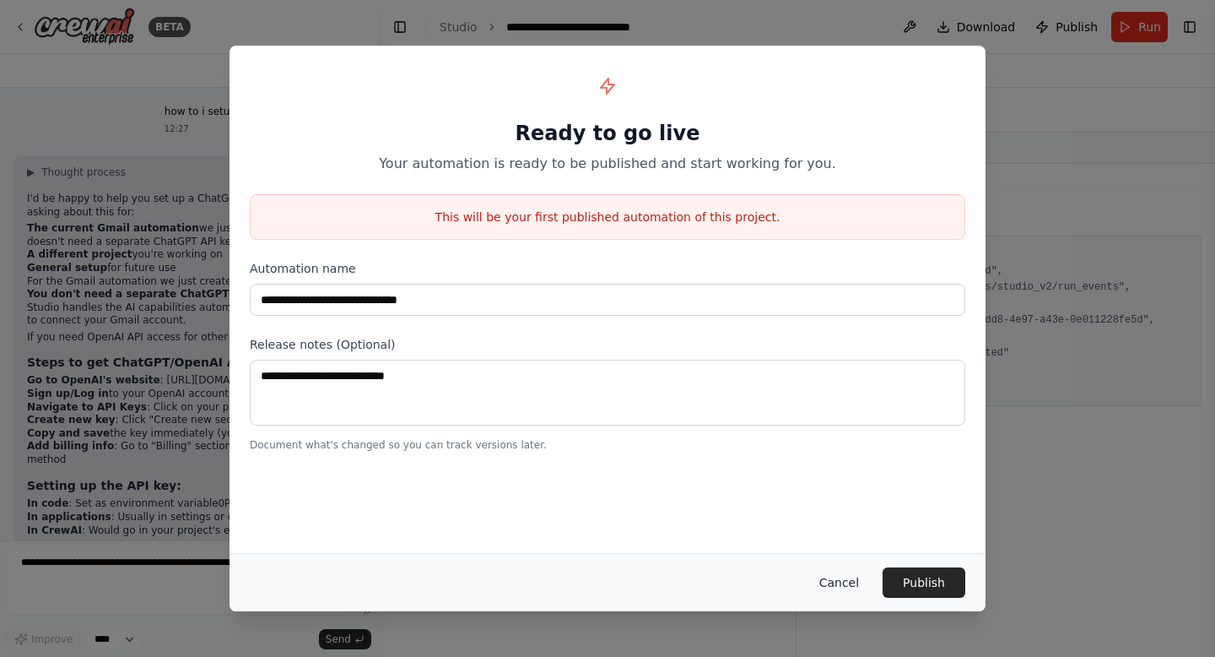
click at [842, 582] on button "Cancel" at bounding box center [839, 582] width 67 height 30
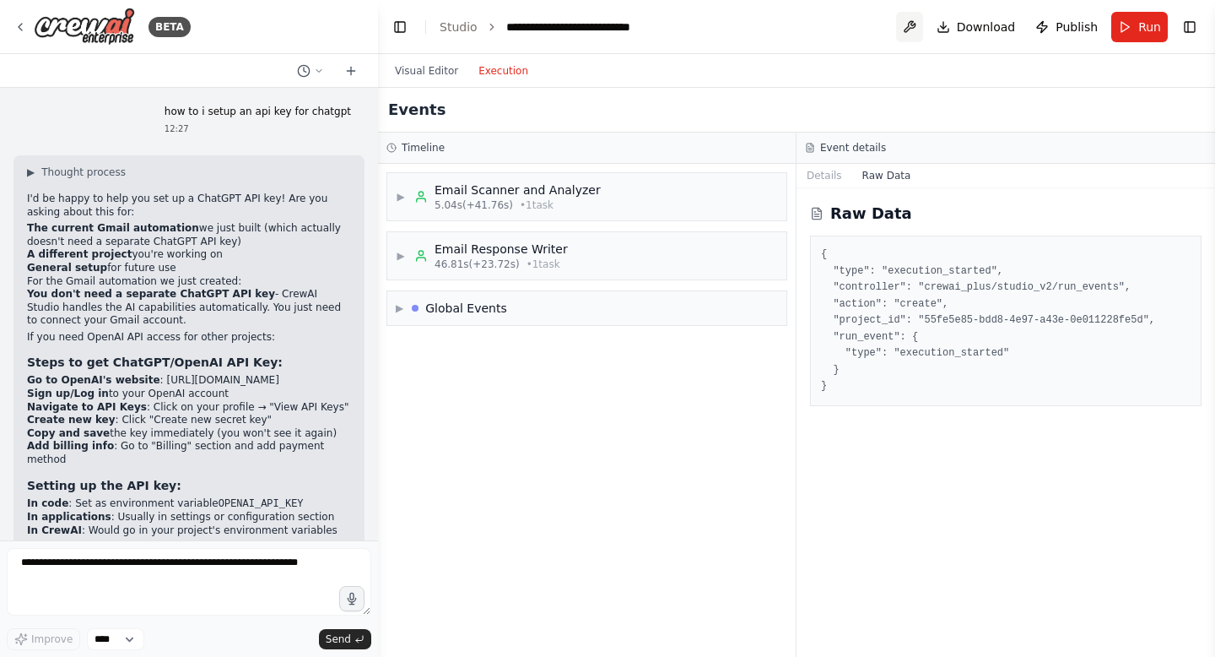
click at [911, 27] on button at bounding box center [909, 27] width 27 height 30
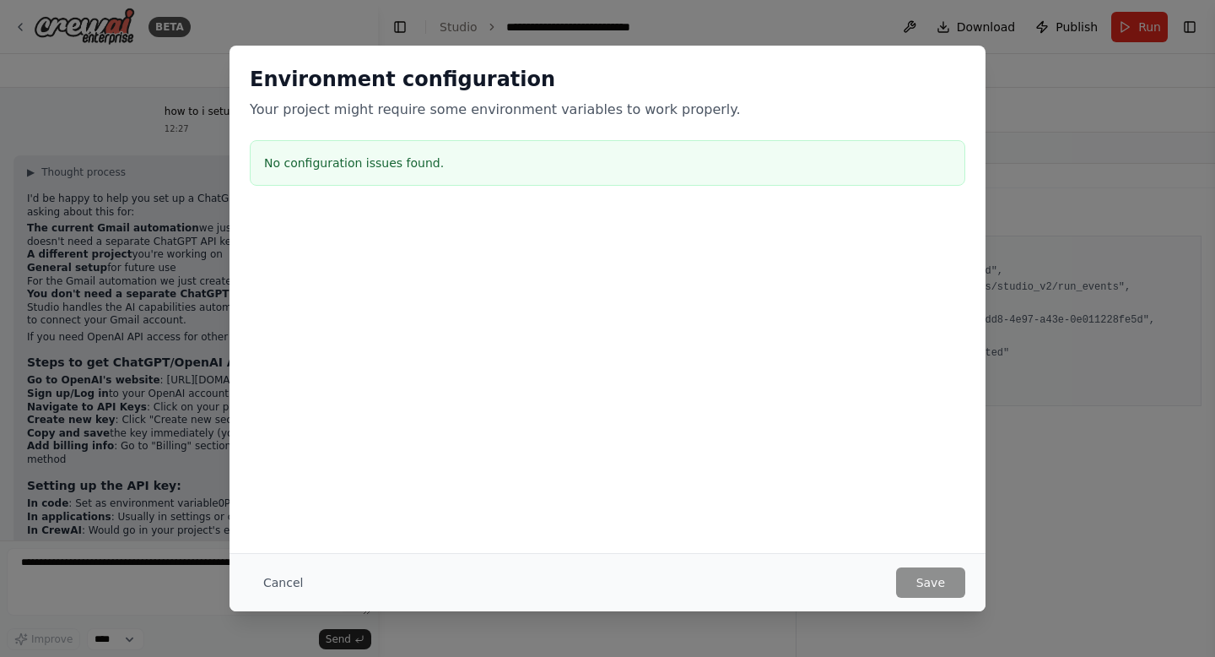
click at [1032, 514] on div "Environment configuration Your project might require some environment variables…" at bounding box center [607, 328] width 1215 height 657
click at [301, 553] on div "Cancel Save" at bounding box center [608, 582] width 756 height 58
click at [274, 581] on button "Cancel" at bounding box center [283, 582] width 67 height 30
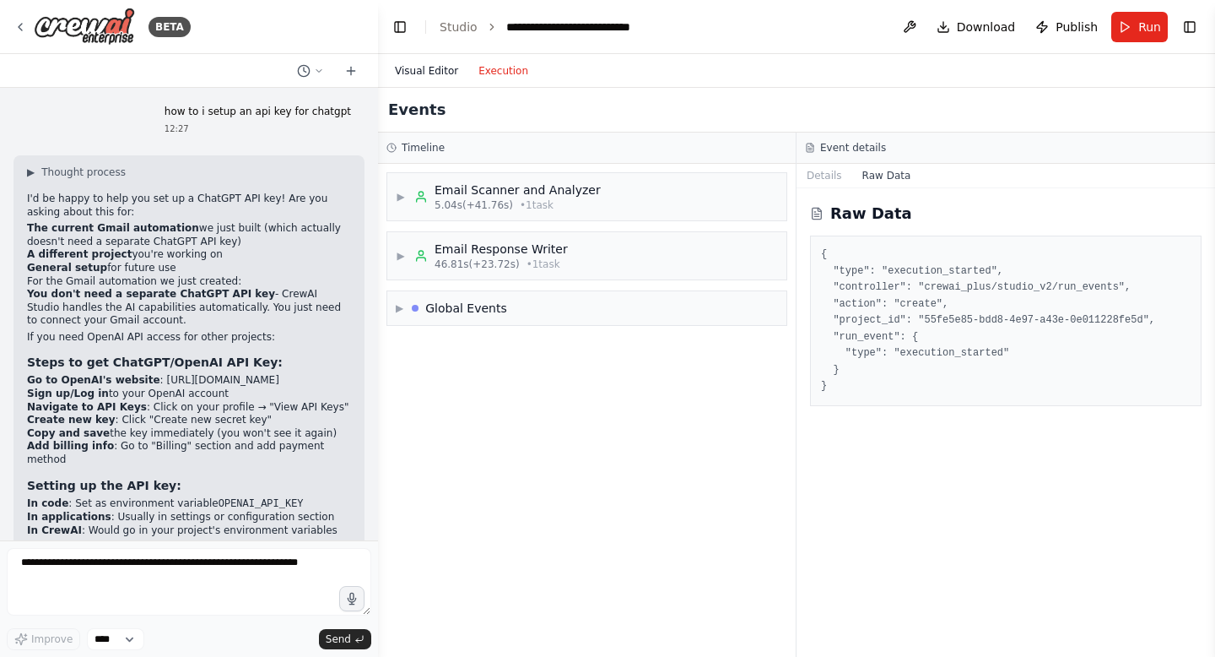
click at [414, 71] on button "Visual Editor" at bounding box center [427, 71] width 84 height 20
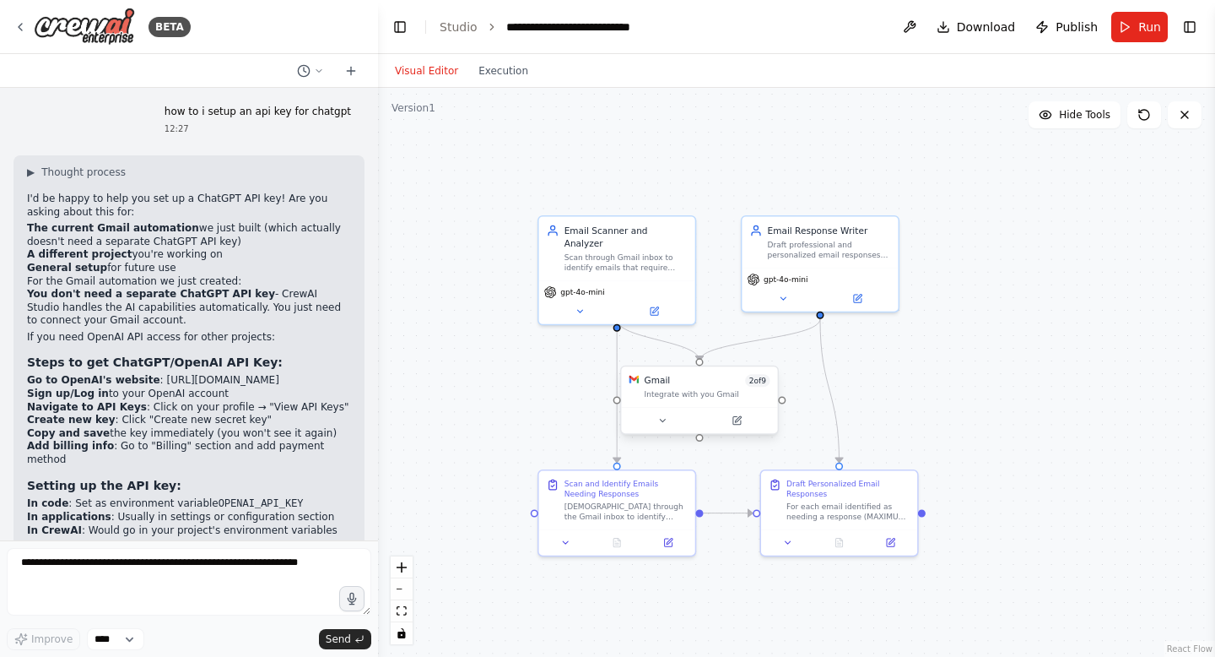
click at [781, 400] on div at bounding box center [782, 400] width 8 height 8
drag, startPoint x: 781, startPoint y: 400, endPoint x: 701, endPoint y: 365, distance: 86.9
click at [701, 365] on div "Gmail 2 of 9 Integrate with you Gmail" at bounding box center [699, 399] width 159 height 69
drag, startPoint x: 700, startPoint y: 403, endPoint x: 722, endPoint y: 406, distance: 21.3
click at [723, 406] on div "Gmail 2 of 9 Integrate with you Gmail" at bounding box center [719, 386] width 156 height 41
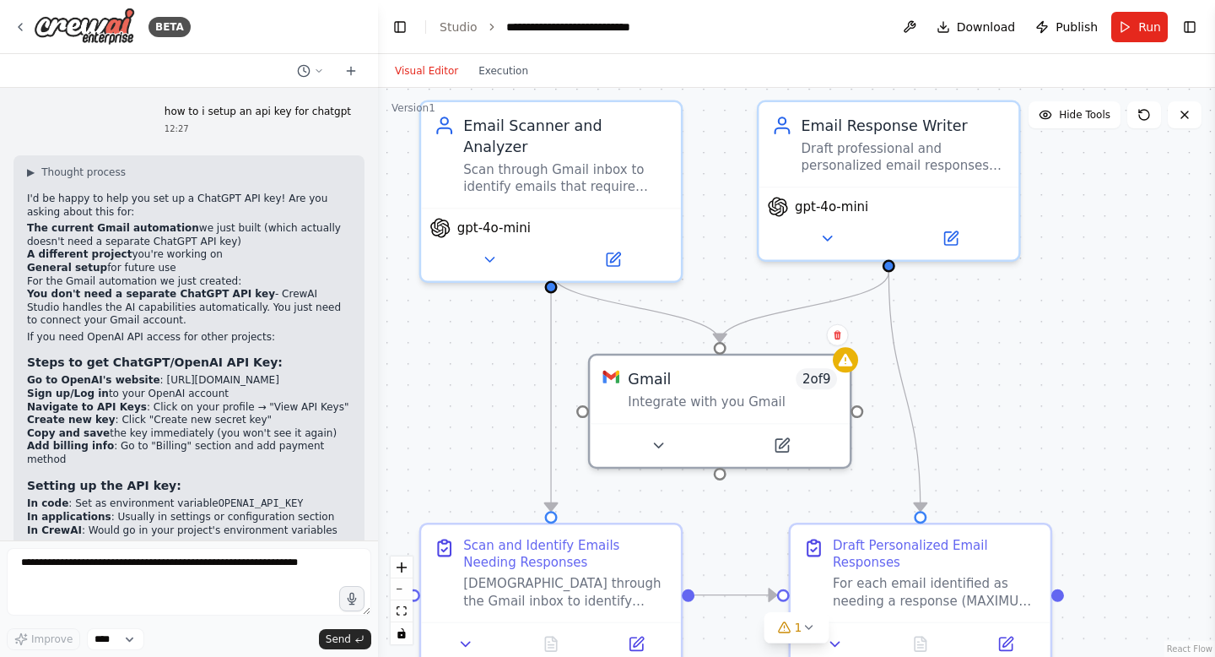
drag, startPoint x: 931, startPoint y: 389, endPoint x: 1105, endPoint y: 381, distance: 174.0
click at [1113, 383] on div ".deletable-edge-delete-btn { width: 20px; height: 20px; border: 0px solid #ffff…" at bounding box center [796, 372] width 837 height 569
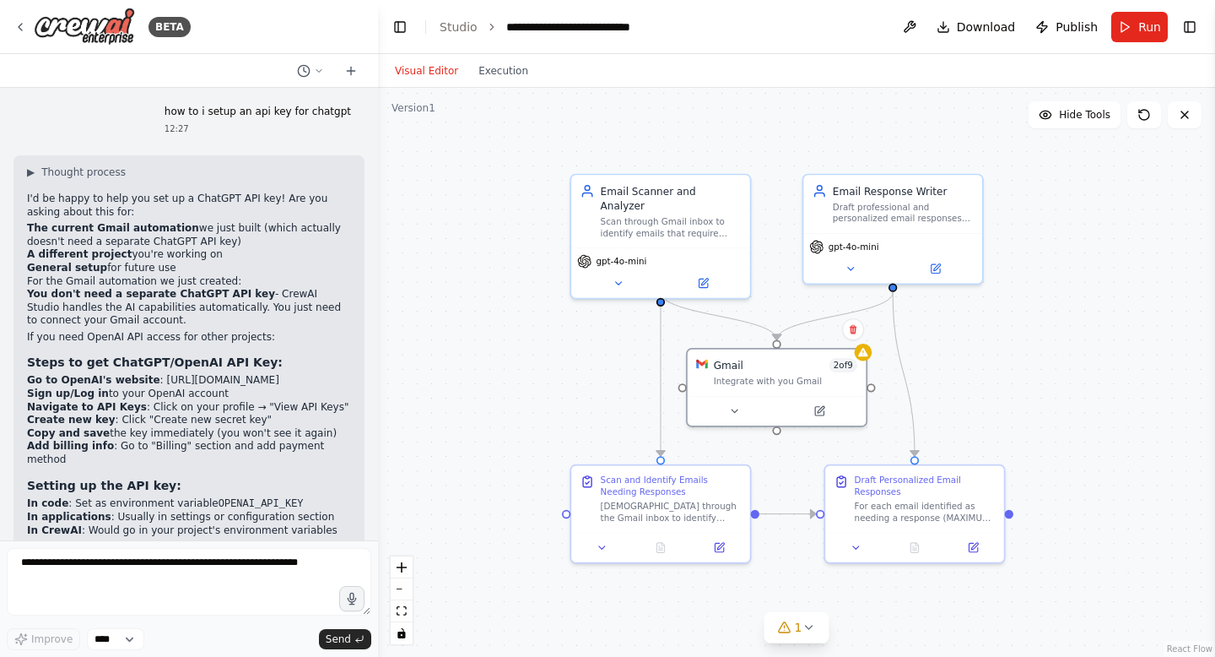
drag, startPoint x: 1105, startPoint y: 381, endPoint x: 1014, endPoint y: 370, distance: 91.8
click at [1014, 370] on div ".deletable-edge-delete-btn { width: 20px; height: 20px; border: 0px solid #ffff…" at bounding box center [796, 372] width 837 height 569
click at [181, 555] on textarea at bounding box center [189, 582] width 365 height 68
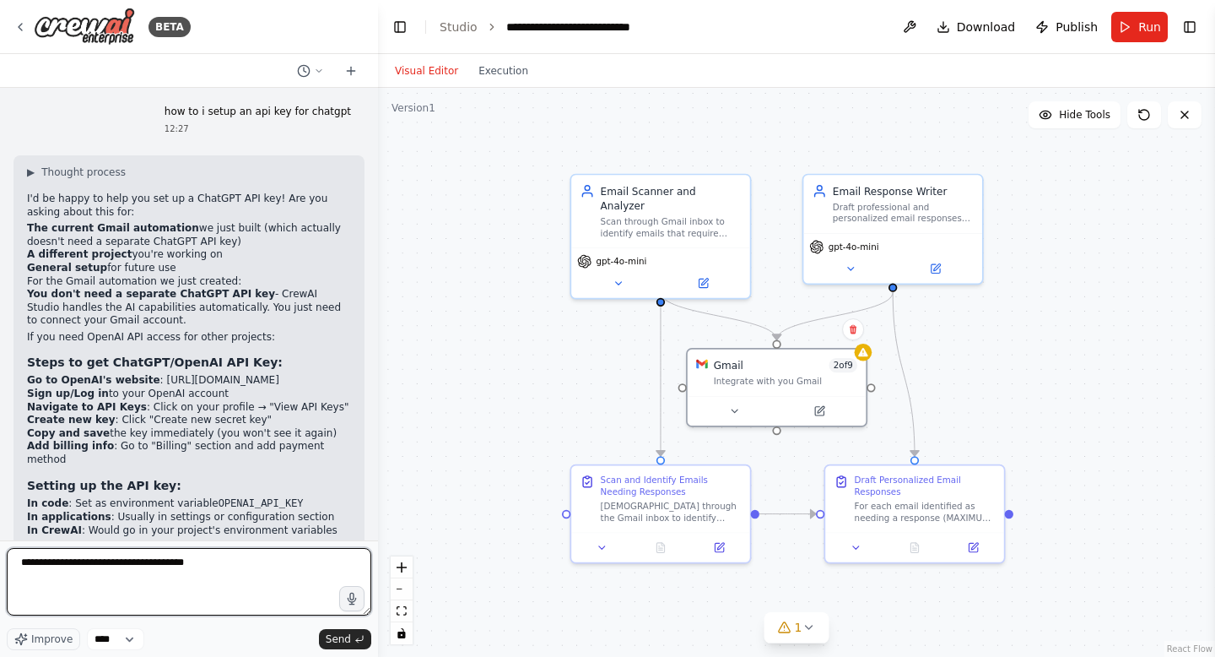
type textarea "**********"
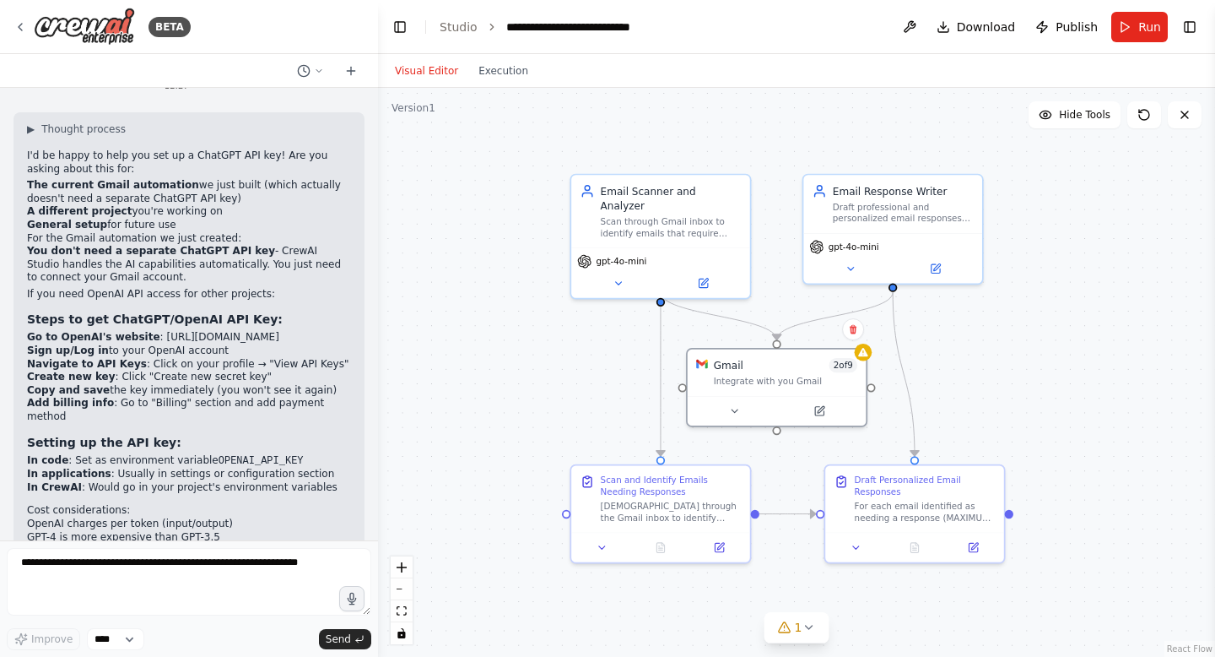
scroll to position [3805, 0]
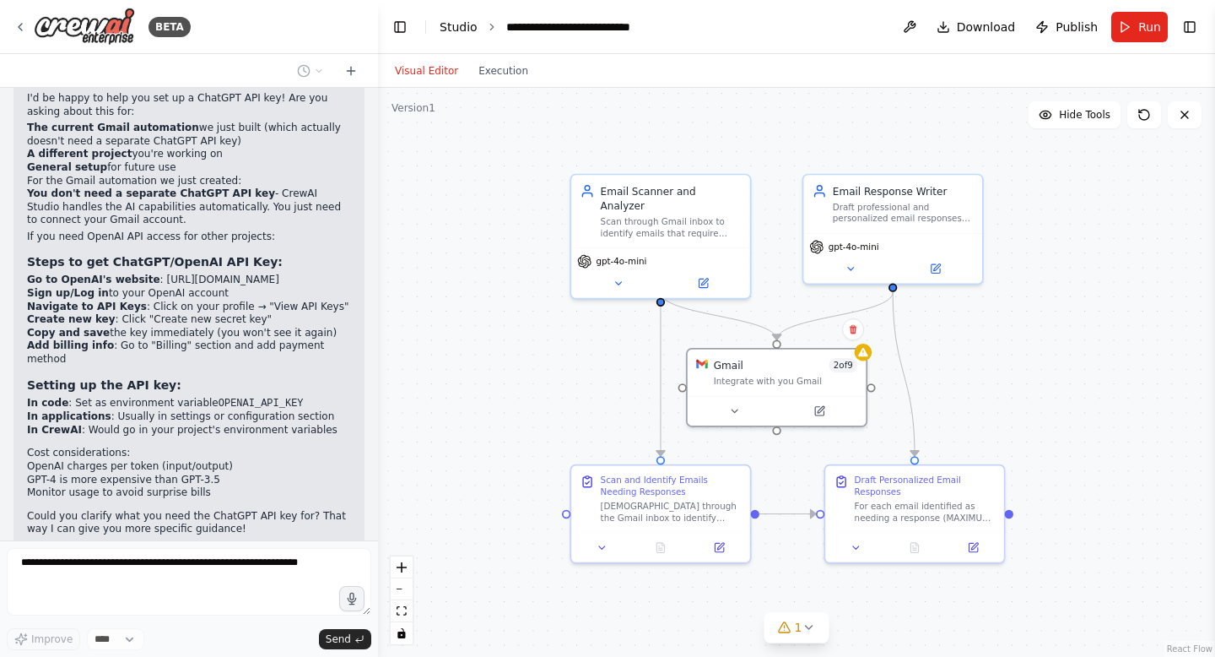
click at [461, 28] on link "Studio" at bounding box center [459, 27] width 38 height 14
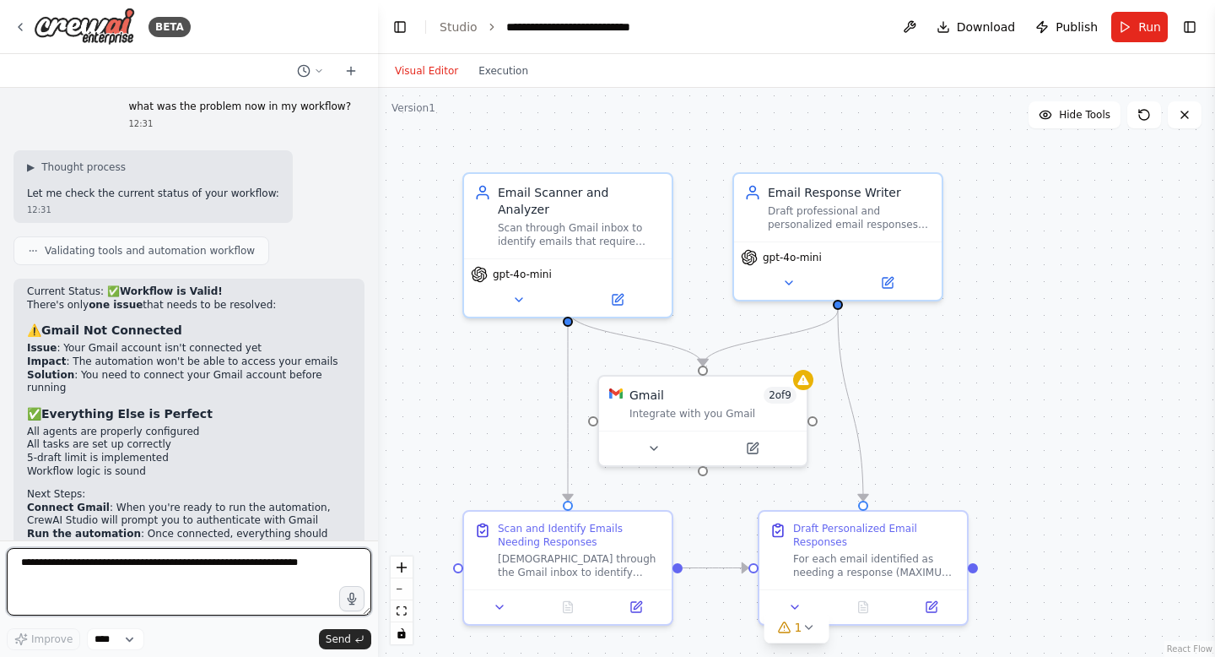
click at [215, 580] on textarea at bounding box center [189, 582] width 365 height 68
